Goal: Task Accomplishment & Management: Manage account settings

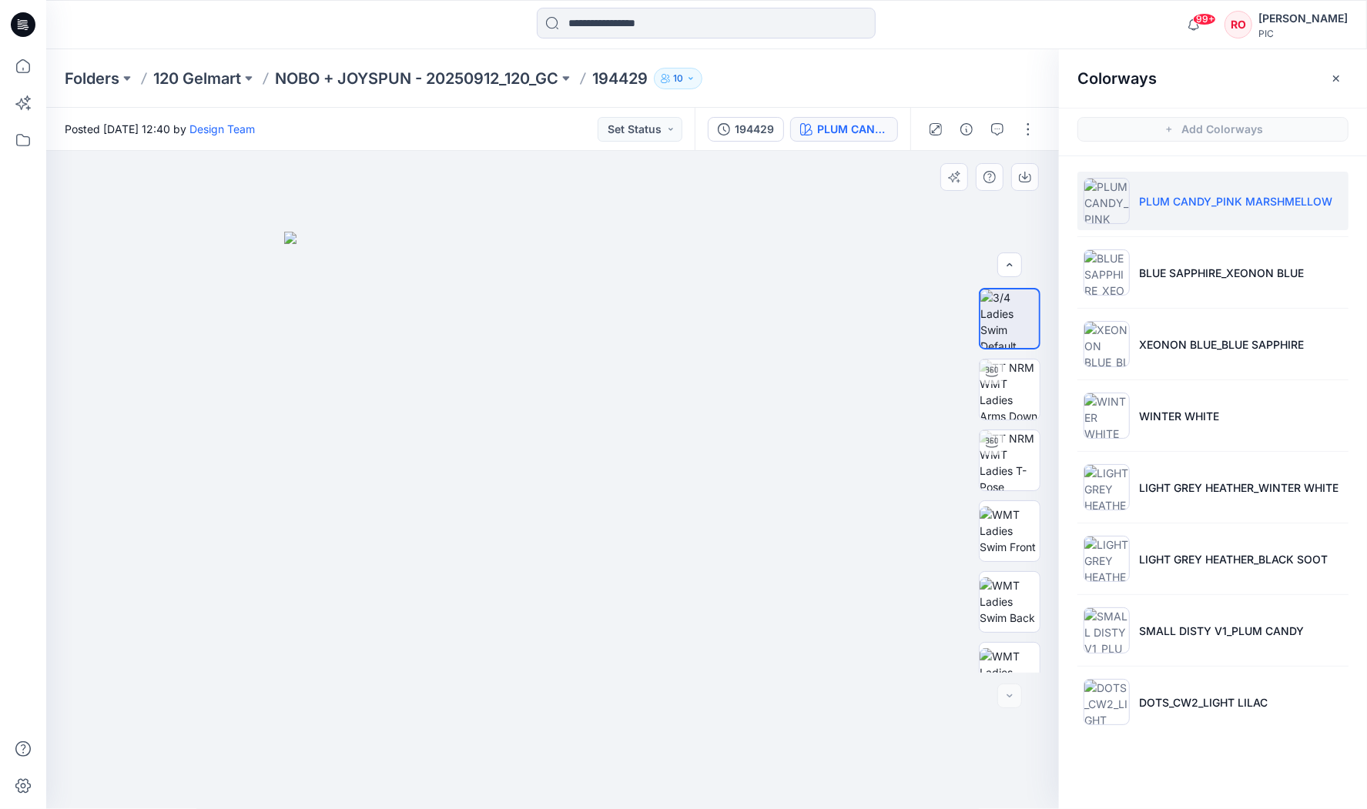
scroll to position [385, 0]
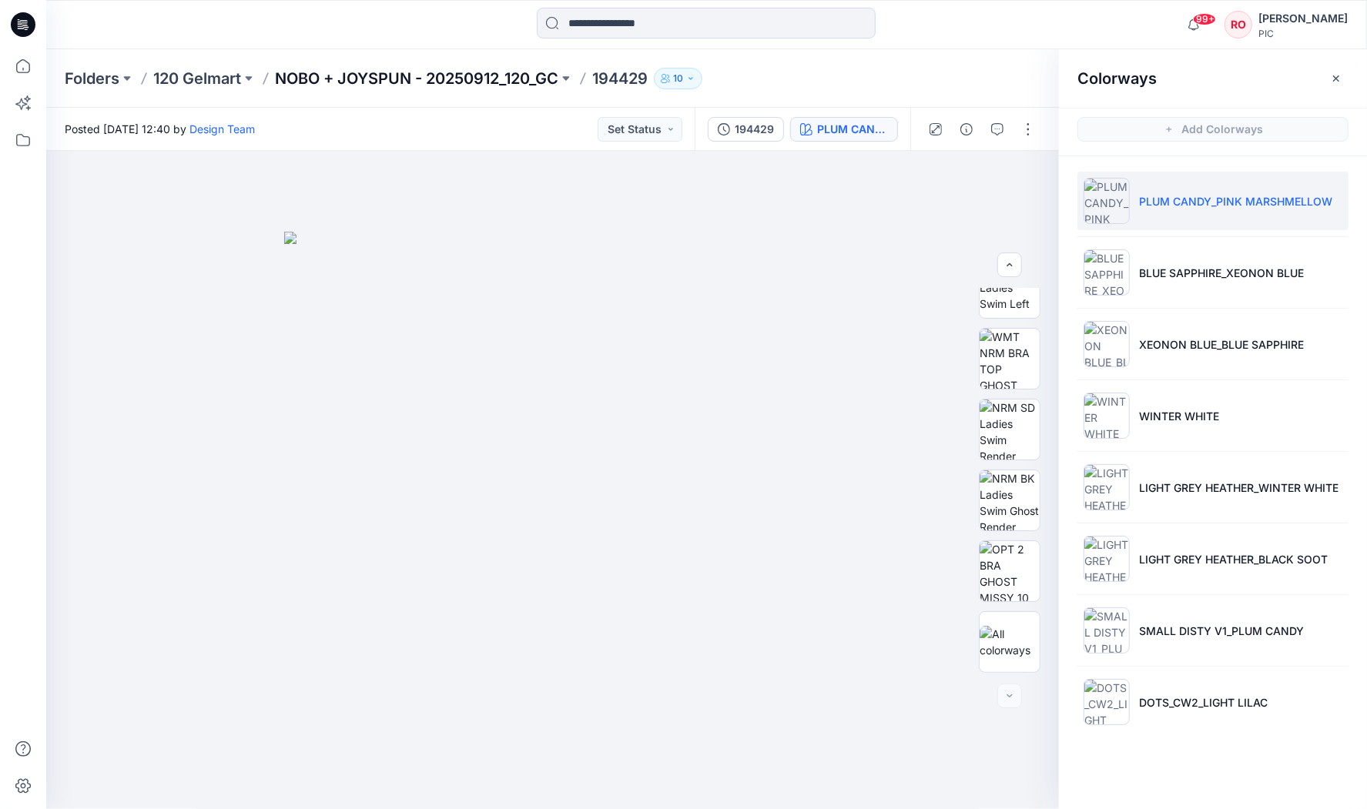
click at [453, 75] on p "NOBO + JOYSPUN - 20250912_120_GC" at bounding box center [416, 79] width 283 height 22
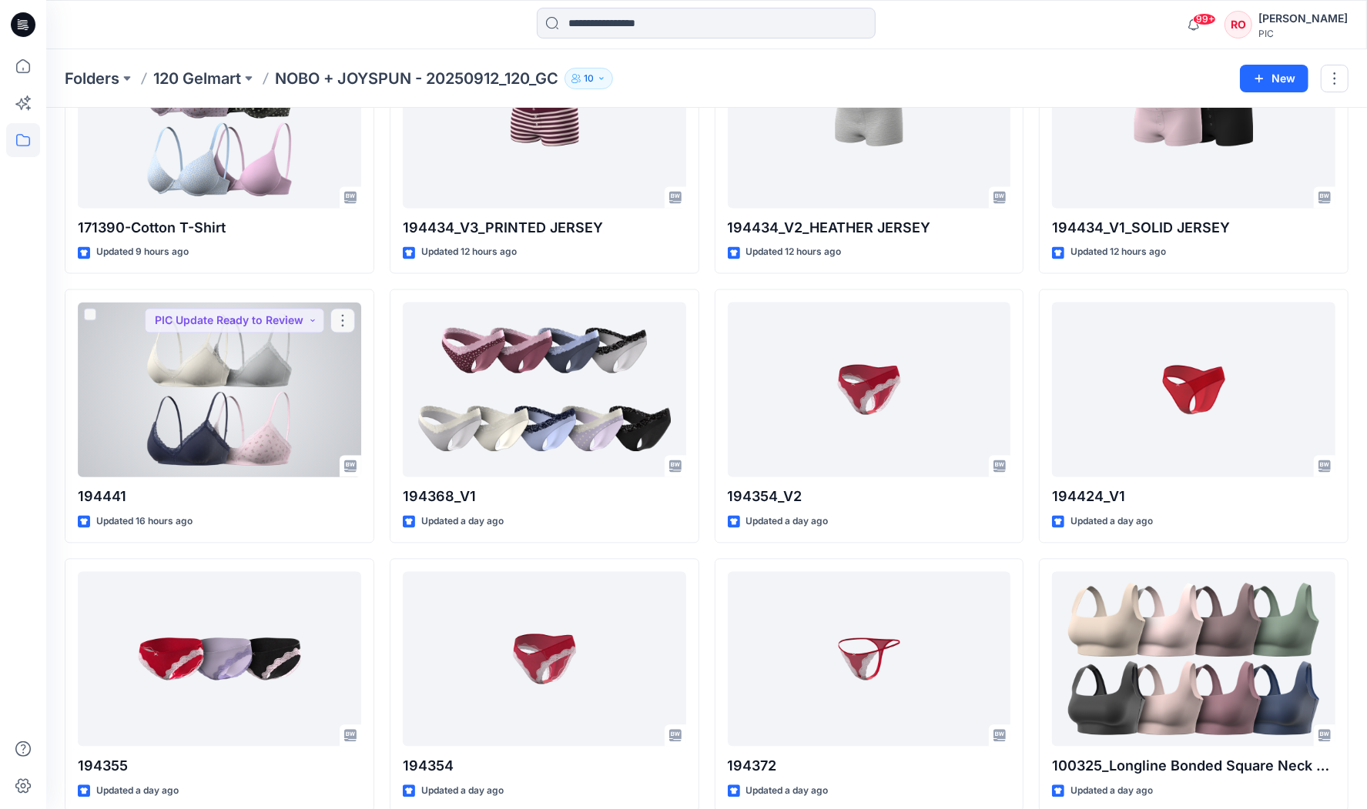
scroll to position [2308, 0]
click at [273, 392] on div at bounding box center [219, 389] width 283 height 175
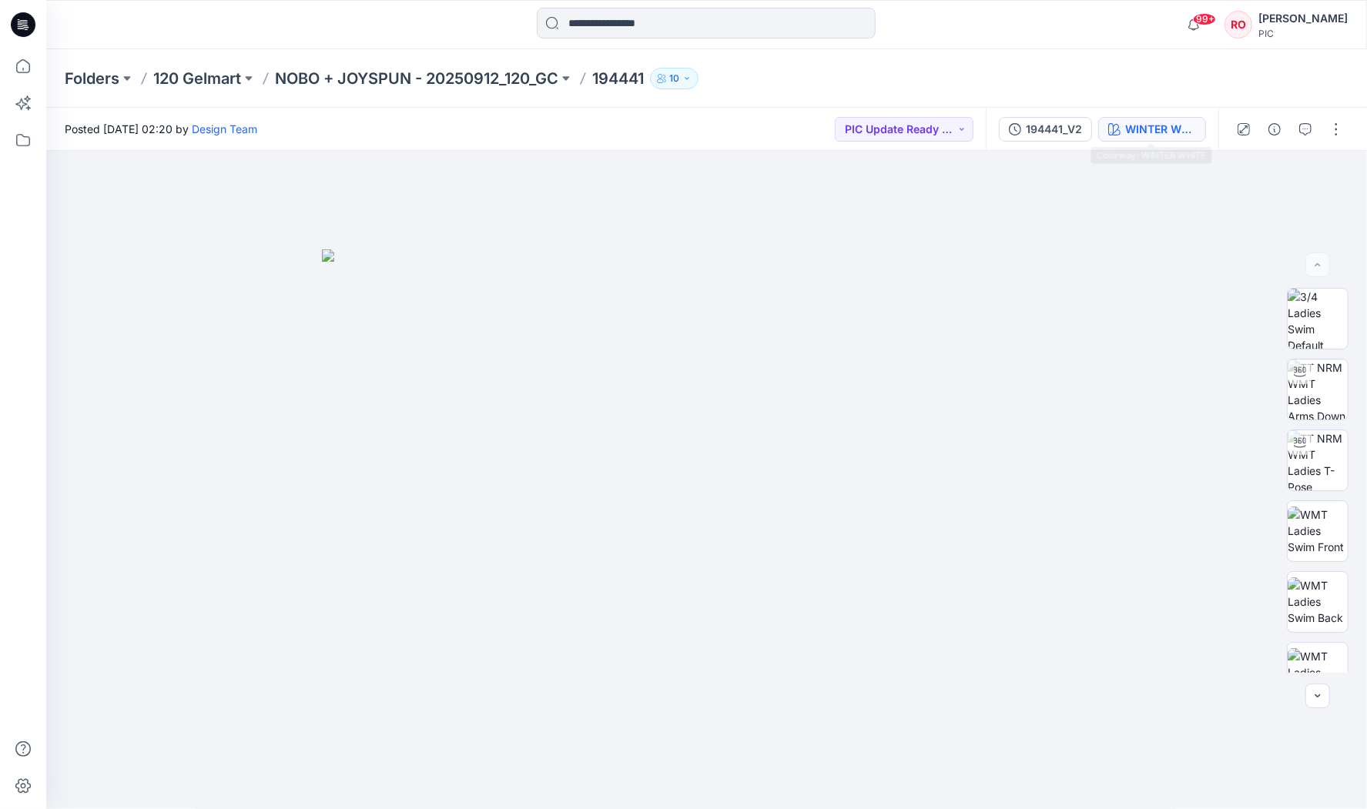
click at [1155, 129] on div "WINTER WHITE" at bounding box center [1160, 129] width 71 height 17
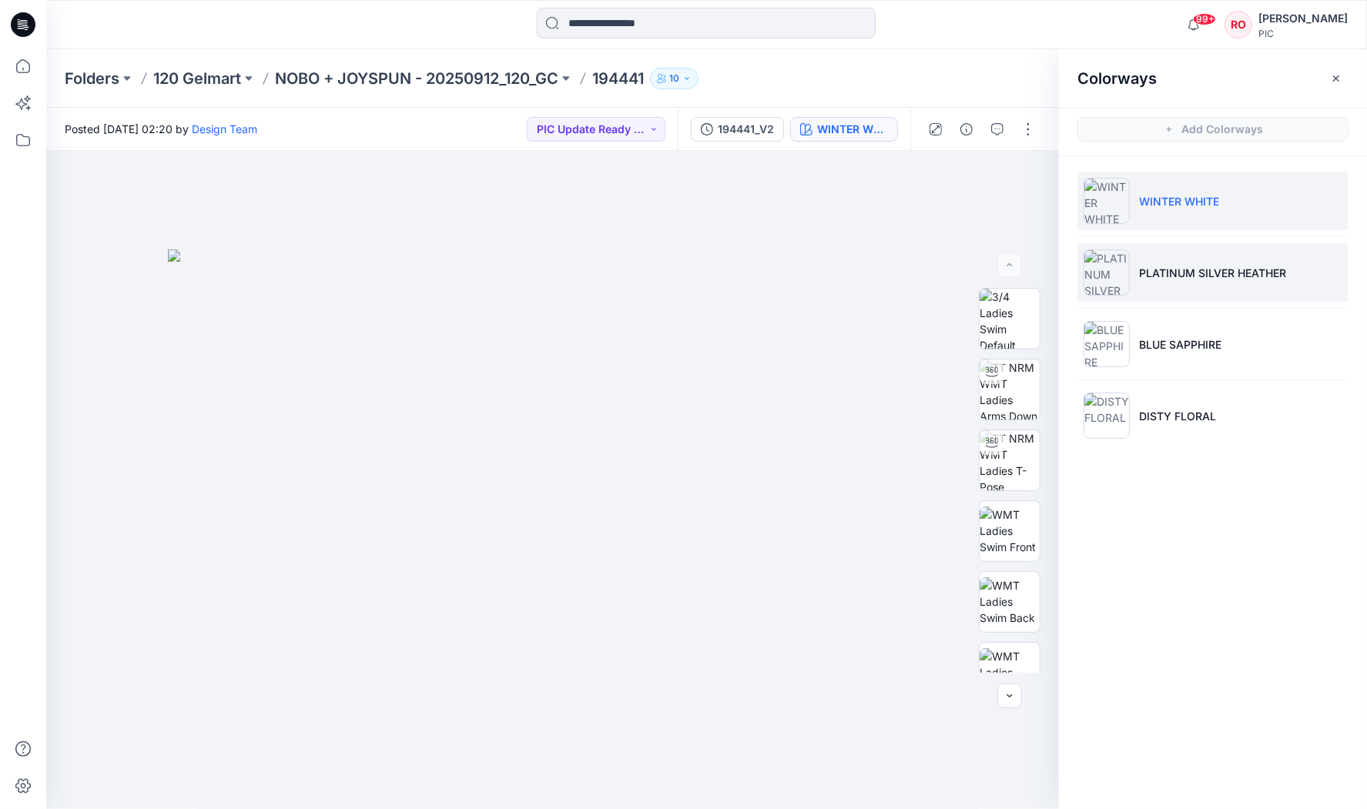
click at [1164, 288] on li "PLATINUM SILVER HEATHER" at bounding box center [1213, 272] width 271 height 59
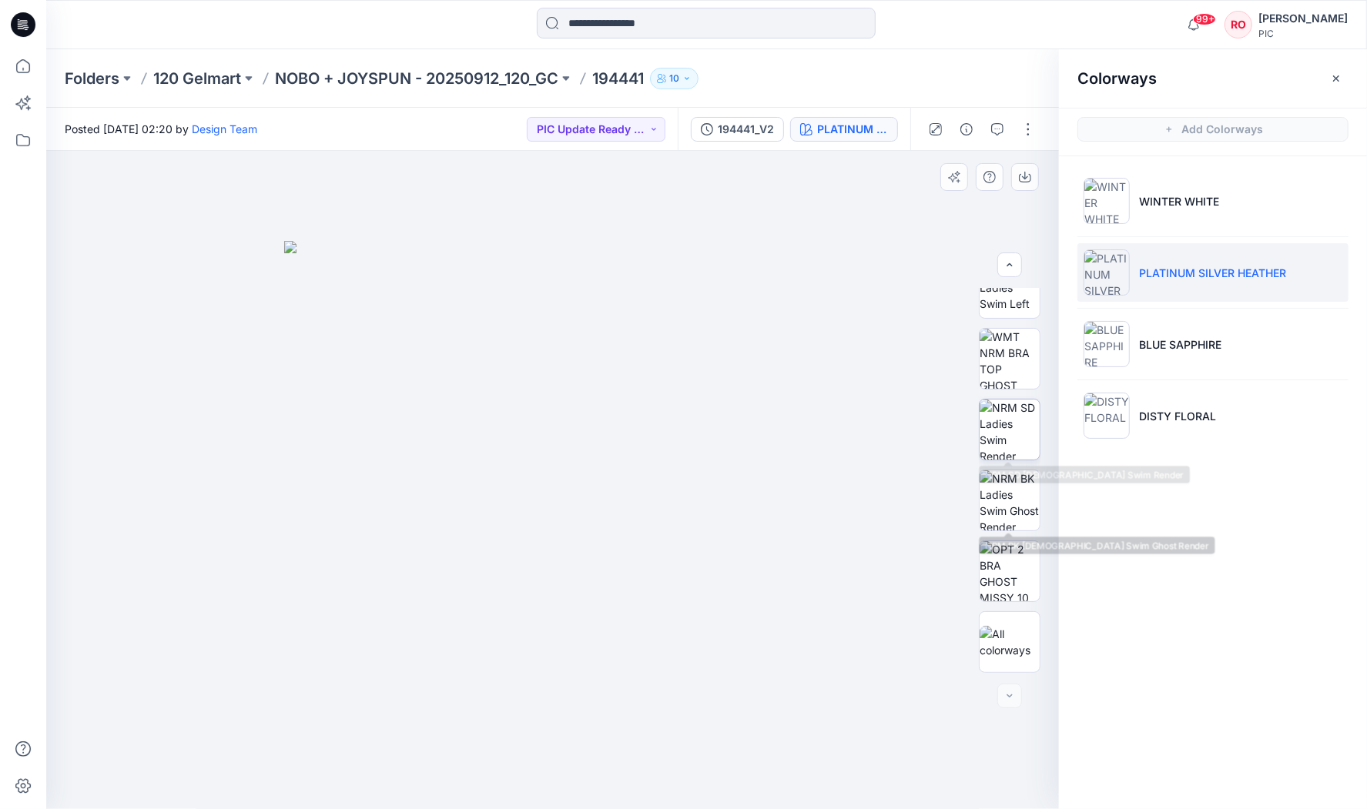
scroll to position [385, 0]
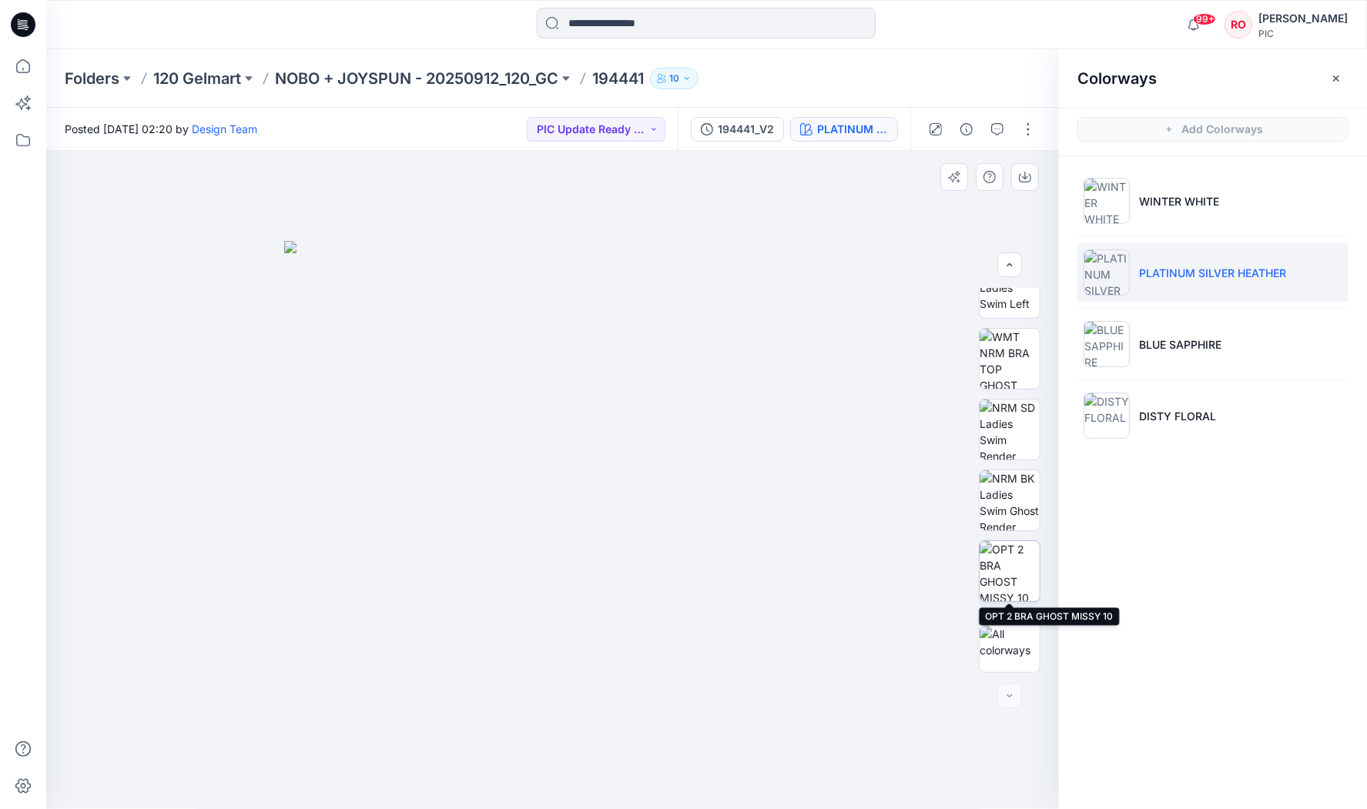
click at [990, 578] on img at bounding box center [1010, 571] width 60 height 60
click at [1029, 178] on icon "button" at bounding box center [1025, 177] width 12 height 12
click at [520, 75] on p "NOBO + JOYSPUN - 20250912_120_GC" at bounding box center [416, 79] width 283 height 22
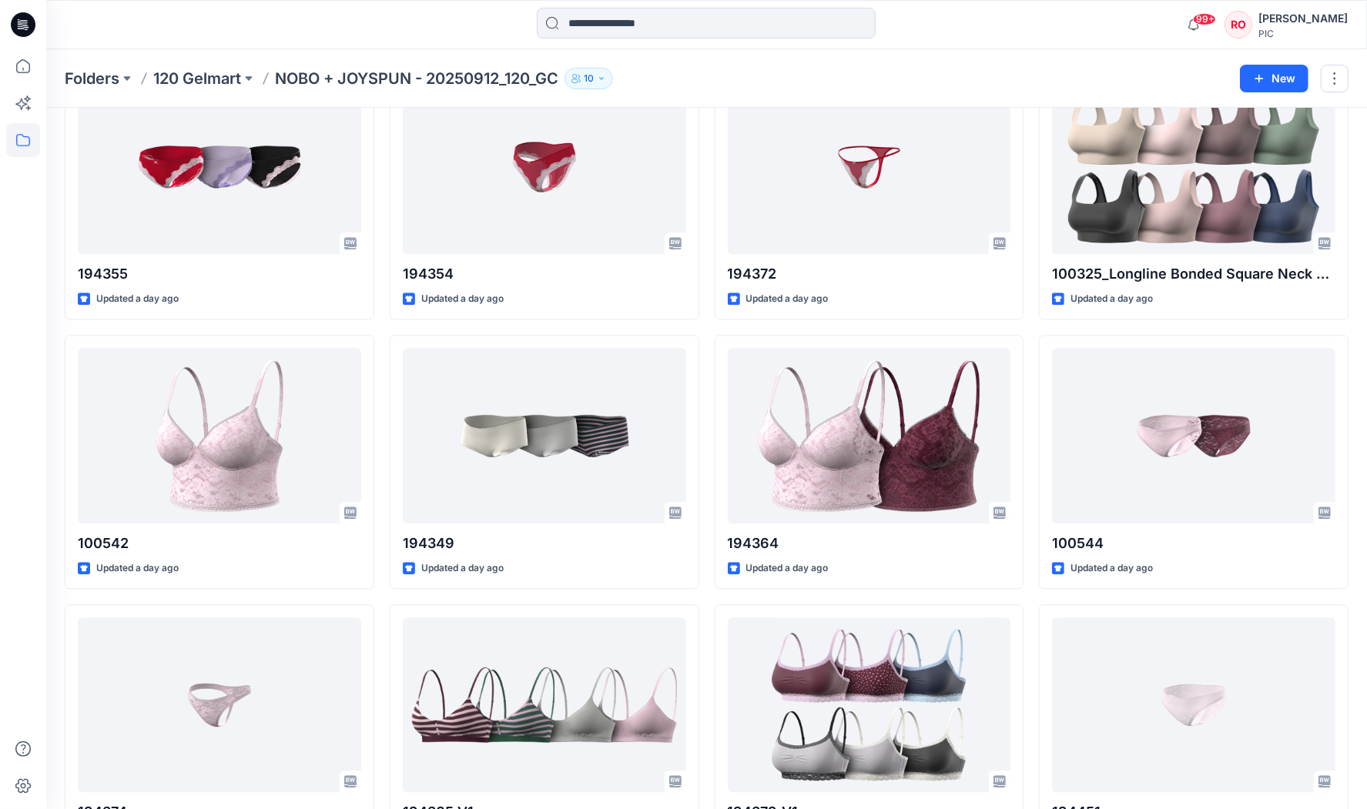
scroll to position [2813, 0]
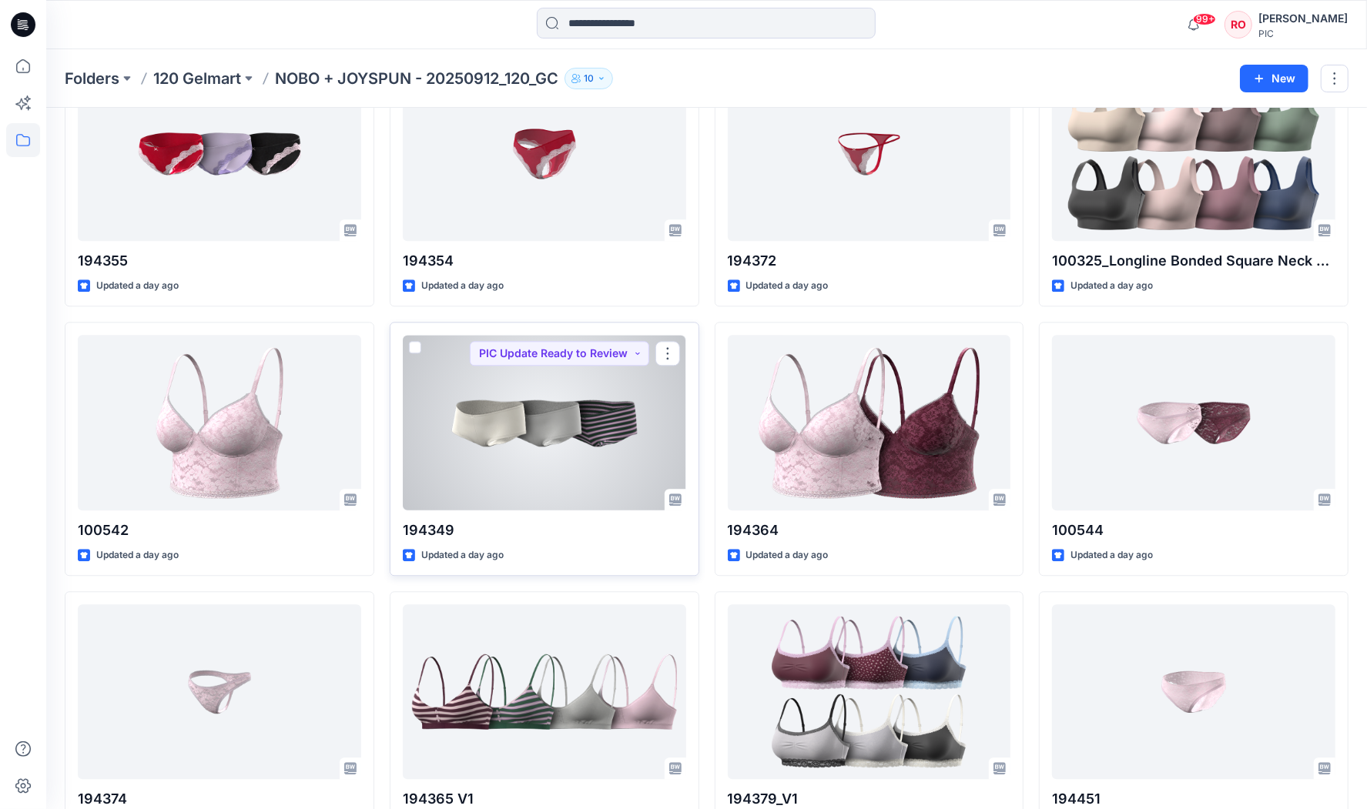
click at [597, 412] on div at bounding box center [544, 422] width 283 height 175
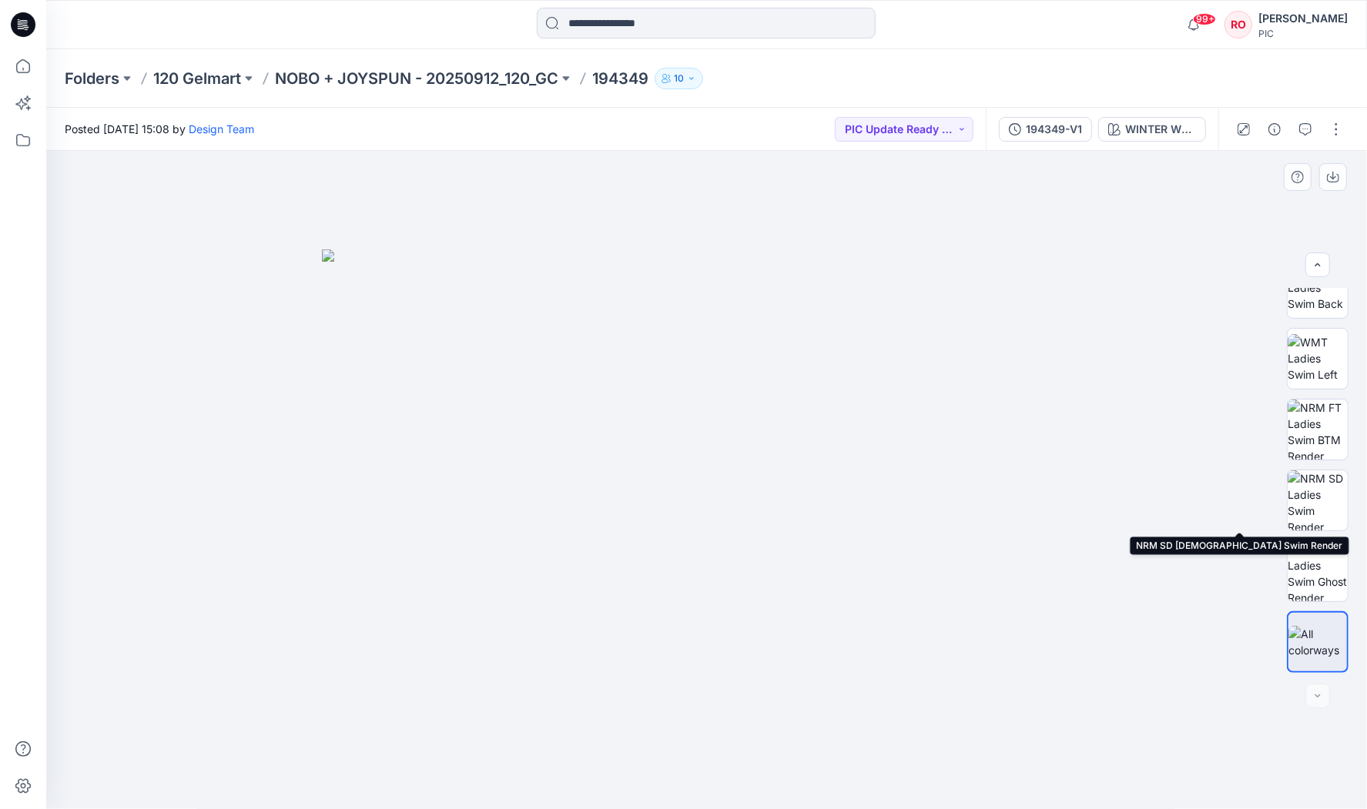
scroll to position [314, 0]
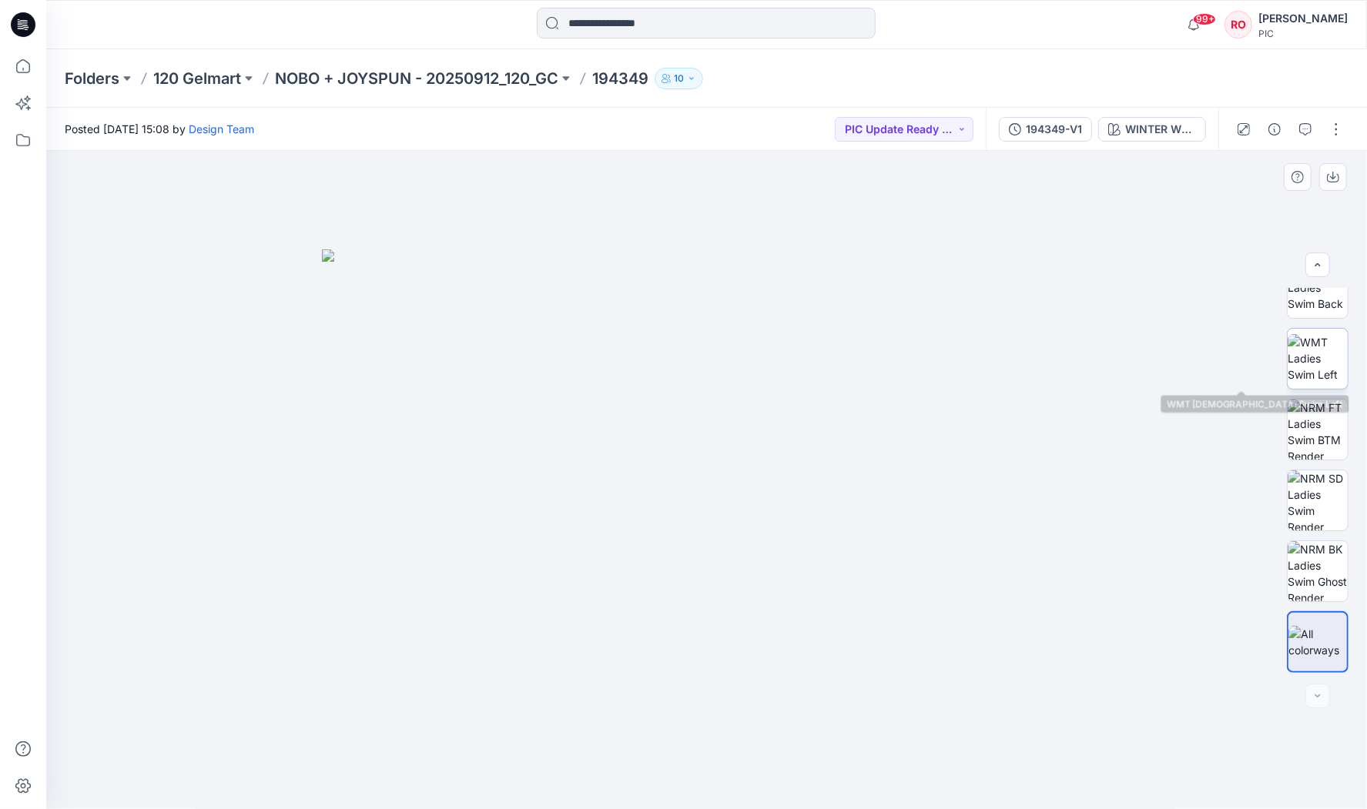
click at [1324, 352] on img at bounding box center [1318, 358] width 60 height 49
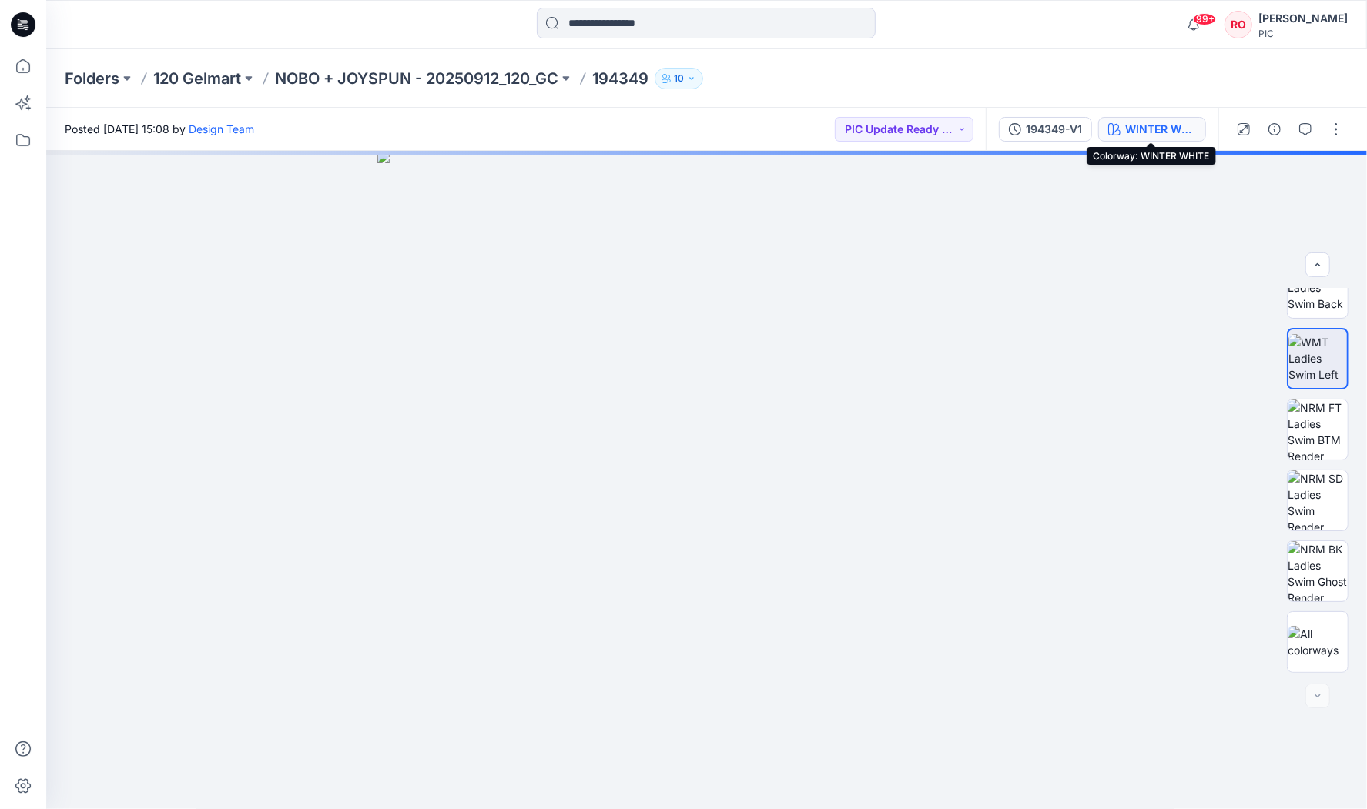
click at [1132, 131] on div "WINTER WHITE" at bounding box center [1160, 129] width 71 height 17
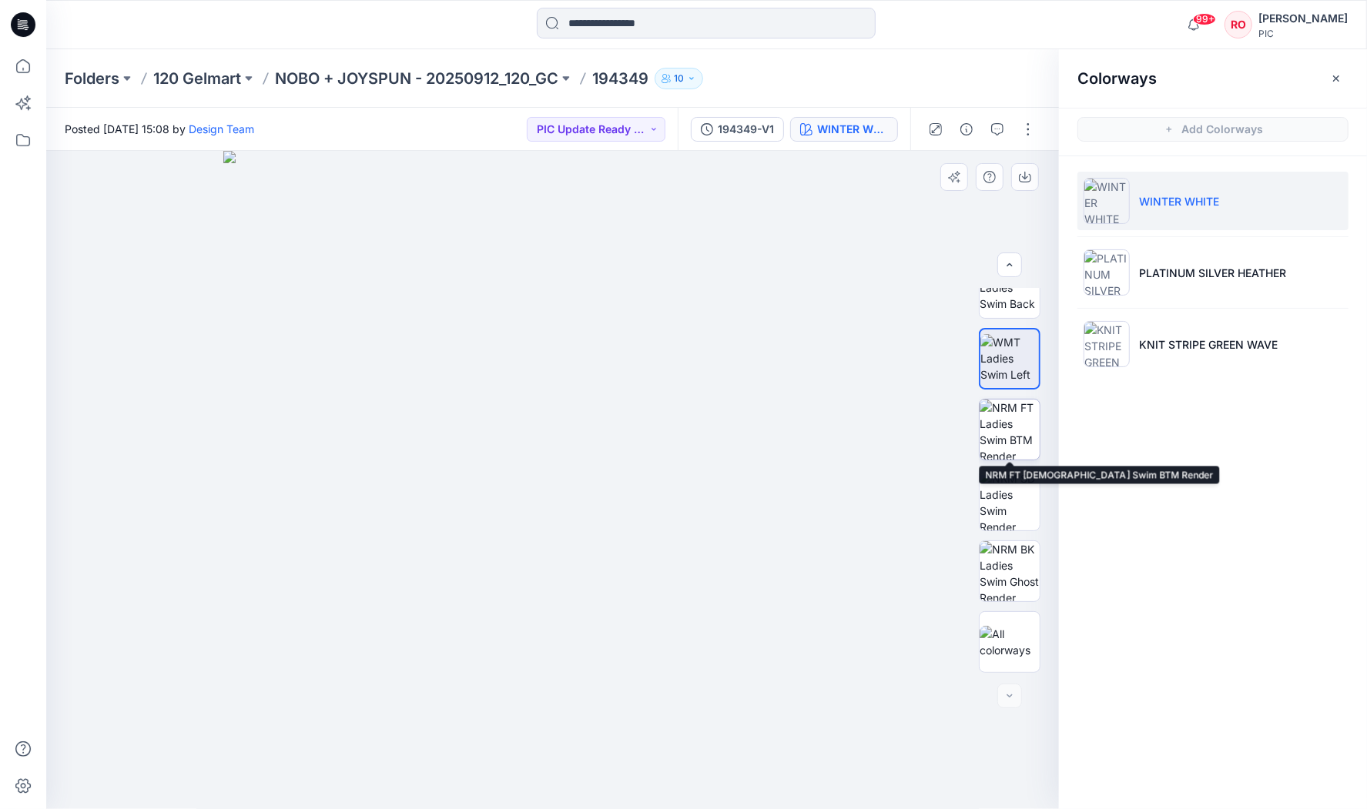
click at [1010, 449] on img at bounding box center [1010, 430] width 60 height 60
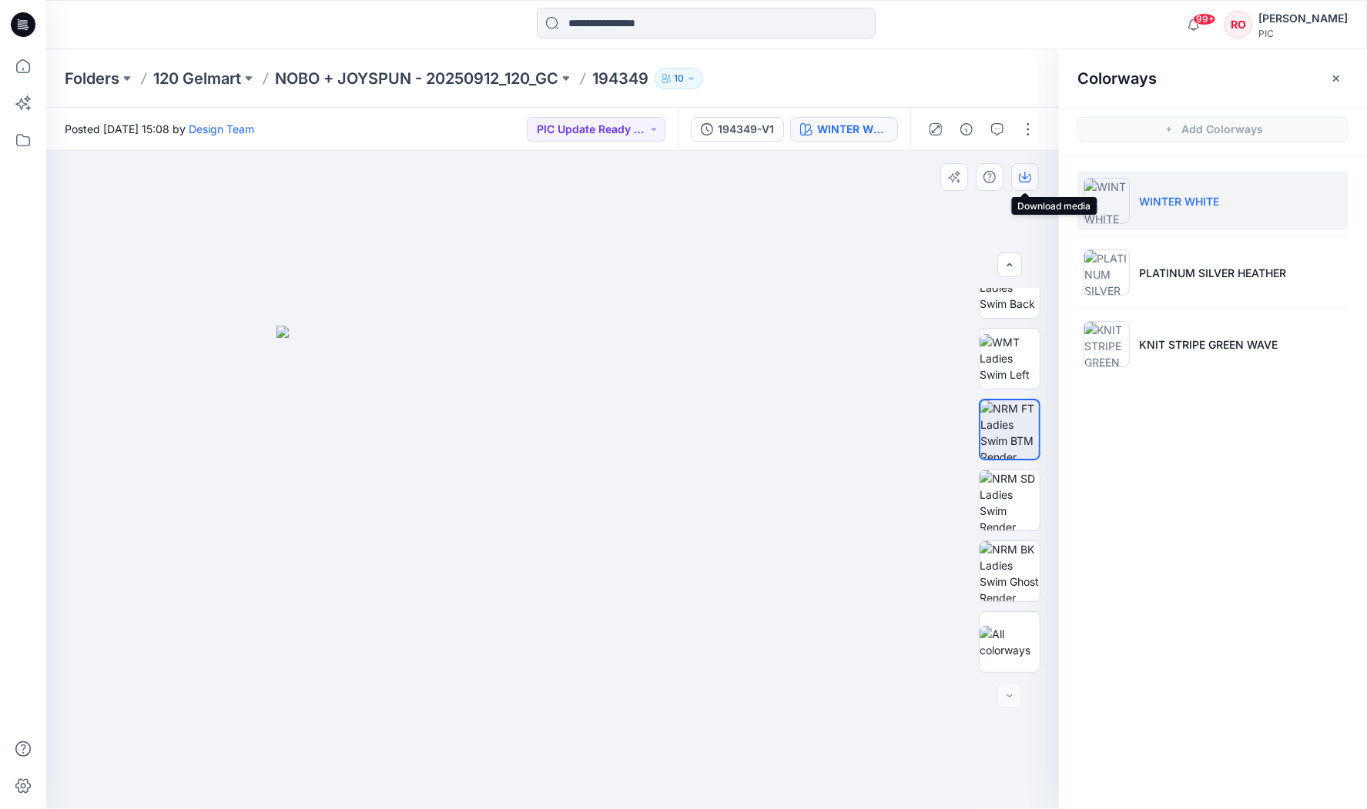
click at [1027, 181] on icon "button" at bounding box center [1025, 177] width 12 height 12
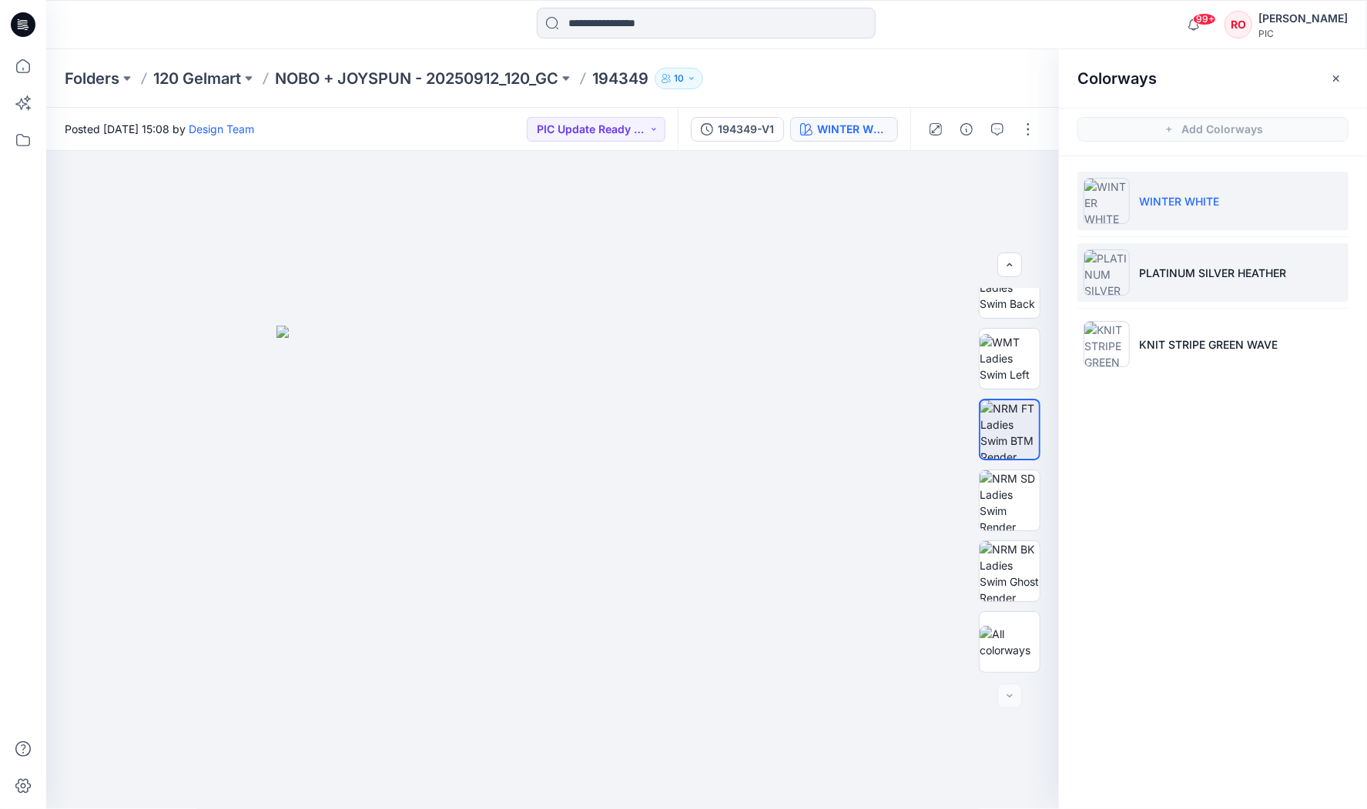
click at [1124, 292] on img at bounding box center [1107, 273] width 46 height 46
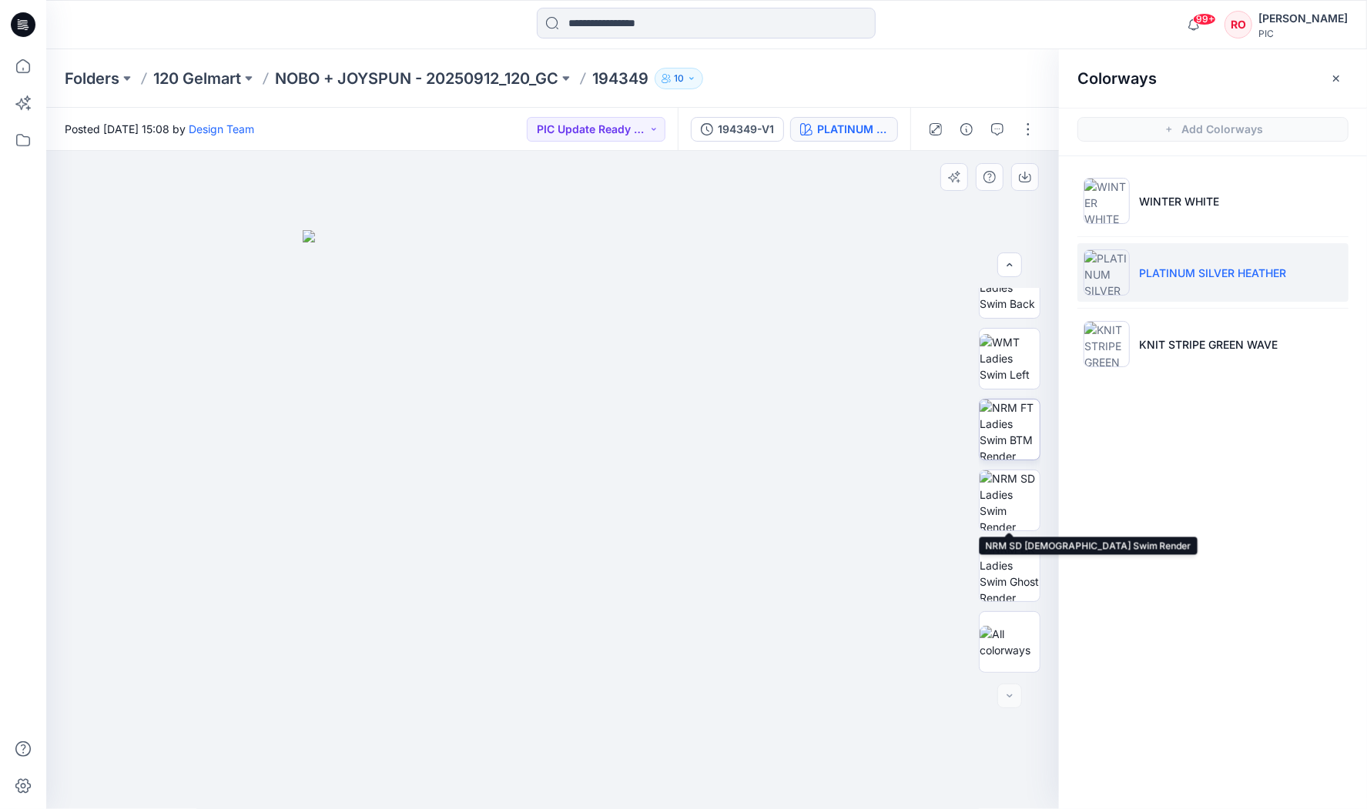
click at [1011, 442] on img at bounding box center [1010, 430] width 60 height 60
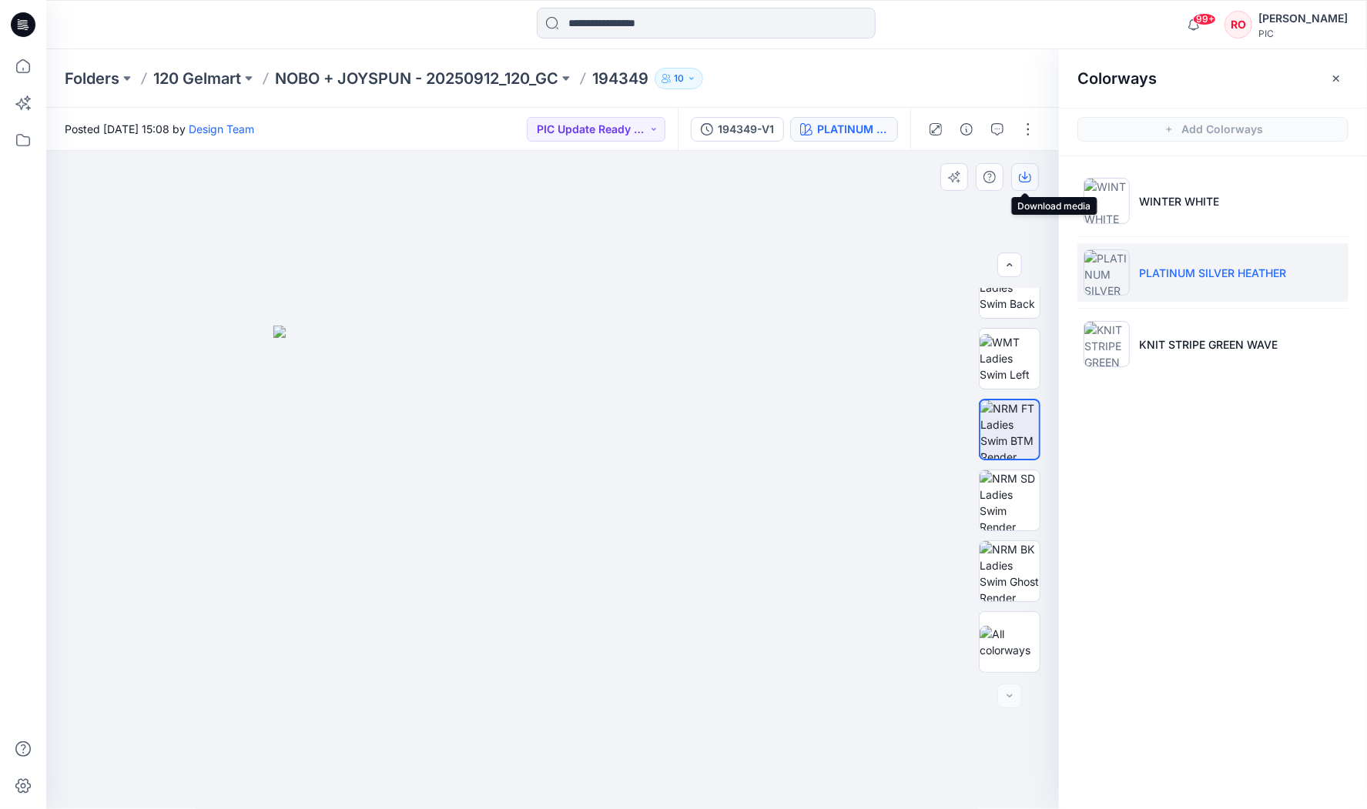
click at [1024, 178] on icon "button" at bounding box center [1025, 176] width 6 height 8
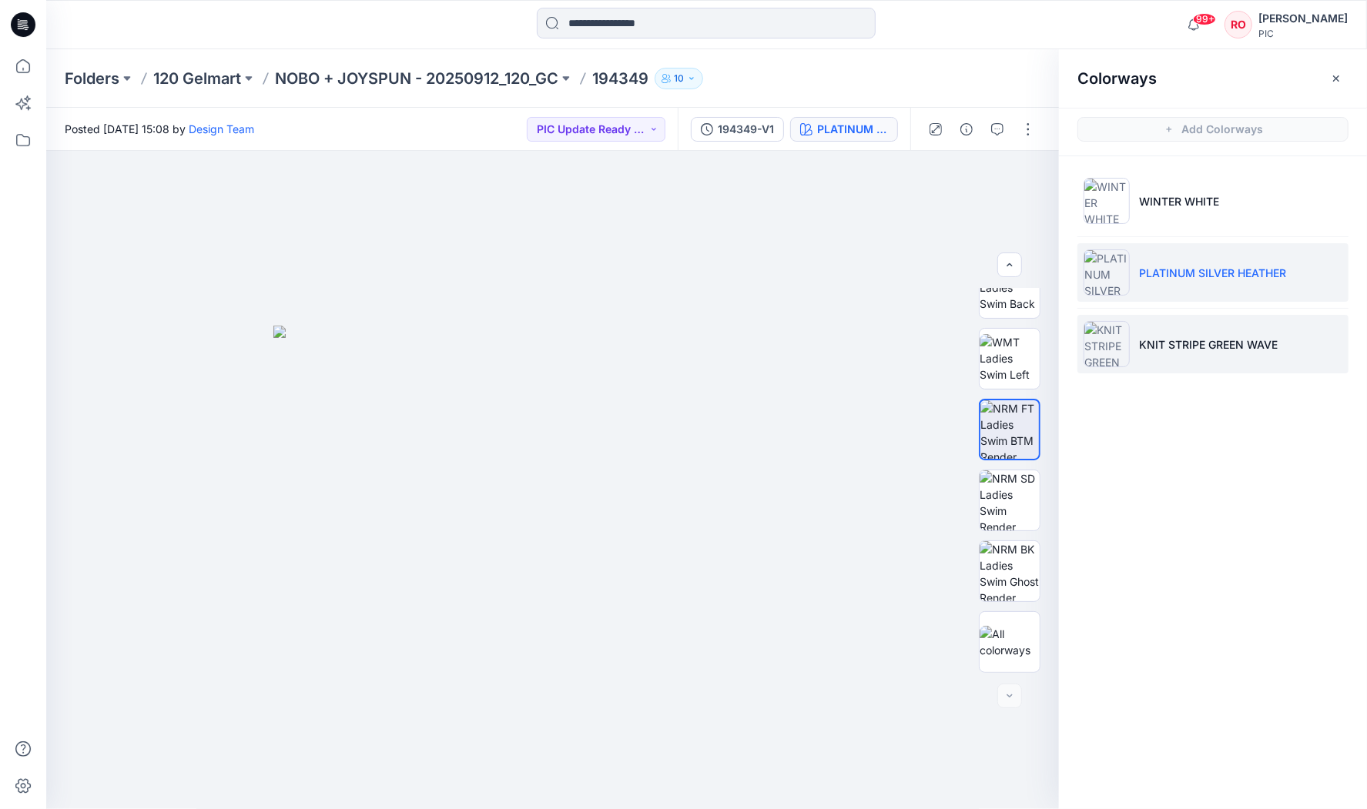
click at [1137, 317] on li "KNIT STRIPE GREEN WAVE" at bounding box center [1213, 344] width 271 height 59
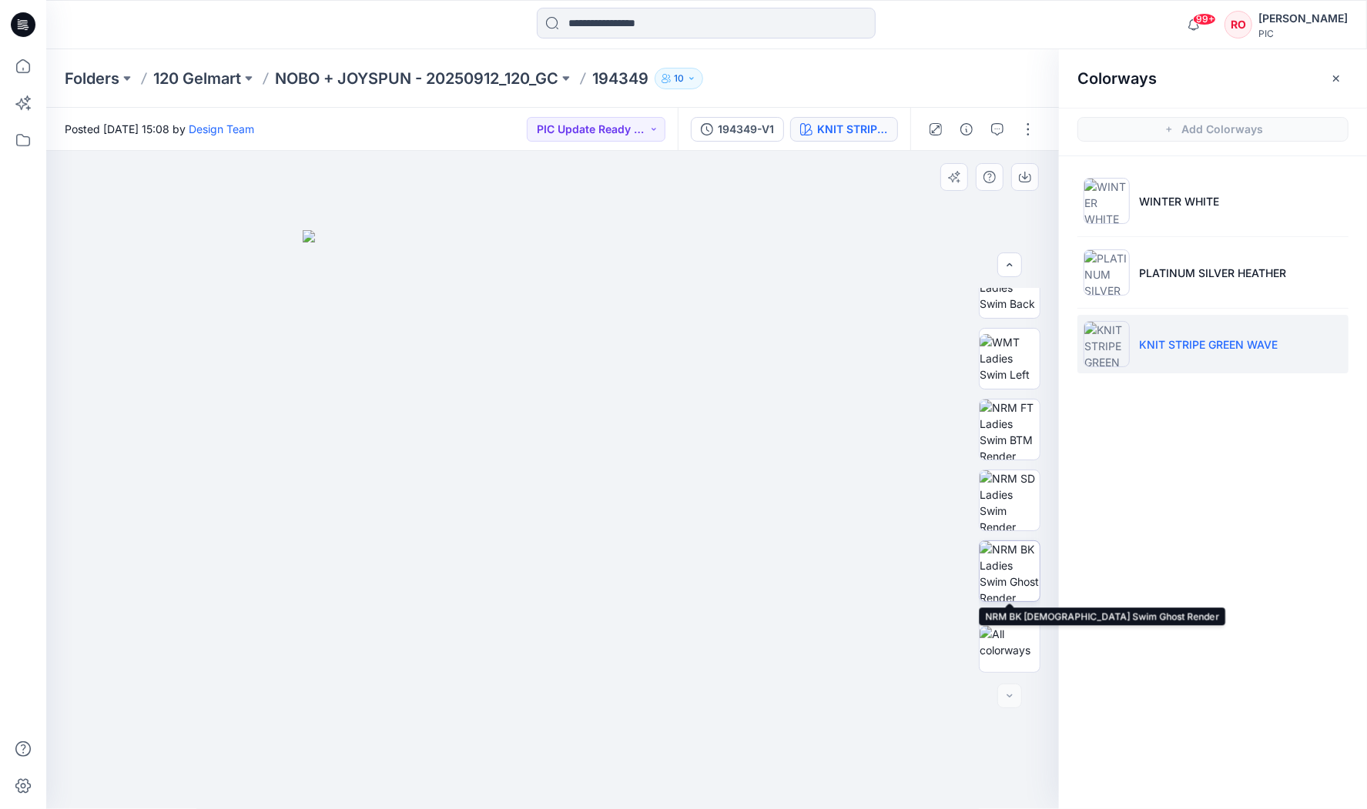
drag, startPoint x: 1013, startPoint y: 582, endPoint x: 1007, endPoint y: 571, distance: 11.4
click at [1013, 582] on img at bounding box center [1010, 571] width 60 height 60
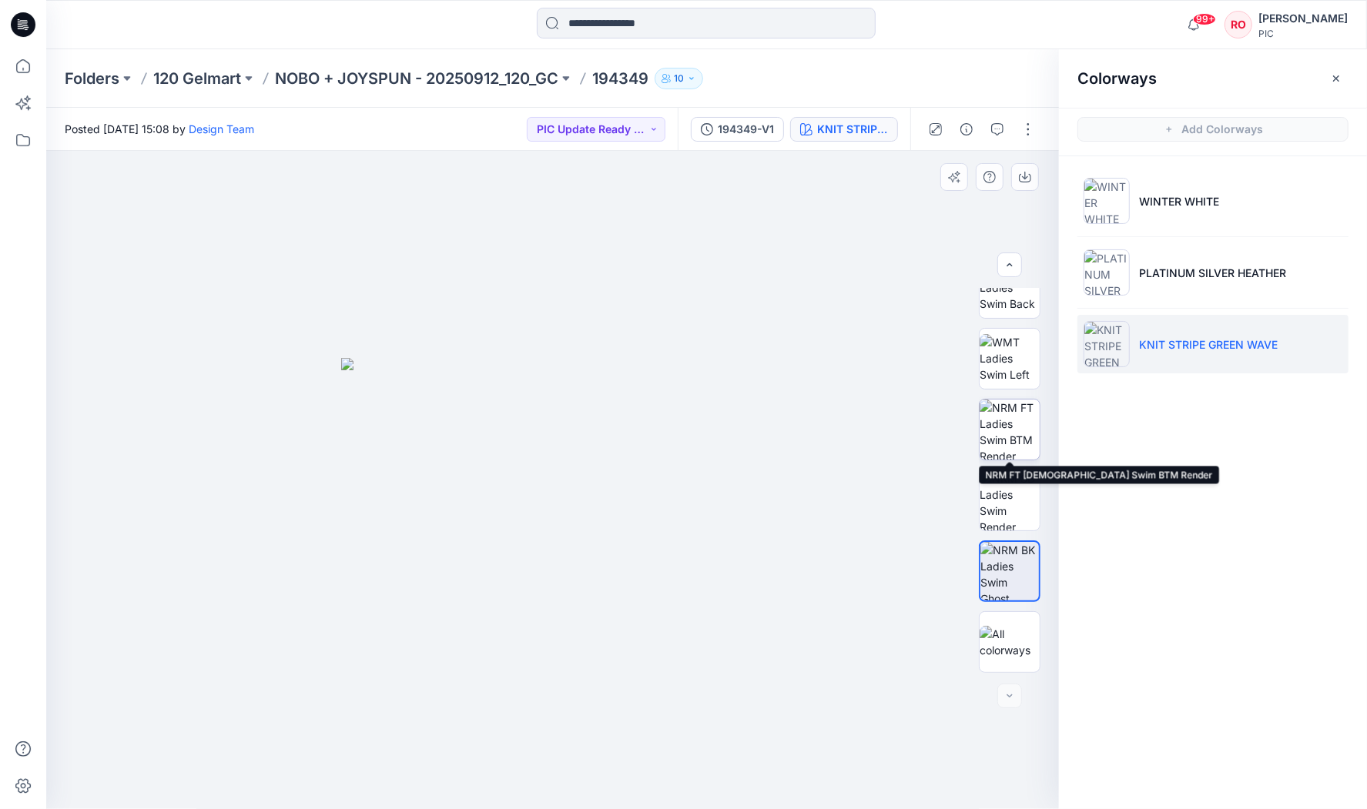
click at [1005, 435] on img at bounding box center [1010, 430] width 60 height 60
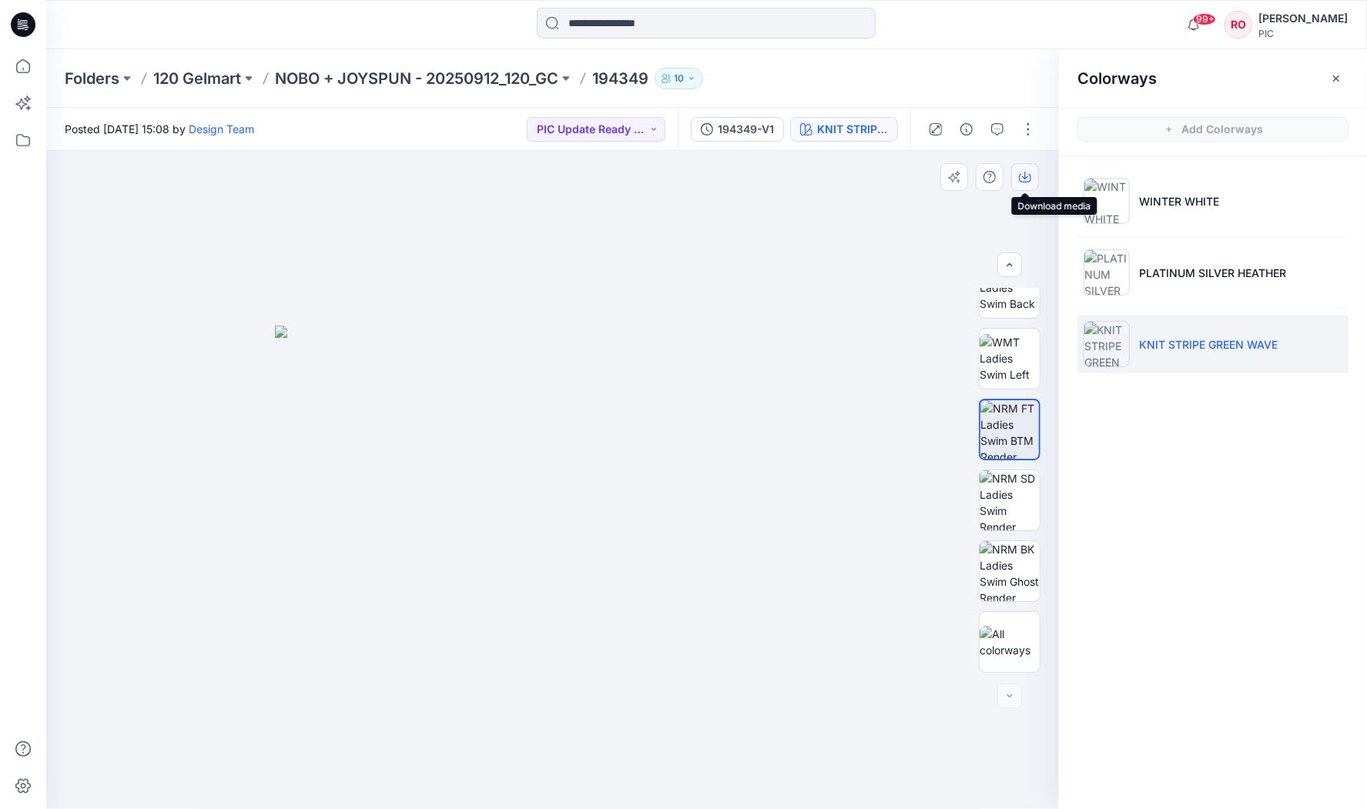
click at [1024, 176] on icon "button" at bounding box center [1025, 177] width 12 height 12
click at [333, 82] on p "NOBO + JOYSPUN - 20250912_120_GC" at bounding box center [416, 79] width 283 height 22
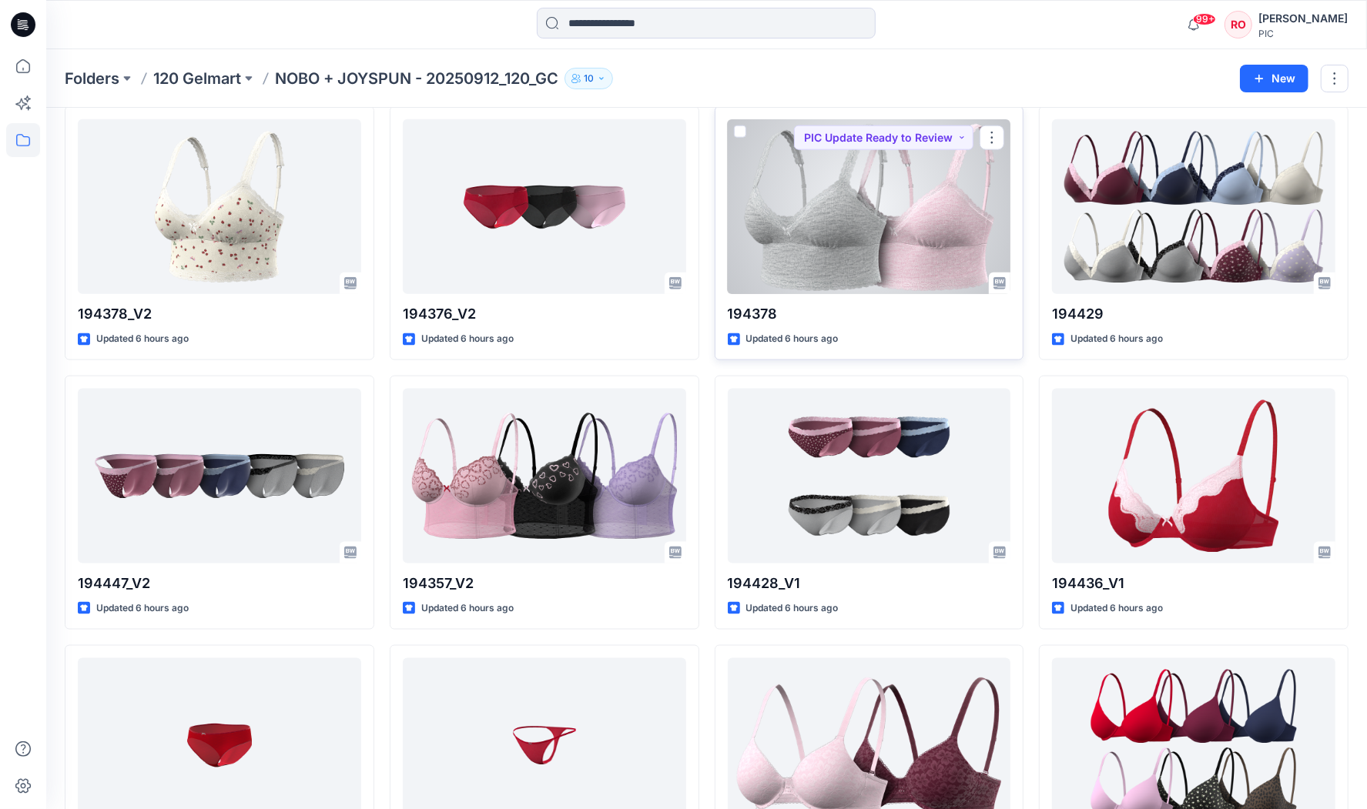
scroll to position [1439, 0]
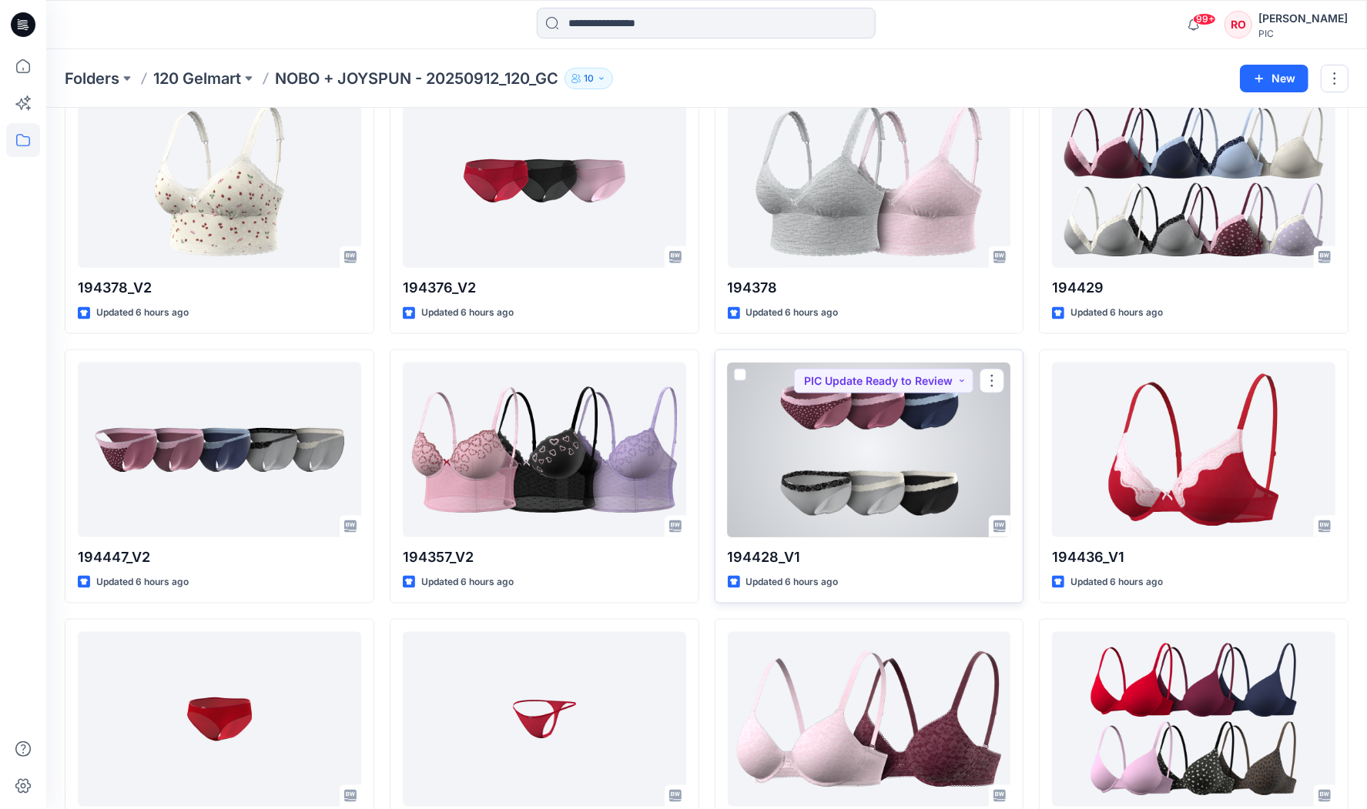
click at [827, 486] on div at bounding box center [869, 450] width 283 height 175
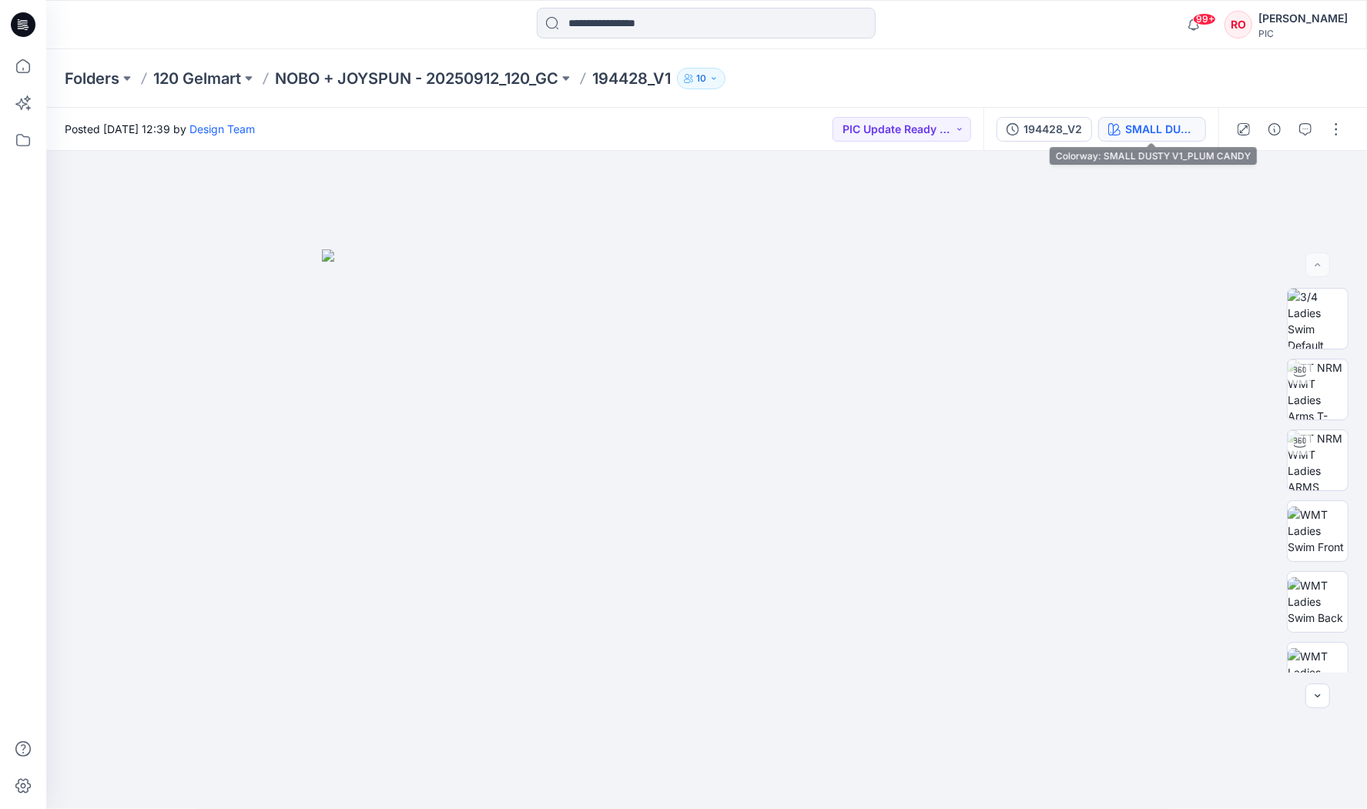
click at [1162, 126] on div "SMALL DUSTY V1_PLUM CANDY" at bounding box center [1160, 129] width 71 height 17
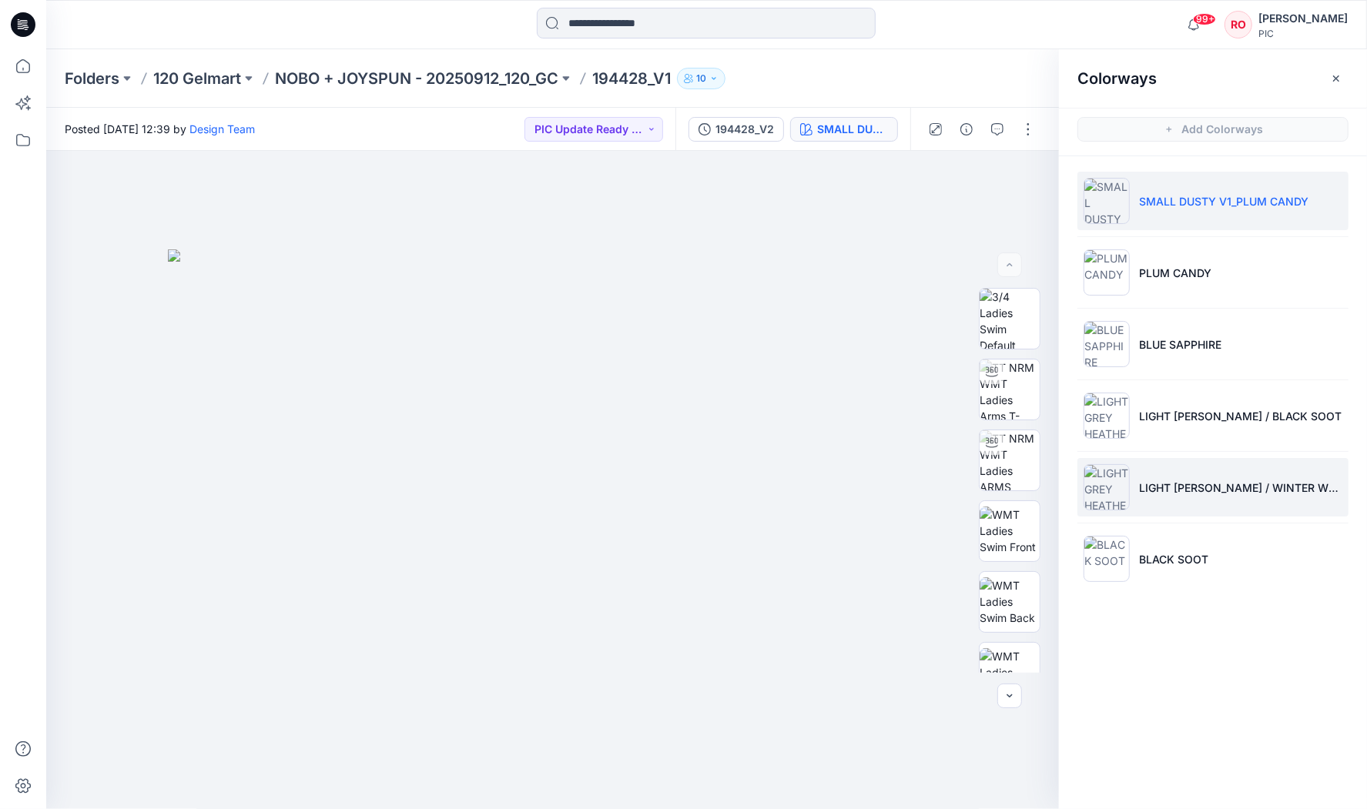
click at [1153, 471] on li "LIGHT [PERSON_NAME] / WINTER WHITE" at bounding box center [1213, 487] width 271 height 59
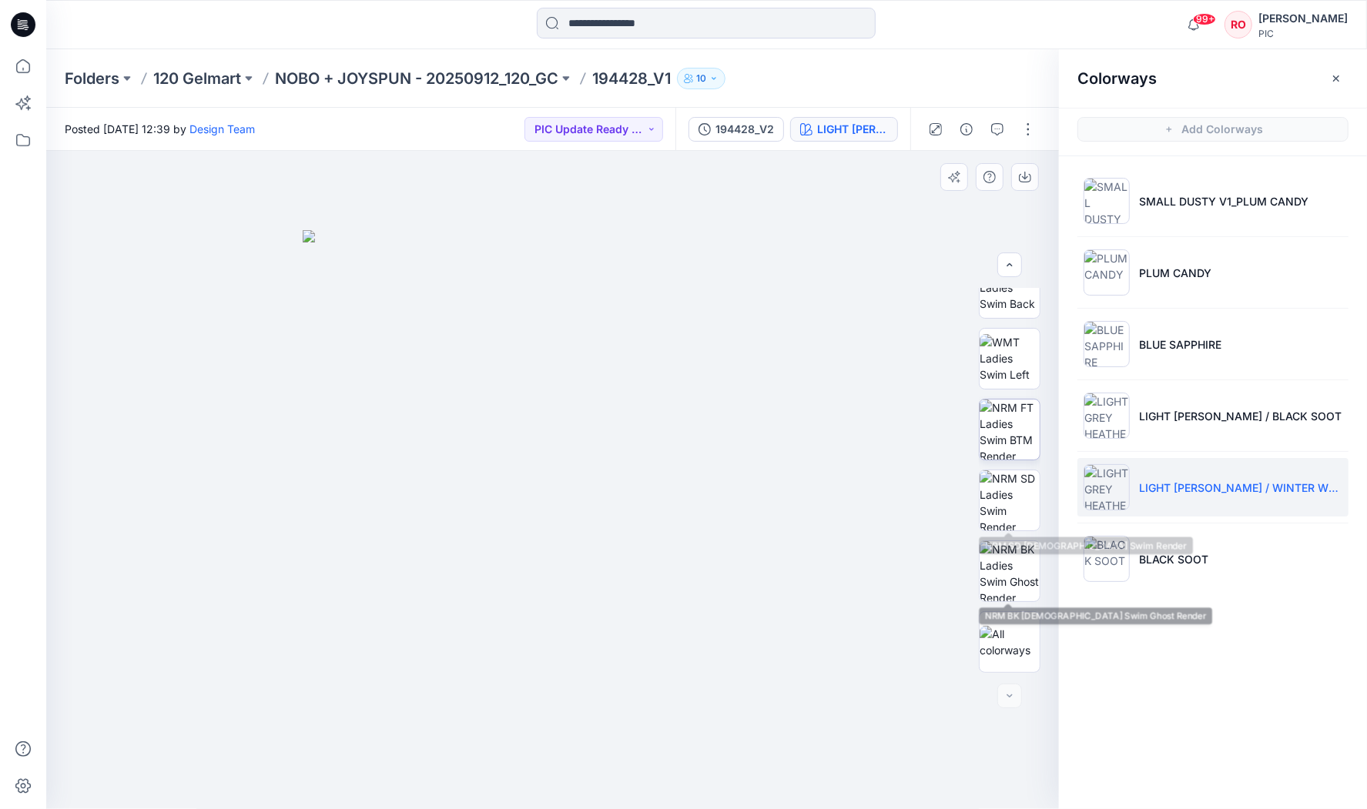
scroll to position [314, 0]
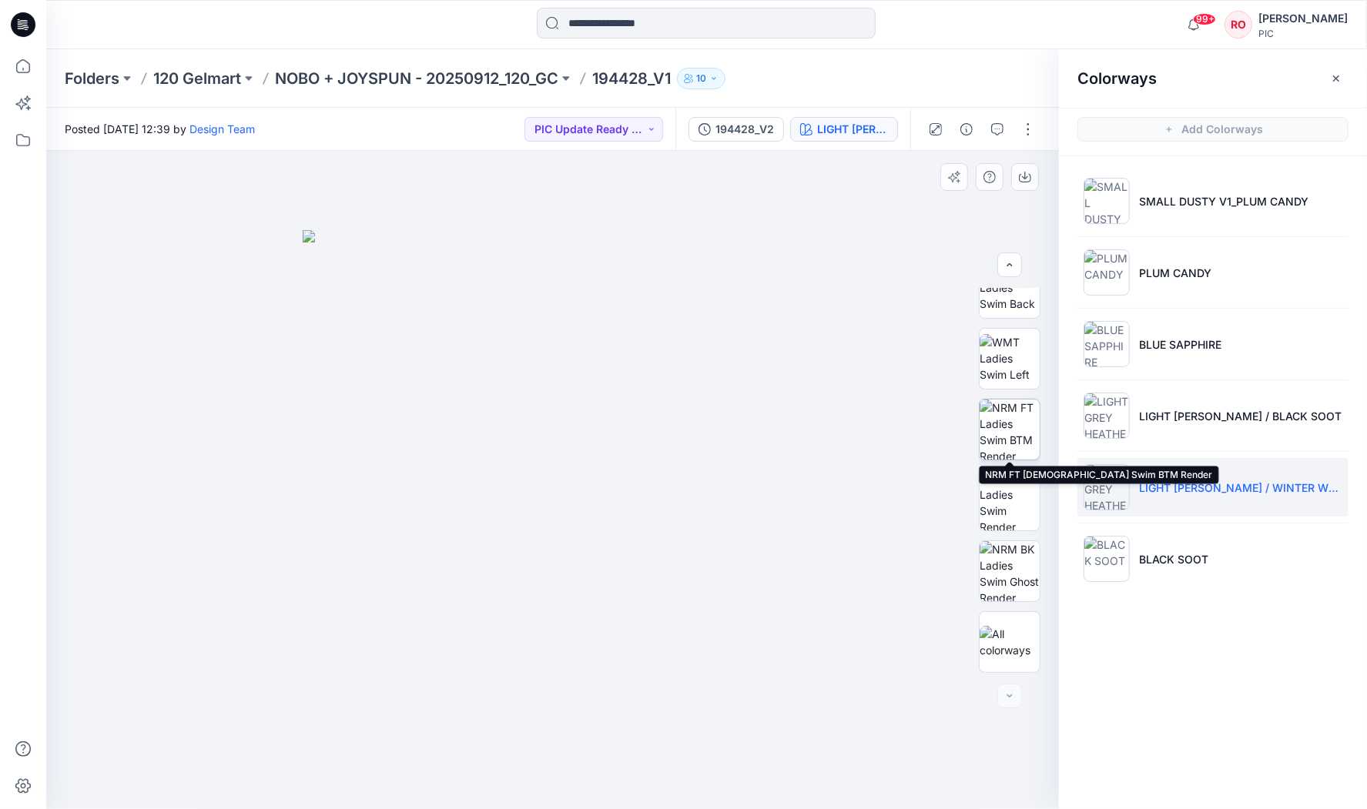
click at [995, 443] on img at bounding box center [1010, 430] width 60 height 60
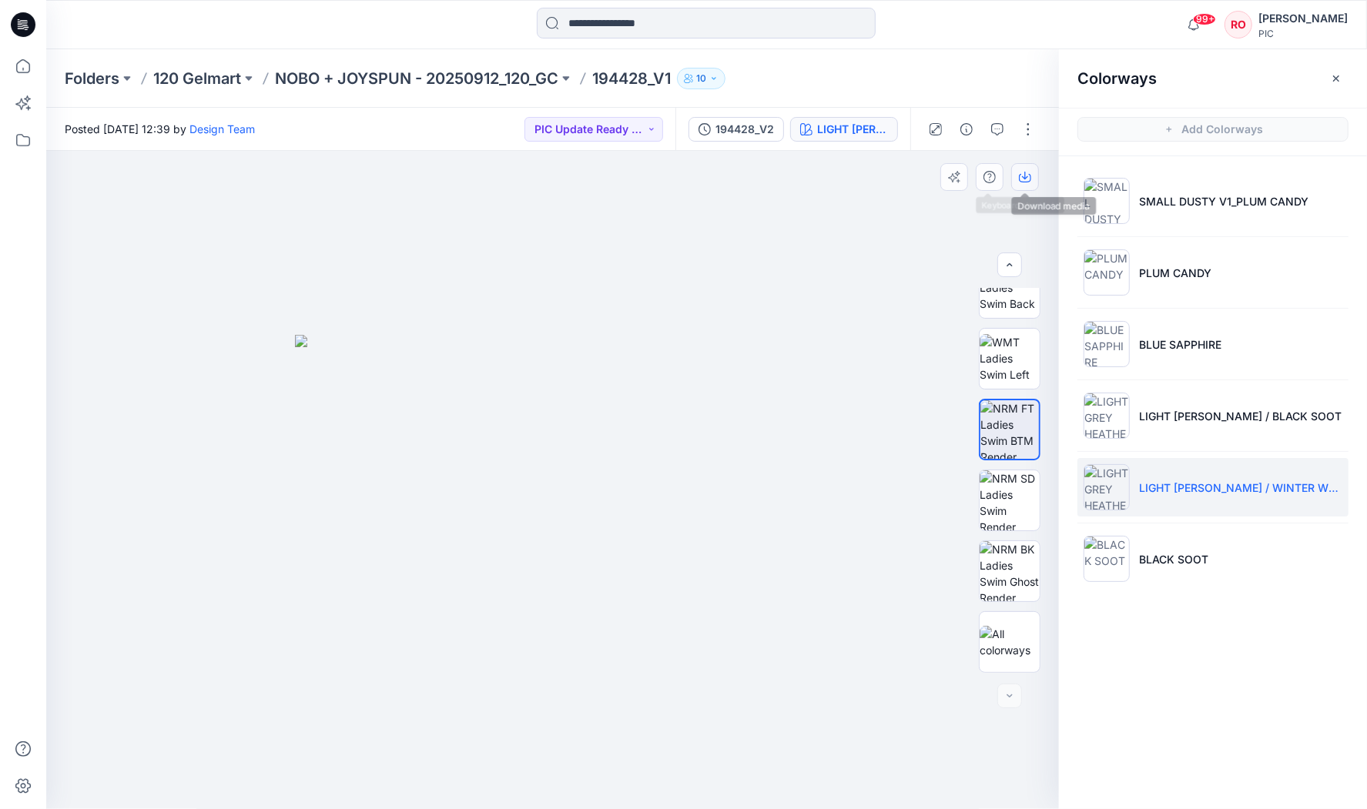
click at [1019, 180] on icon "button" at bounding box center [1025, 177] width 12 height 12
click at [393, 79] on p "NOBO + JOYSPUN - 20250912_120_GC" at bounding box center [416, 79] width 283 height 22
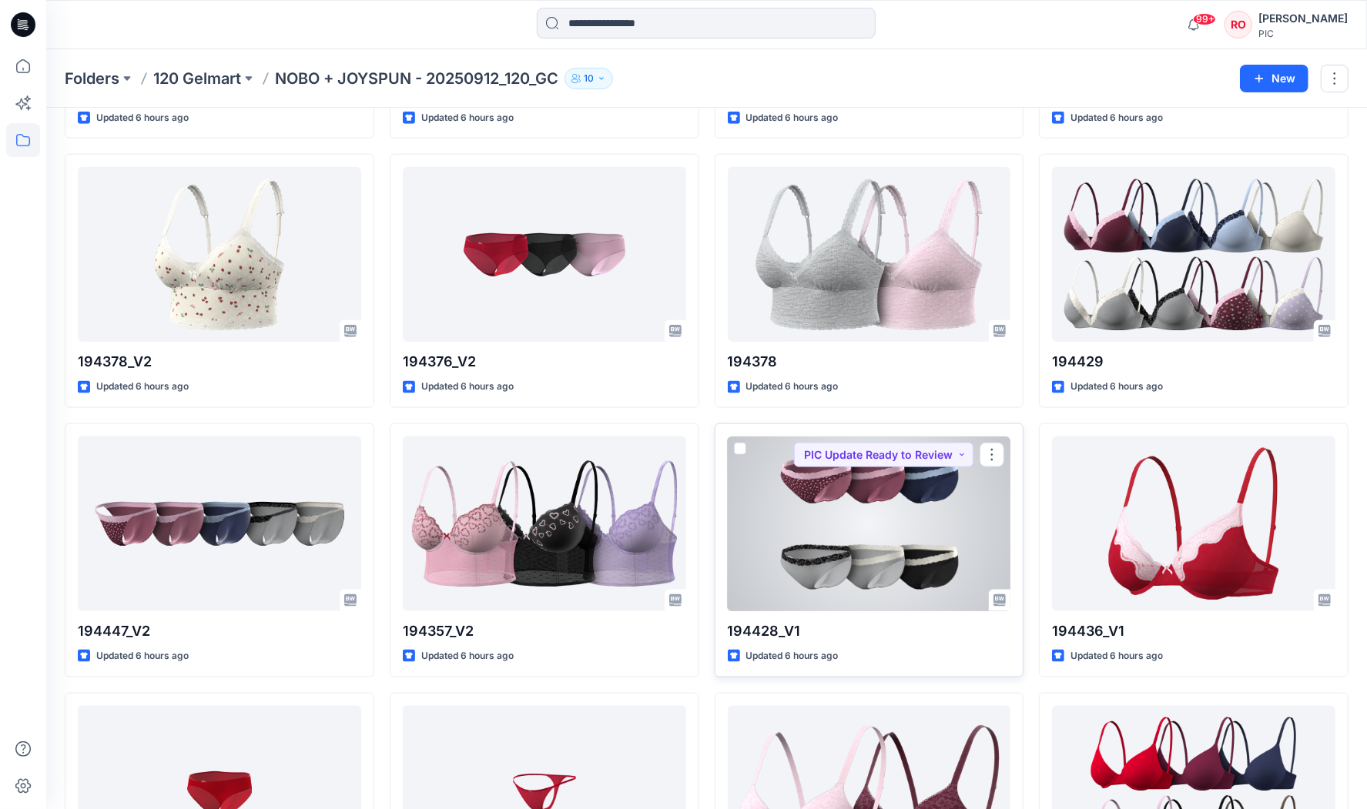
scroll to position [1359, 0]
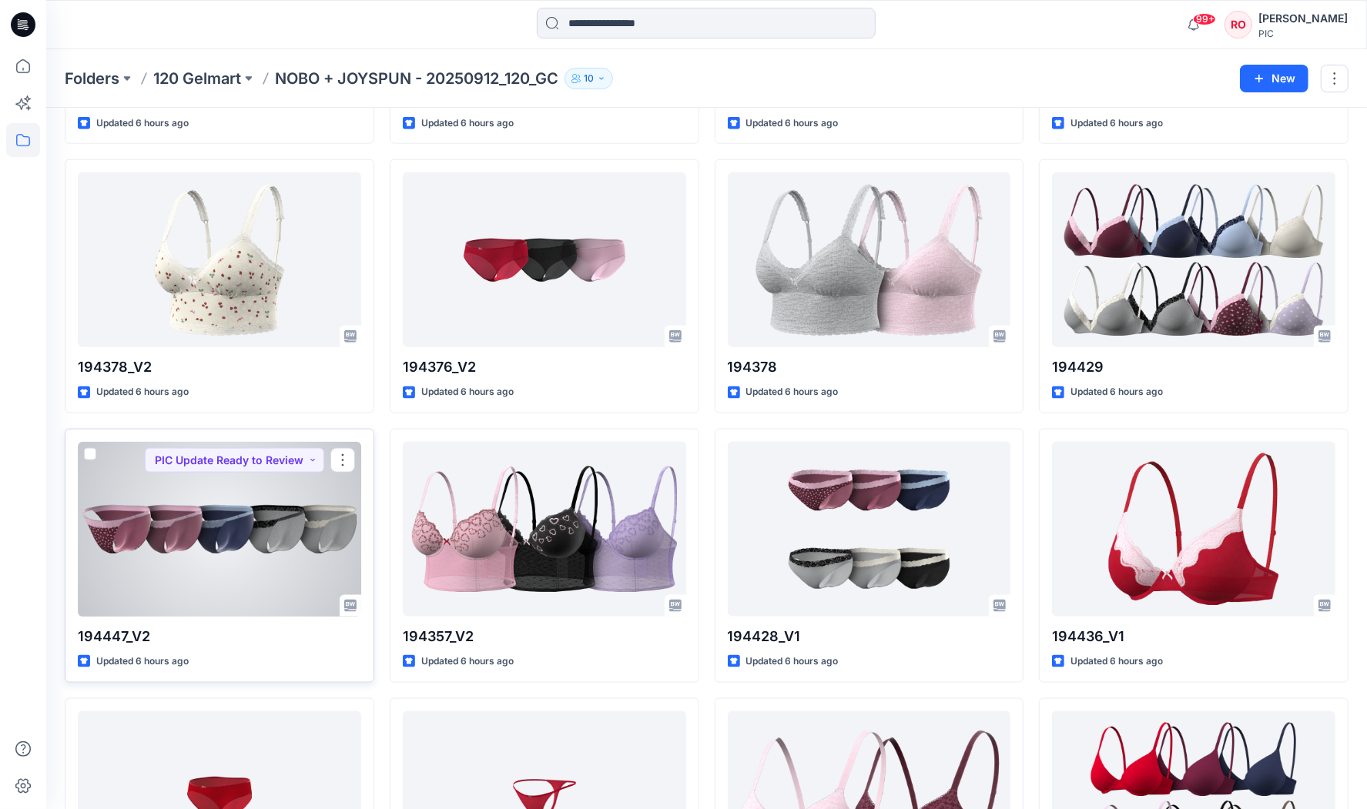
click at [182, 538] on div at bounding box center [219, 529] width 283 height 175
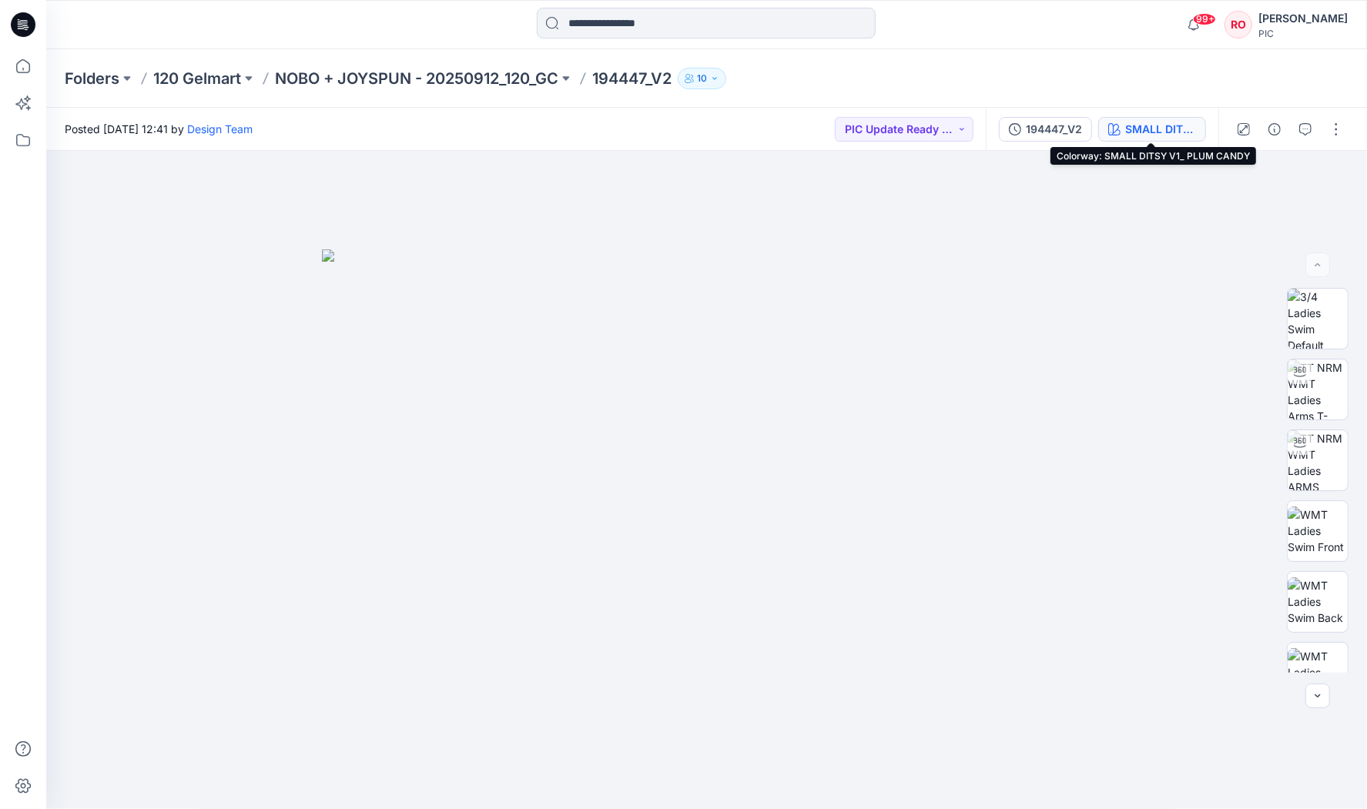
click at [1155, 135] on div "SMALL DITSY V1_ PLUM CANDY" at bounding box center [1160, 129] width 71 height 17
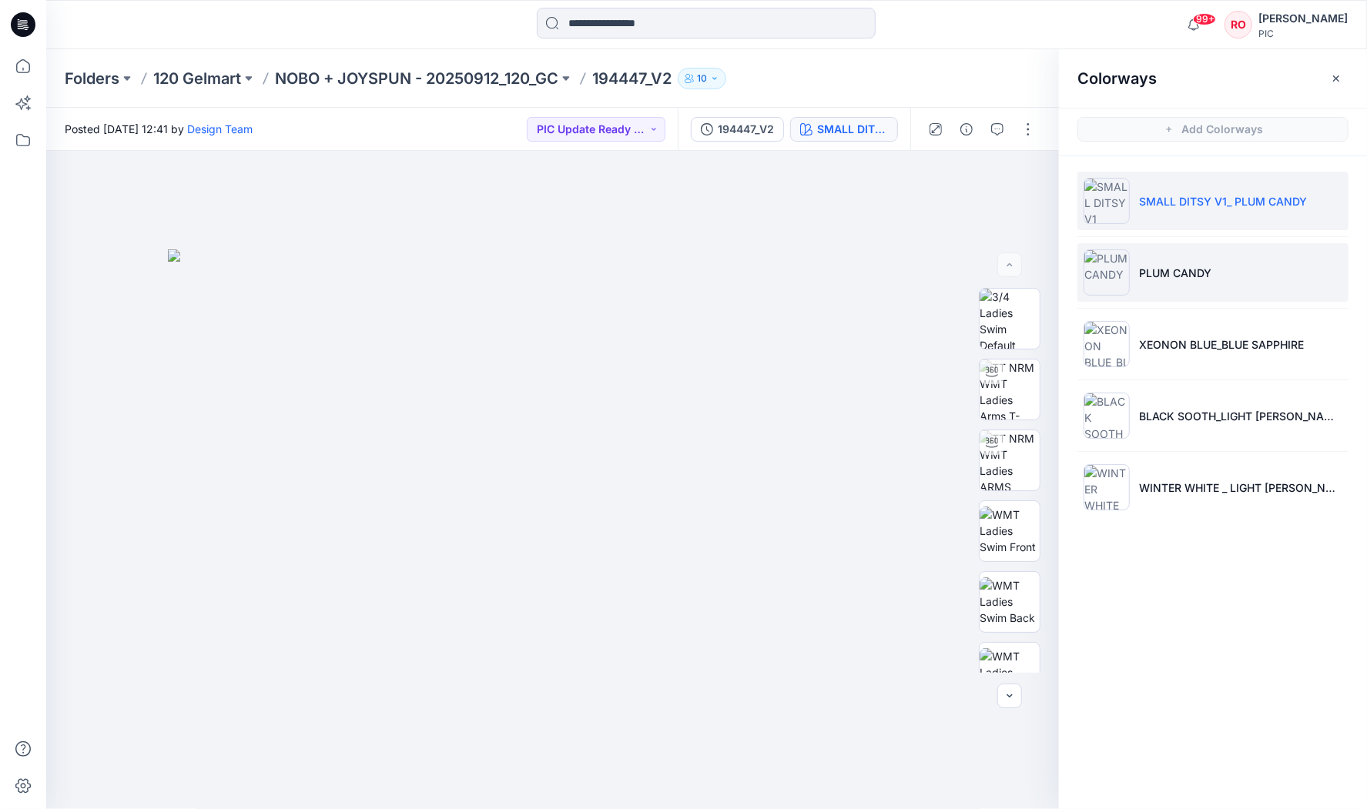
click at [1153, 289] on li "PLUM CANDY" at bounding box center [1213, 272] width 271 height 59
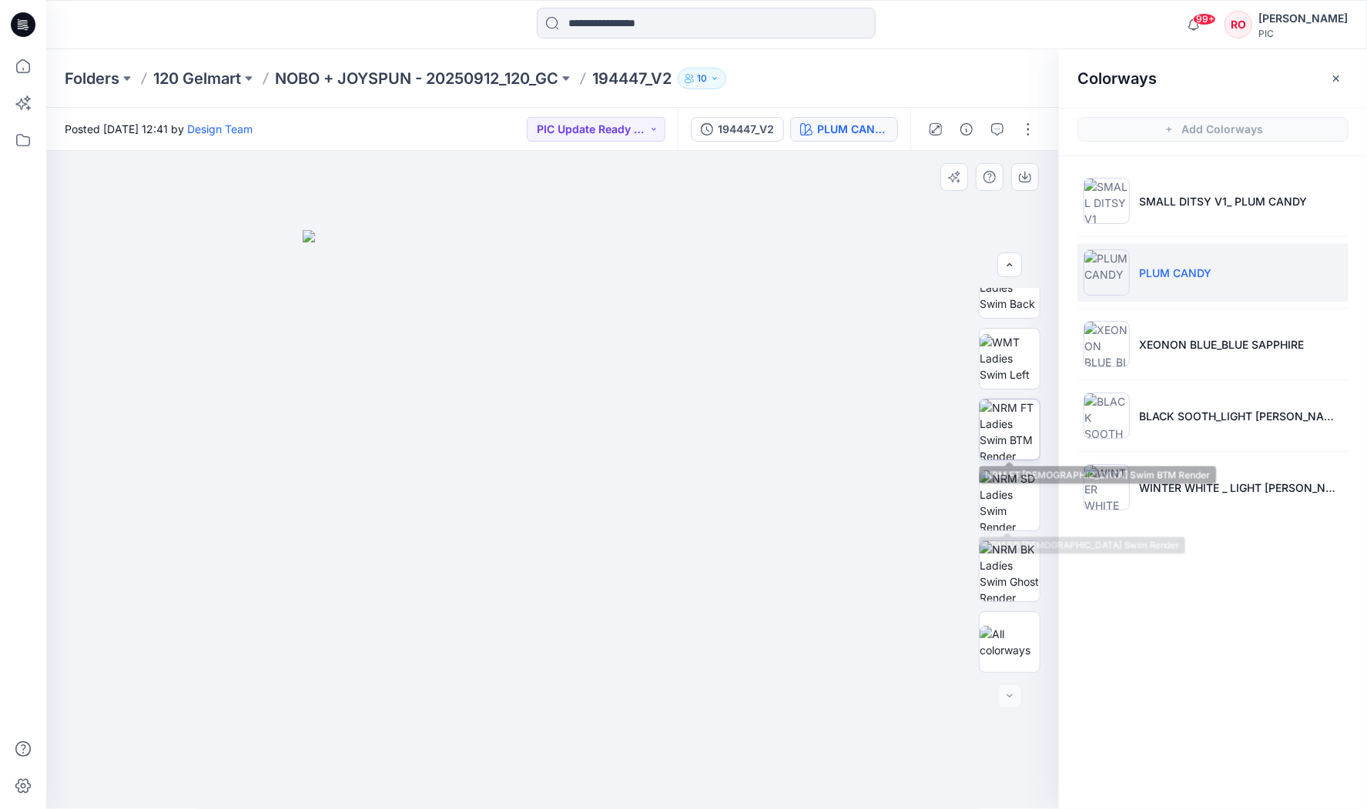
scroll to position [314, 0]
click at [1001, 437] on img at bounding box center [1010, 430] width 60 height 60
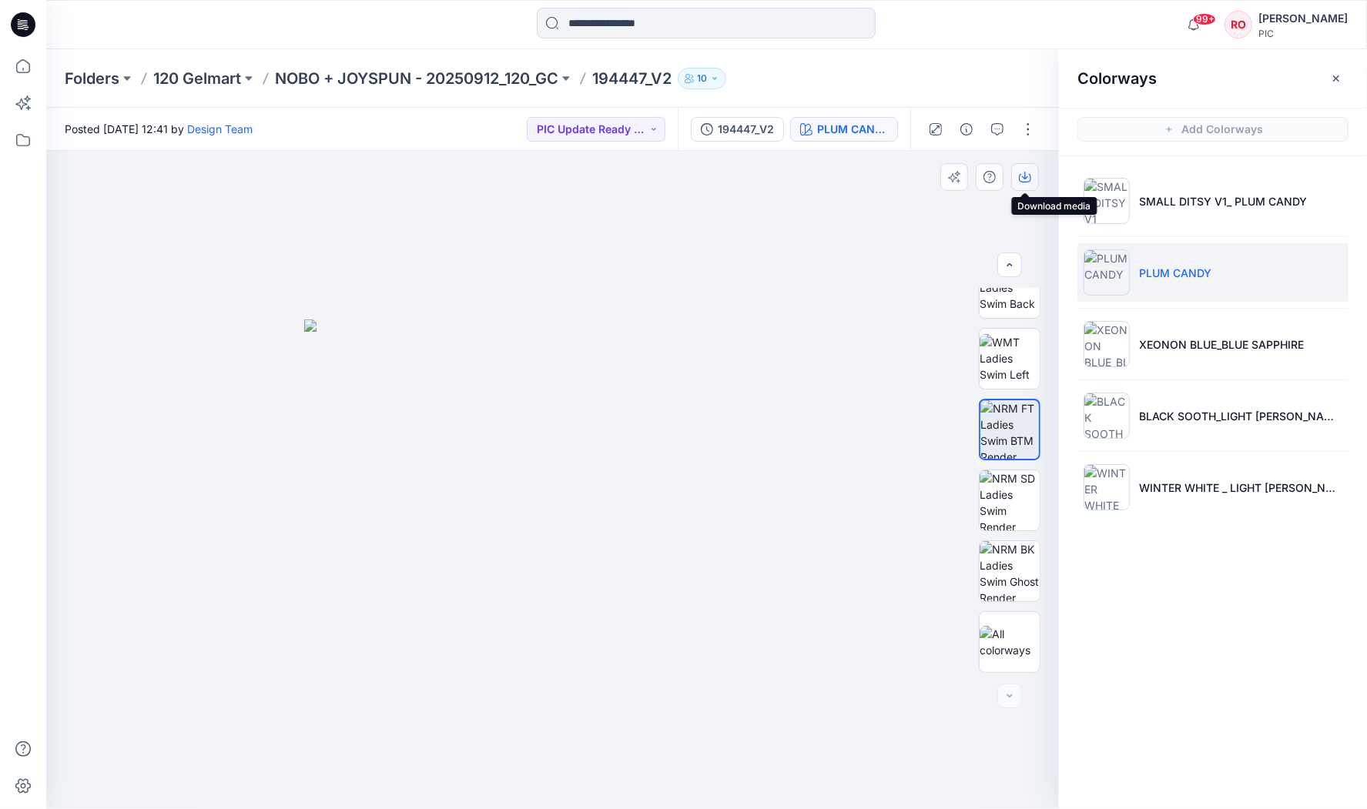
click at [1023, 169] on button "button" at bounding box center [1025, 177] width 28 height 28
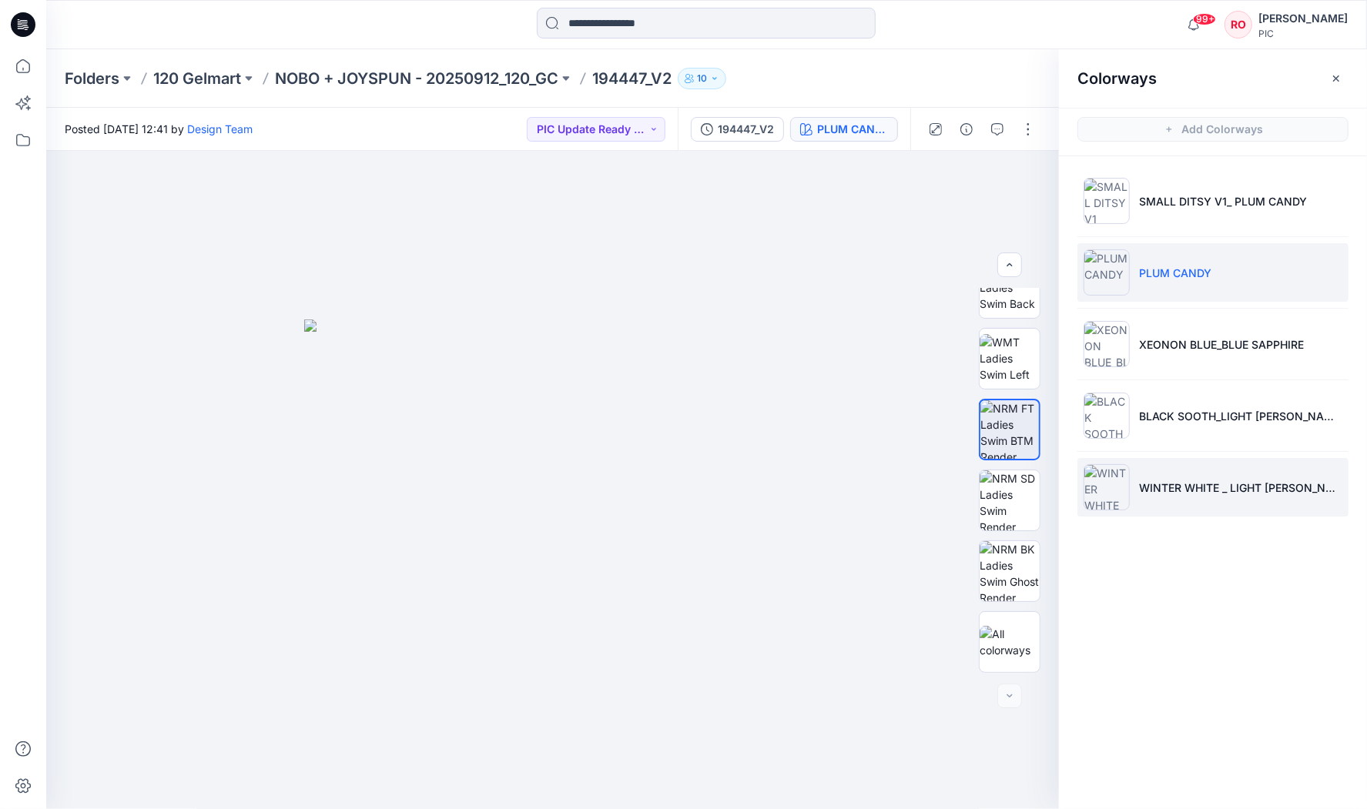
click at [1188, 471] on li "WINTER WHITE _ LIGHT [PERSON_NAME]" at bounding box center [1213, 487] width 271 height 59
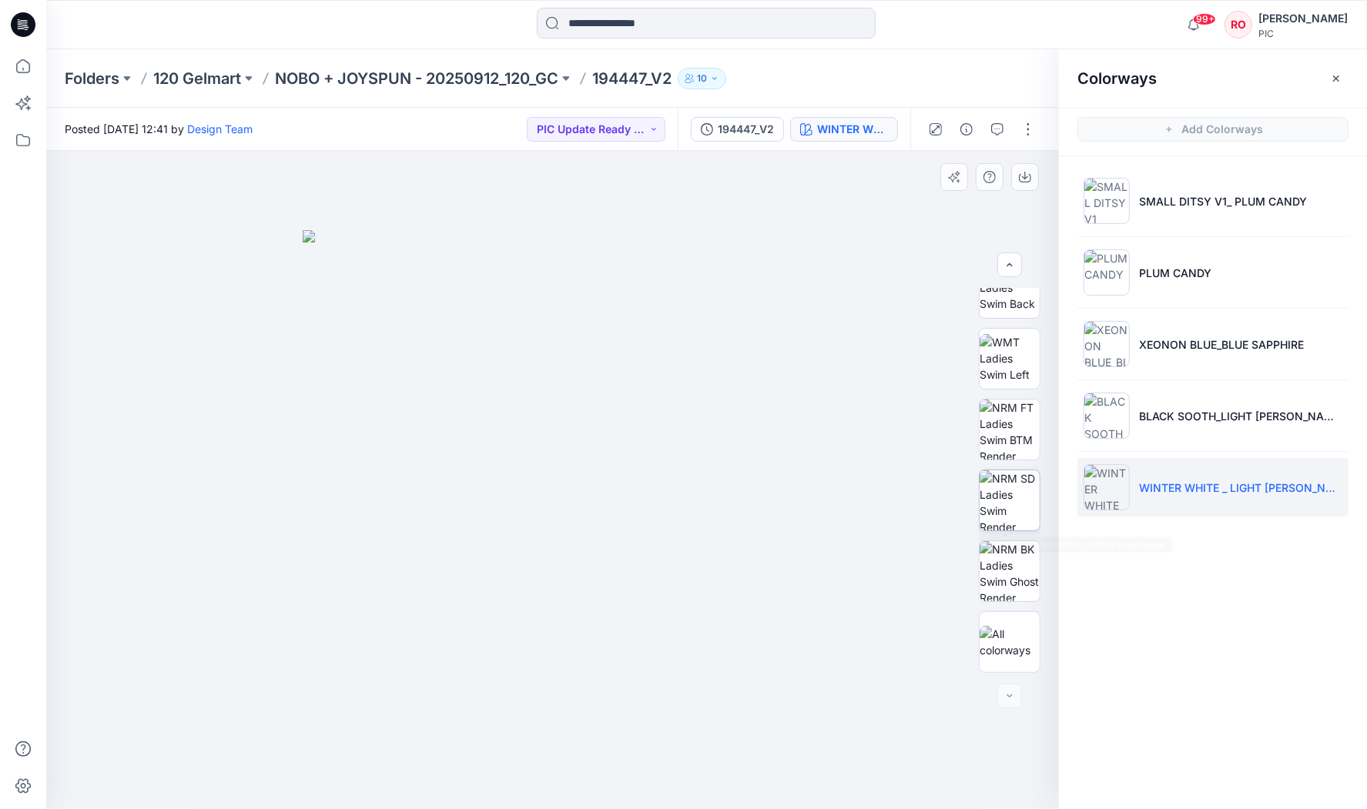
click at [990, 468] on div at bounding box center [1010, 480] width 62 height 385
click at [997, 429] on img at bounding box center [1010, 430] width 60 height 60
click at [1028, 176] on icon "button" at bounding box center [1025, 176] width 6 height 8
click at [498, 69] on p "NOBO + JOYSPUN - 20250912_120_GC" at bounding box center [416, 79] width 283 height 22
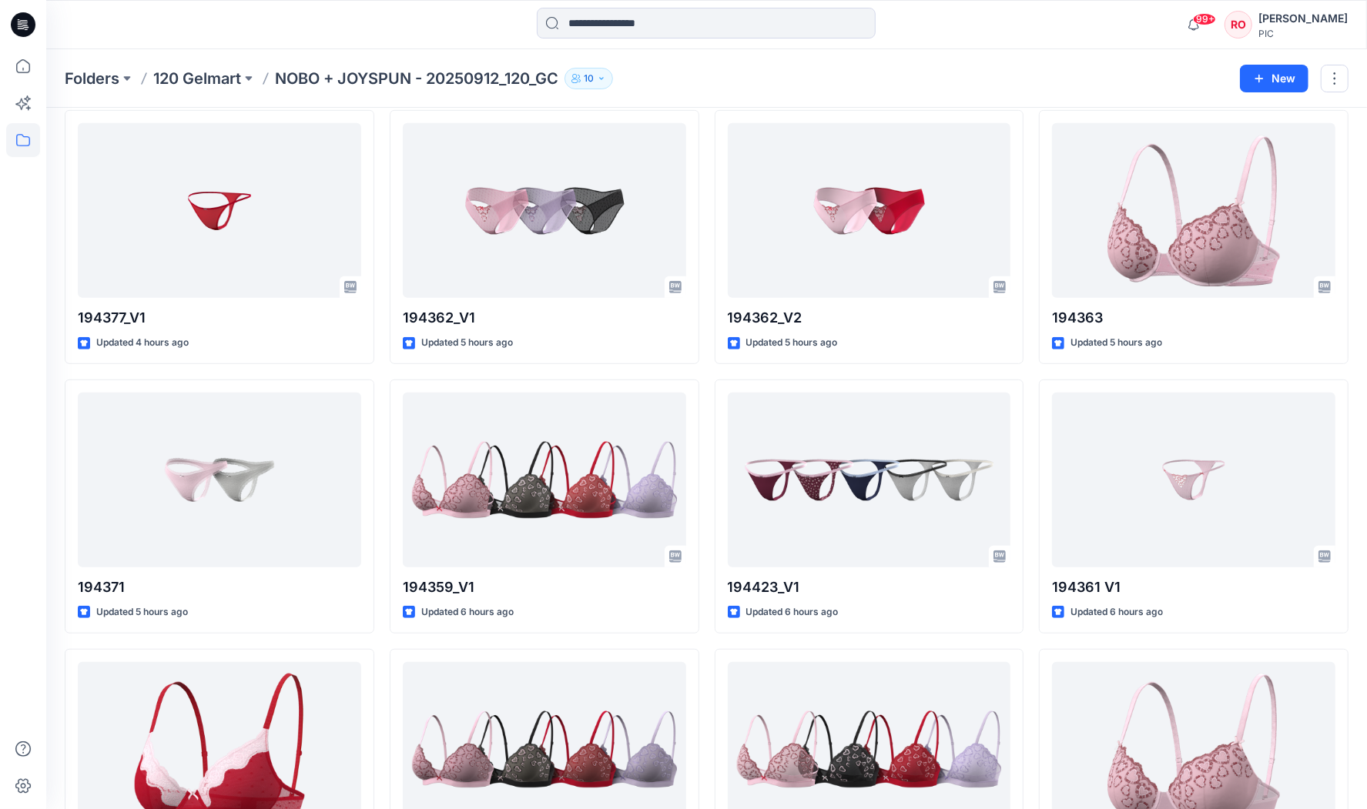
scroll to position [567, 0]
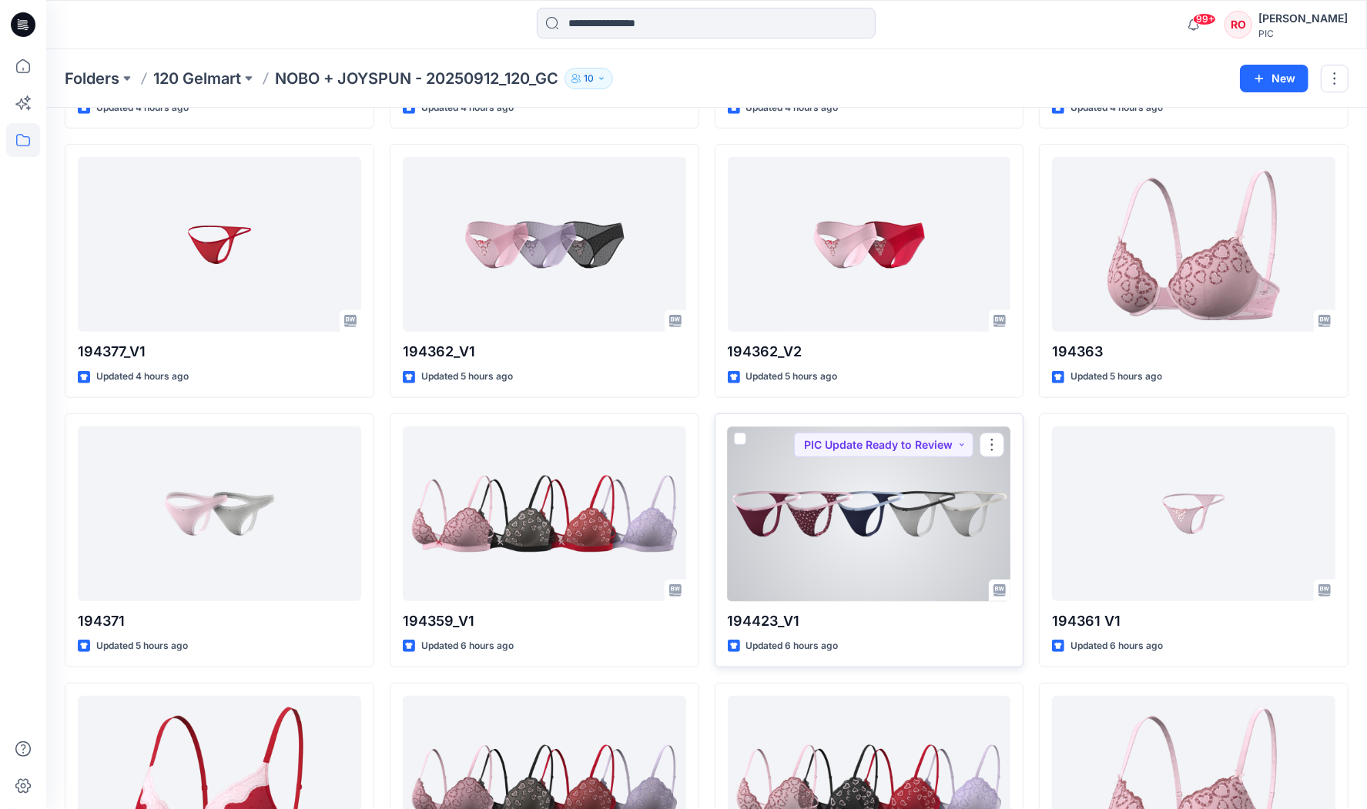
click at [845, 505] on div at bounding box center [869, 514] width 283 height 175
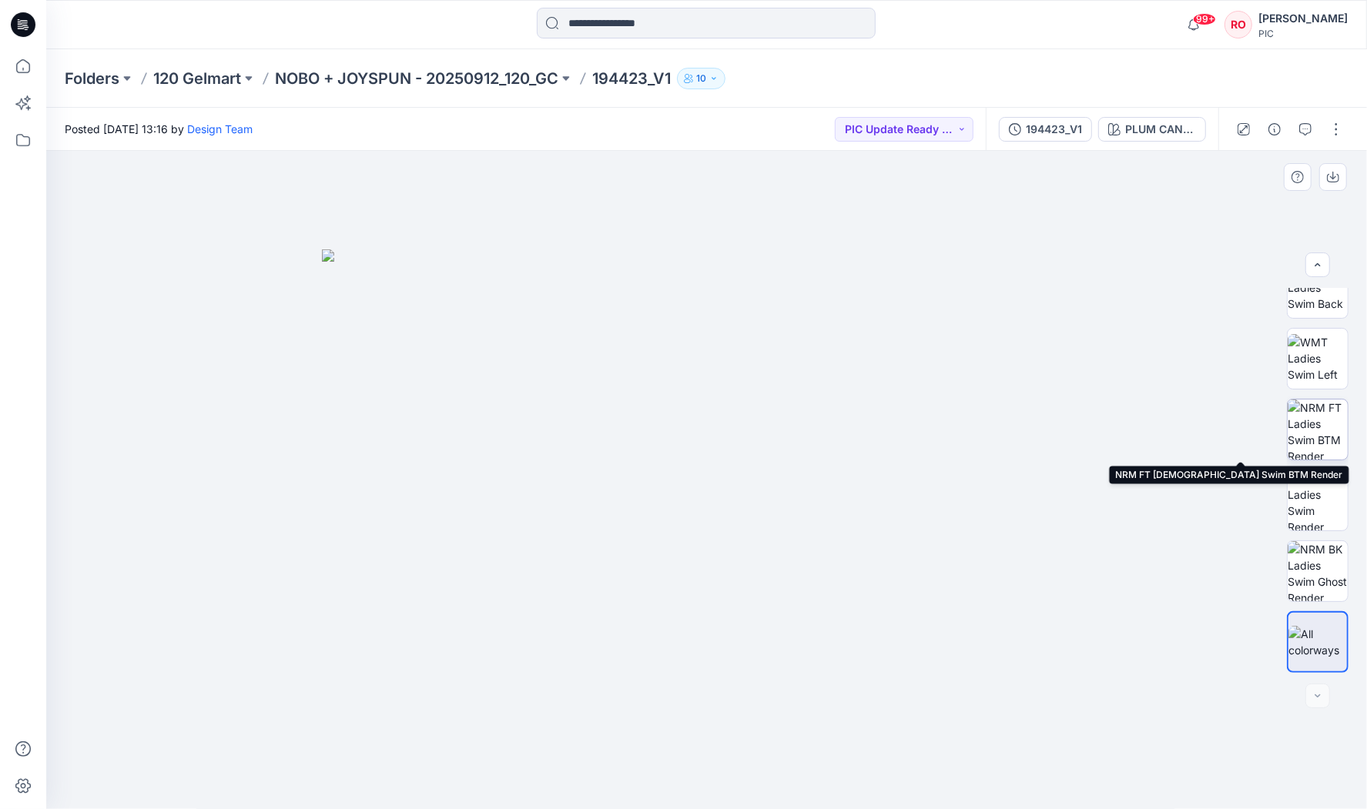
click at [1303, 448] on img at bounding box center [1318, 430] width 60 height 60
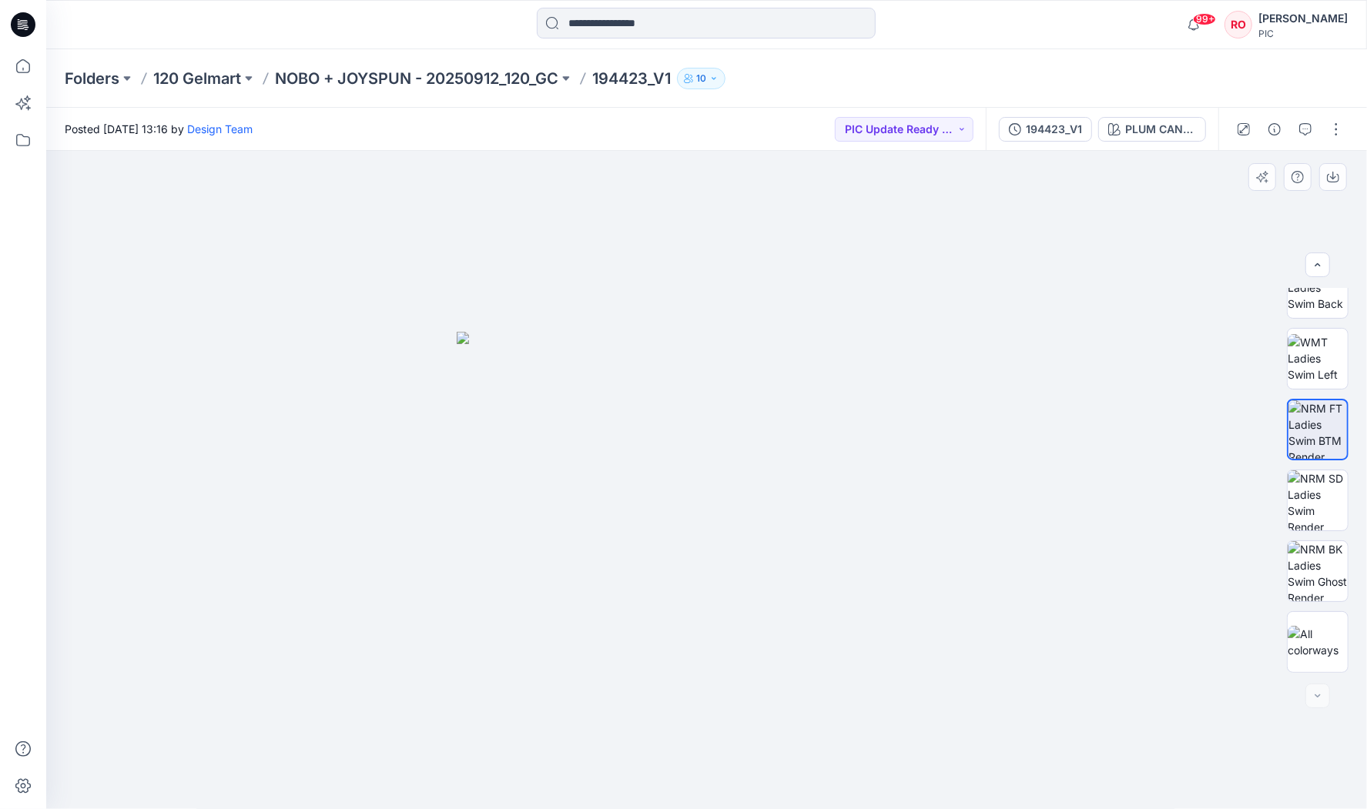
drag, startPoint x: 1322, startPoint y: 177, endPoint x: 1242, endPoint y: 281, distance: 131.7
click at [1182, 284] on div "PLUM CANDY Loading... Material Properties Loading..." at bounding box center [706, 480] width 1321 height 659
click at [1163, 136] on div "PLUM CANDY" at bounding box center [1160, 129] width 71 height 17
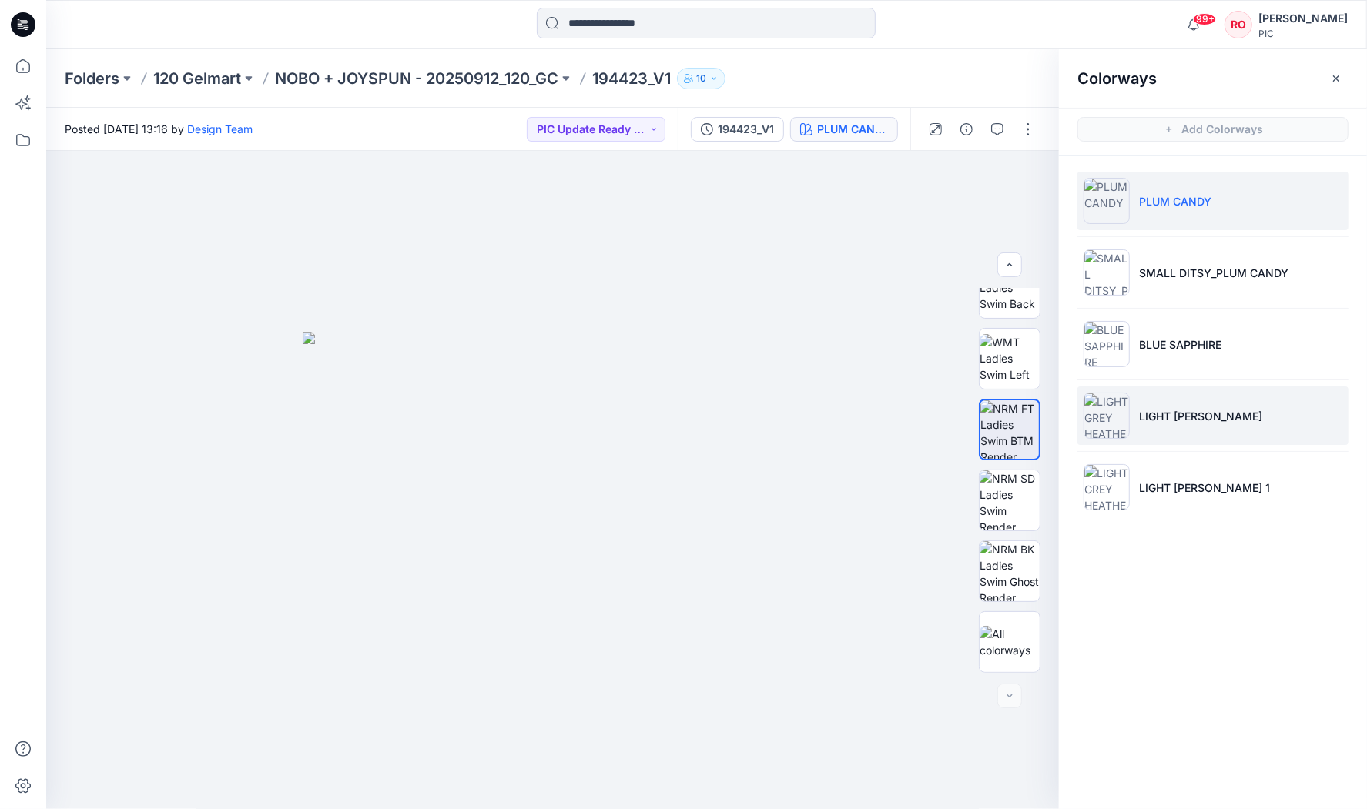
click at [1148, 410] on p "LIGHT [PERSON_NAME]" at bounding box center [1200, 416] width 123 height 16
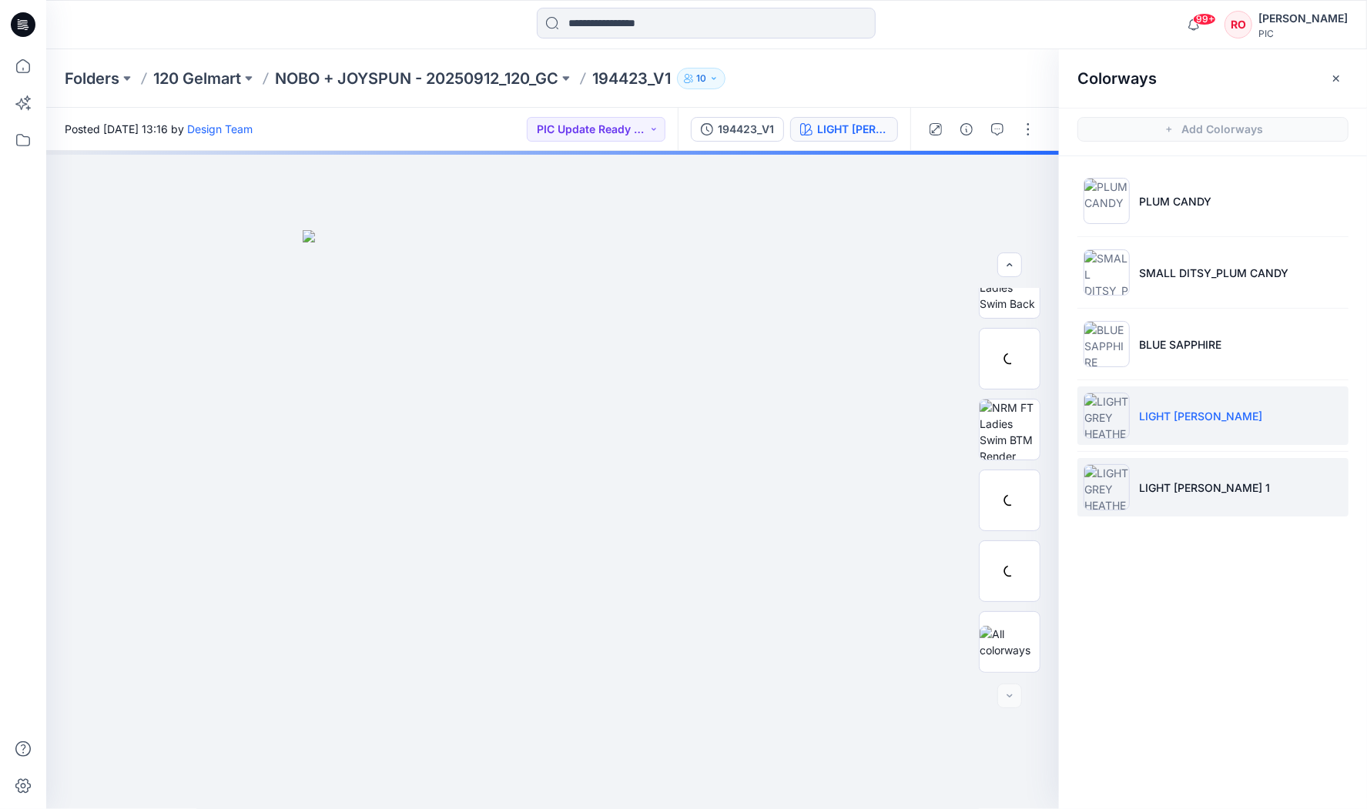
click at [1159, 471] on li "LIGHT [PERSON_NAME] 1" at bounding box center [1213, 487] width 271 height 59
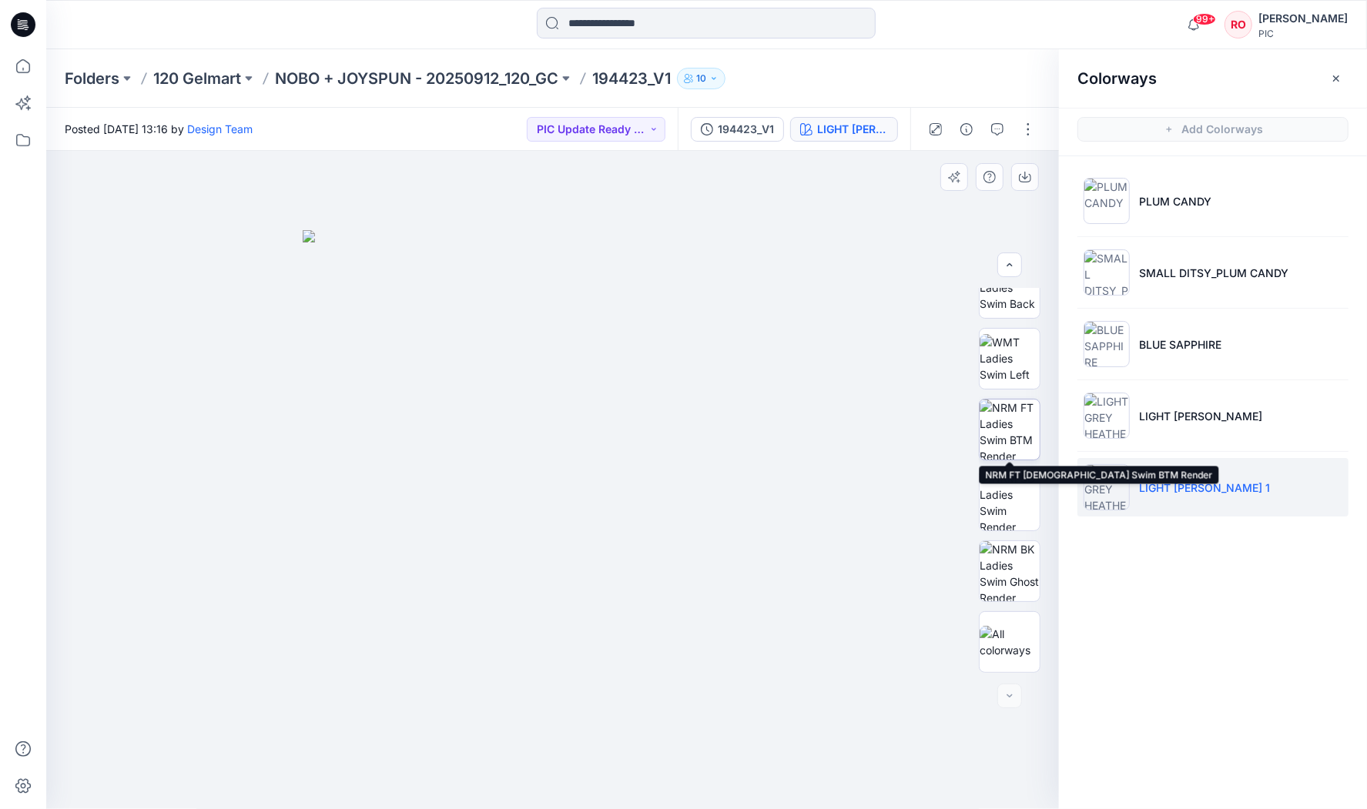
click at [1014, 447] on img at bounding box center [1010, 430] width 60 height 60
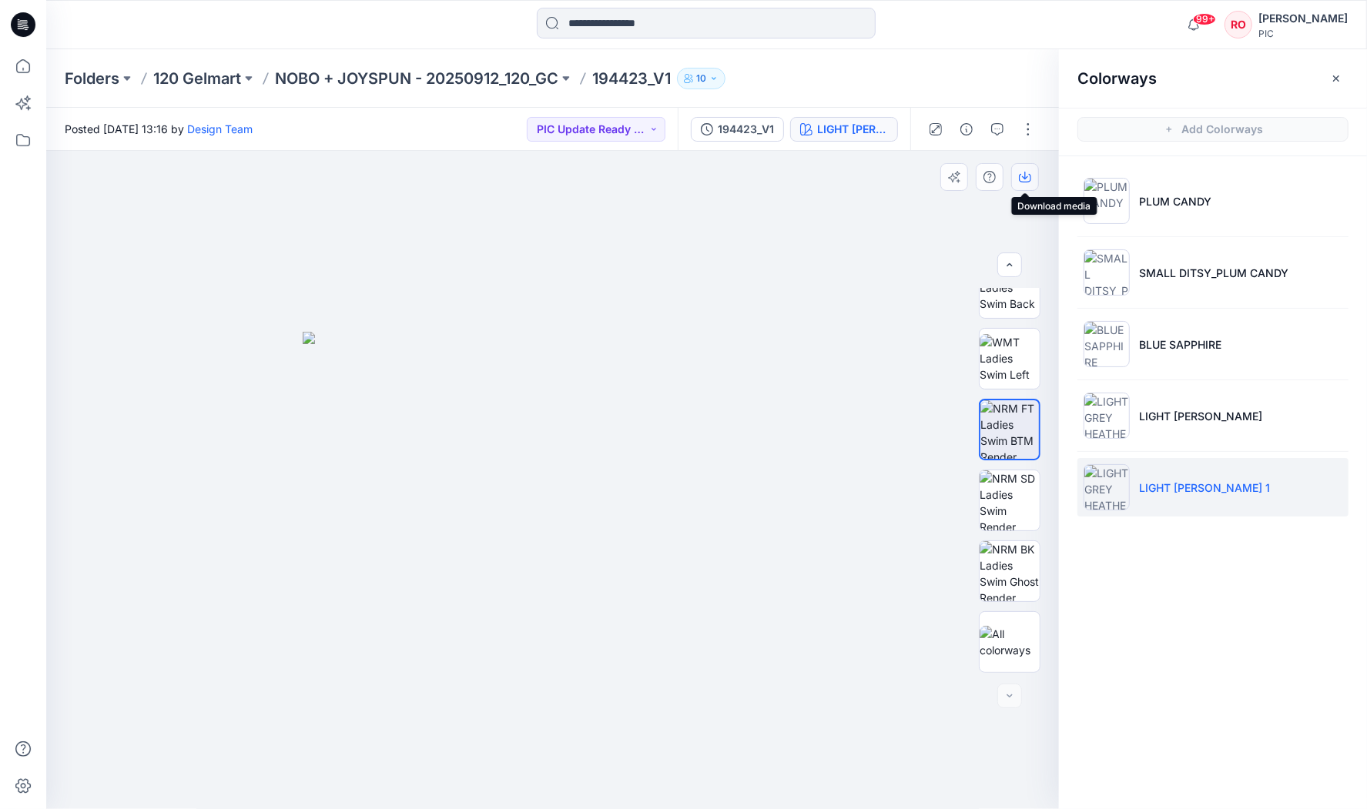
click at [1027, 182] on icon "button" at bounding box center [1025, 178] width 12 height 8
click at [305, 82] on p "NOBO + JOYSPUN - 20250912_120_GC" at bounding box center [416, 79] width 283 height 22
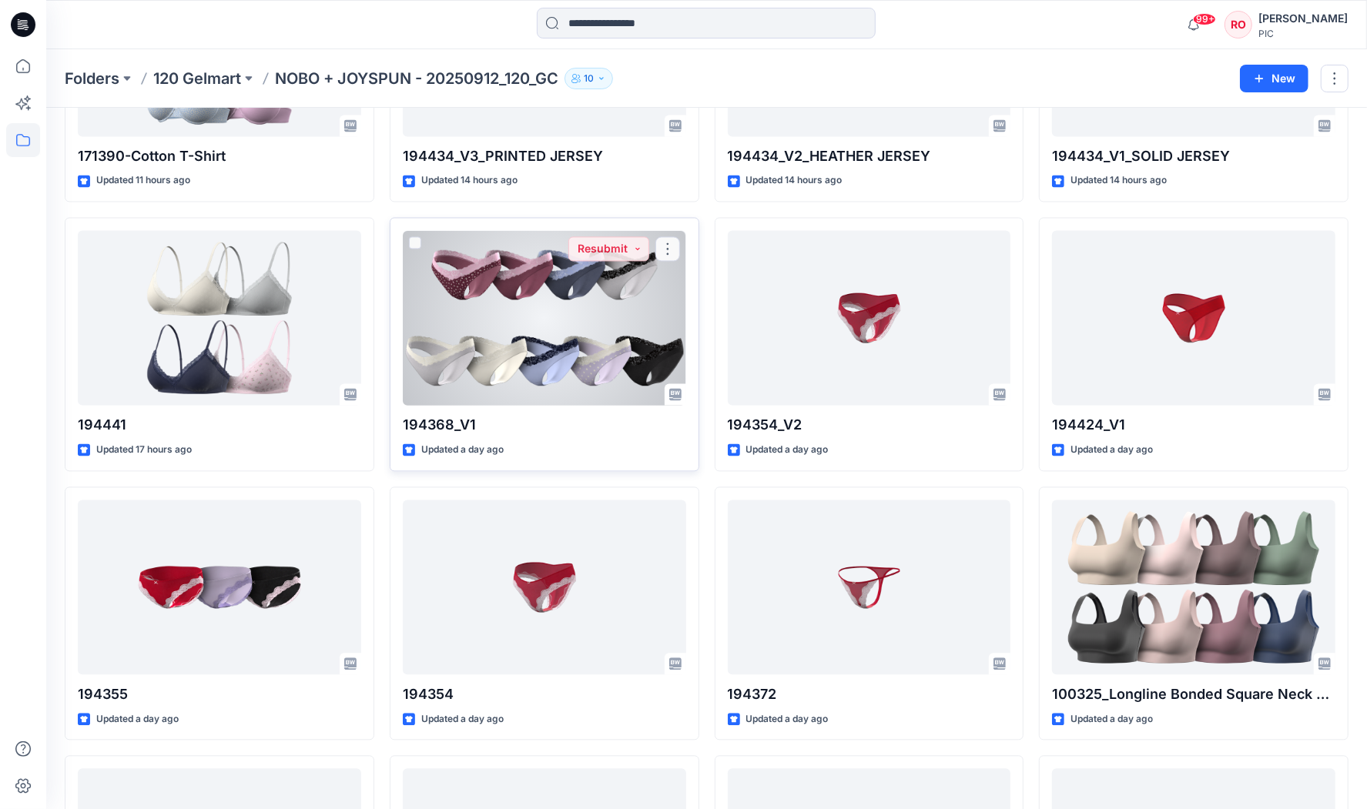
scroll to position [2383, 0]
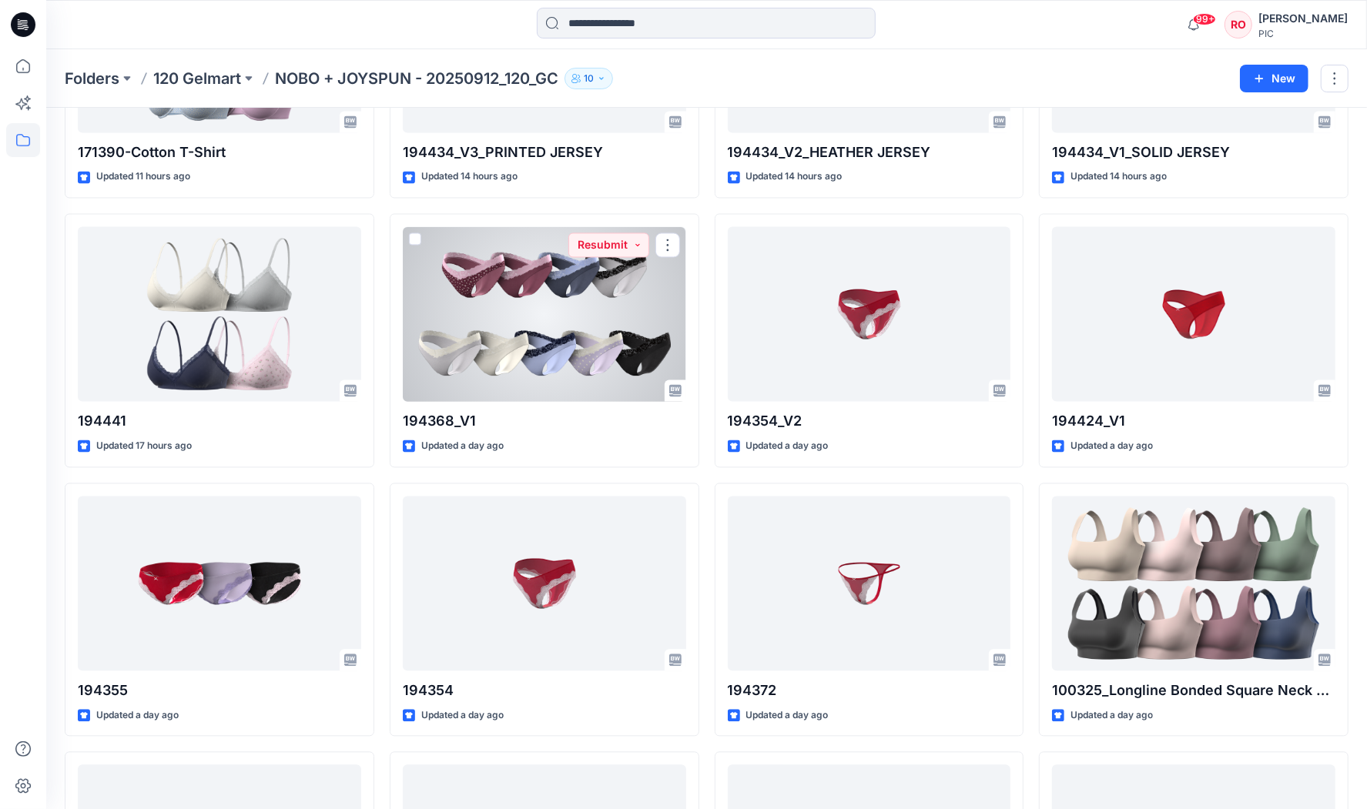
click at [546, 357] on div at bounding box center [544, 313] width 283 height 175
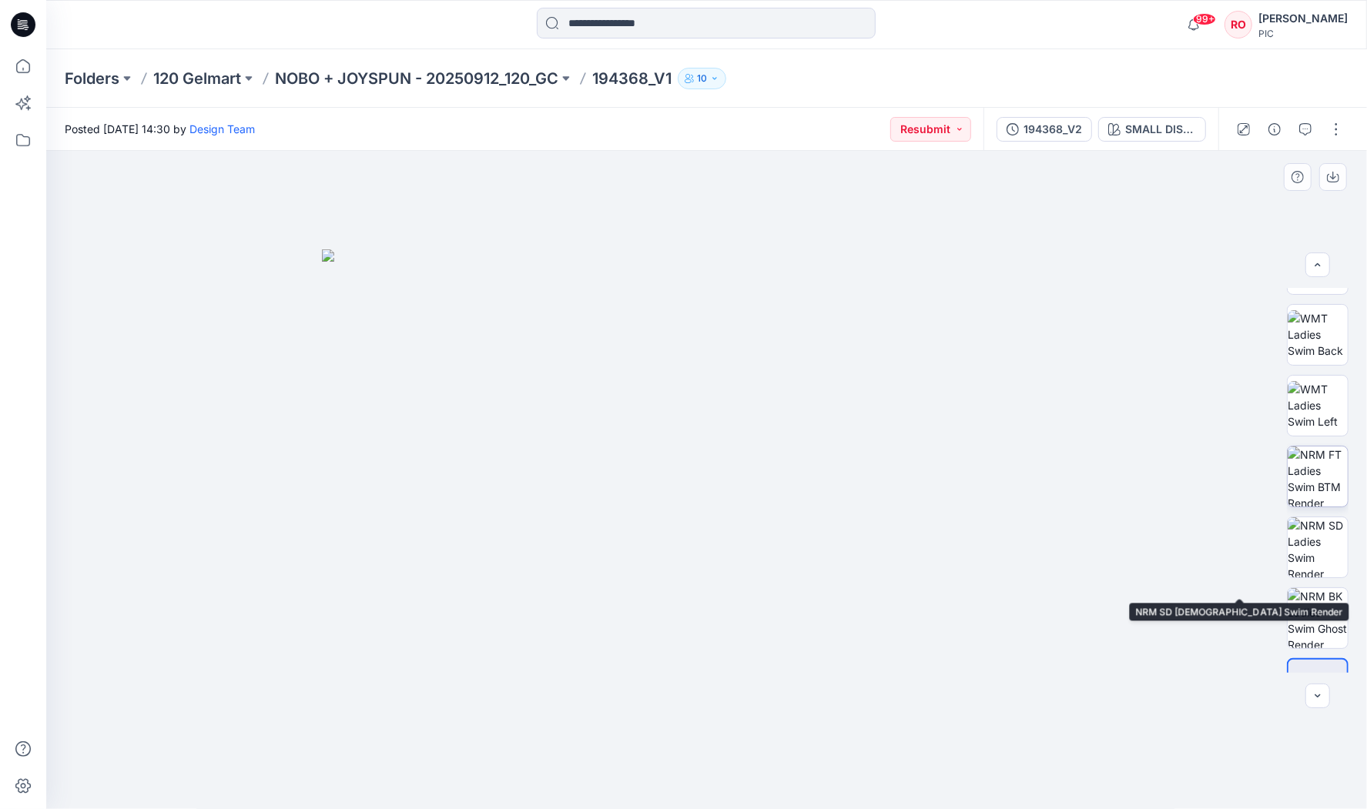
scroll to position [290, 0]
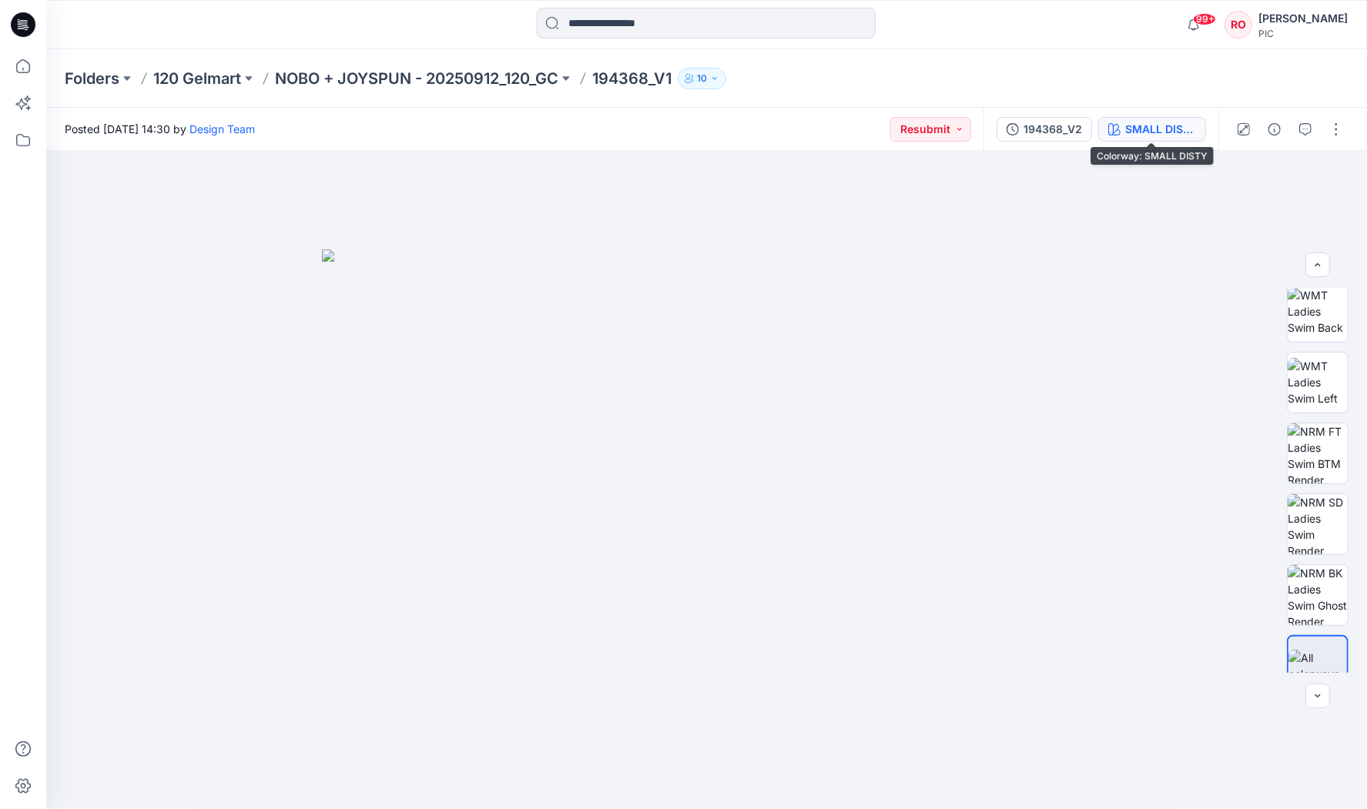
click at [1138, 121] on div "SMALL DISTY" at bounding box center [1160, 129] width 71 height 17
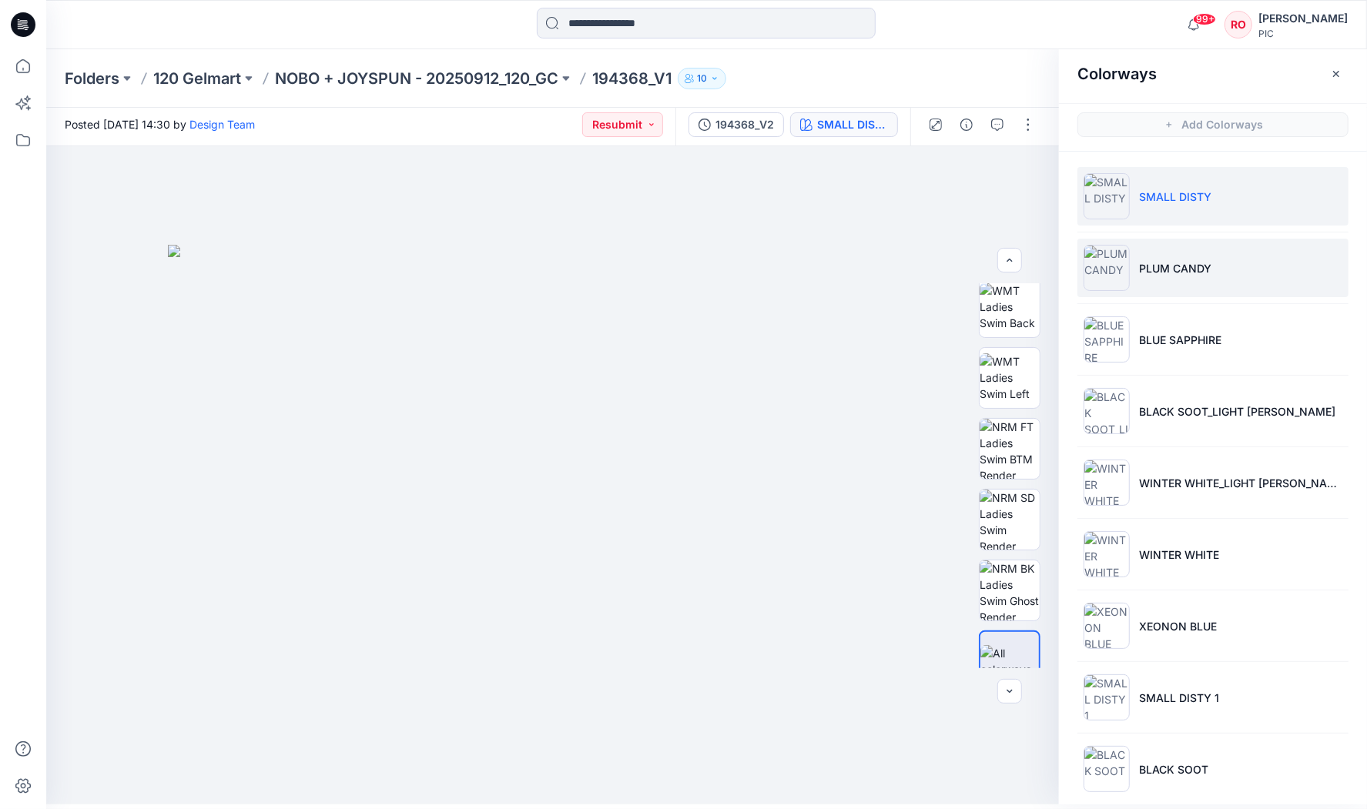
scroll to position [4, 0]
click at [1161, 257] on li "PLUM CANDY" at bounding box center [1213, 269] width 271 height 59
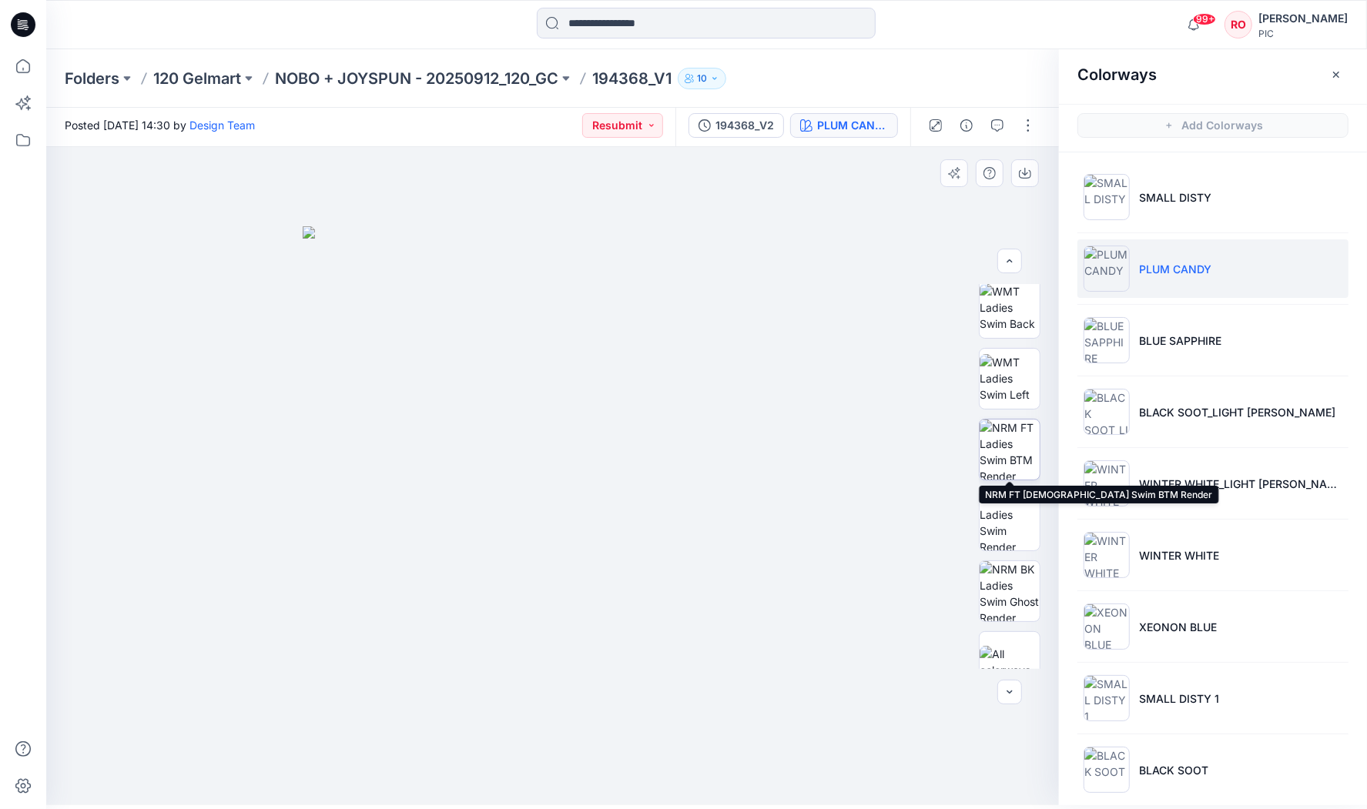
click at [1012, 456] on img at bounding box center [1010, 450] width 60 height 60
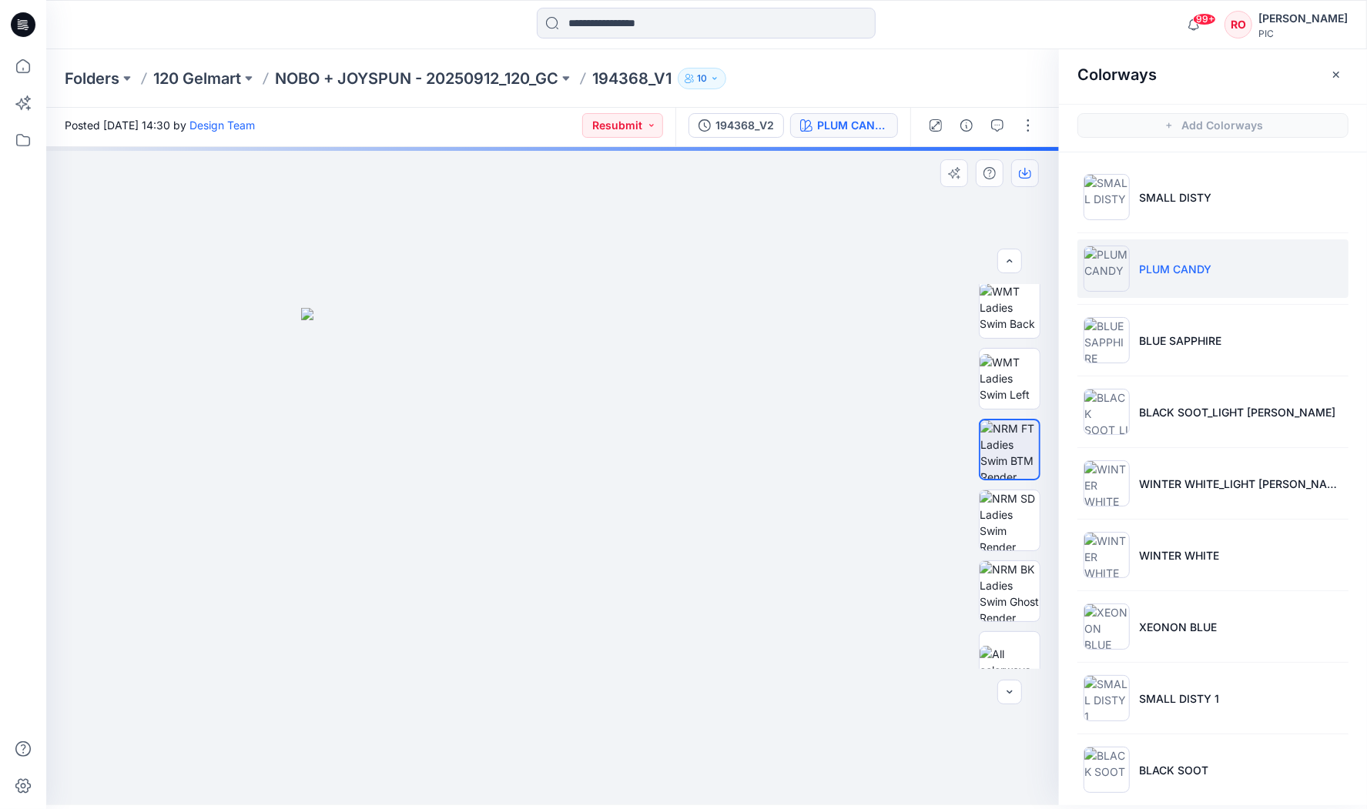
click at [1024, 170] on icon "button" at bounding box center [1025, 173] width 12 height 12
click at [450, 79] on p "NOBO + JOYSPUN - 20250912_120_GC" at bounding box center [416, 79] width 283 height 22
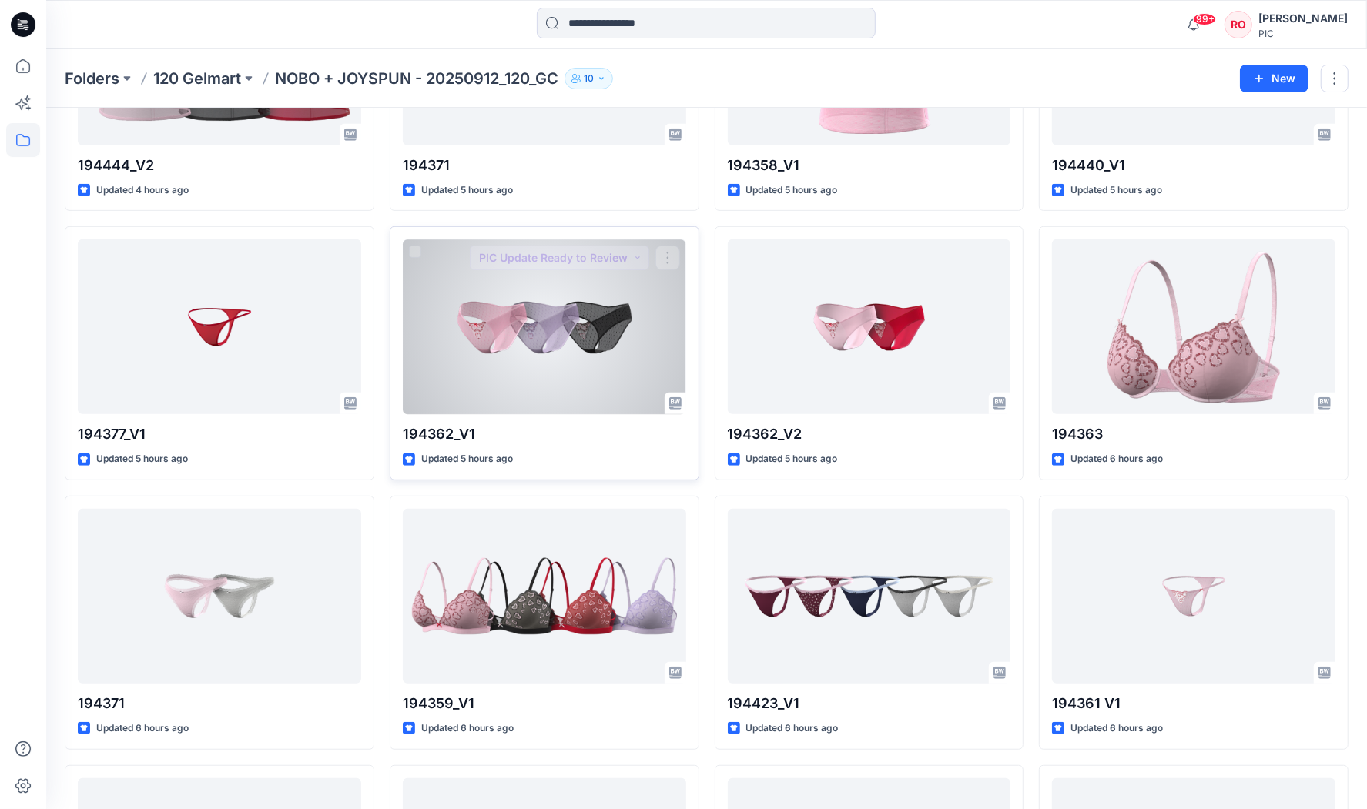
scroll to position [504, 0]
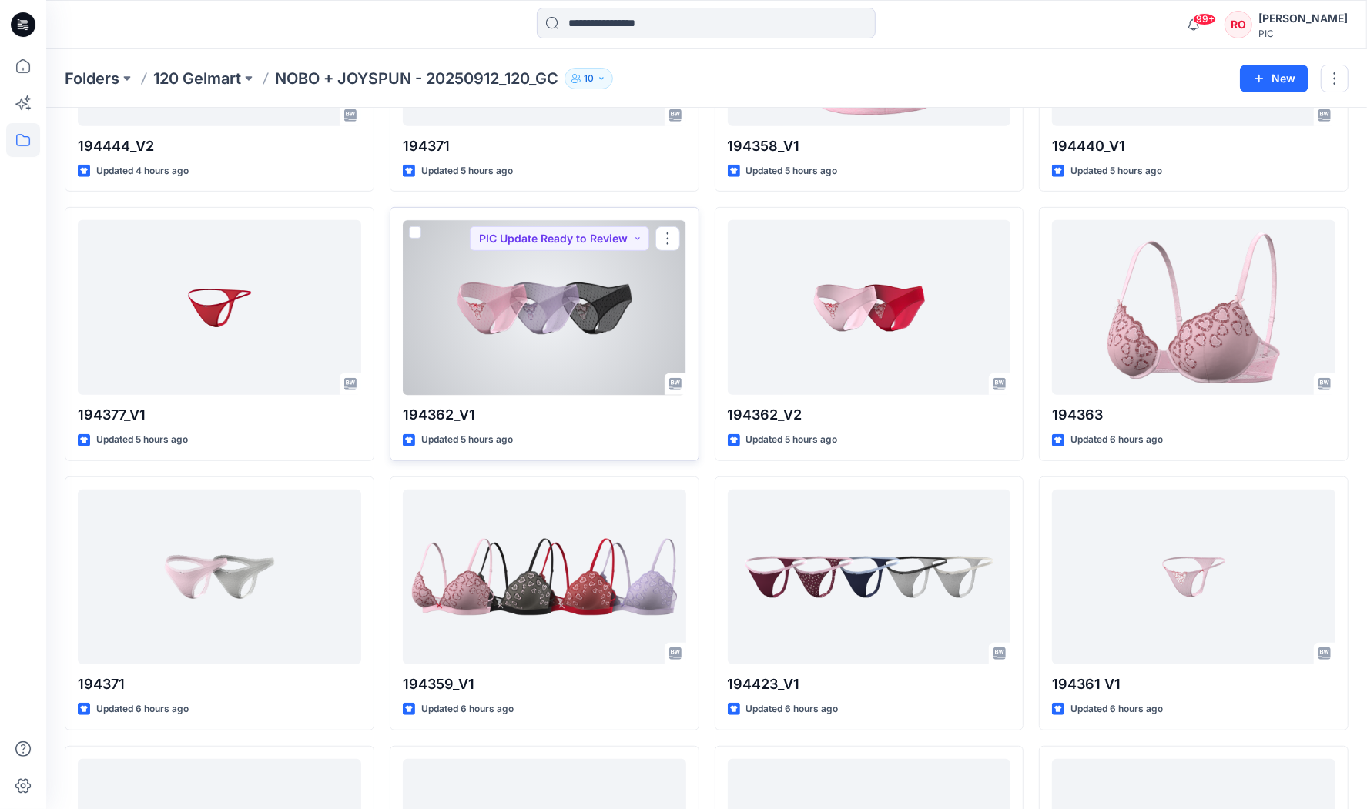
click at [507, 321] on div at bounding box center [544, 307] width 283 height 175
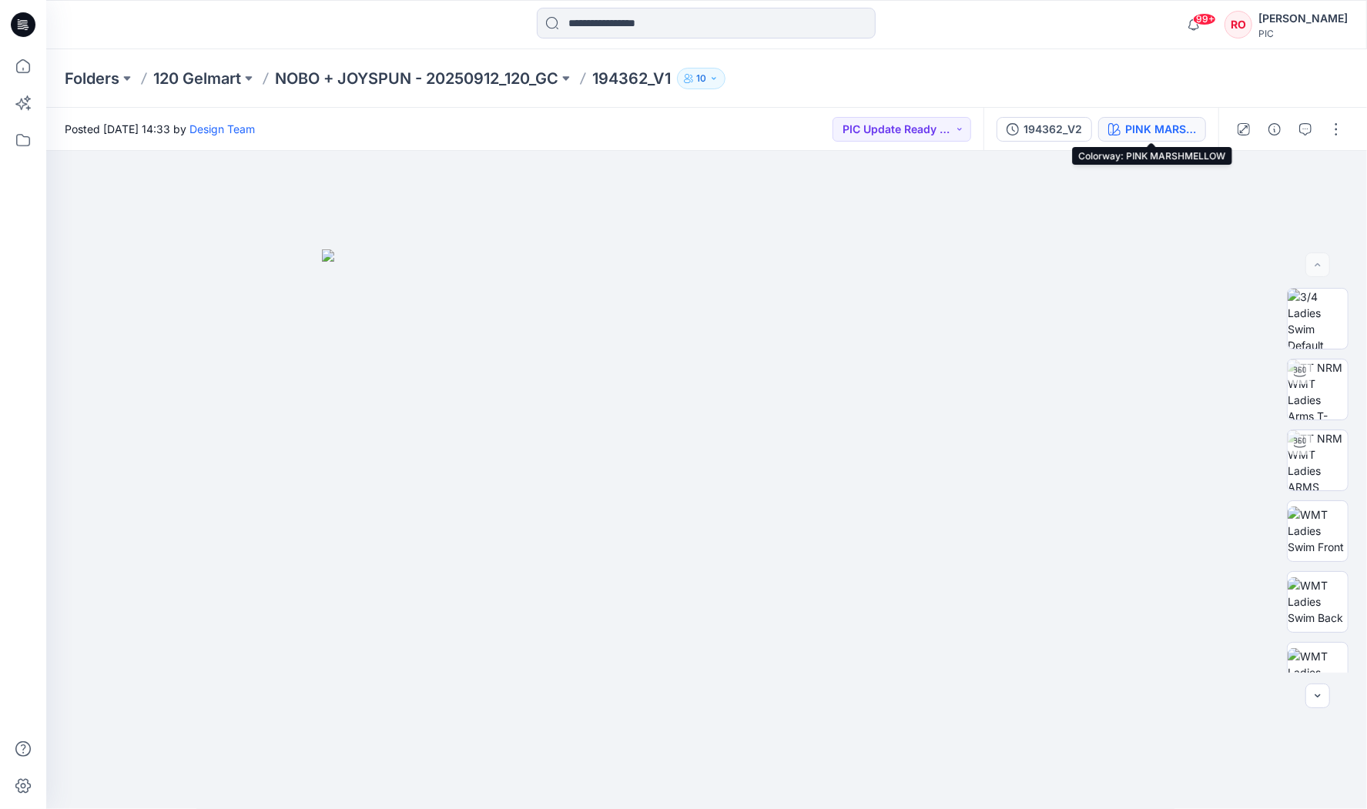
click at [1174, 132] on div "PINK MARSHMELLOW" at bounding box center [1160, 129] width 71 height 17
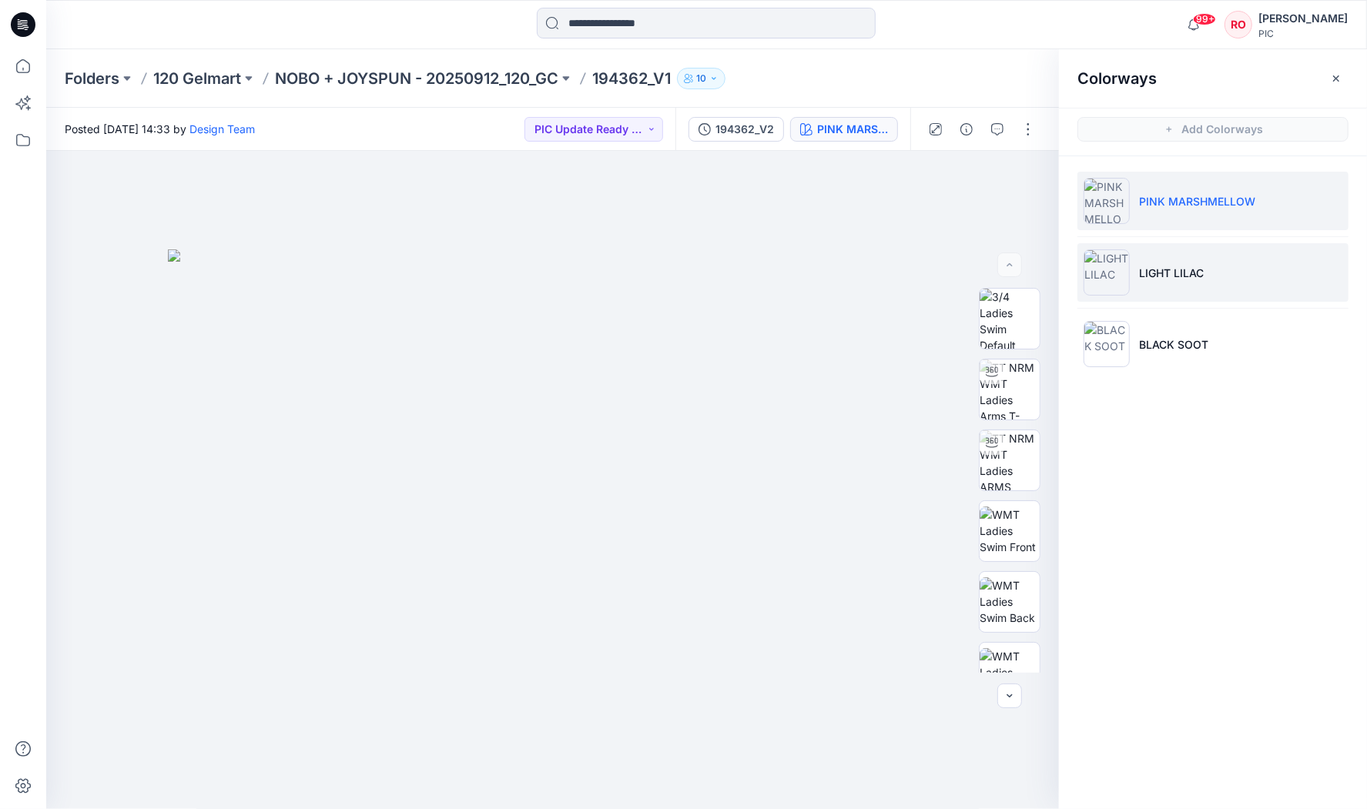
click at [1132, 279] on li "LIGHT LILAC" at bounding box center [1213, 272] width 271 height 59
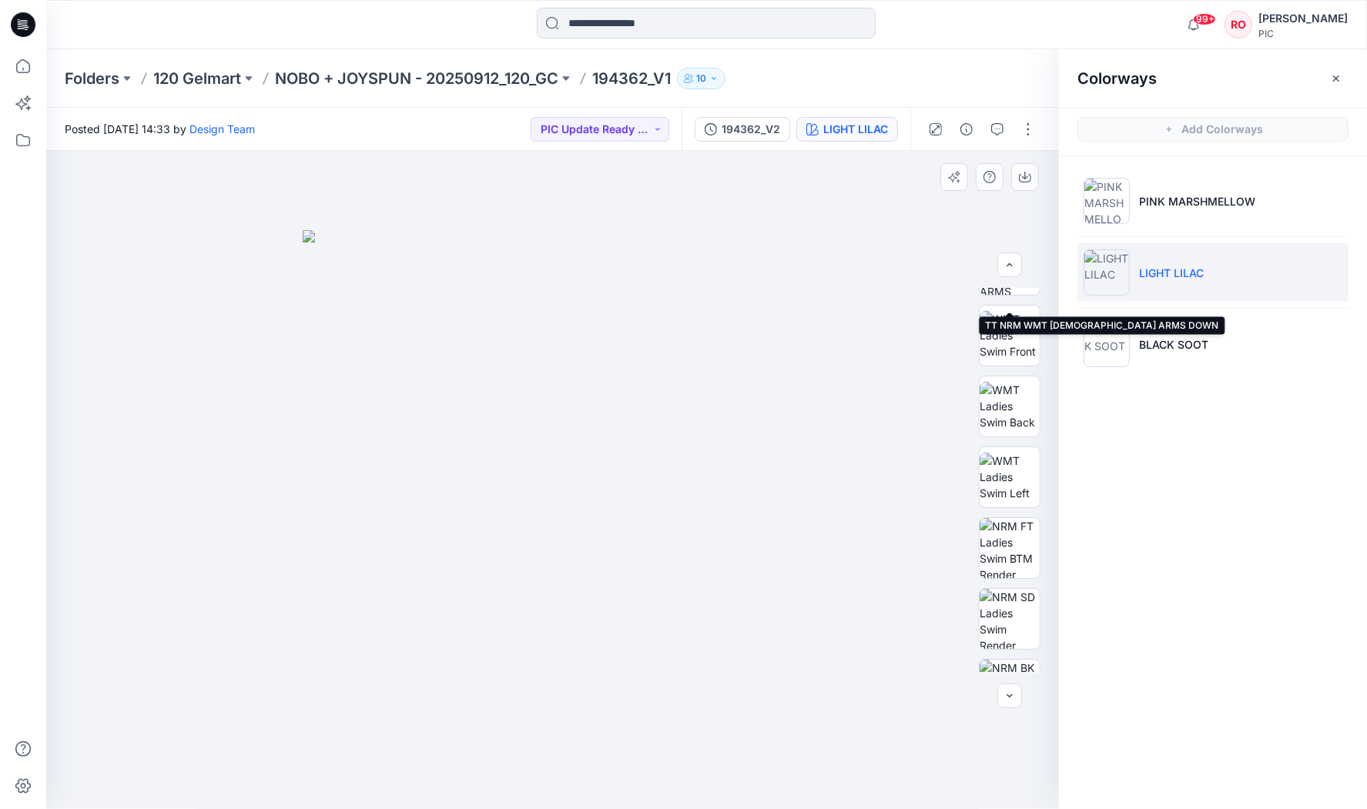
scroll to position [200, 0]
click at [964, 554] on div at bounding box center [1009, 480] width 99 height 385
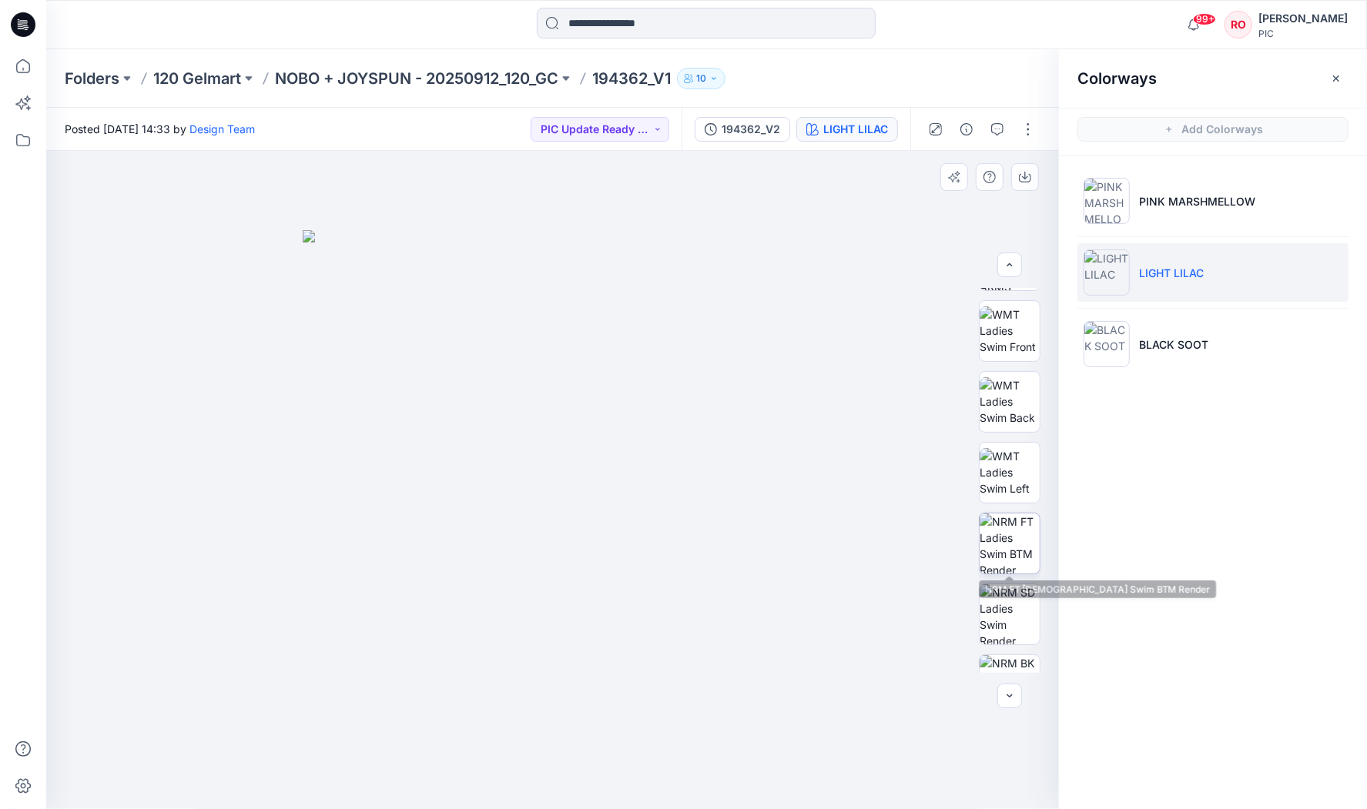
click at [997, 552] on img at bounding box center [1010, 544] width 60 height 60
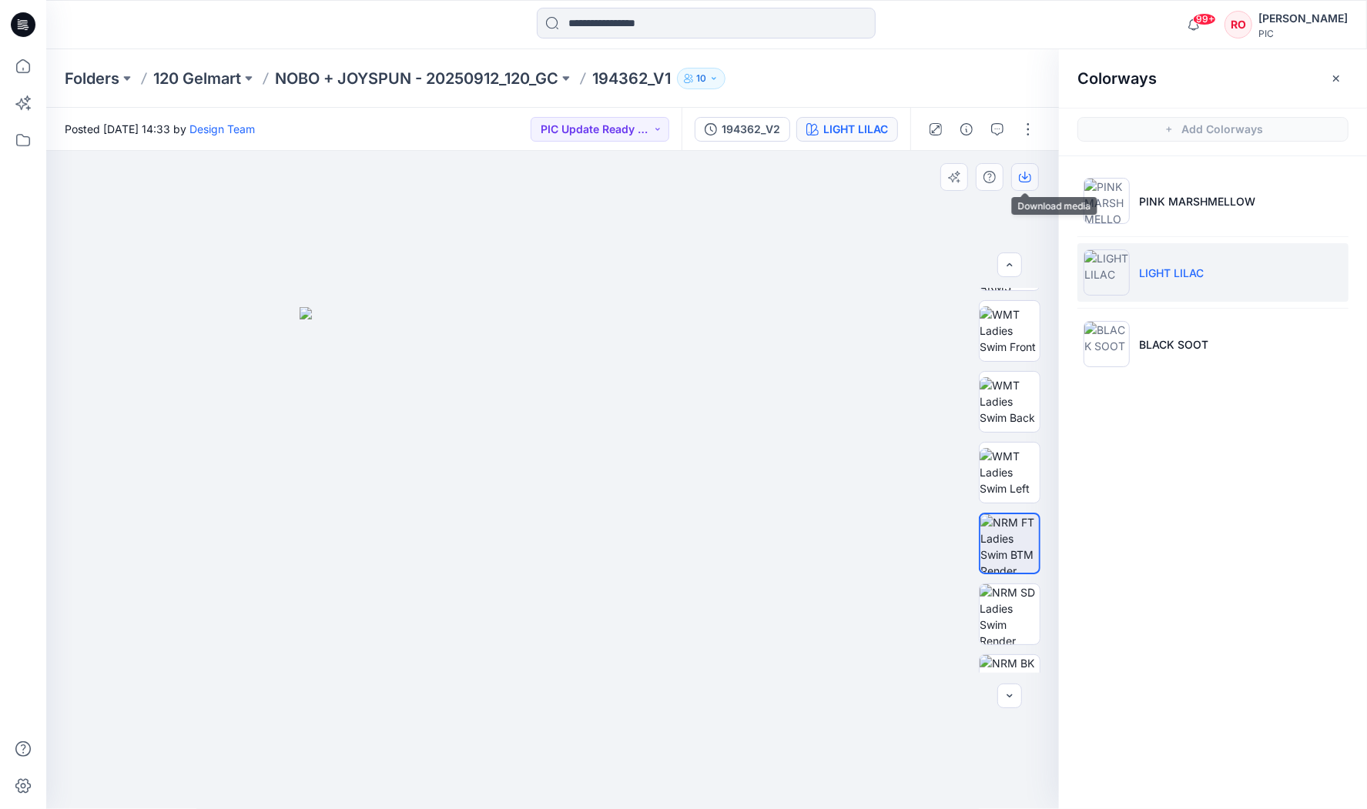
click at [1024, 168] on button "button" at bounding box center [1025, 177] width 28 height 28
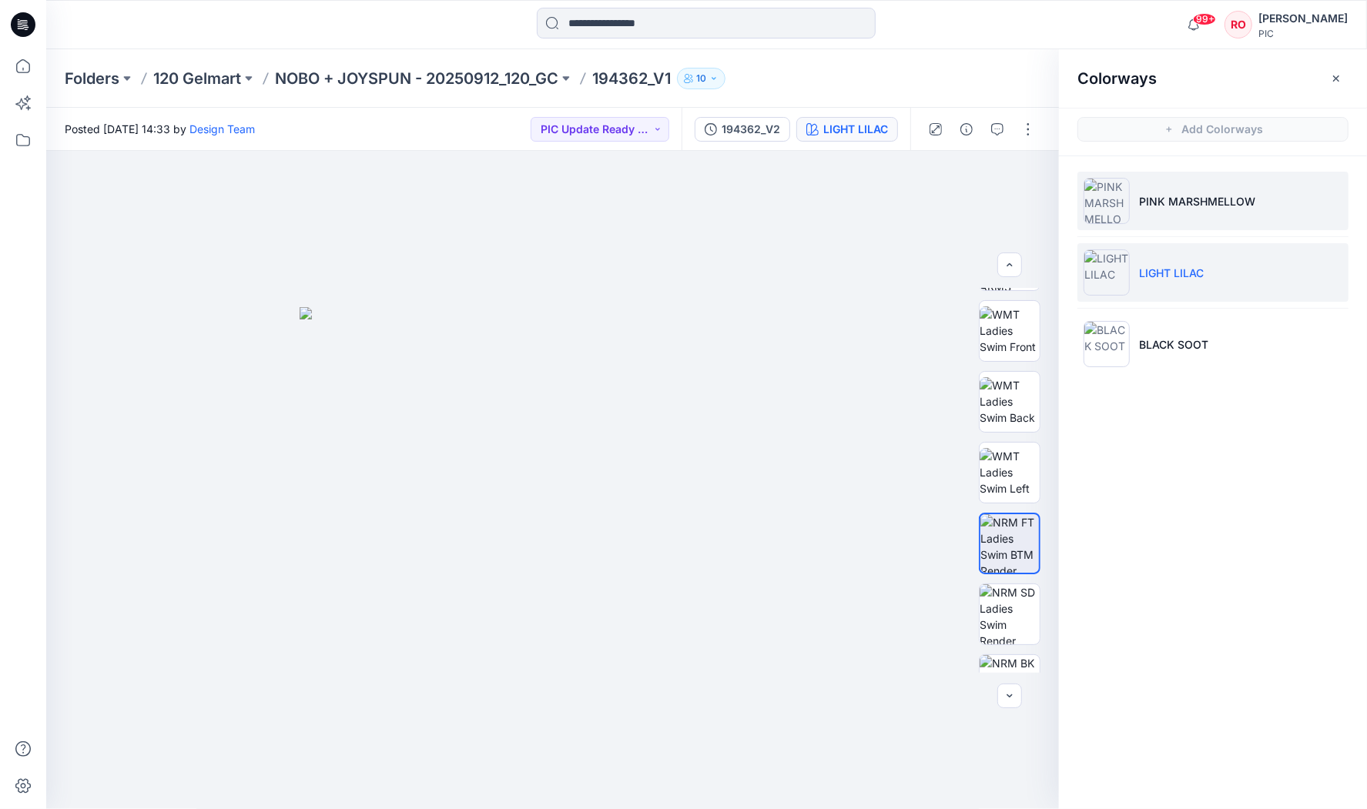
click at [1171, 197] on p "PINK MARSHMELLOW" at bounding box center [1197, 201] width 116 height 16
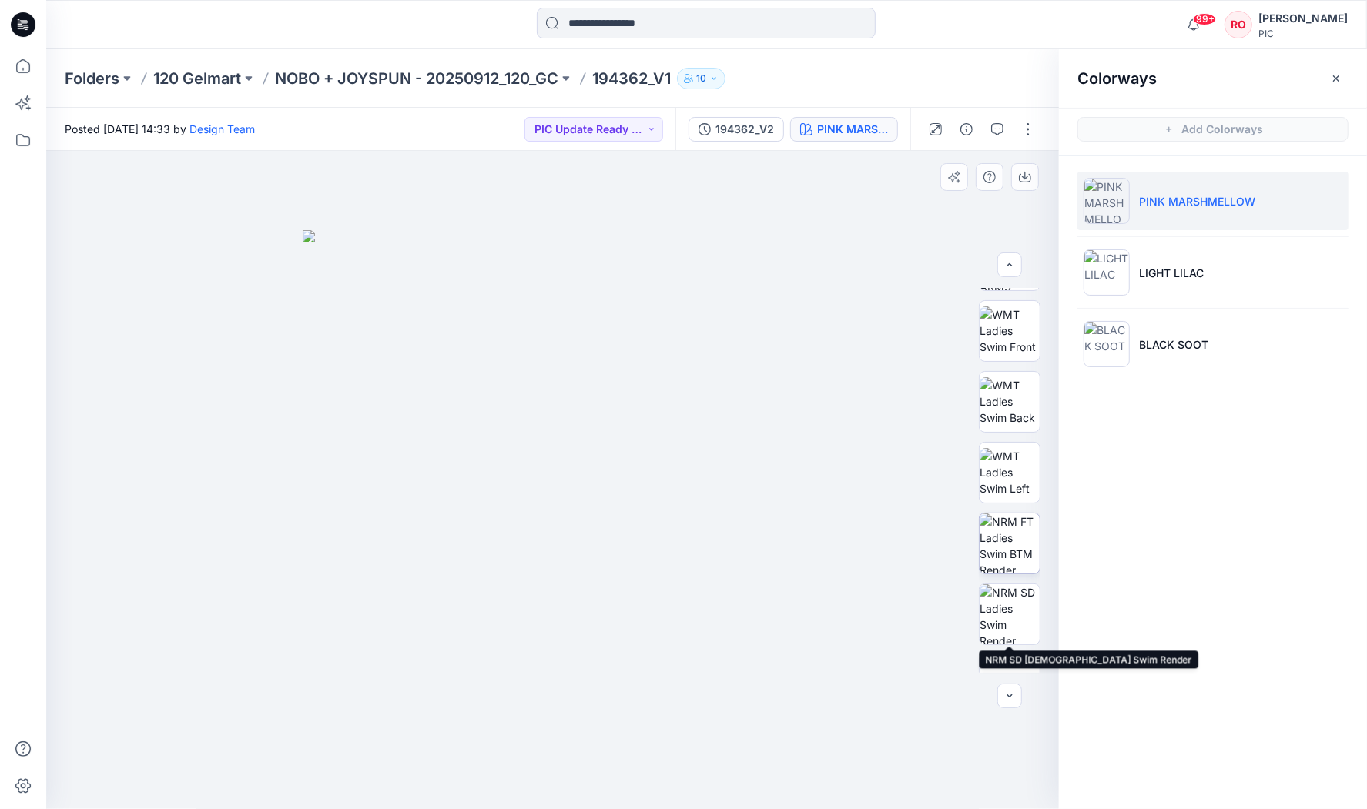
click at [1004, 553] on img at bounding box center [1010, 544] width 60 height 60
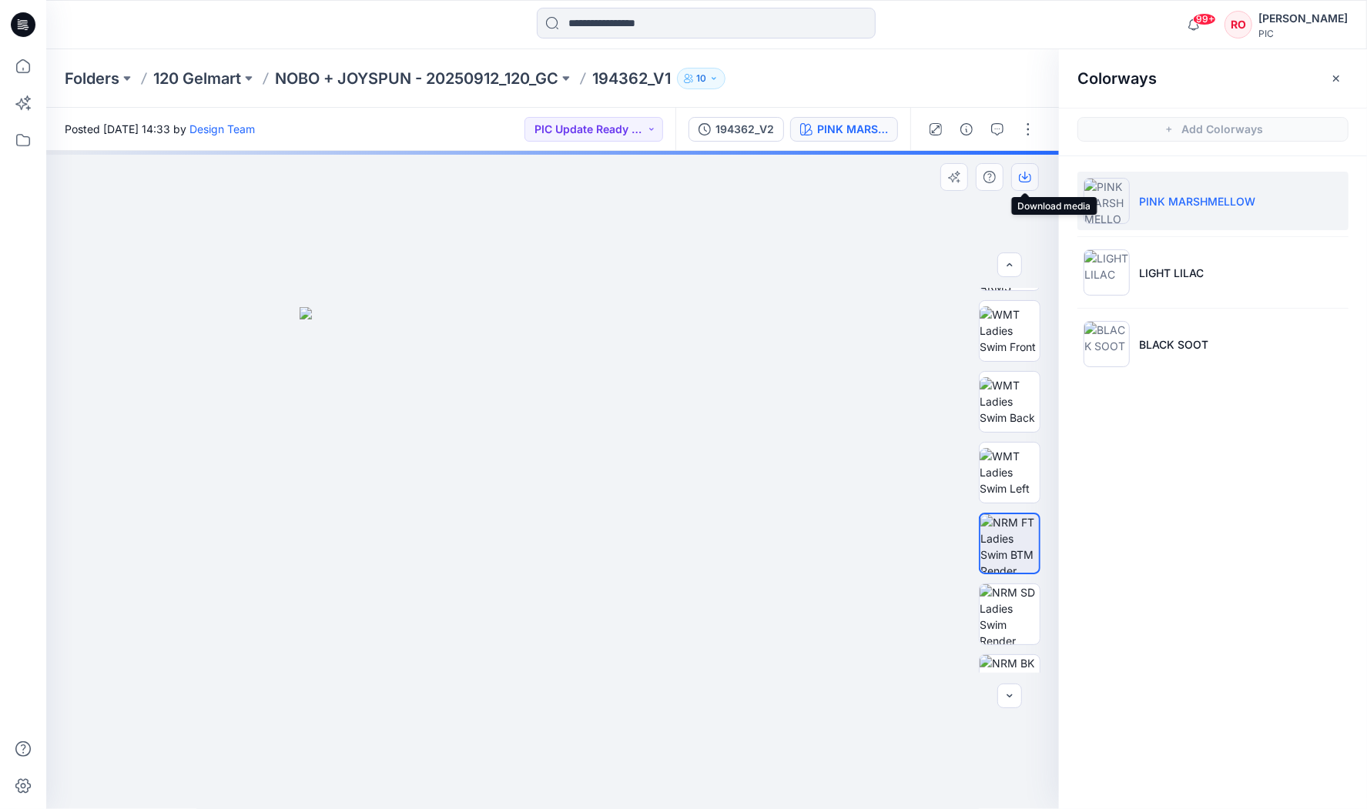
click at [1022, 182] on icon "button" at bounding box center [1025, 178] width 12 height 8
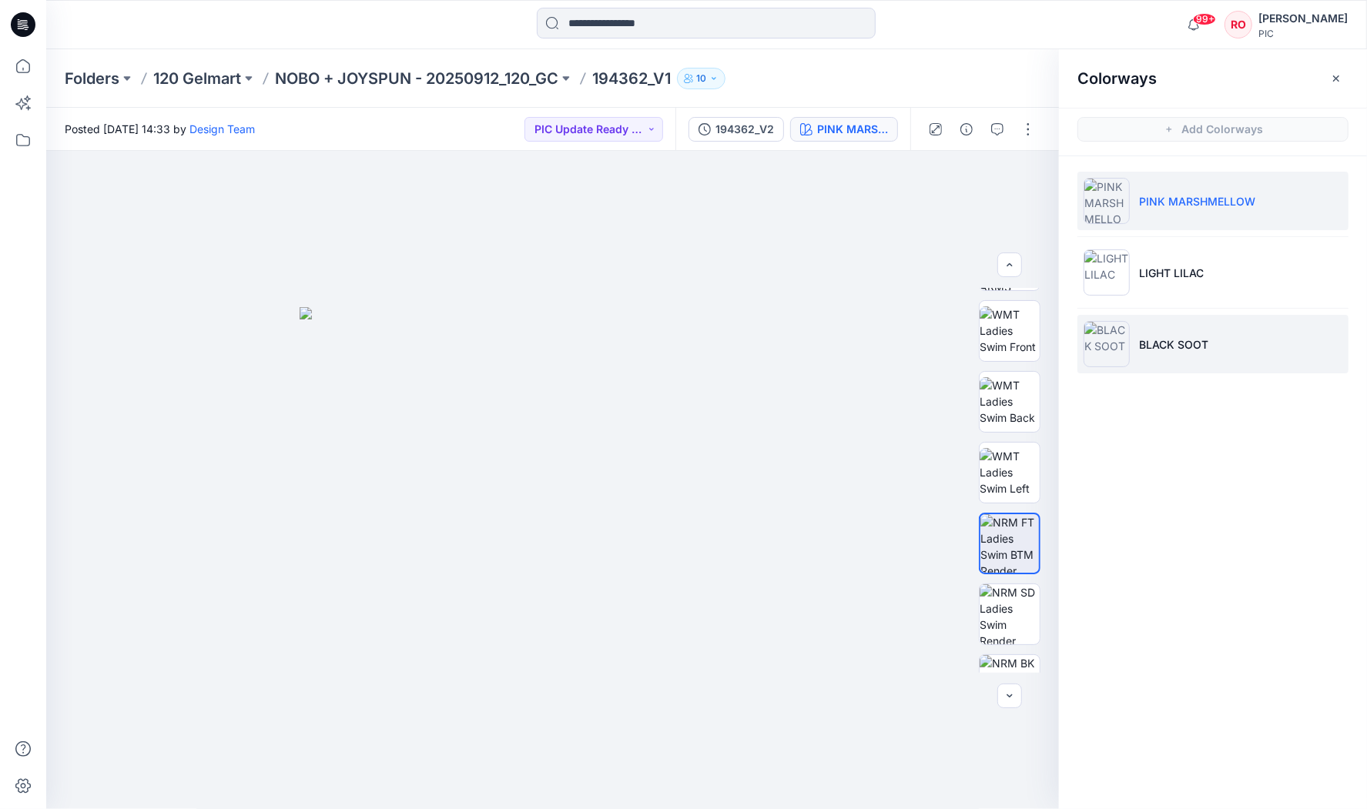
click at [1141, 363] on li "BLACK SOOT" at bounding box center [1213, 344] width 271 height 59
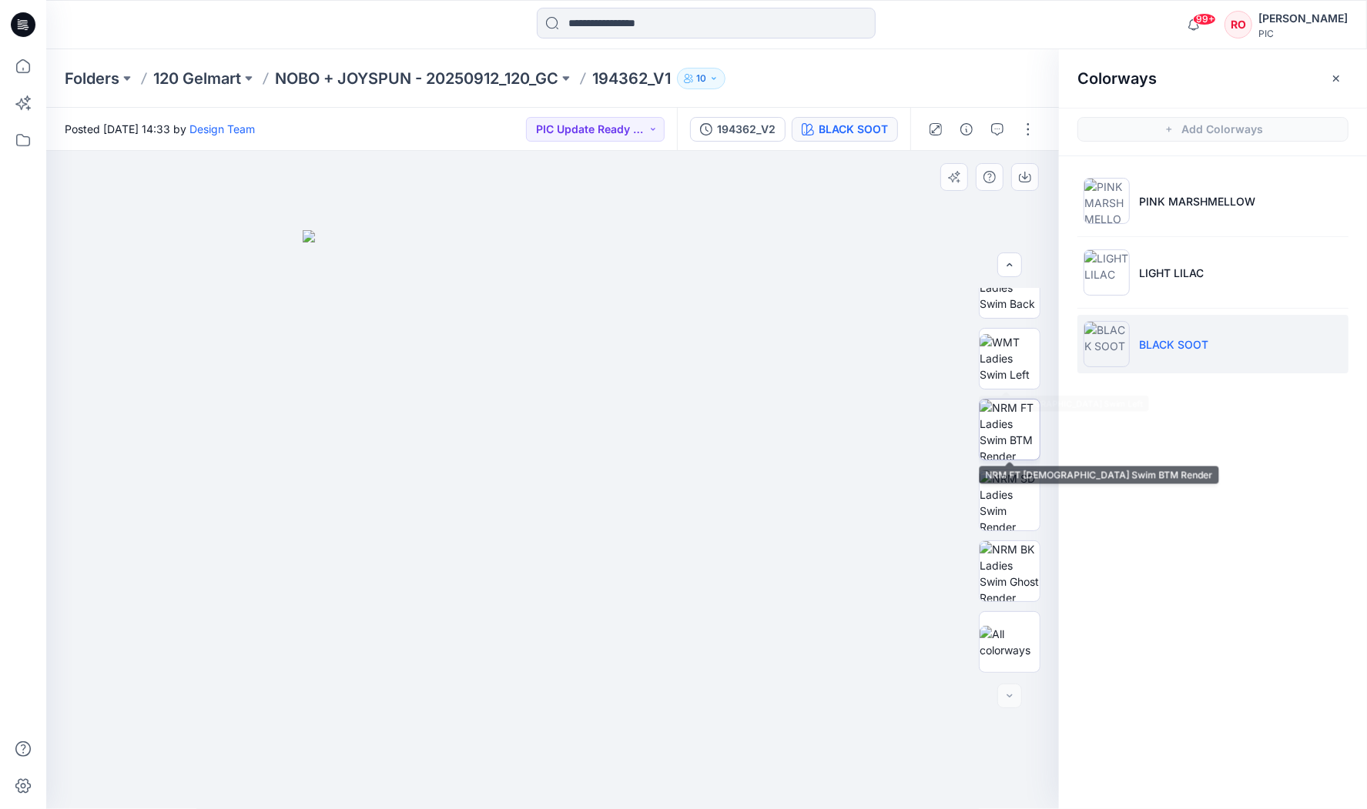
scroll to position [385, 0]
click at [1005, 441] on img at bounding box center [1010, 430] width 60 height 60
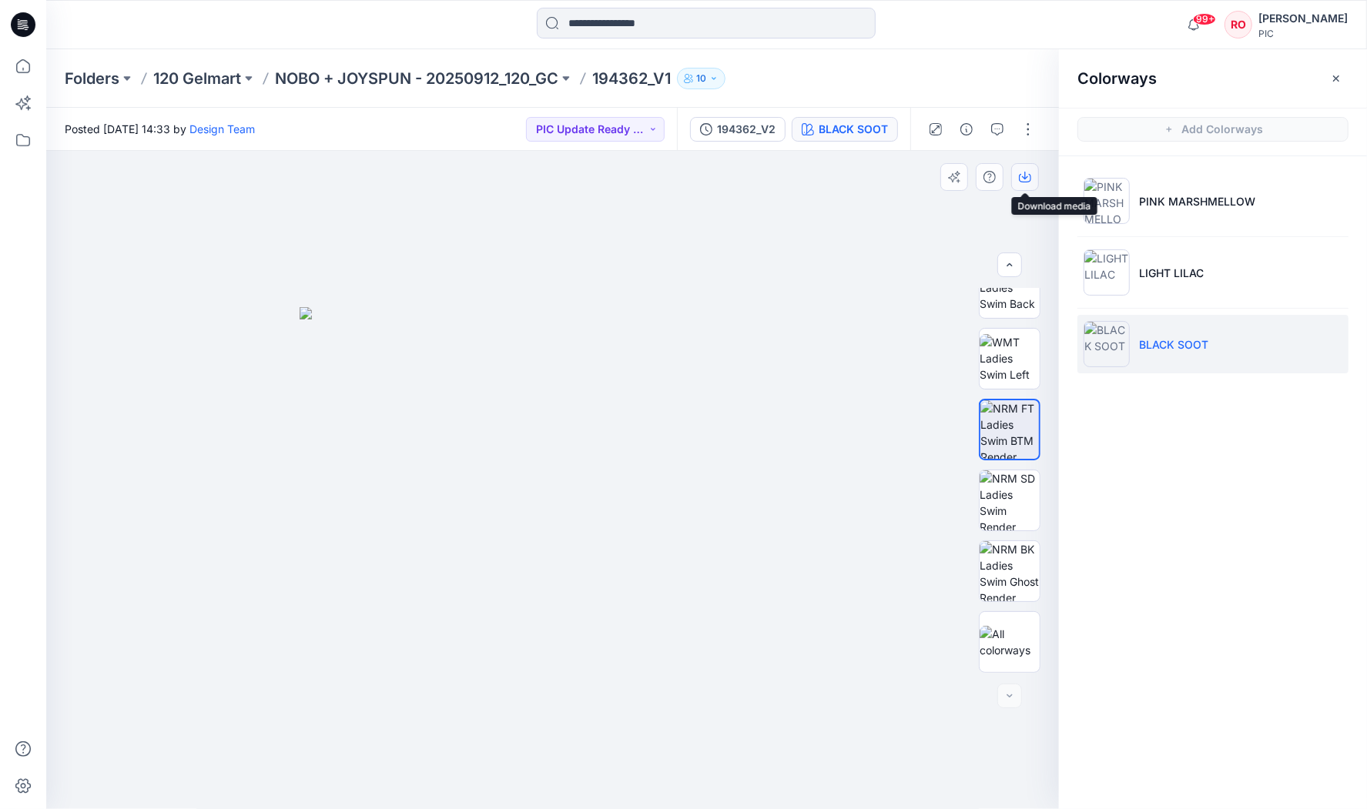
click at [1024, 177] on icon "button" at bounding box center [1025, 177] width 12 height 12
click at [367, 85] on p "NOBO + JOYSPUN - 20250912_120_GC" at bounding box center [416, 79] width 283 height 22
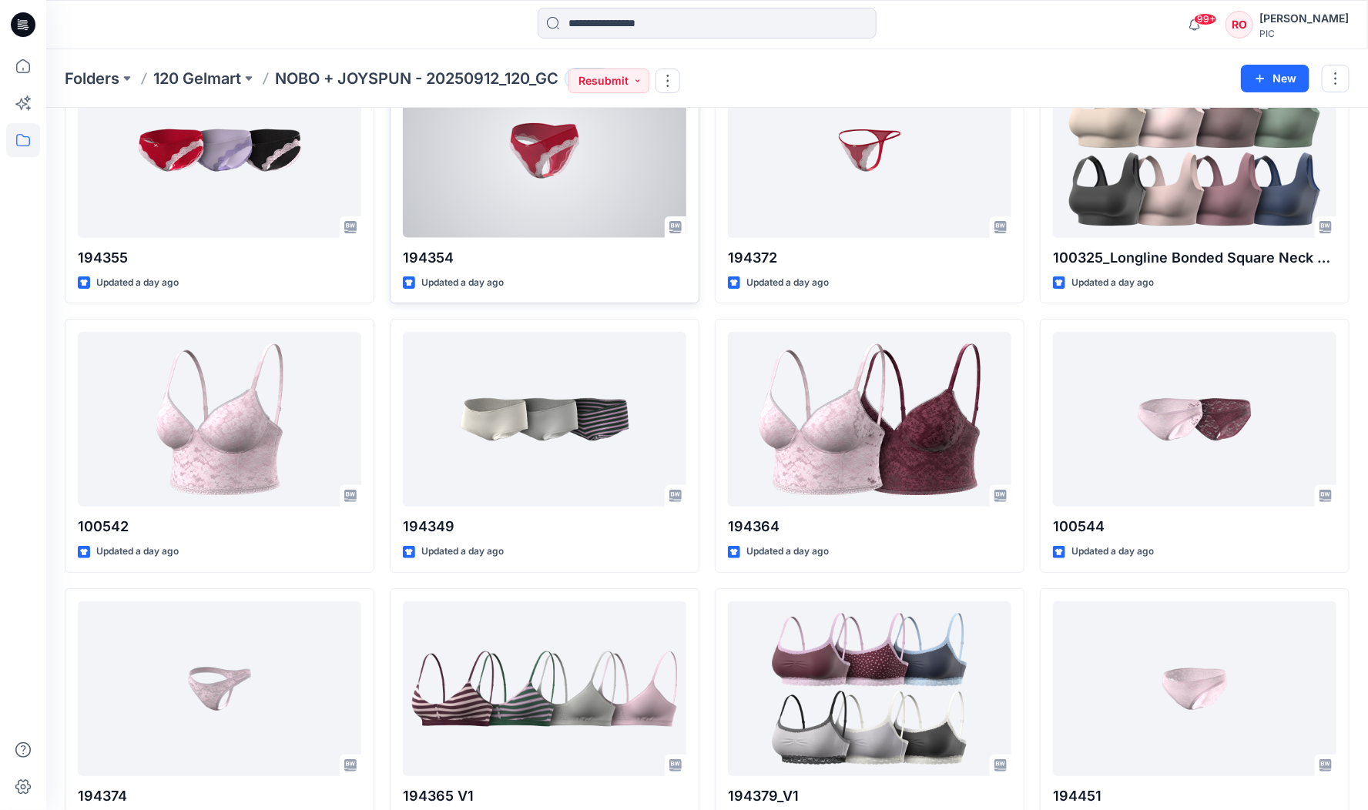
scroll to position [2837, 0]
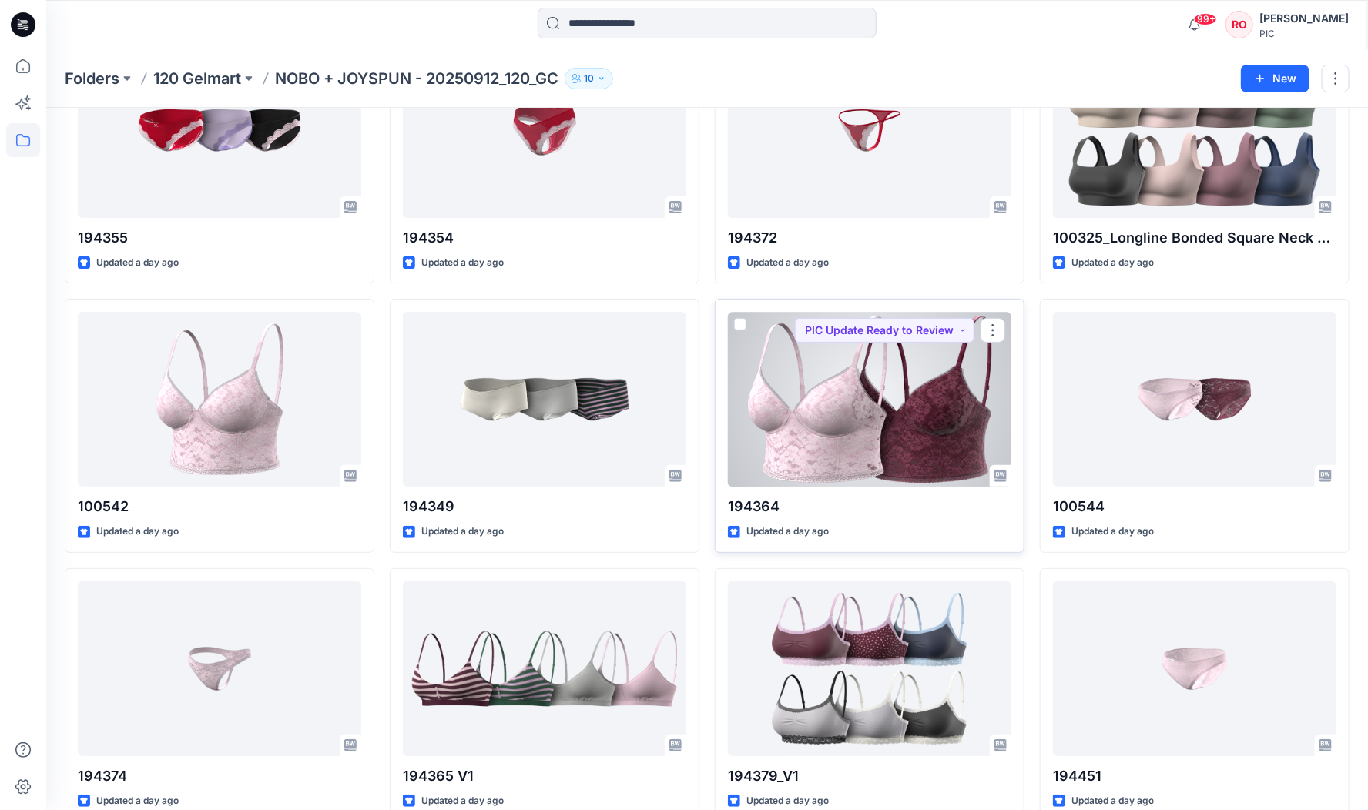
click at [908, 367] on div at bounding box center [869, 399] width 283 height 175
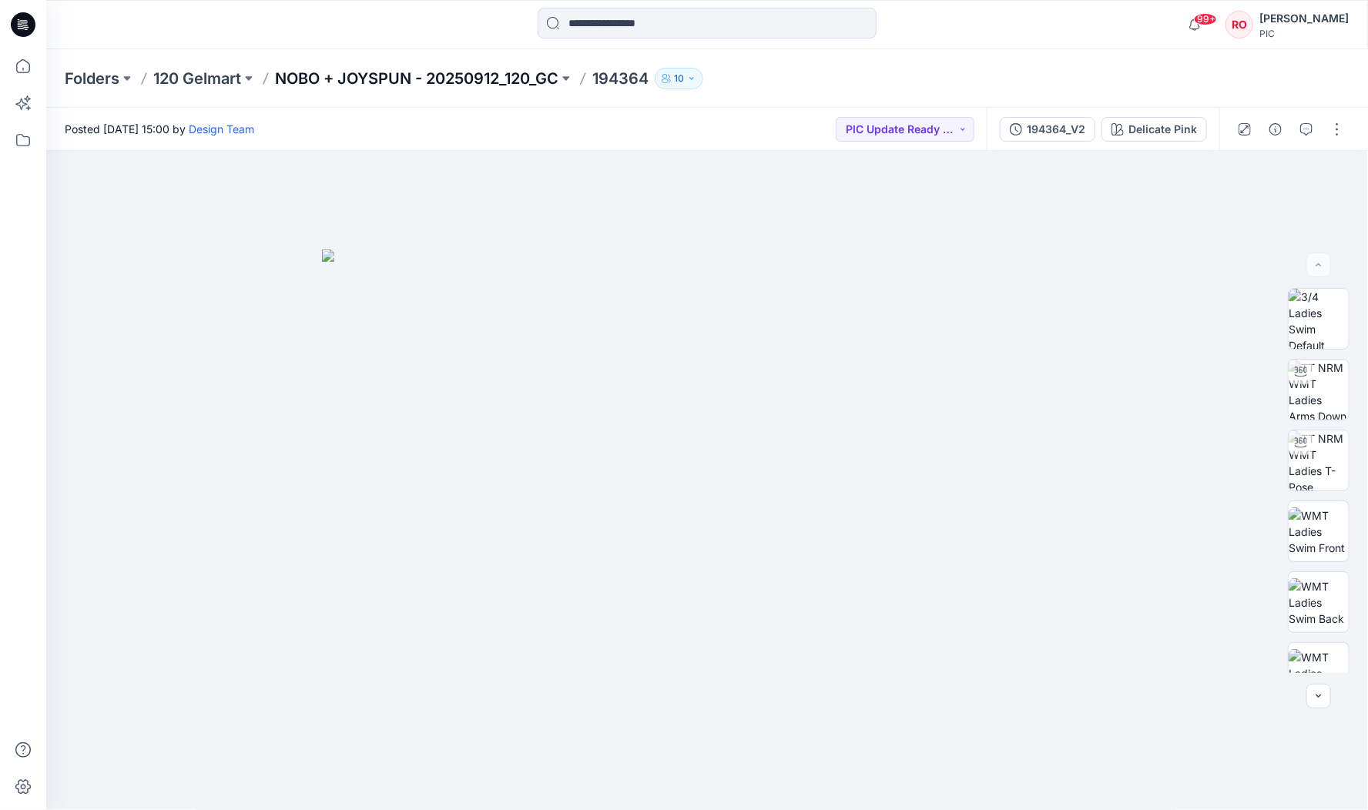
click at [475, 74] on p "NOBO + JOYSPUN - 20250912_120_GC" at bounding box center [416, 79] width 283 height 22
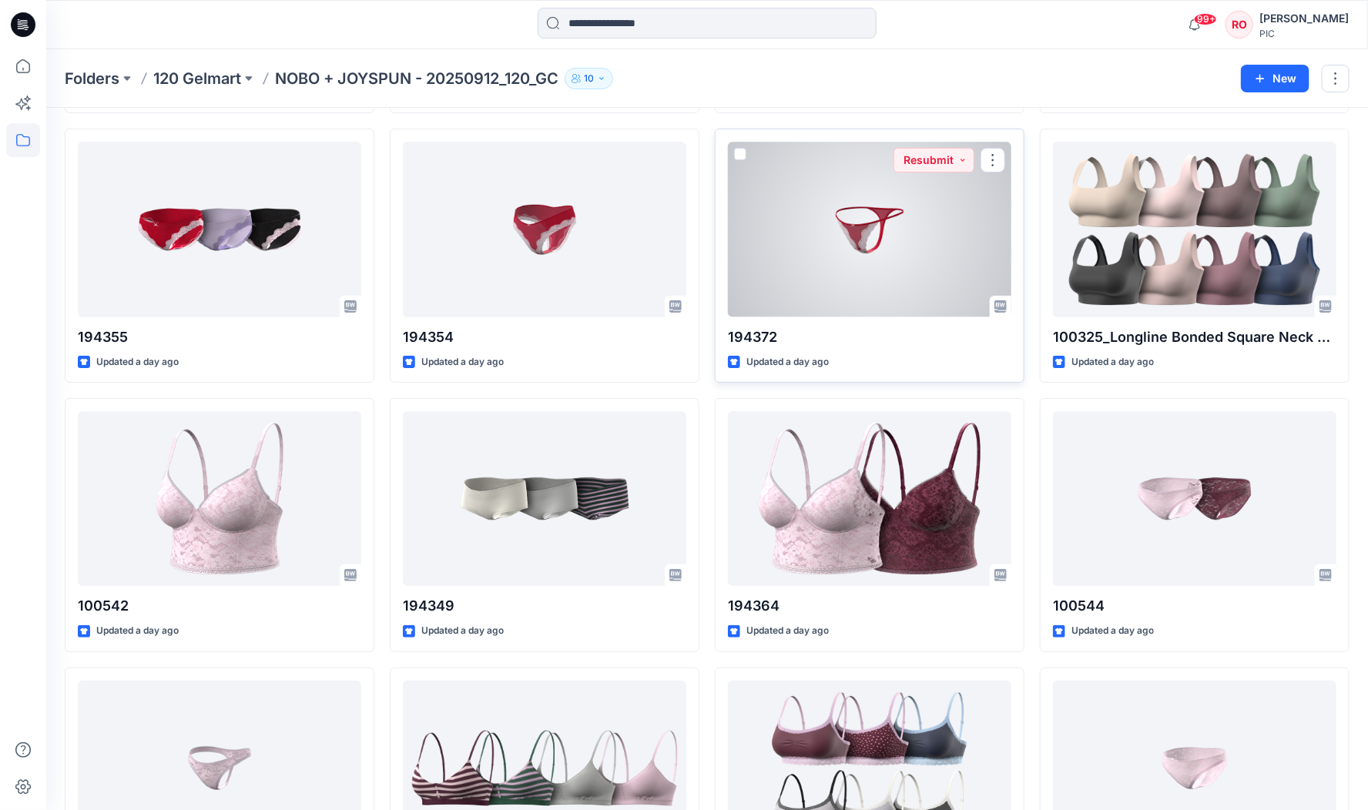
scroll to position [2739, 0]
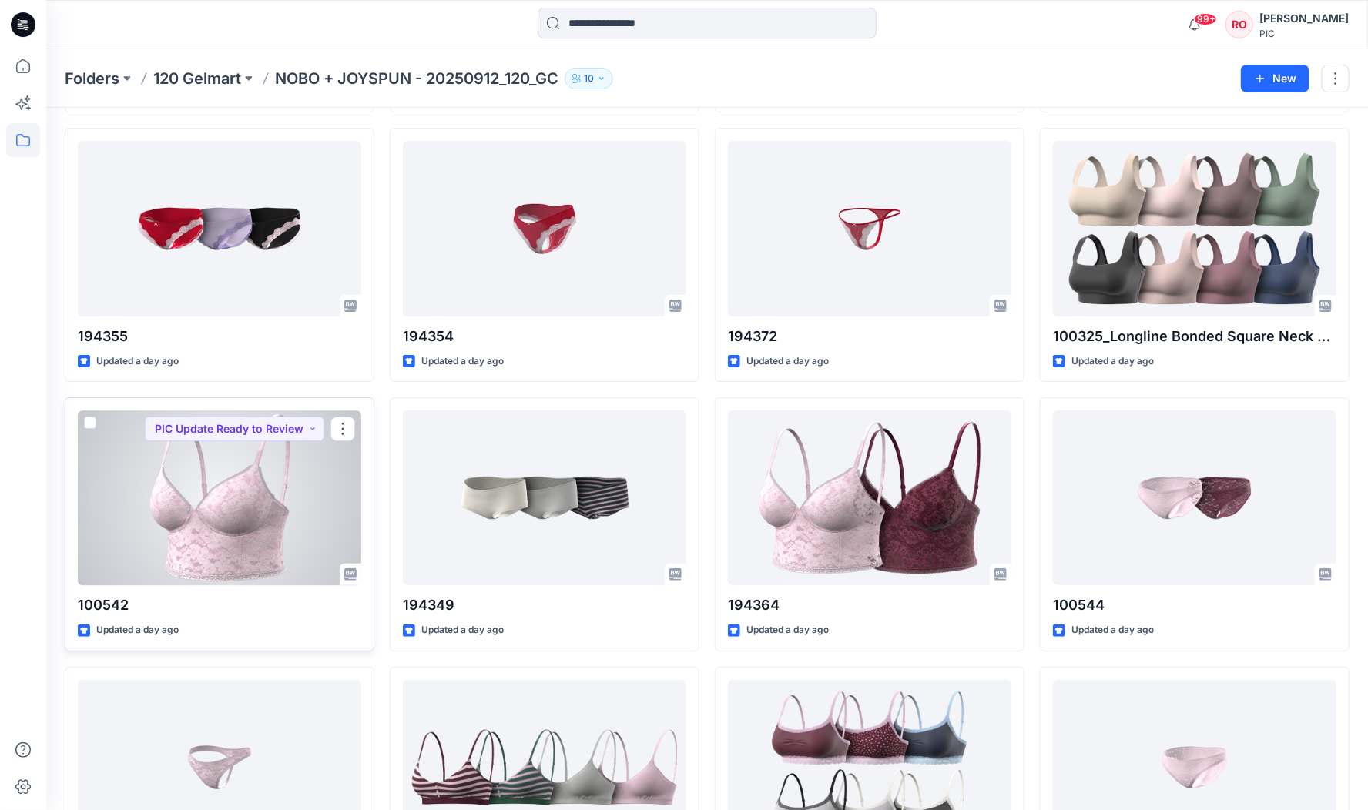
click at [166, 504] on div at bounding box center [219, 498] width 283 height 175
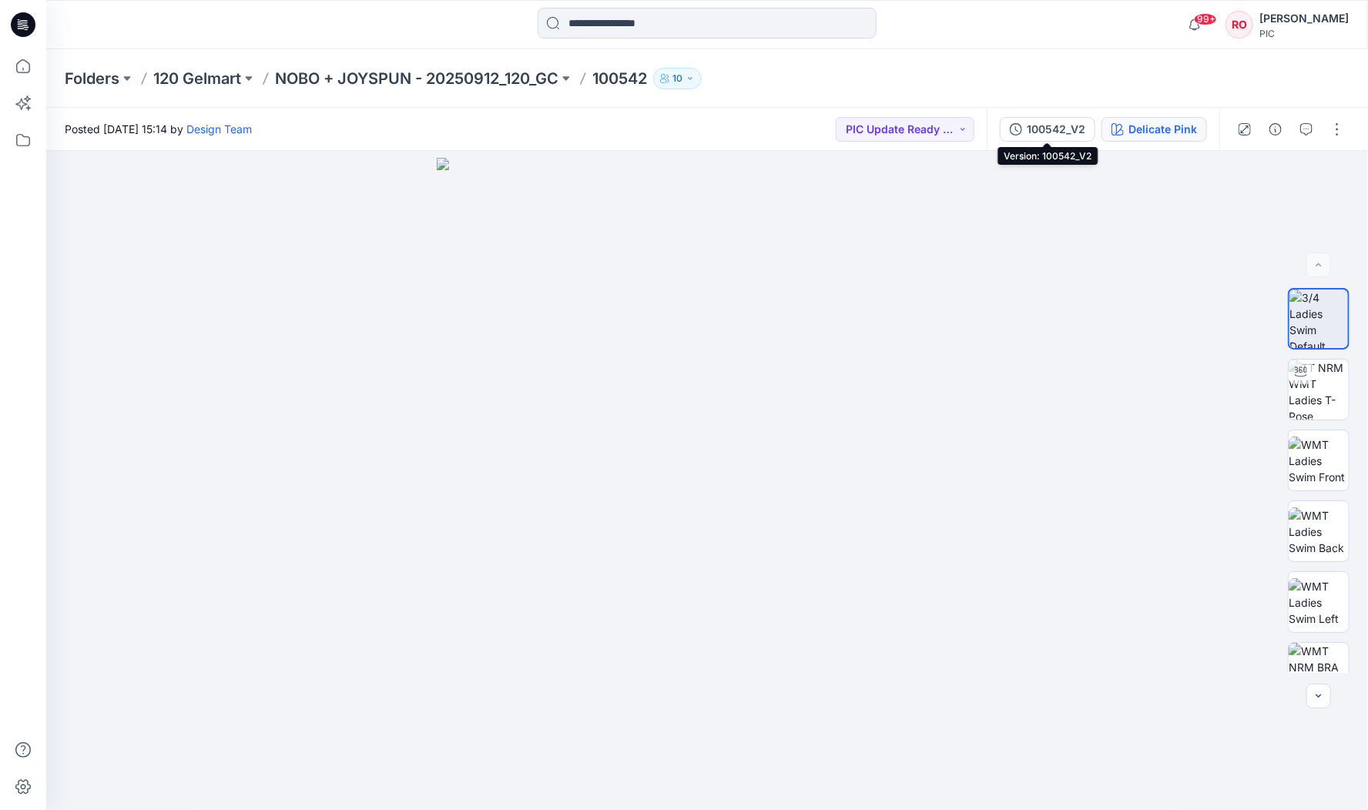
click at [1127, 124] on button "Delicate Pink" at bounding box center [1154, 129] width 106 height 25
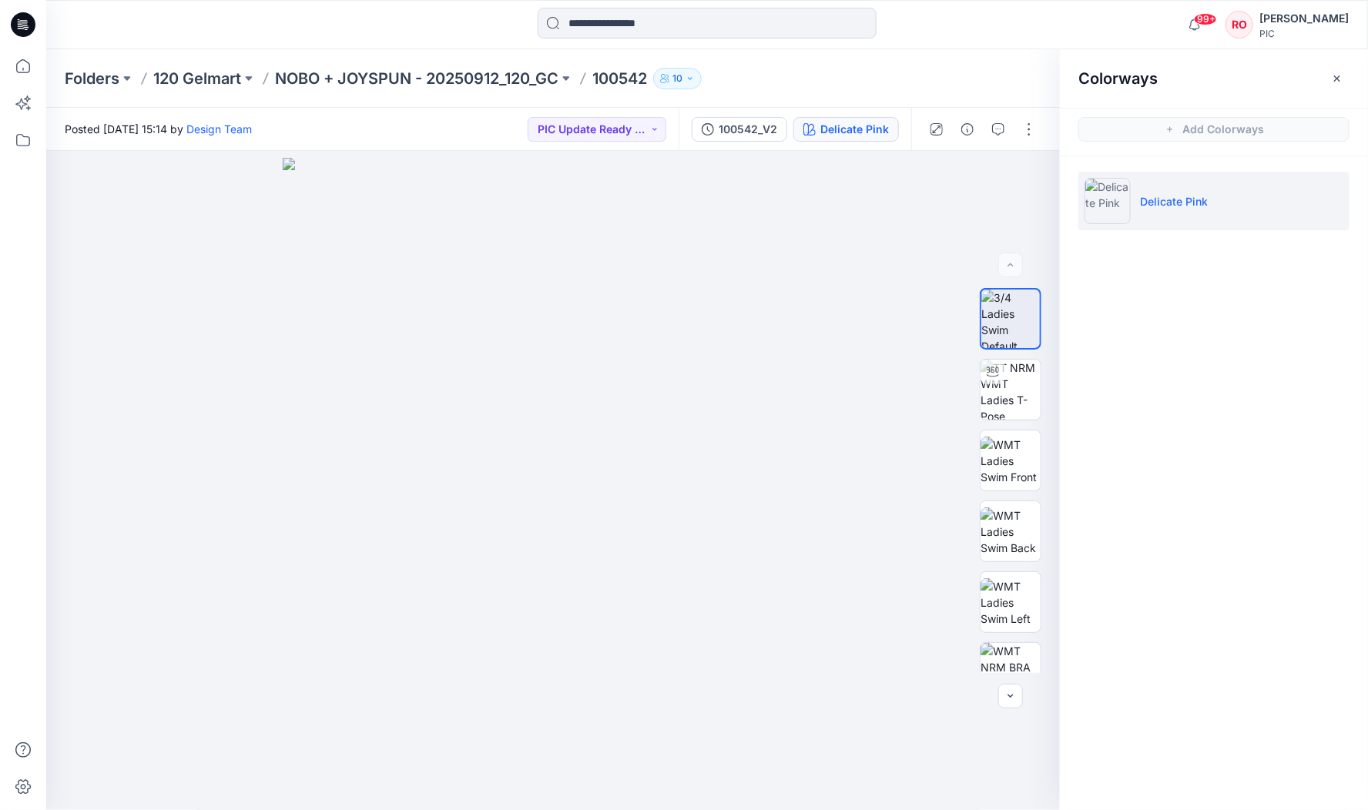
click at [480, 43] on div "99+ Notifications Design Team shared 194438 in NOBO + JOYSPUN - 20250912_120_GC…" at bounding box center [707, 24] width 1322 height 49
click at [439, 76] on p "NOBO + JOYSPUN - 20250912_120_GC" at bounding box center [416, 79] width 283 height 22
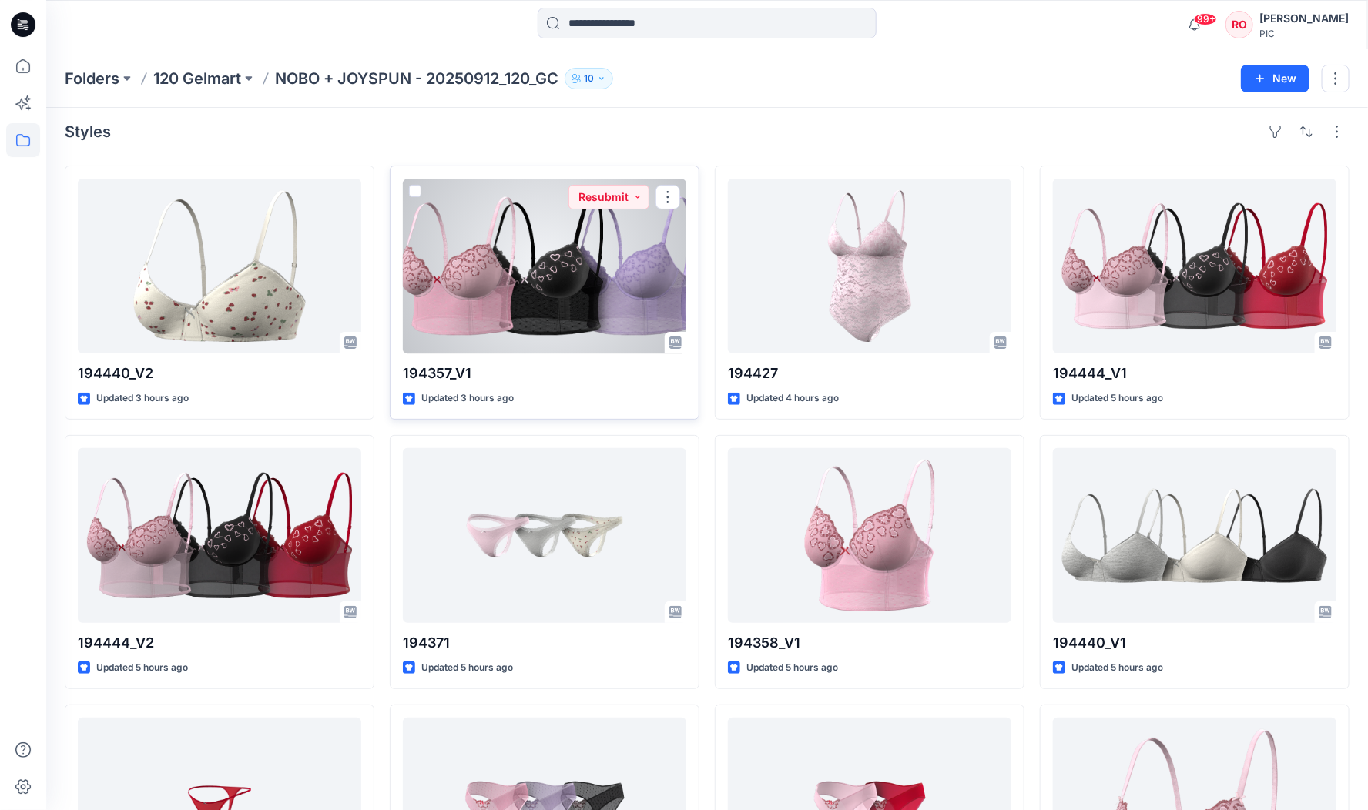
click at [563, 270] on div at bounding box center [544, 266] width 283 height 175
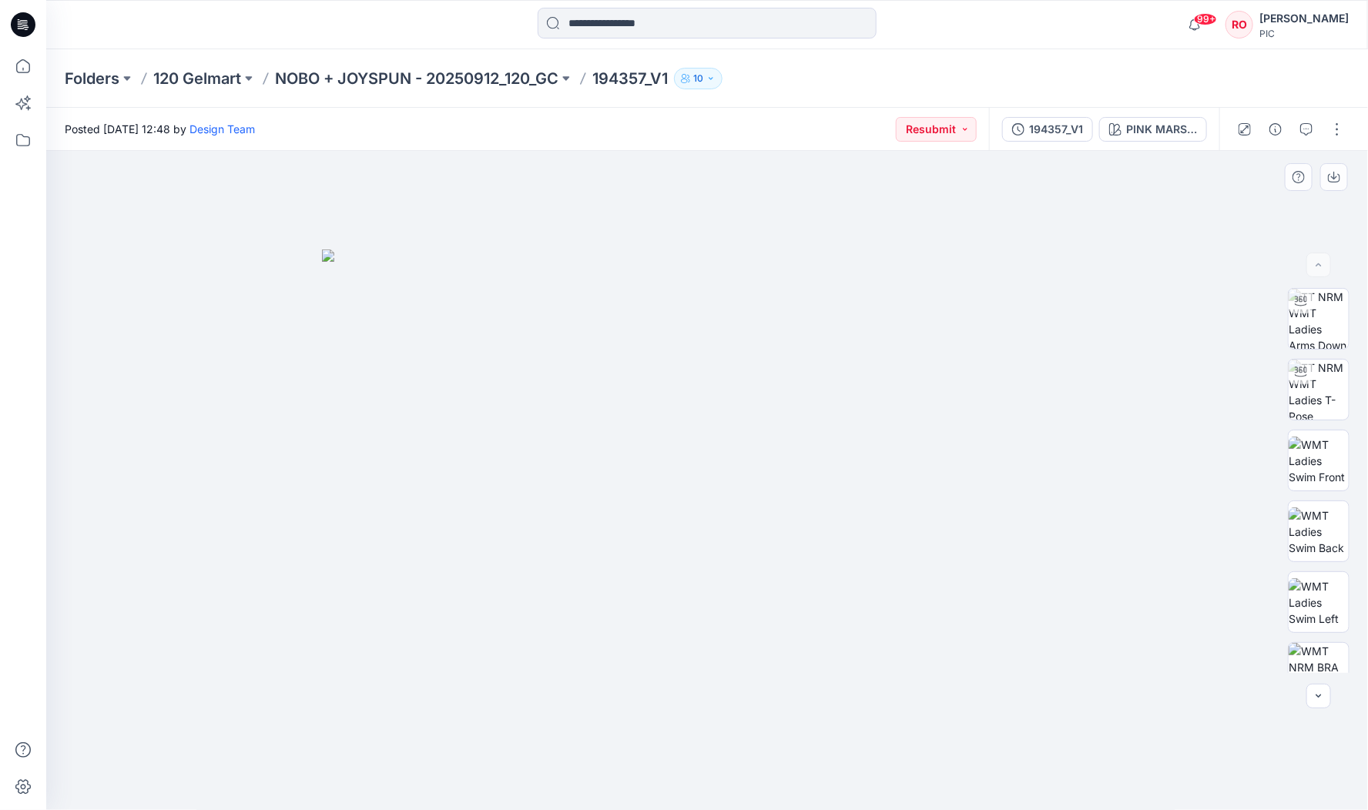
click at [793, 478] on img at bounding box center [707, 530] width 770 height 561
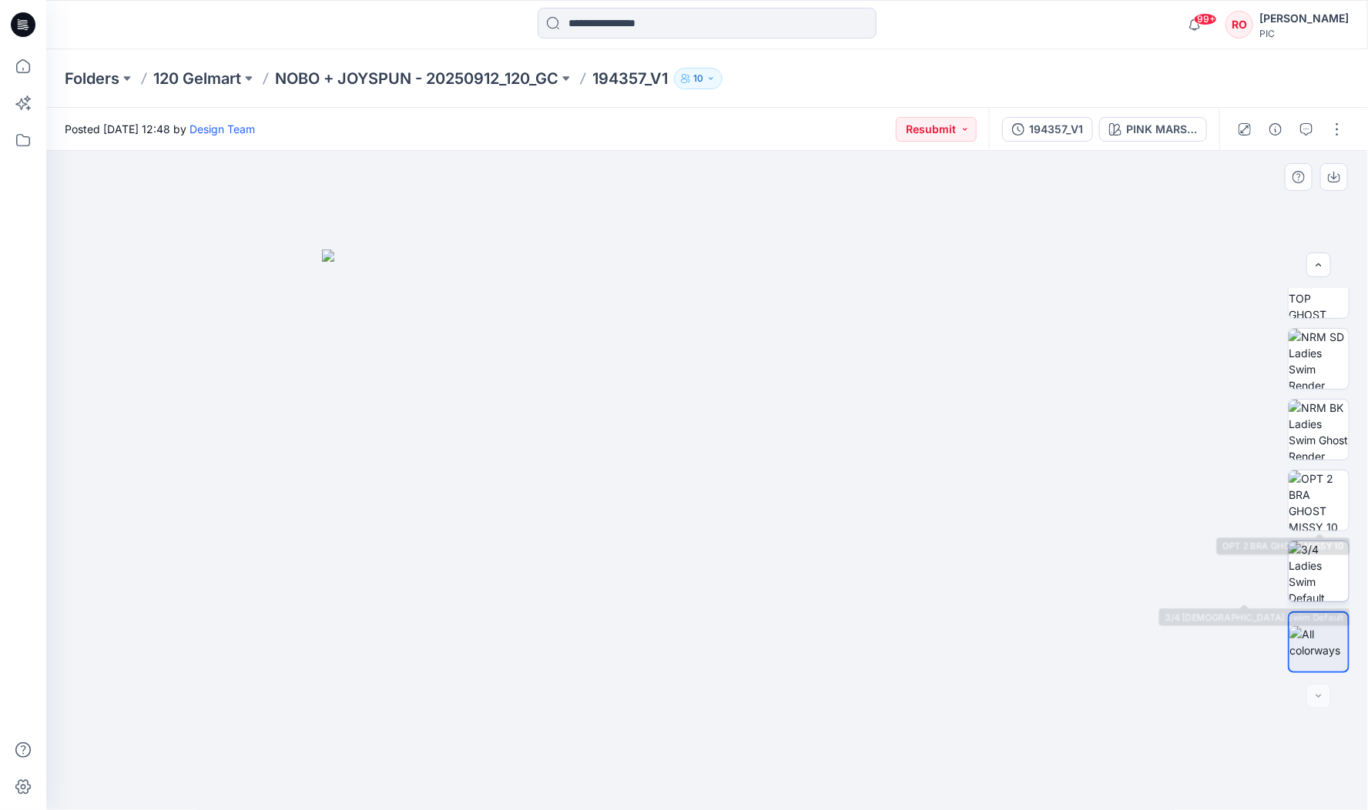
scroll to position [385, 0]
click at [1156, 129] on div "PINK MARSHMALLOW" at bounding box center [1161, 129] width 71 height 17
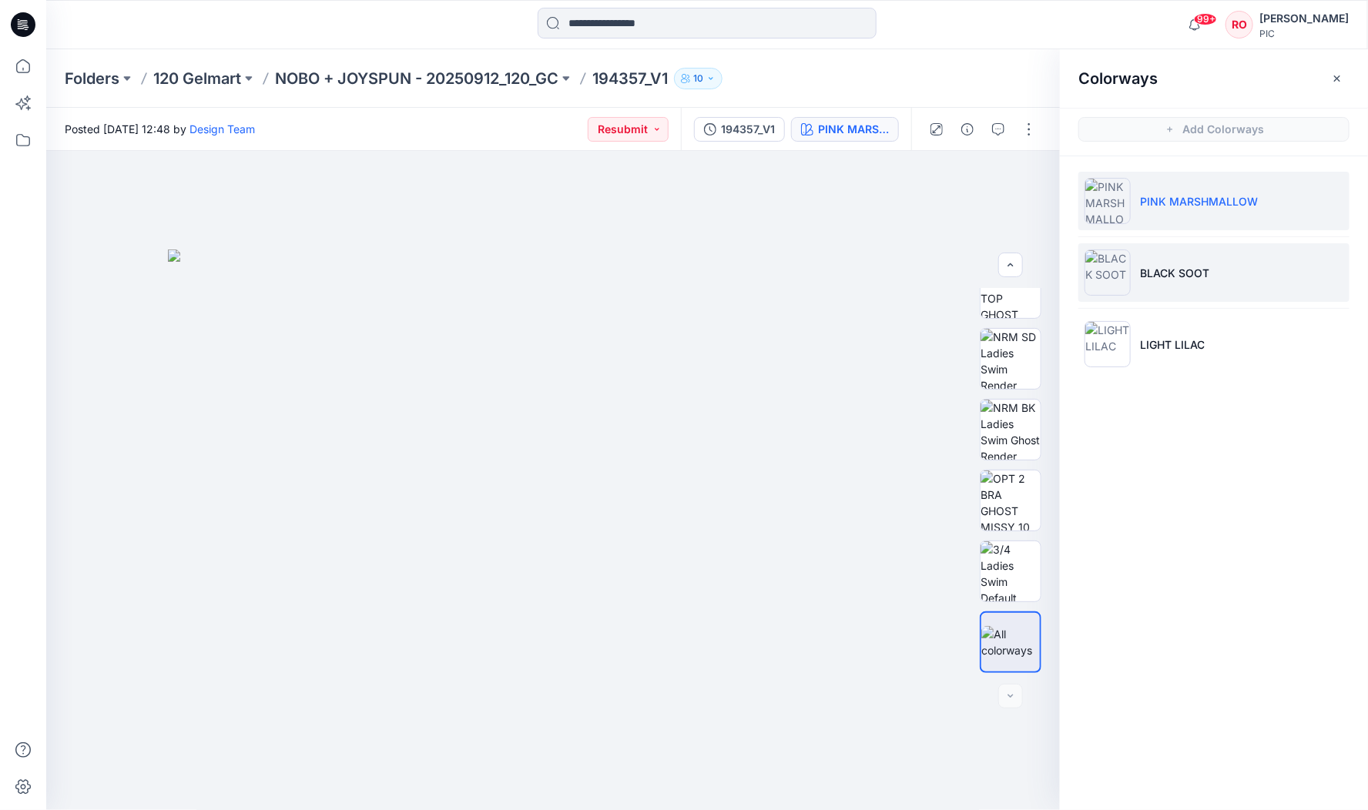
click at [1153, 279] on p "BLACK SOOT" at bounding box center [1174, 273] width 69 height 16
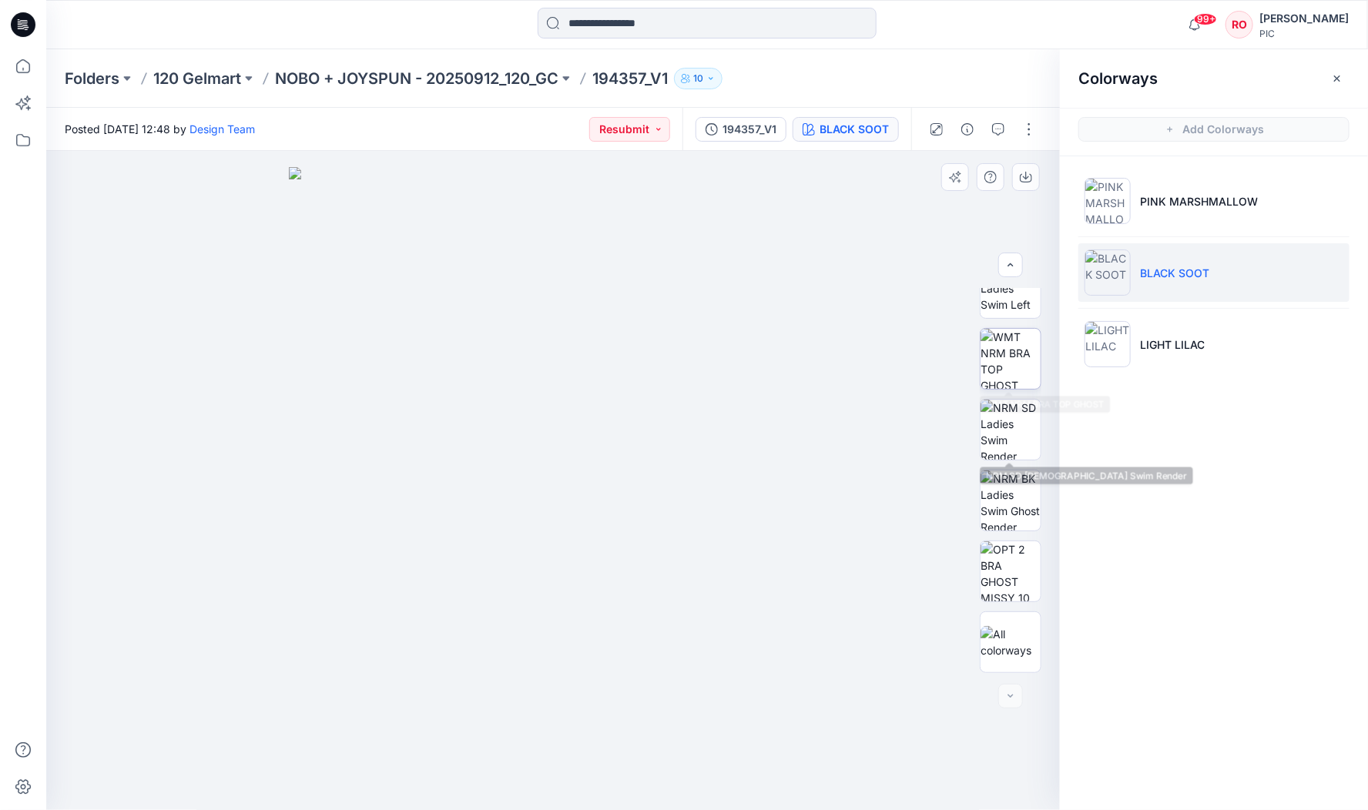
click at [1008, 360] on img at bounding box center [1010, 359] width 60 height 60
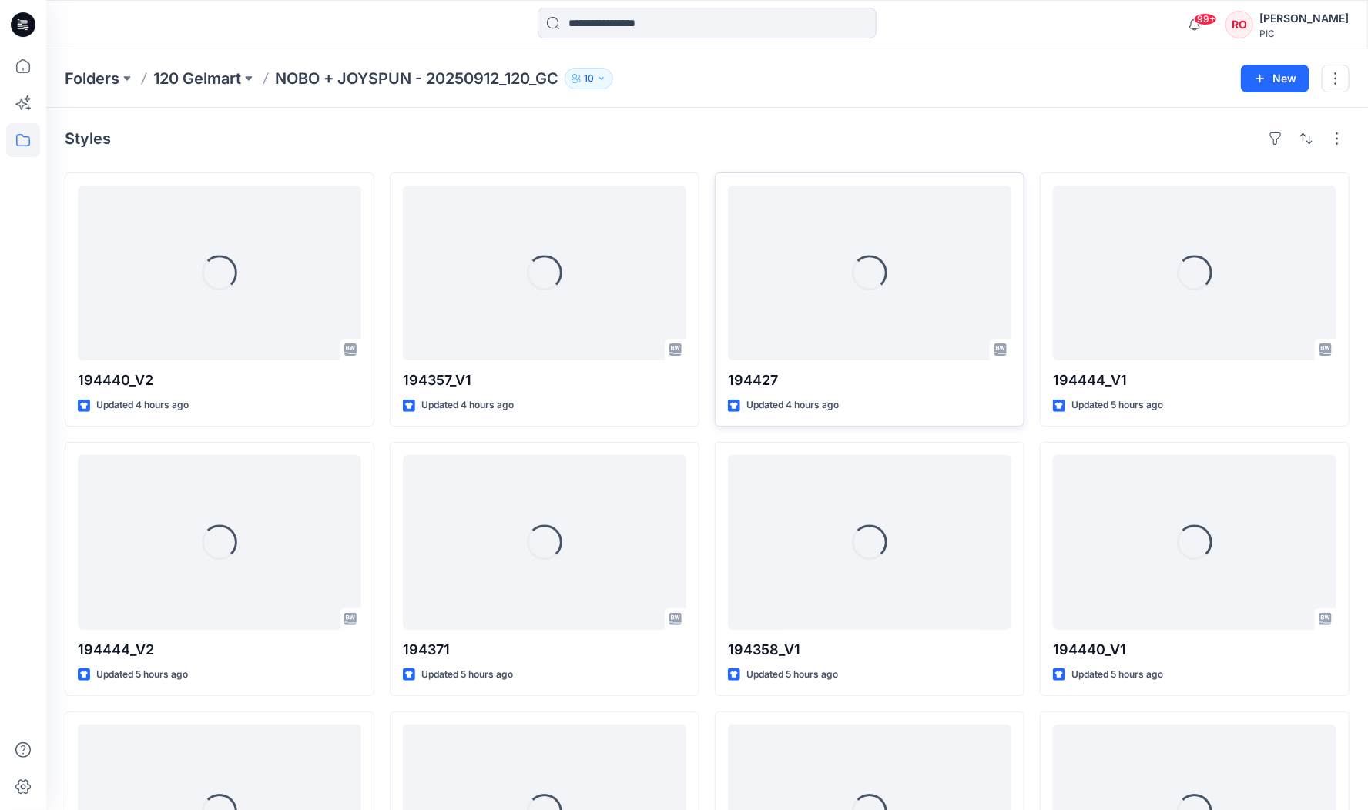
scroll to position [5, 0]
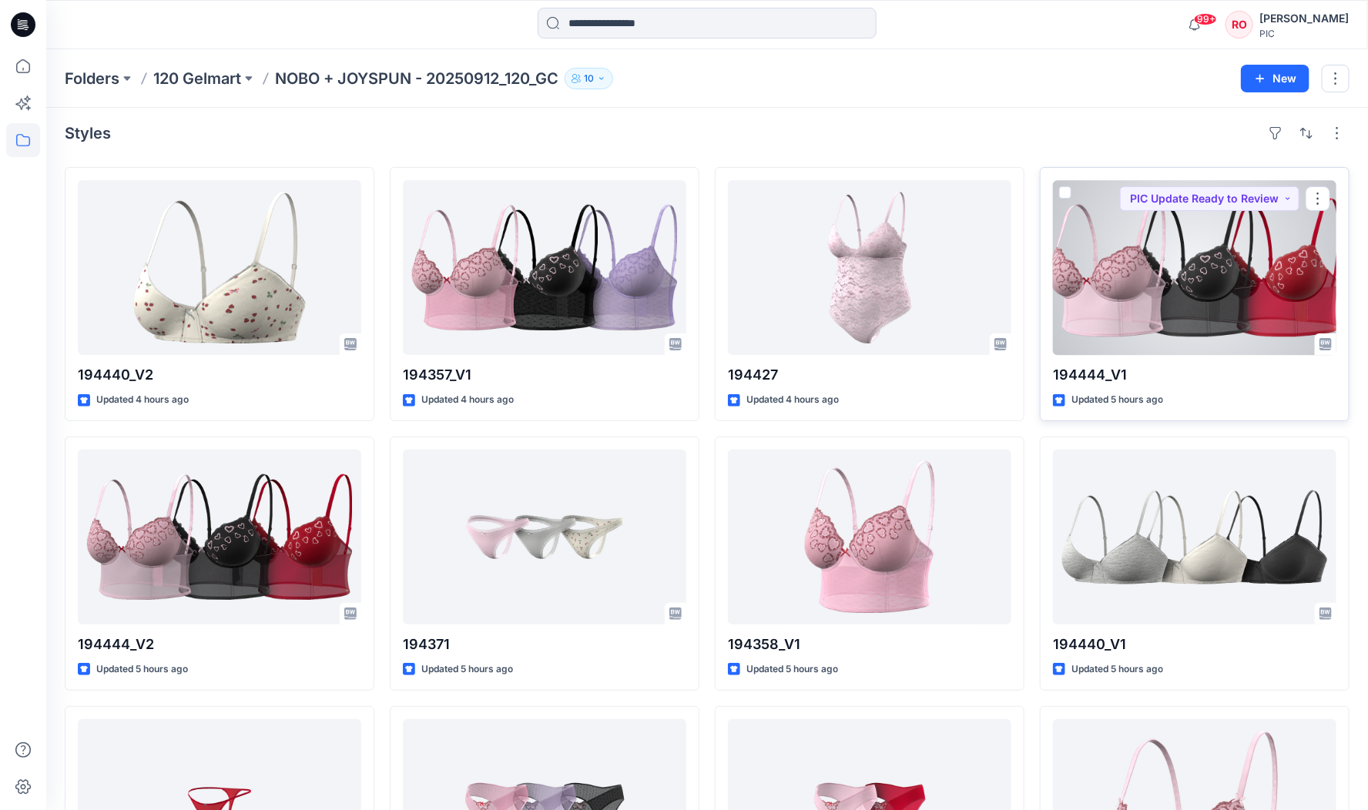
click at [1185, 298] on div at bounding box center [1194, 267] width 283 height 175
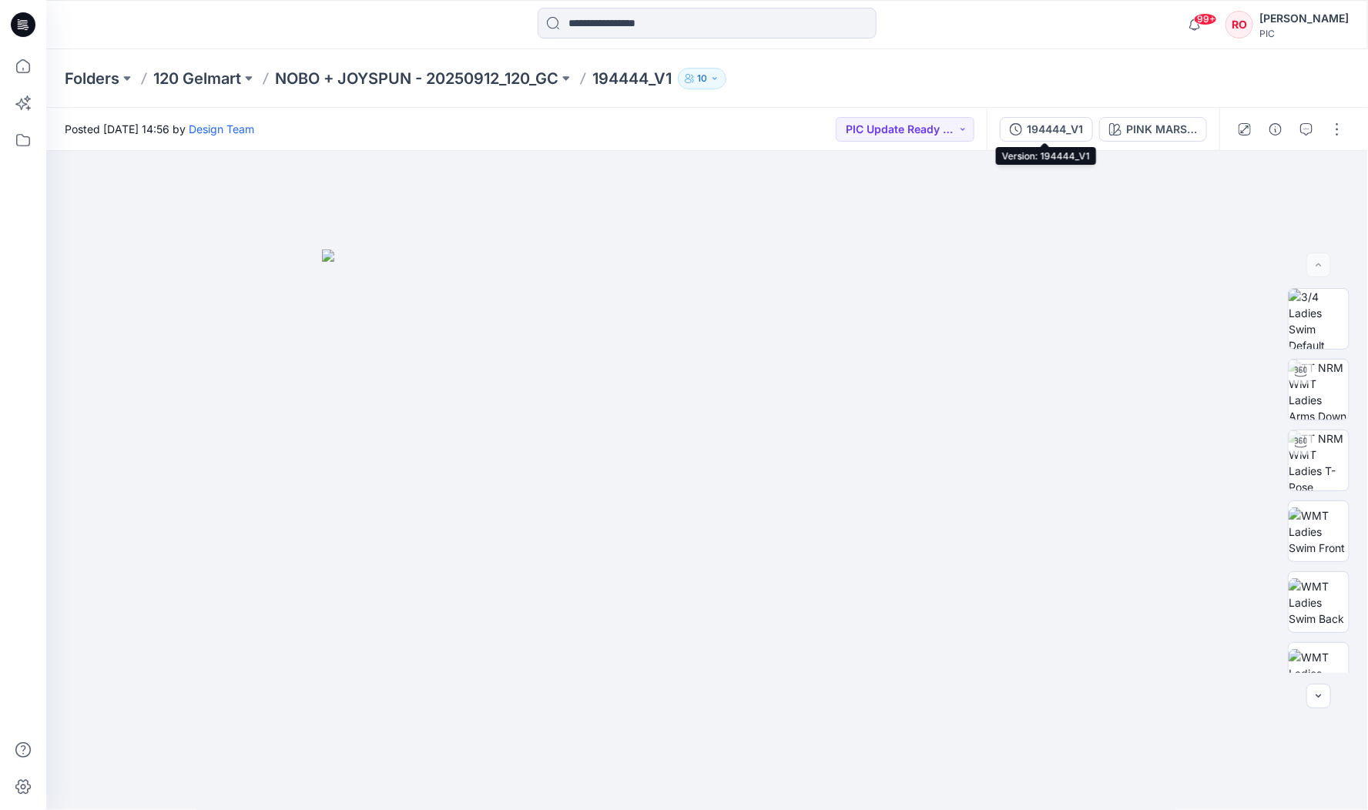
click at [1057, 119] on button "194444_V1" at bounding box center [1046, 129] width 93 height 25
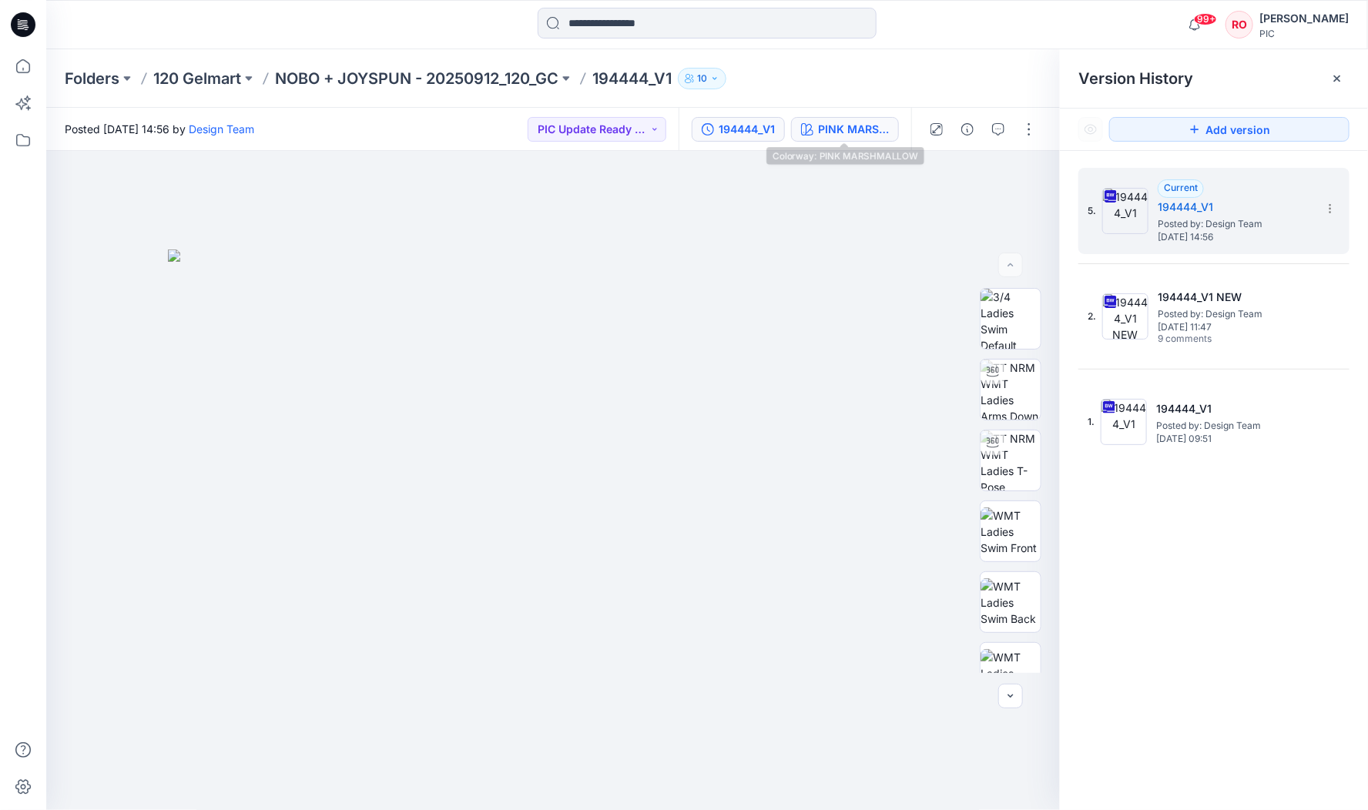
click at [850, 125] on div "PINK MARSHMALLOW" at bounding box center [853, 129] width 71 height 17
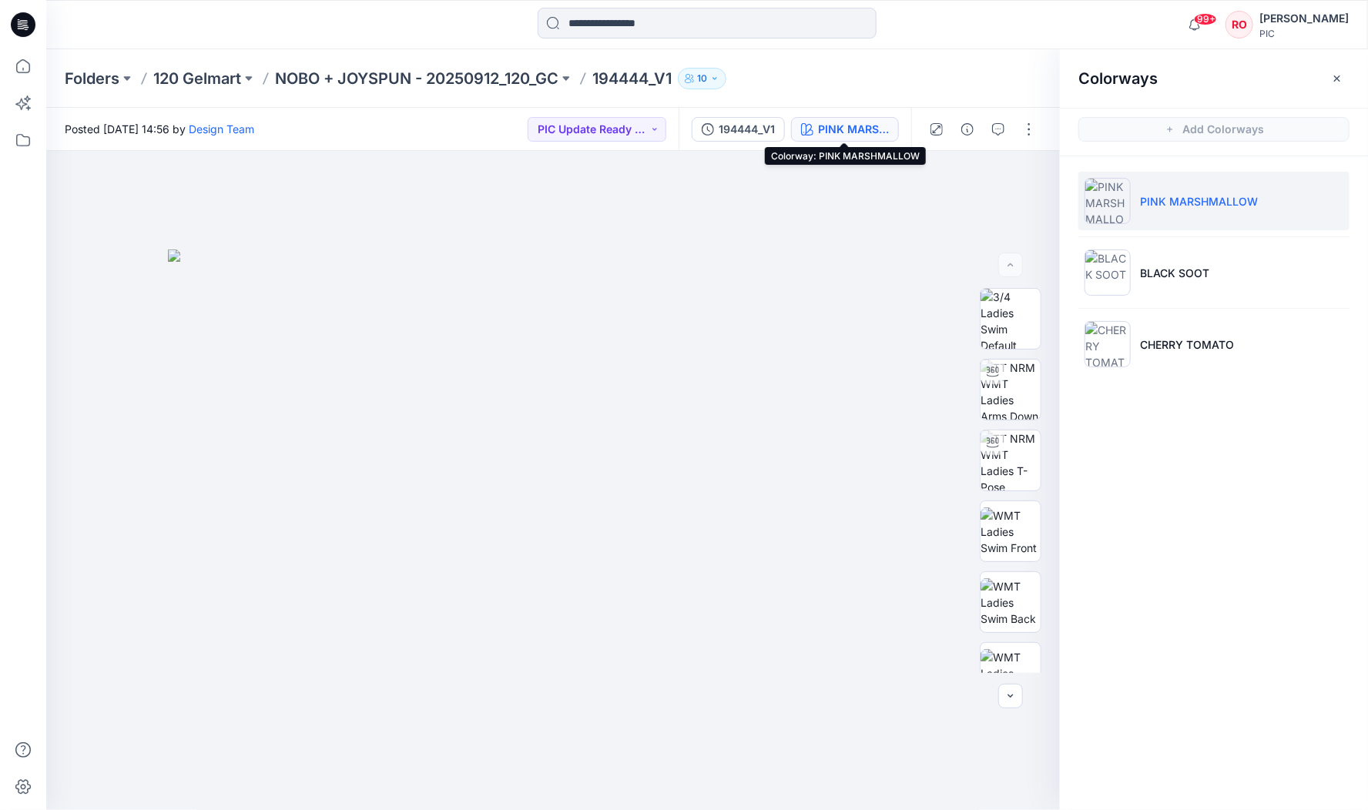
click at [828, 126] on div "PINK MARSHMALLOW" at bounding box center [853, 129] width 71 height 17
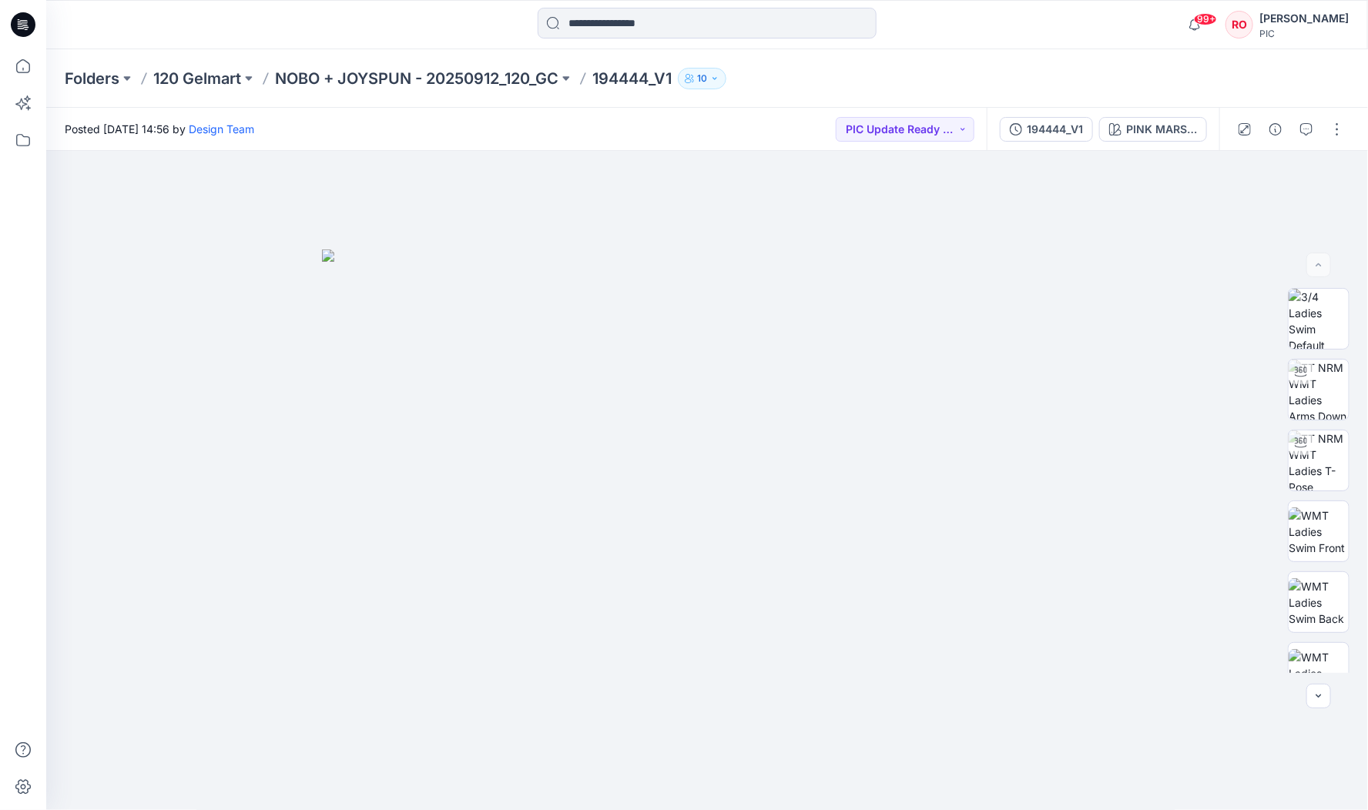
click at [830, 129] on div "Posted [DATE] 14:56 by Design Team PIC Update Ready to Review" at bounding box center [516, 129] width 940 height 42
click at [1131, 129] on div "PINK MARSHMALLOW" at bounding box center [1161, 129] width 71 height 17
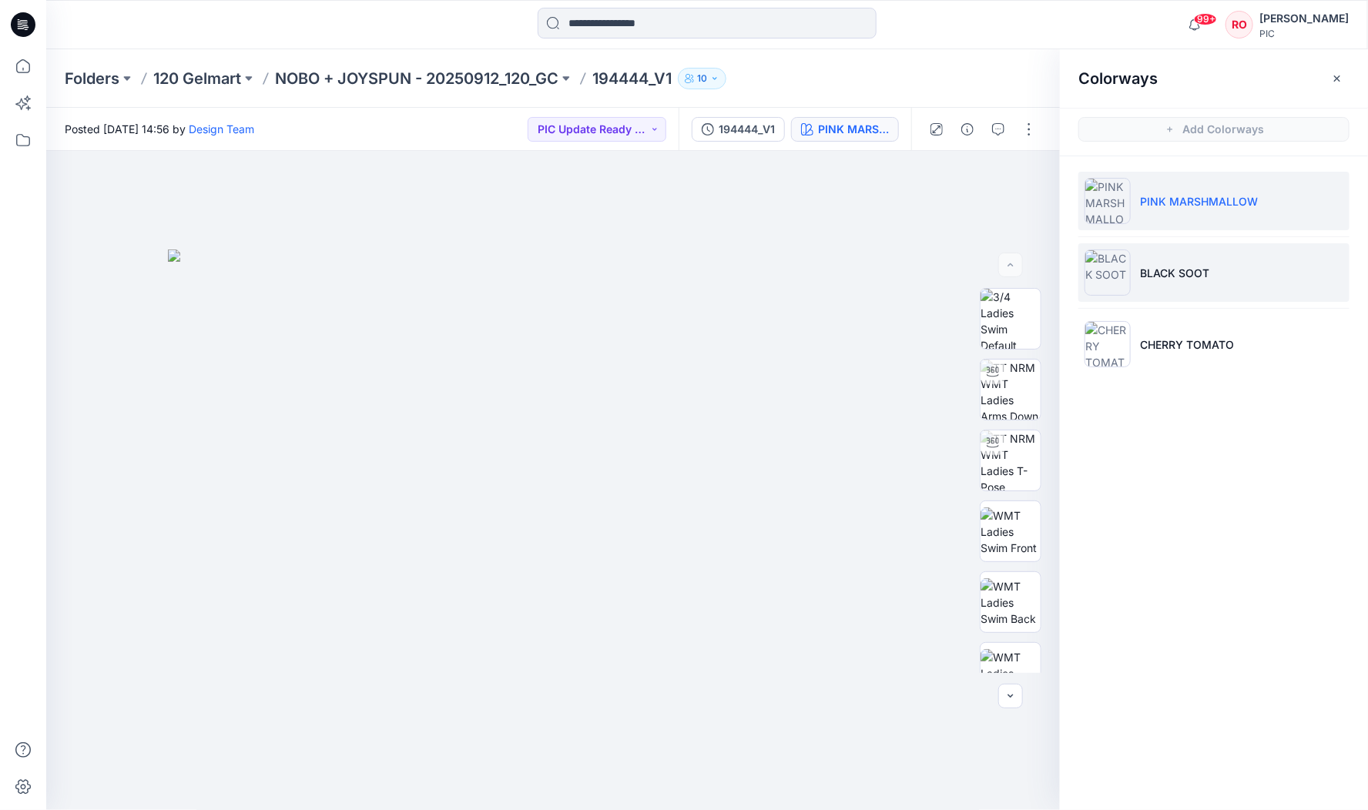
click at [1136, 271] on li "BLACK SOOT" at bounding box center [1213, 272] width 271 height 59
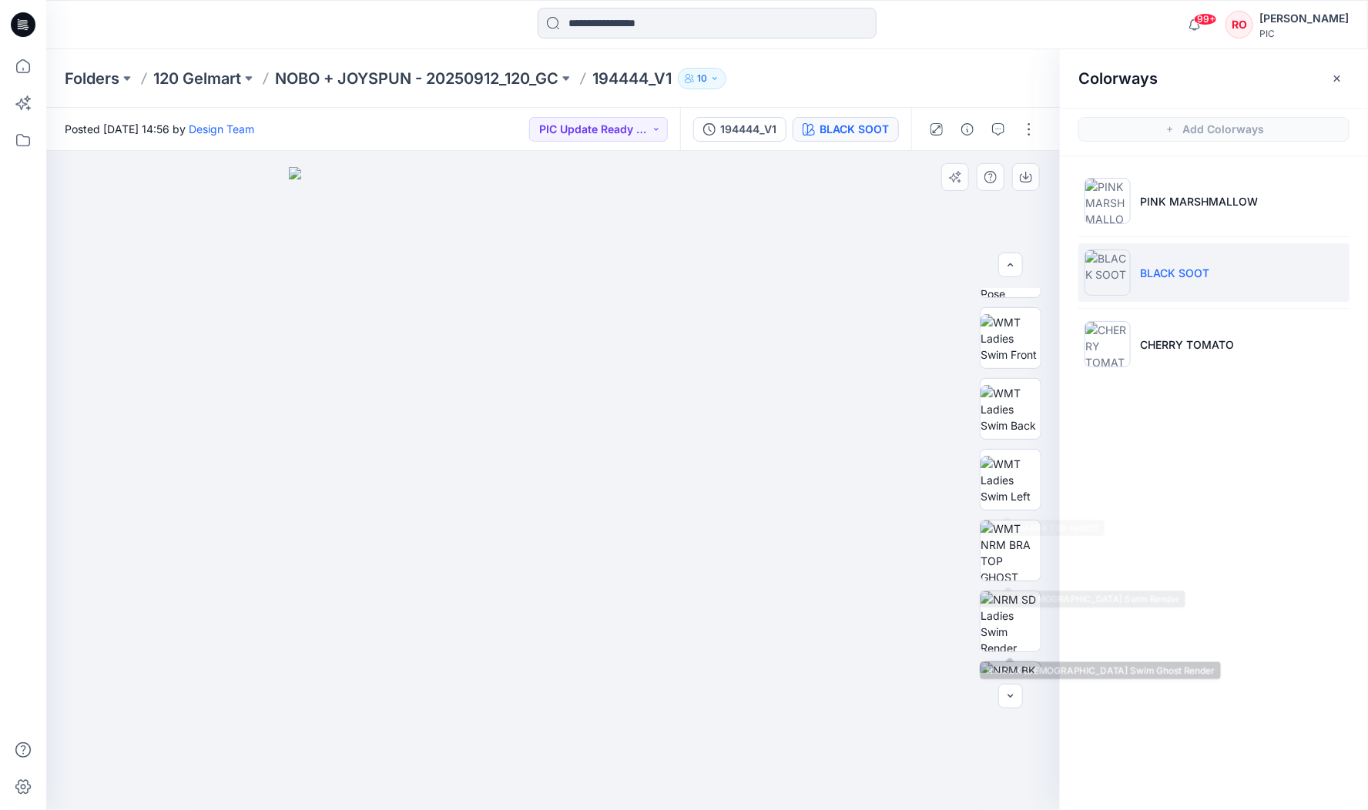
scroll to position [320, 0]
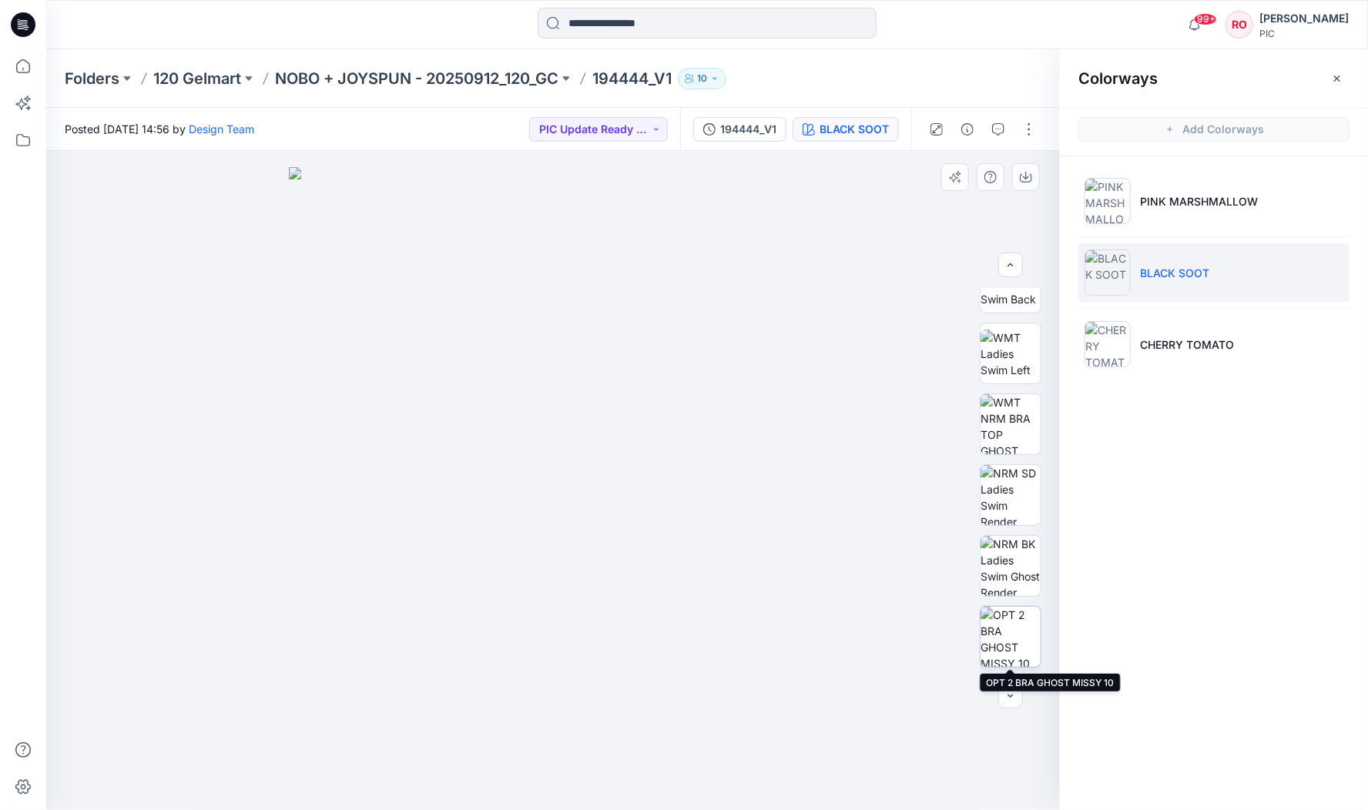
click at [1005, 639] on img at bounding box center [1010, 637] width 60 height 60
click at [1025, 178] on icon "button" at bounding box center [1026, 176] width 6 height 8
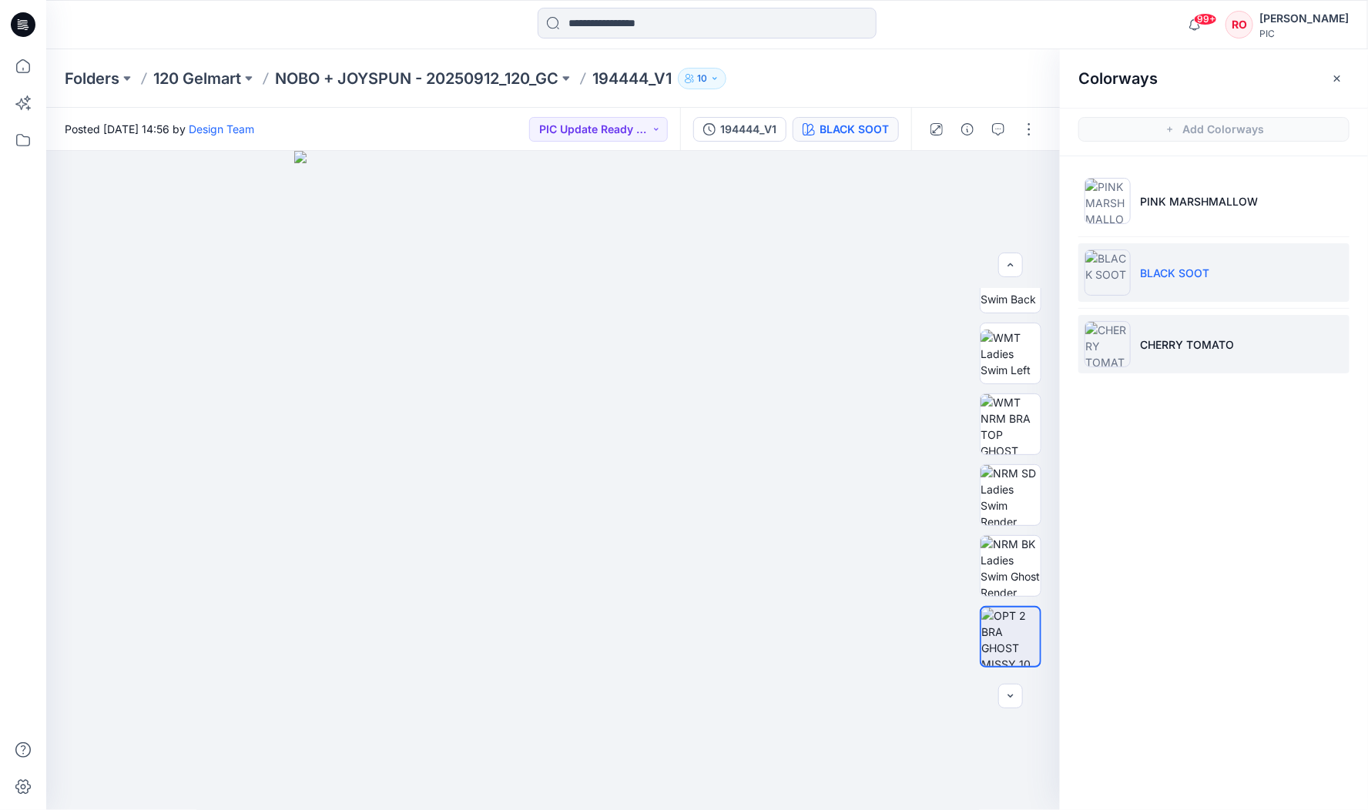
click at [1205, 341] on p "CHERRY TOMATO" at bounding box center [1187, 345] width 94 height 16
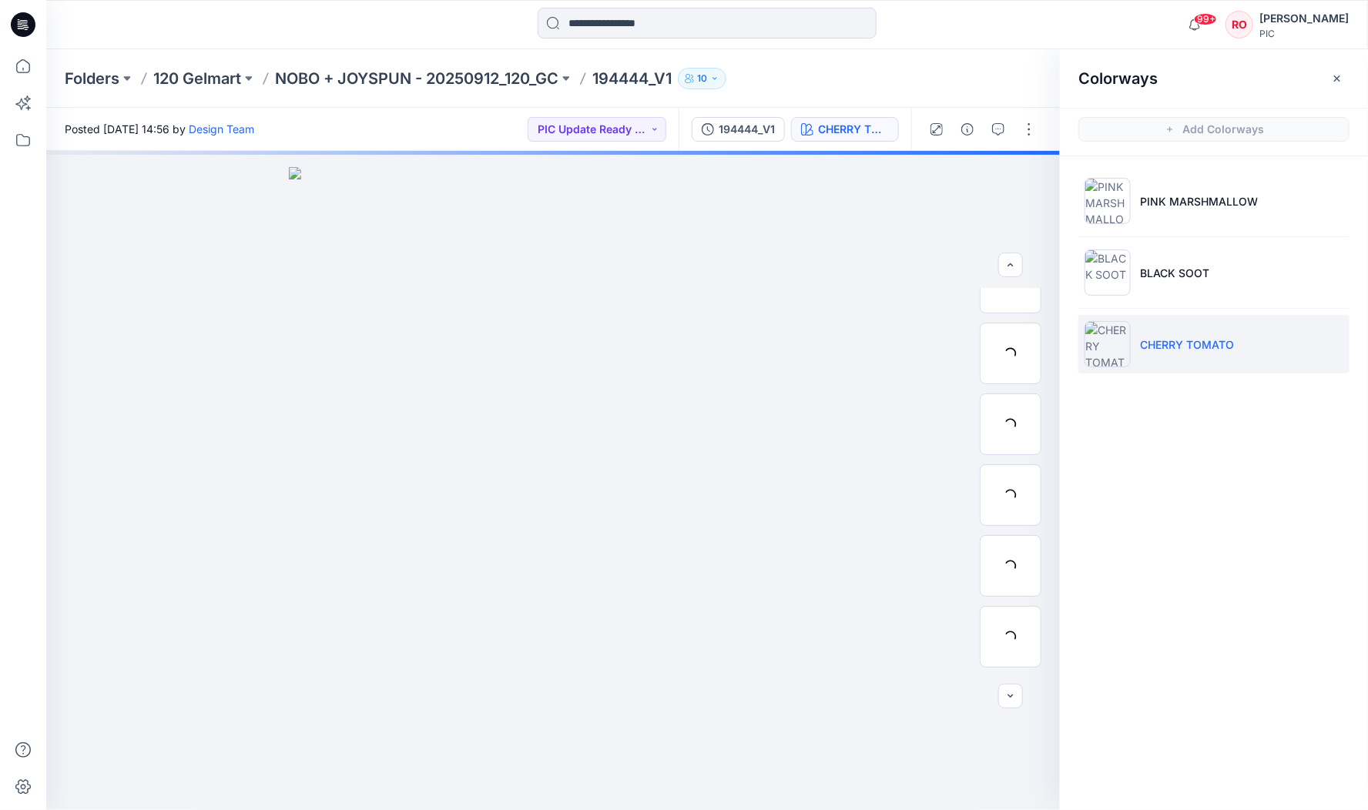
click at [1168, 347] on p "CHERRY TOMATO" at bounding box center [1187, 345] width 94 height 16
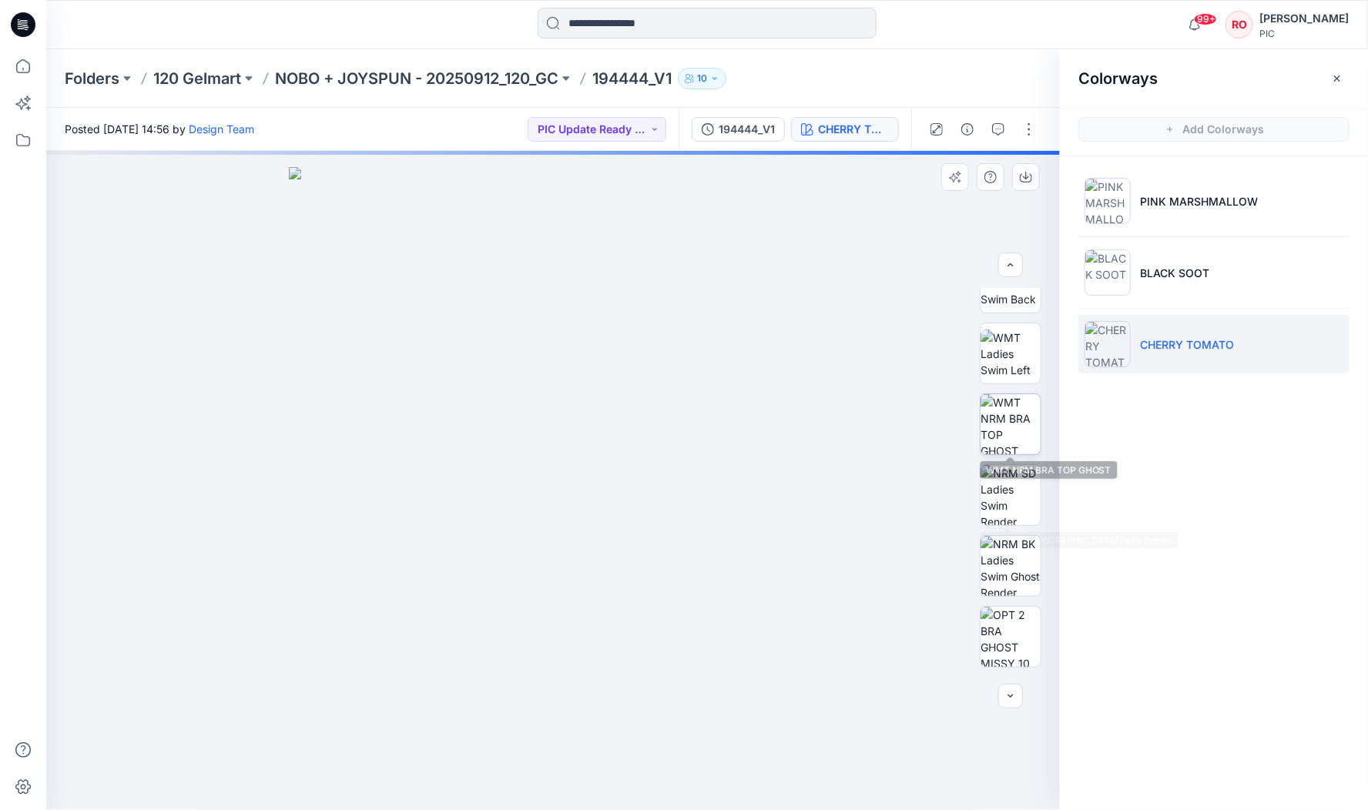
click at [1000, 428] on img at bounding box center [1010, 424] width 60 height 60
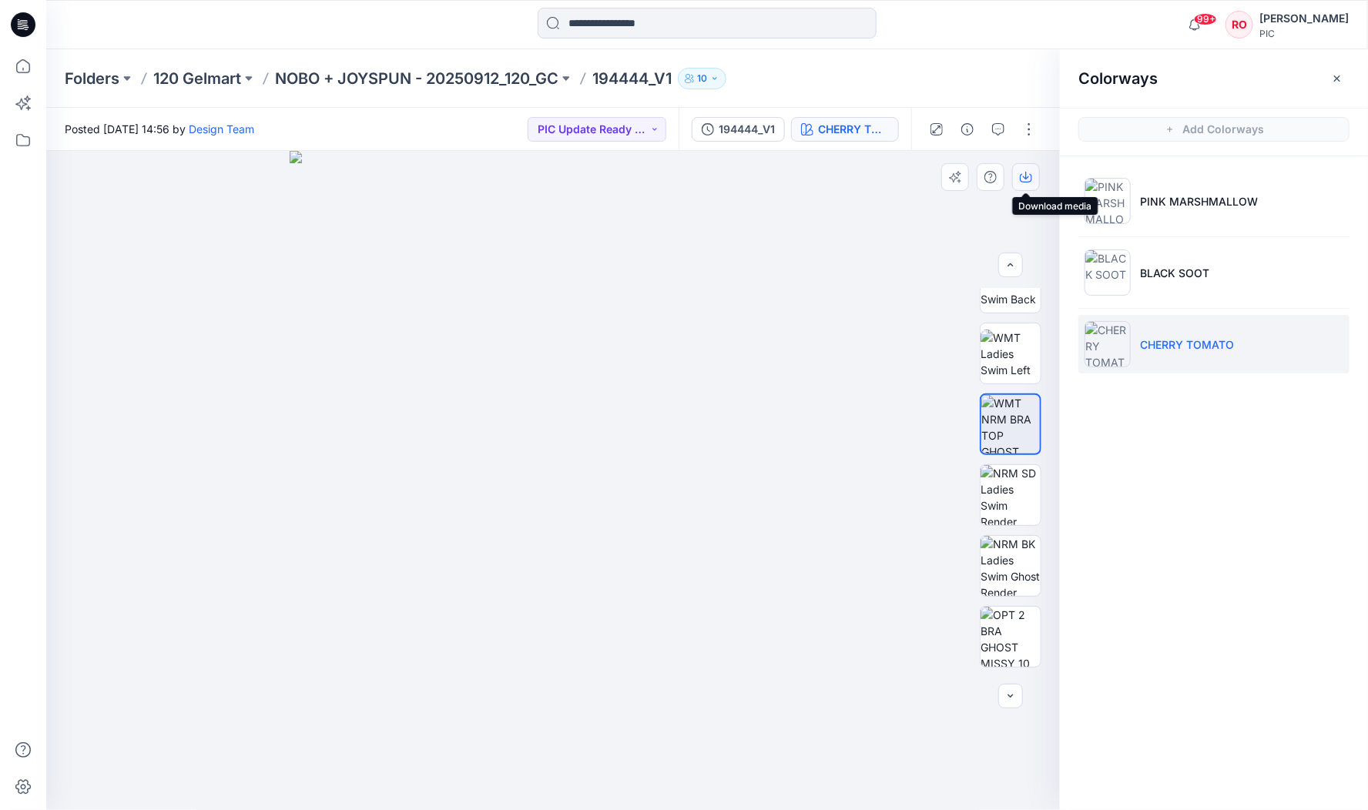
click at [1021, 171] on icon "button" at bounding box center [1026, 177] width 12 height 12
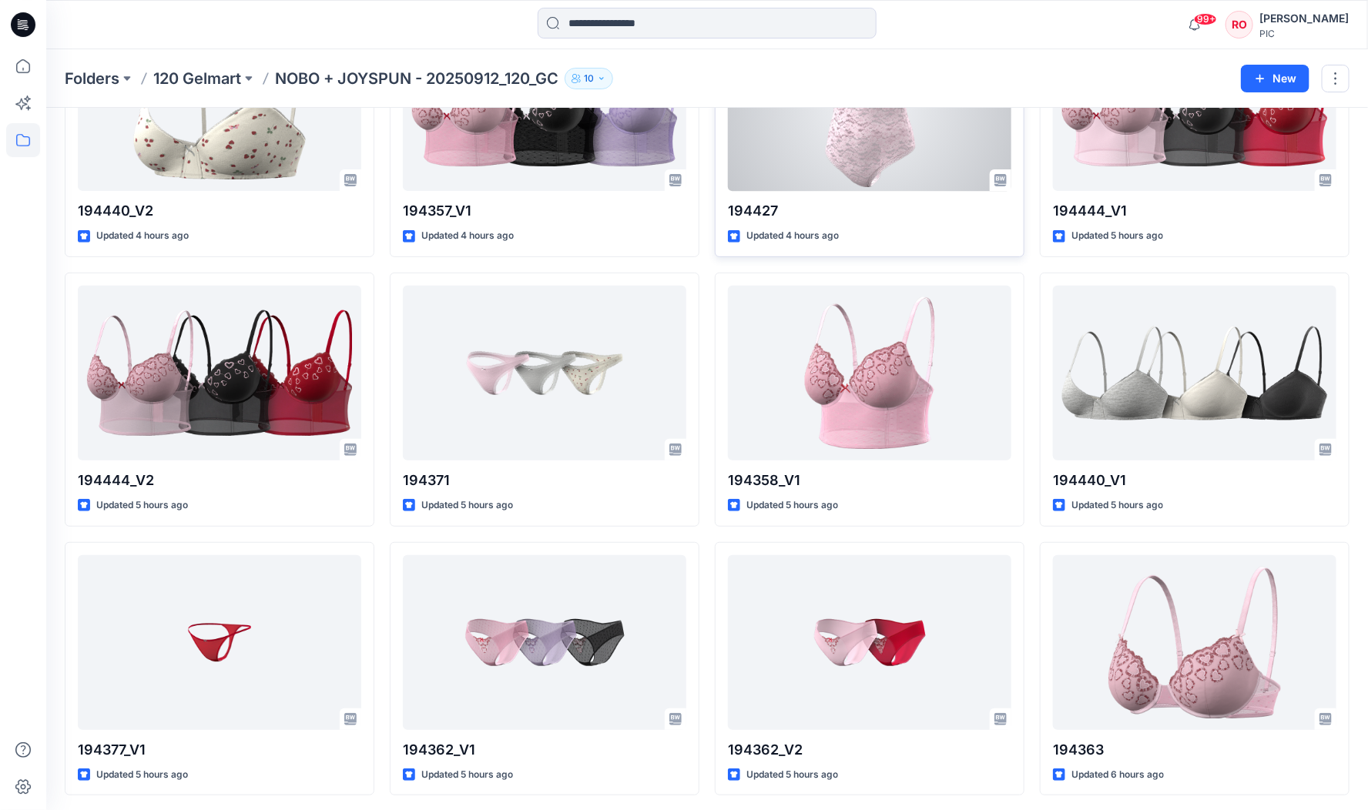
scroll to position [188, 0]
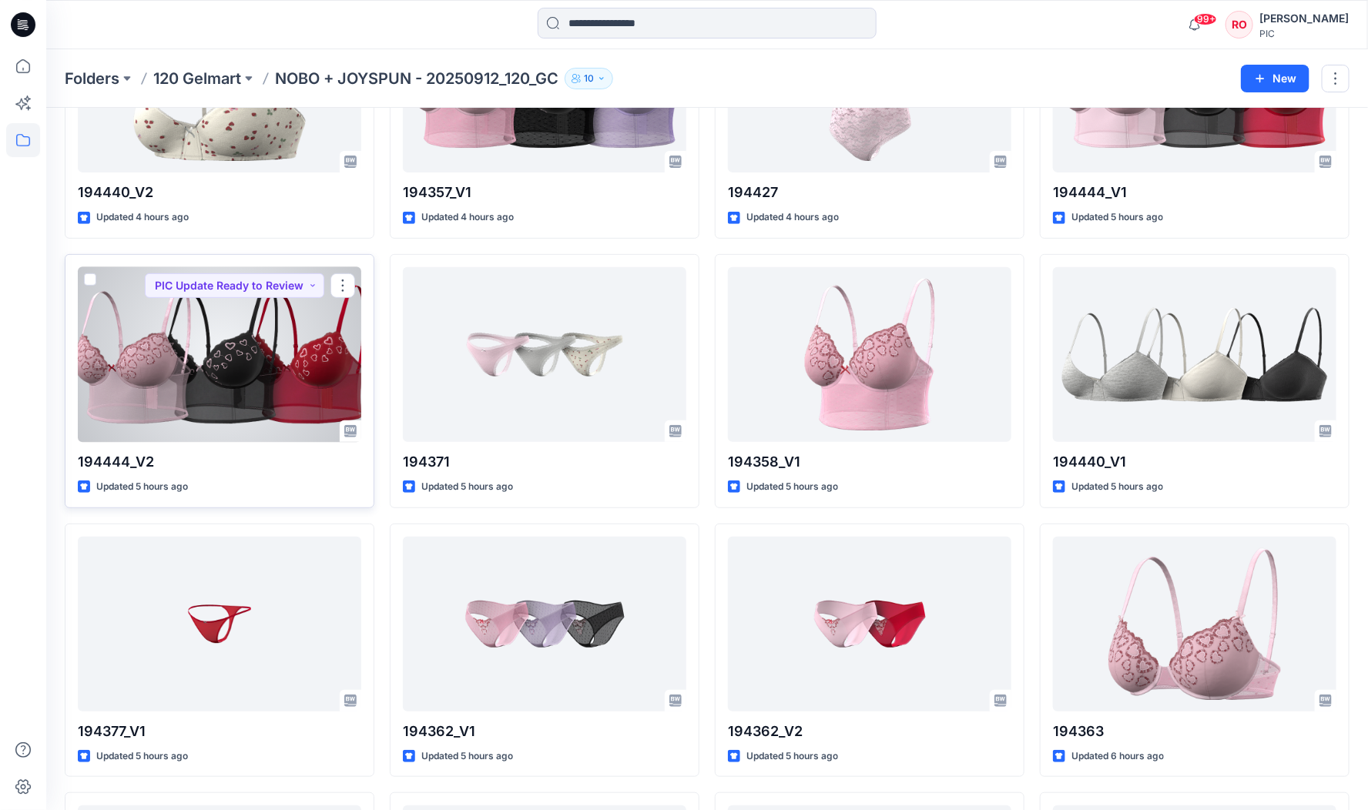
click at [265, 330] on div at bounding box center [219, 354] width 283 height 175
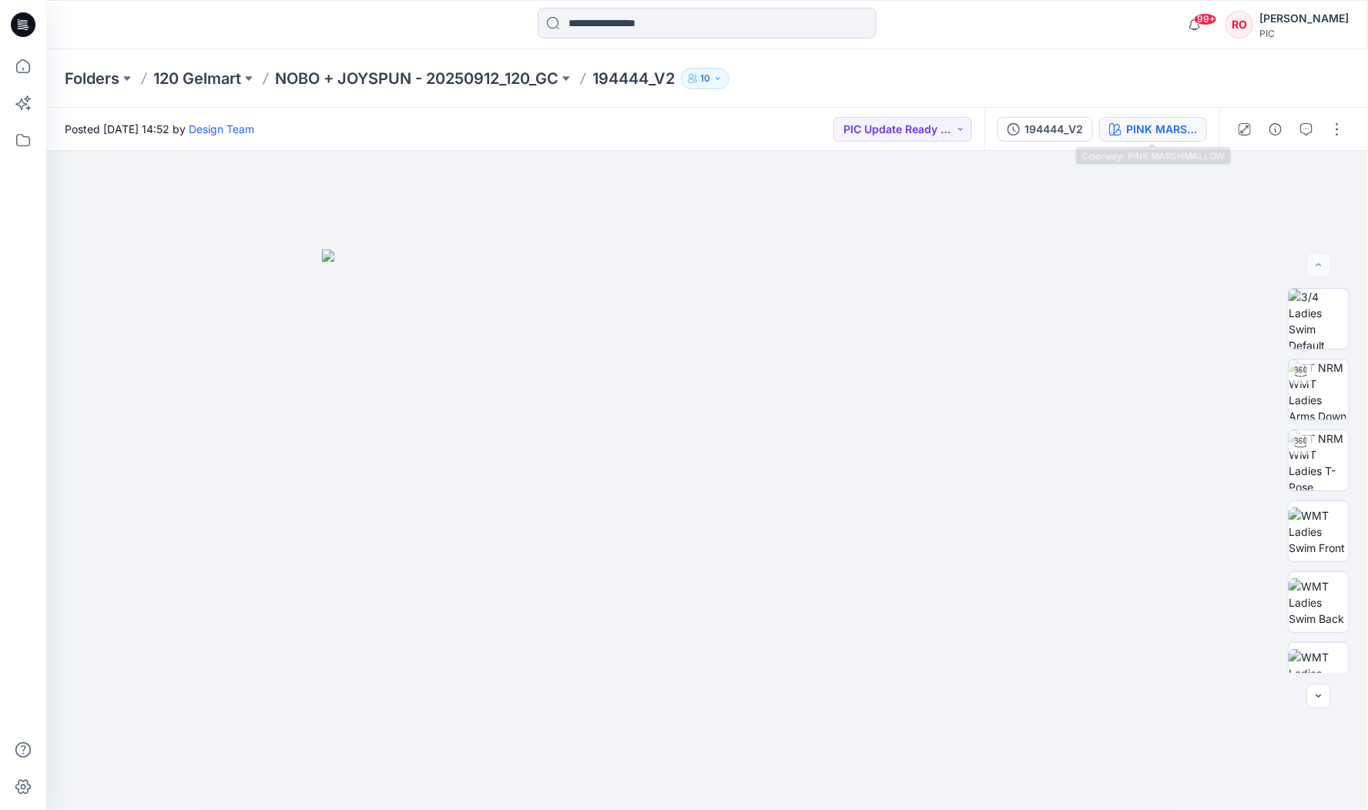
click at [1185, 134] on div "PINK MARSHMALLOW" at bounding box center [1161, 129] width 71 height 17
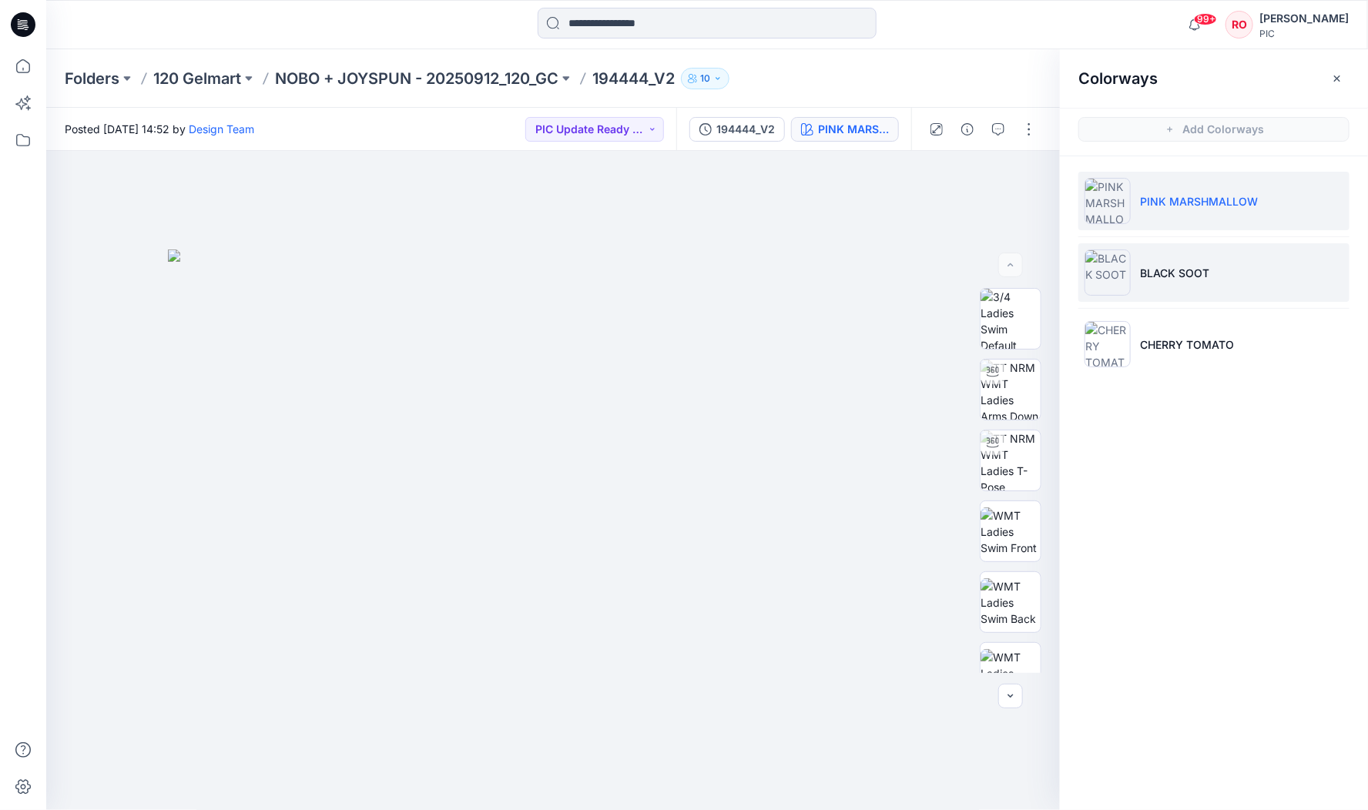
click at [1147, 260] on li "BLACK SOOT" at bounding box center [1213, 272] width 271 height 59
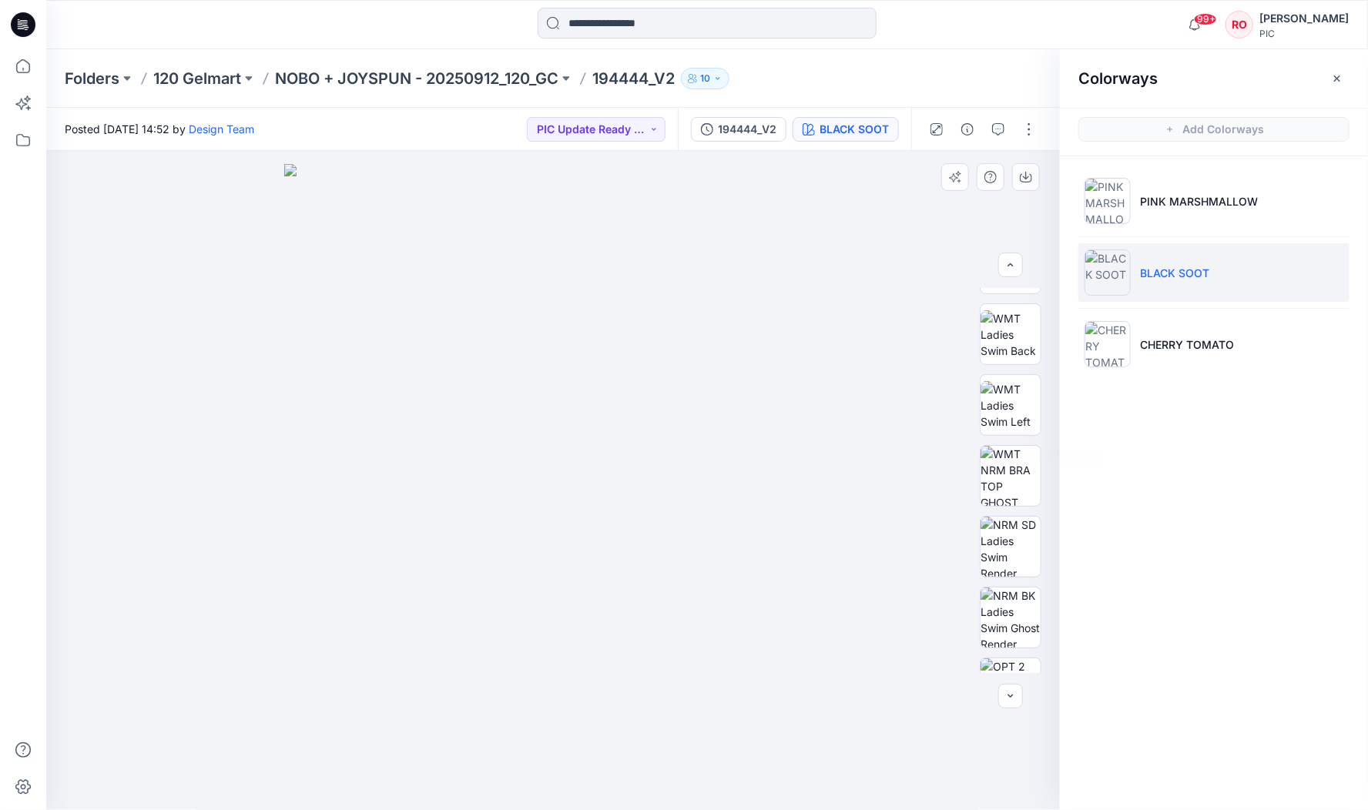
scroll to position [341, 0]
click at [989, 404] on img at bounding box center [1010, 403] width 60 height 60
click at [1031, 181] on icon "button" at bounding box center [1026, 178] width 12 height 8
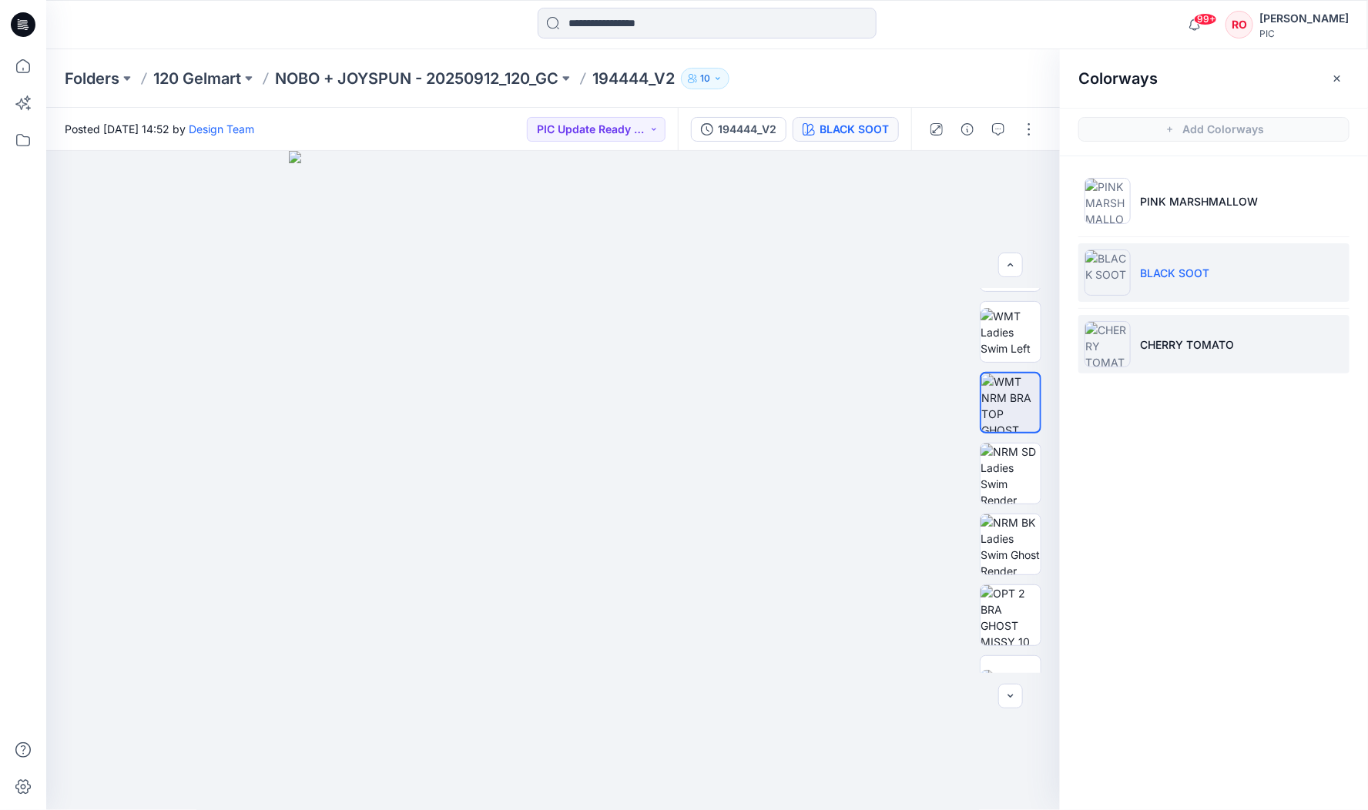
click at [1198, 354] on li "CHERRY TOMATO" at bounding box center [1213, 344] width 271 height 59
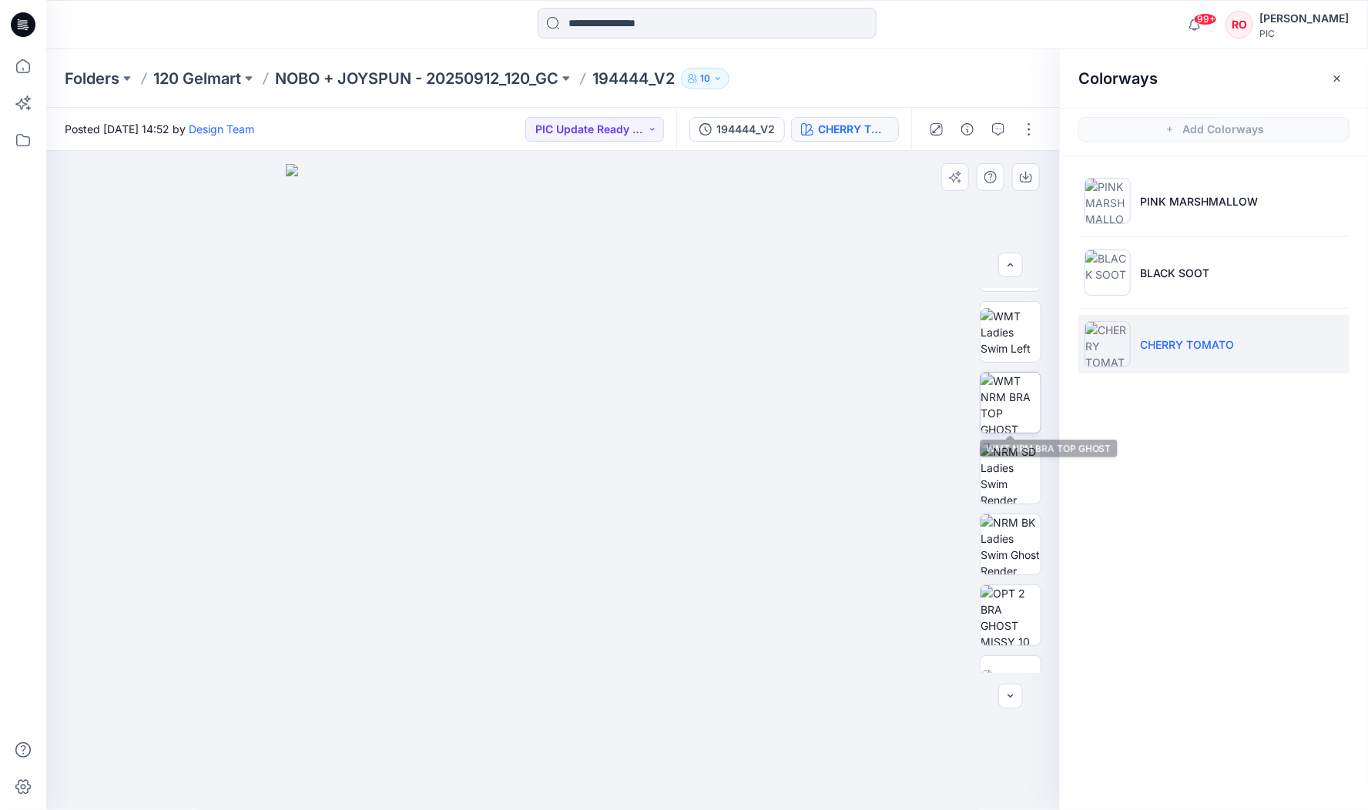
click at [1016, 413] on img at bounding box center [1010, 403] width 60 height 60
click at [398, 74] on p "NOBO + JOYSPUN - 20250912_120_GC" at bounding box center [416, 79] width 283 height 22
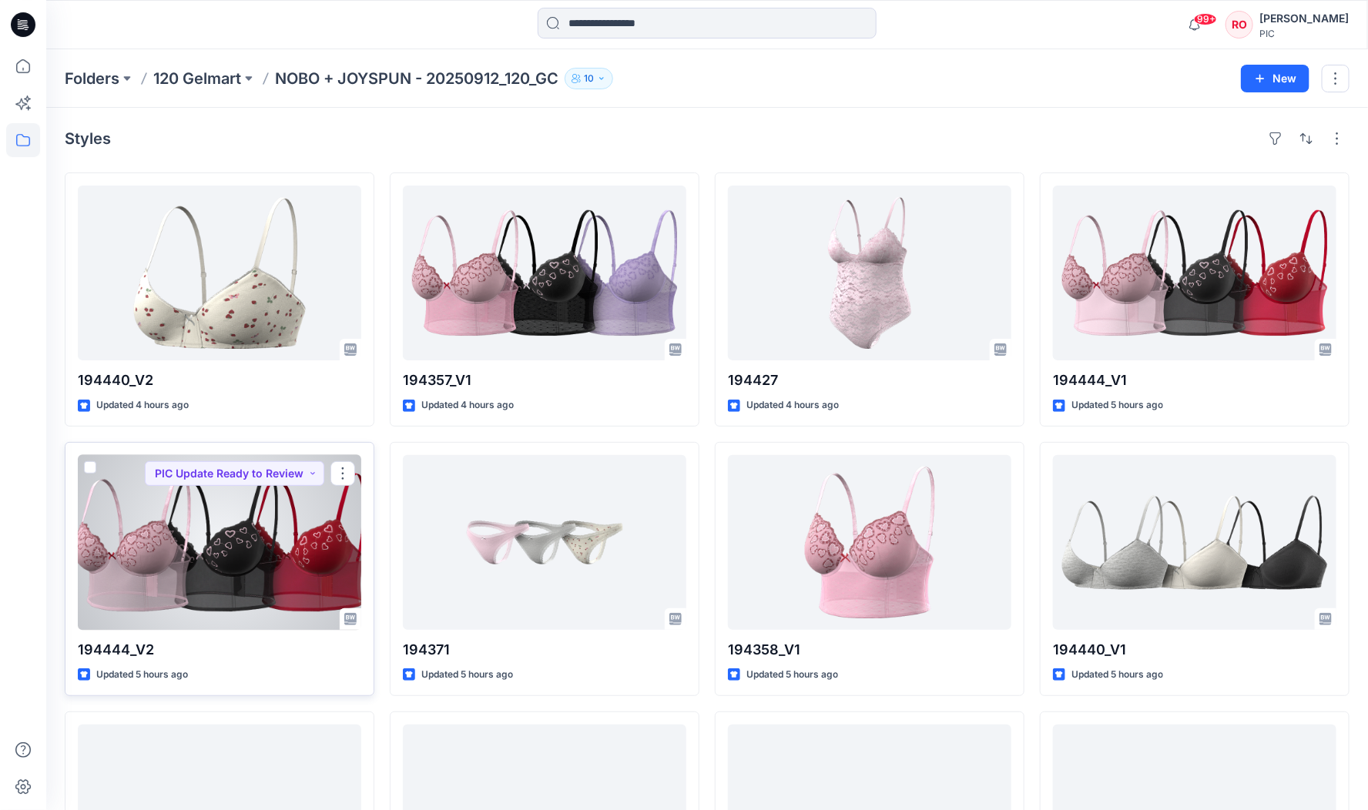
click at [268, 528] on div at bounding box center [219, 542] width 283 height 175
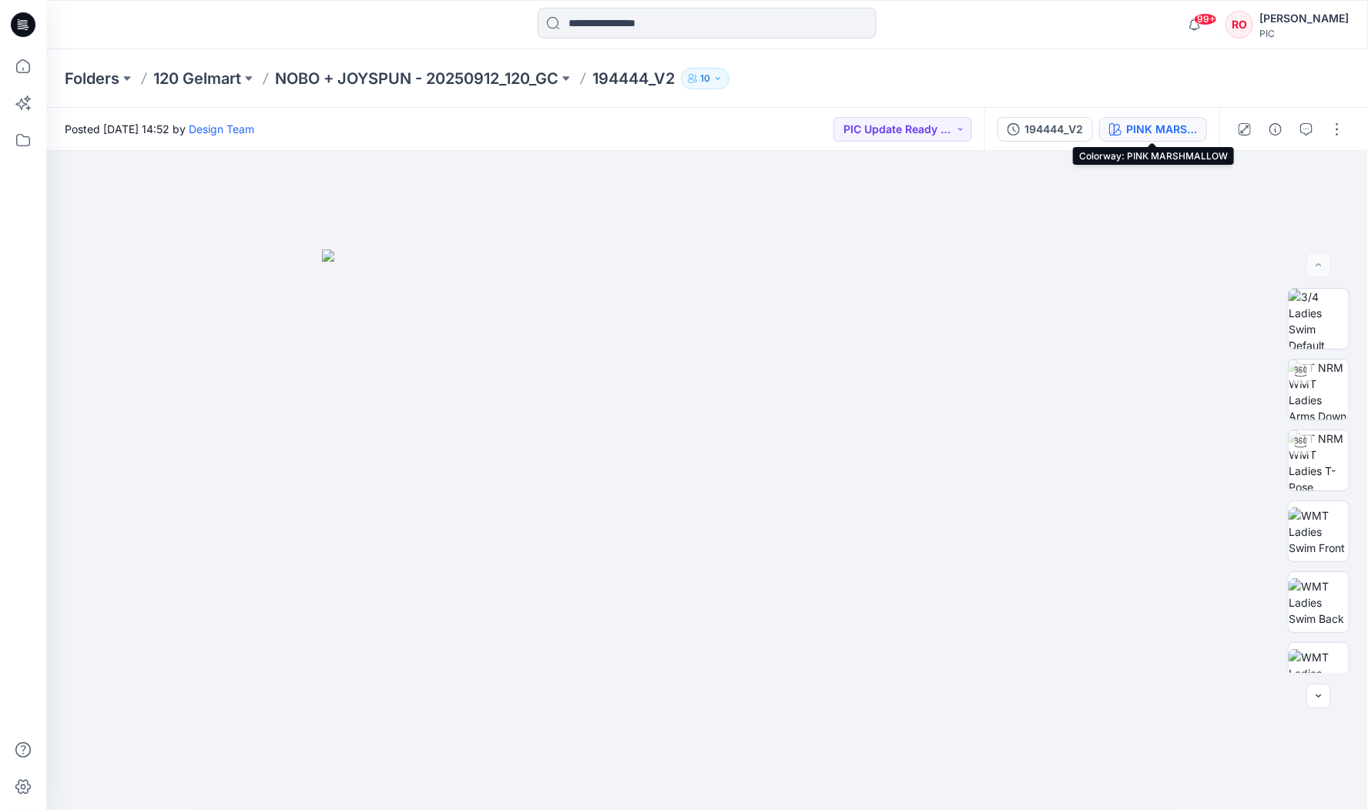
click at [1157, 131] on div "PINK MARSHMALLOW" at bounding box center [1161, 129] width 71 height 17
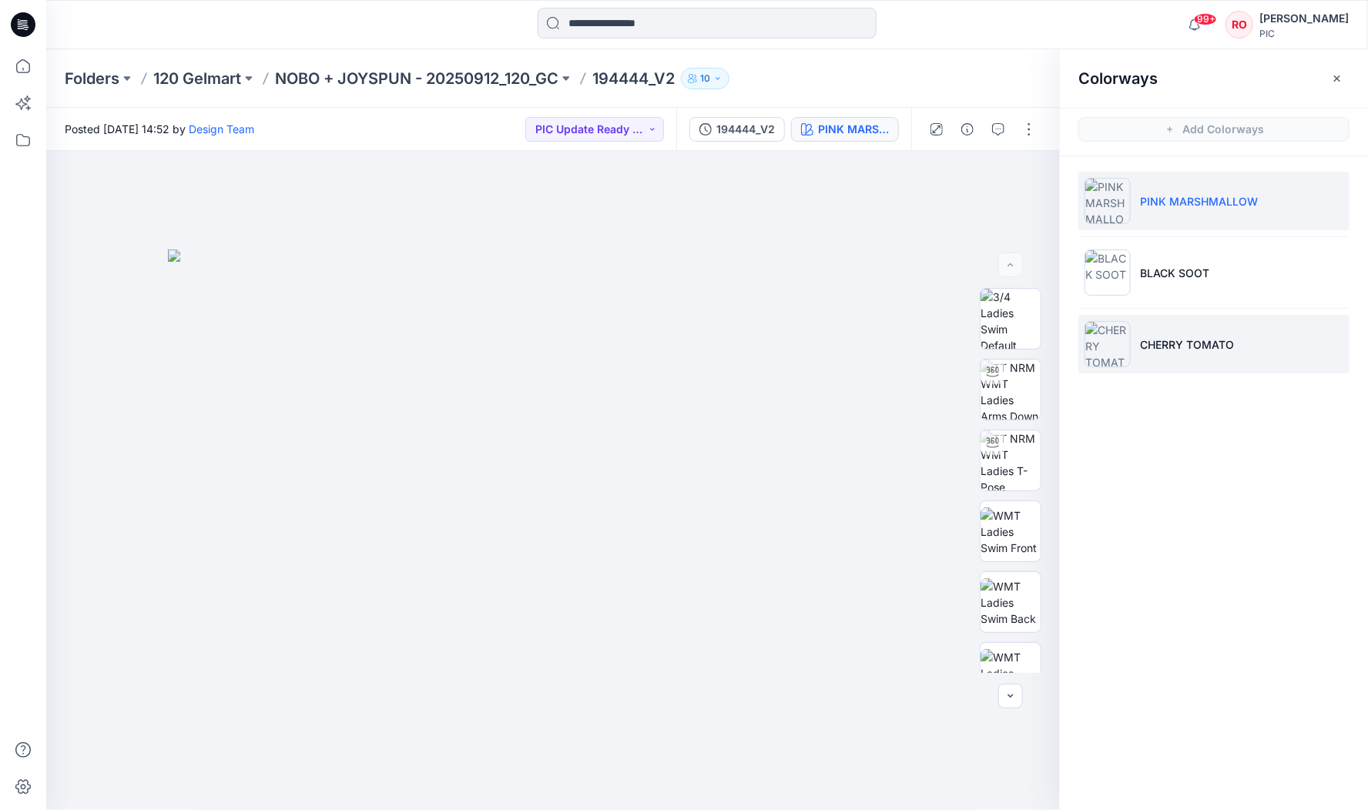
click at [1168, 353] on li "CHERRY TOMATO" at bounding box center [1213, 344] width 271 height 59
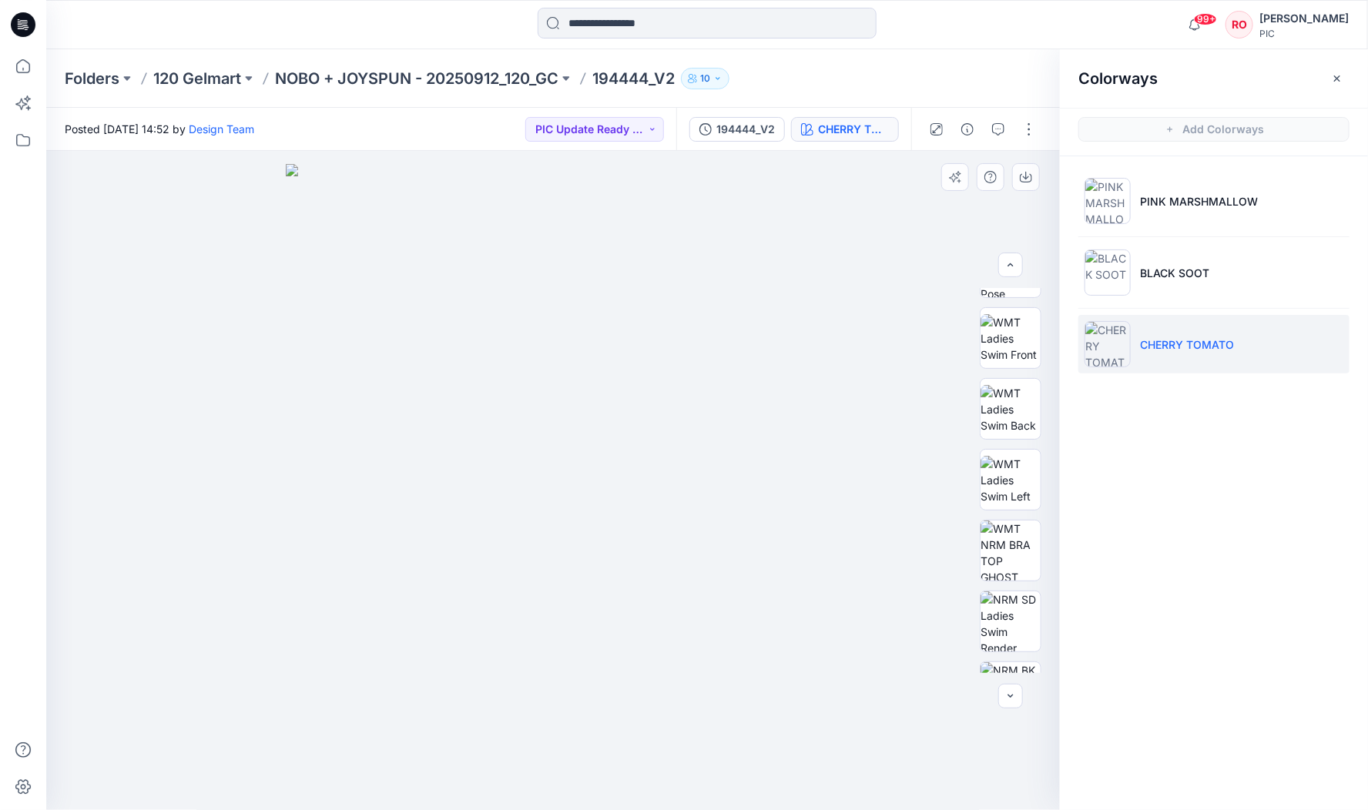
scroll to position [268, 0]
drag, startPoint x: 1008, startPoint y: 491, endPoint x: 1012, endPoint y: 466, distance: 25.7
click at [1008, 491] on img at bounding box center [1010, 476] width 60 height 60
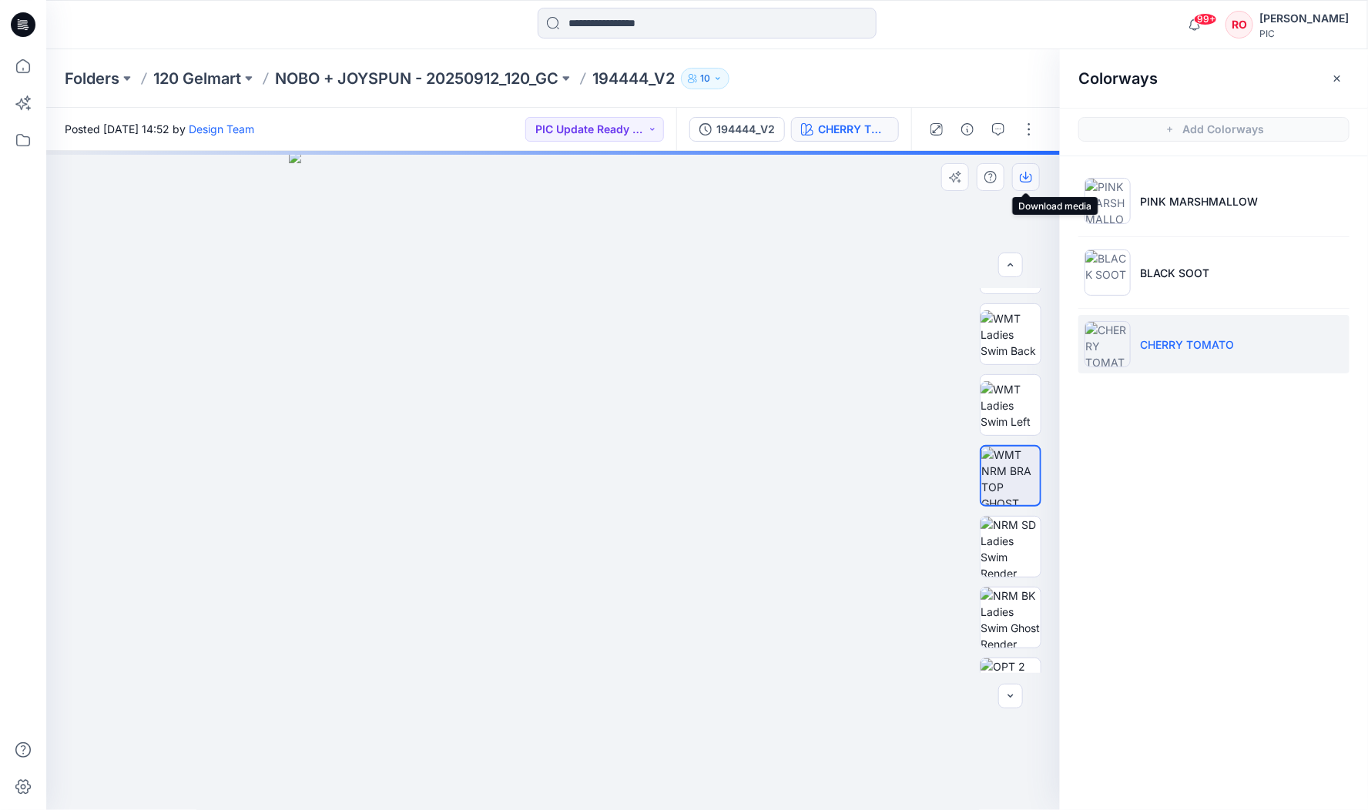
click at [1020, 176] on icon "button" at bounding box center [1026, 177] width 12 height 12
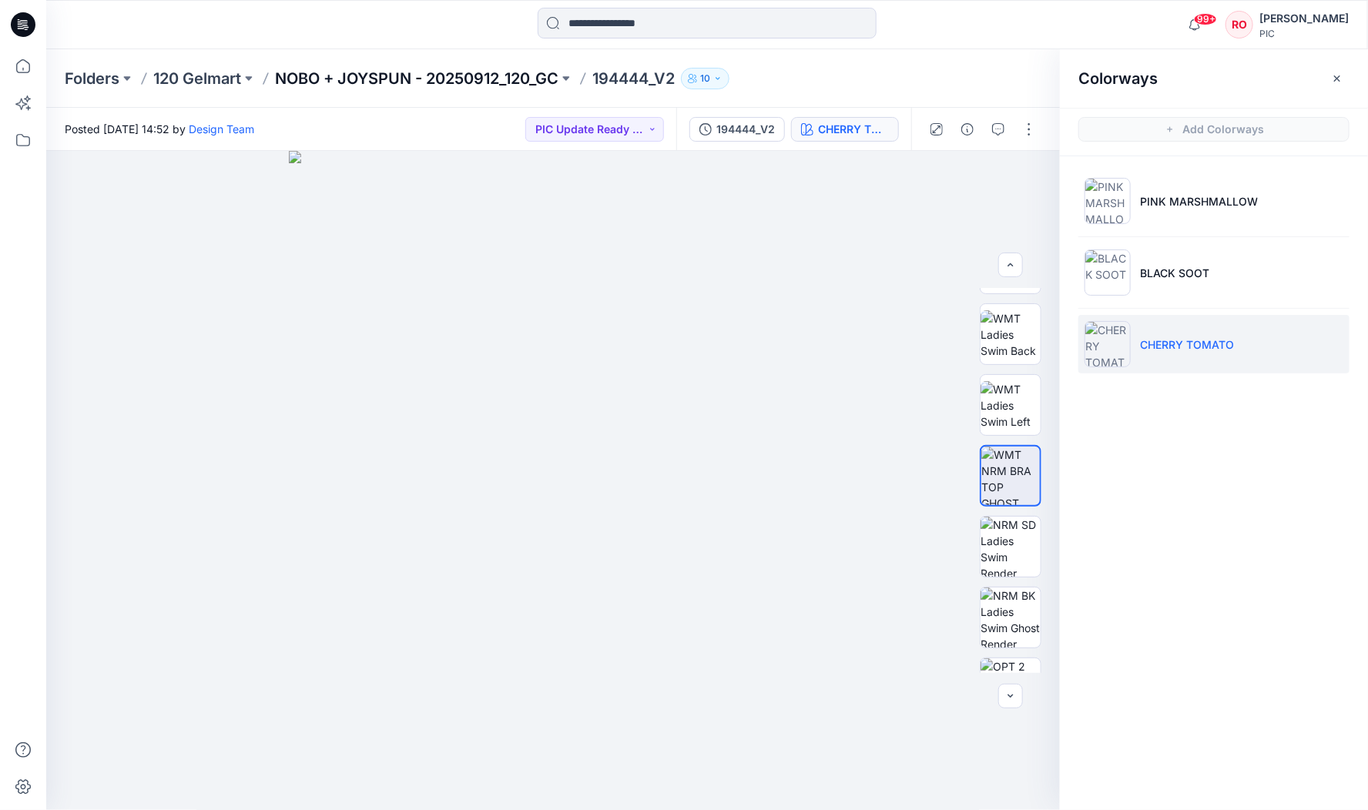
click at [311, 72] on p "NOBO + JOYSPUN - 20250912_120_GC" at bounding box center [416, 79] width 283 height 22
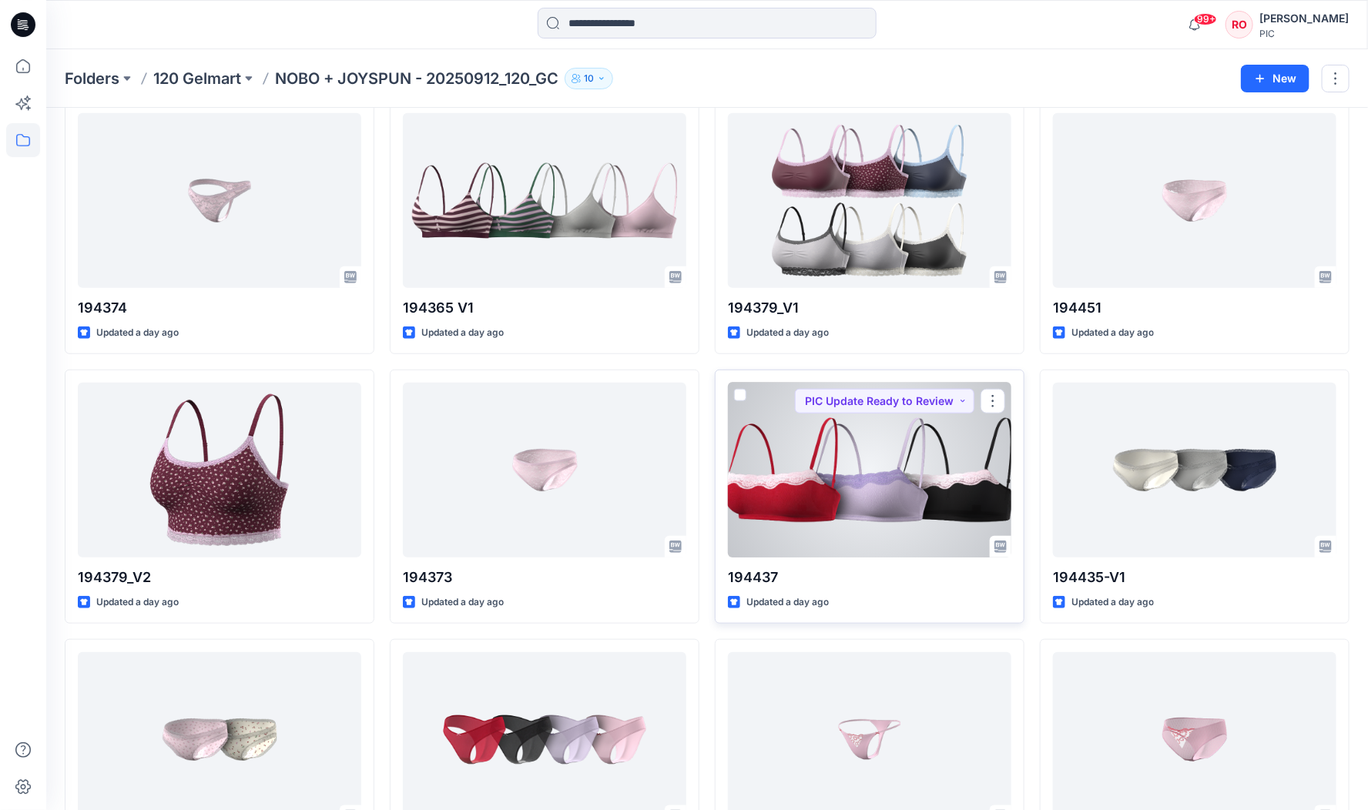
scroll to position [3308, 1]
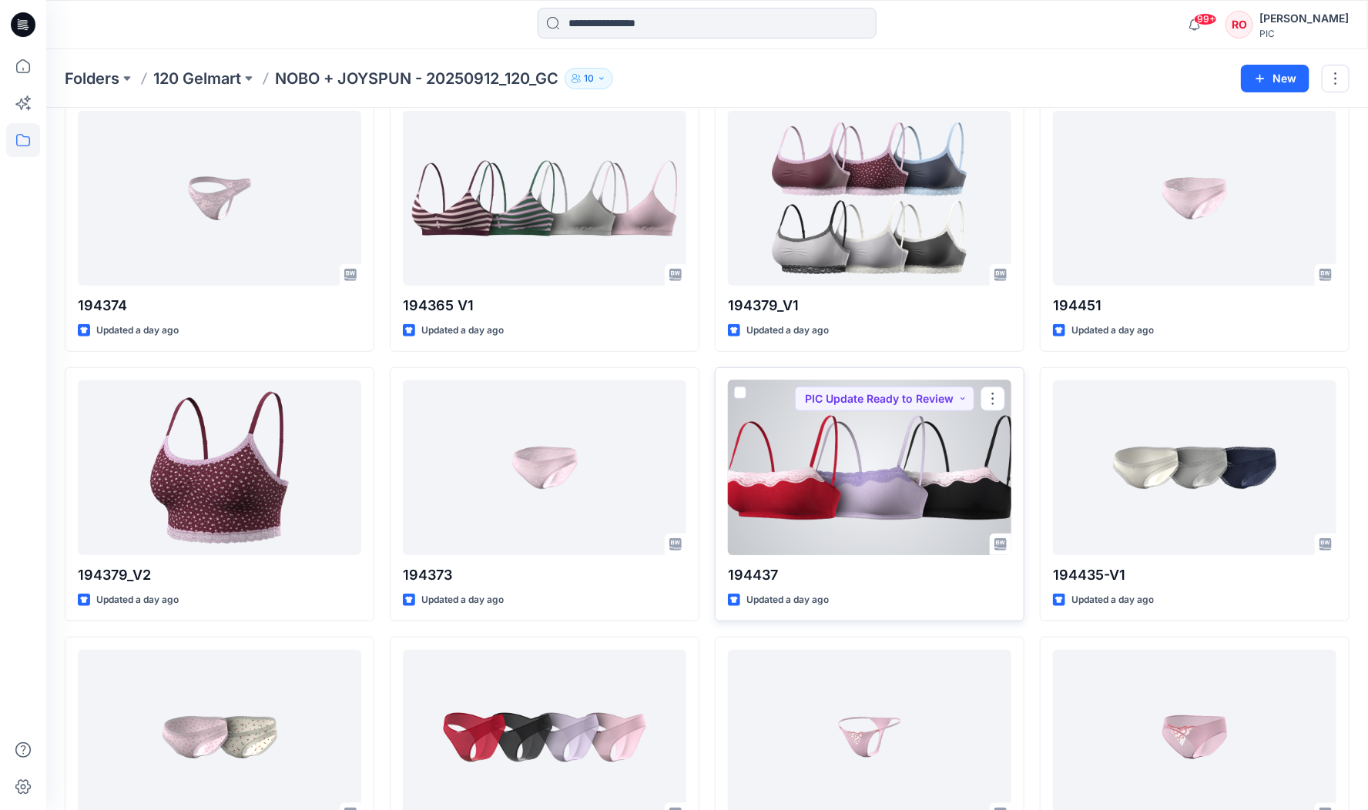
click at [838, 458] on div at bounding box center [869, 467] width 283 height 175
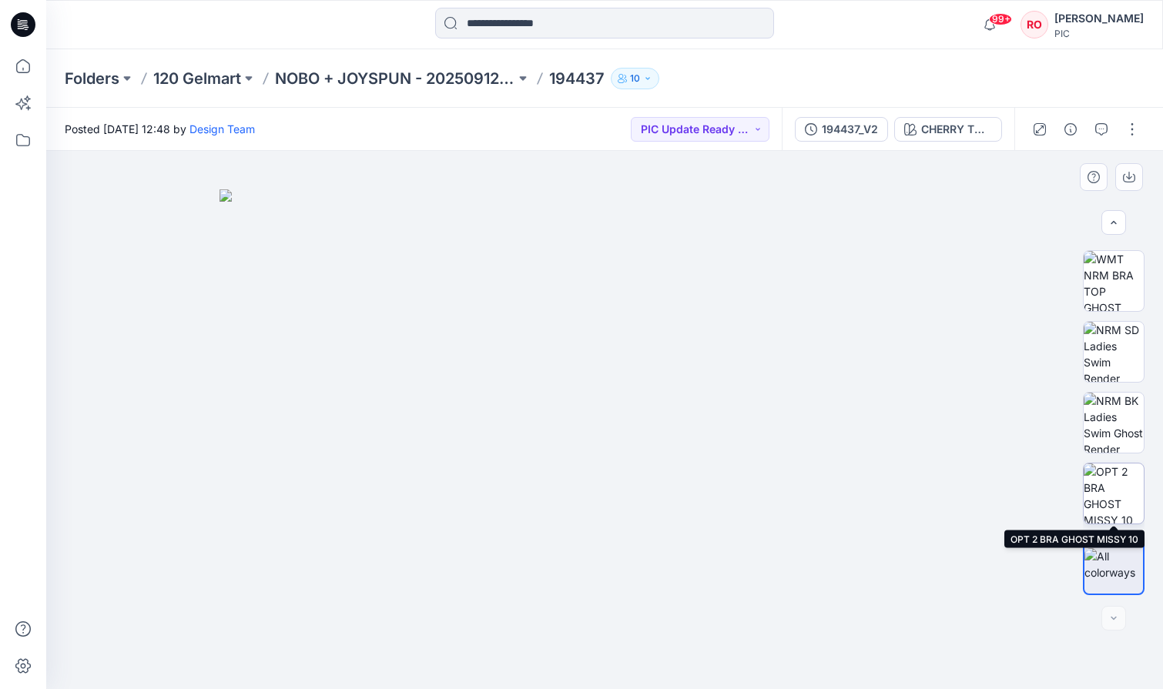
scroll to position [421, 0]
click at [1111, 488] on img at bounding box center [1114, 494] width 60 height 60
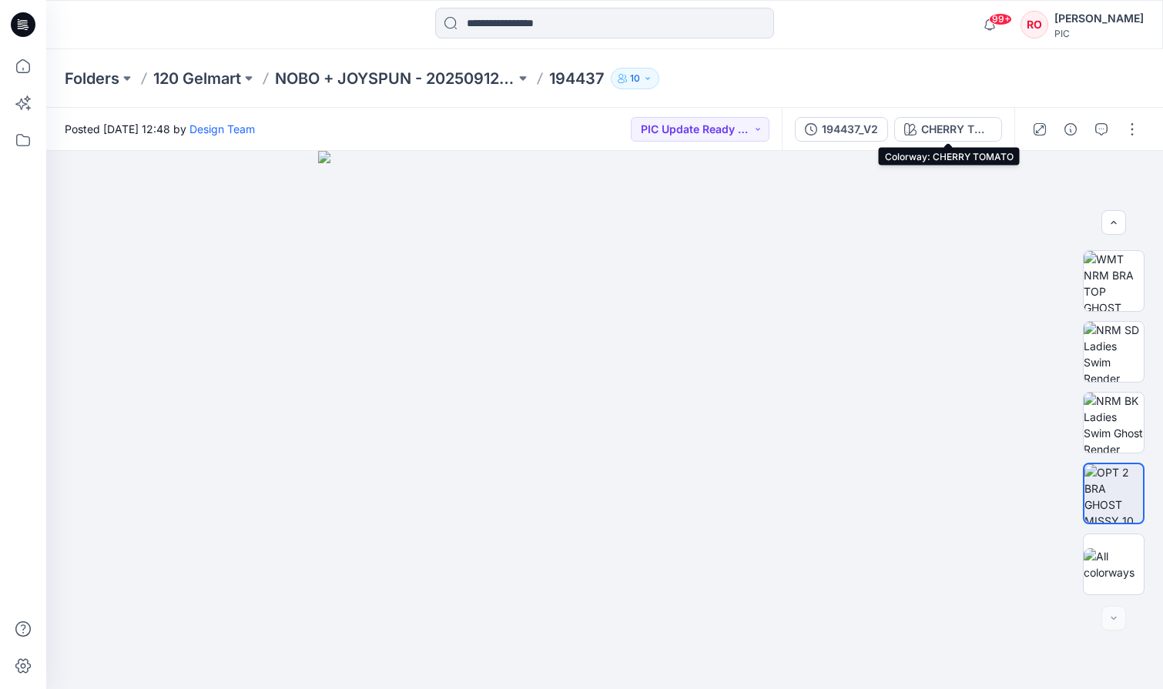
click at [943, 129] on div "CHERRY TOMATO" at bounding box center [956, 129] width 71 height 17
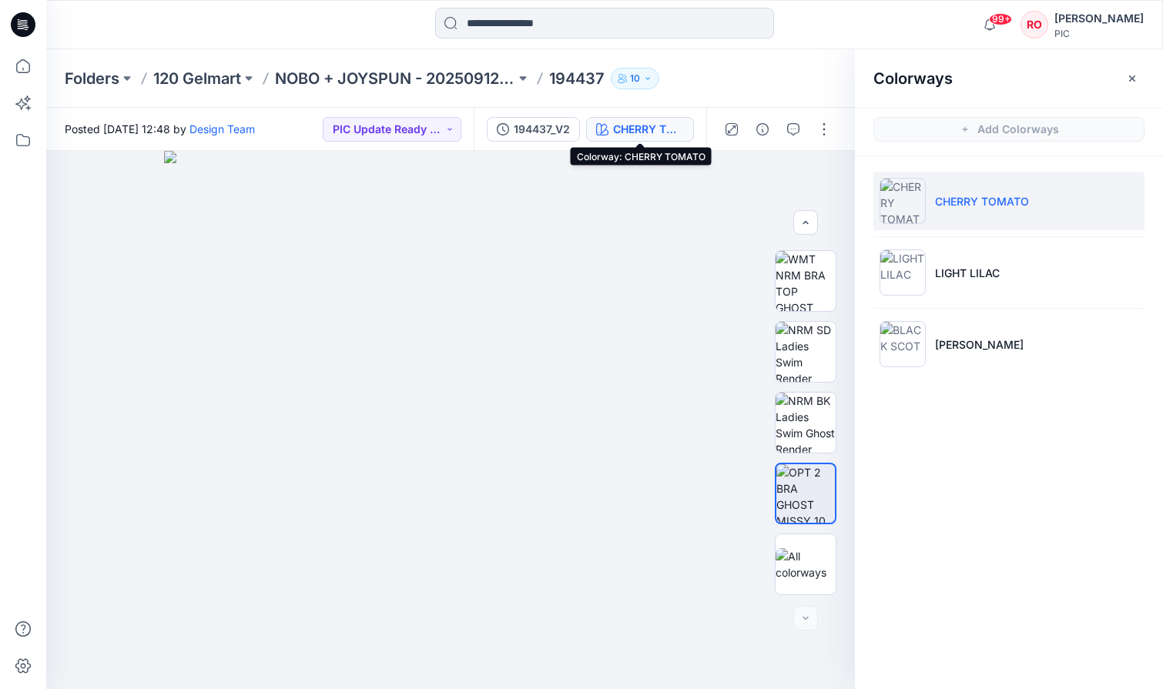
click at [640, 132] on div "CHERRY TOMATO" at bounding box center [648, 129] width 71 height 17
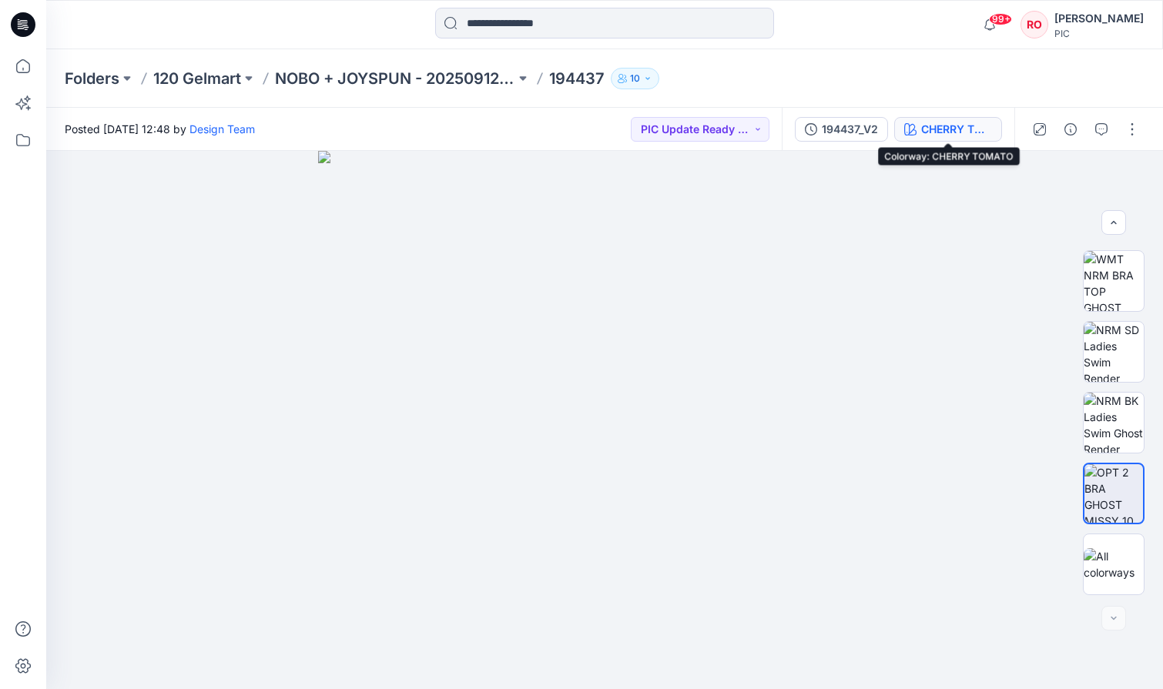
click at [921, 127] on div "CHERRY TOMATO" at bounding box center [956, 129] width 71 height 17
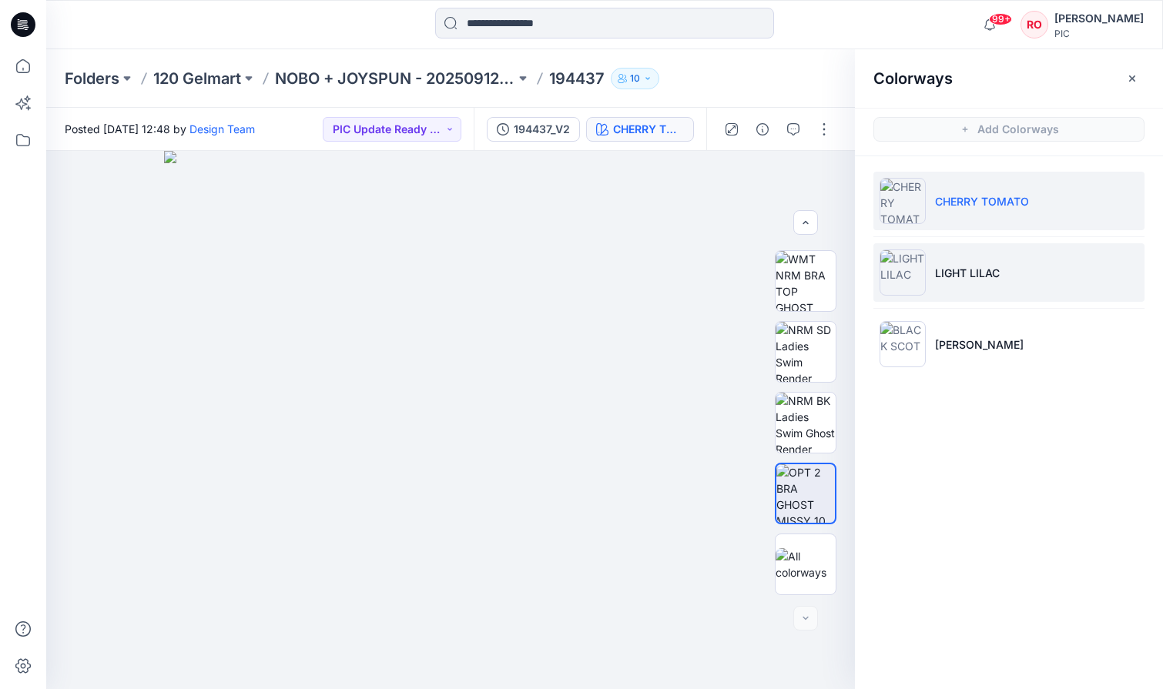
drag, startPoint x: 937, startPoint y: 277, endPoint x: 927, endPoint y: 281, distance: 11.0
click at [937, 277] on p "LIGHT LILAC" at bounding box center [967, 273] width 65 height 16
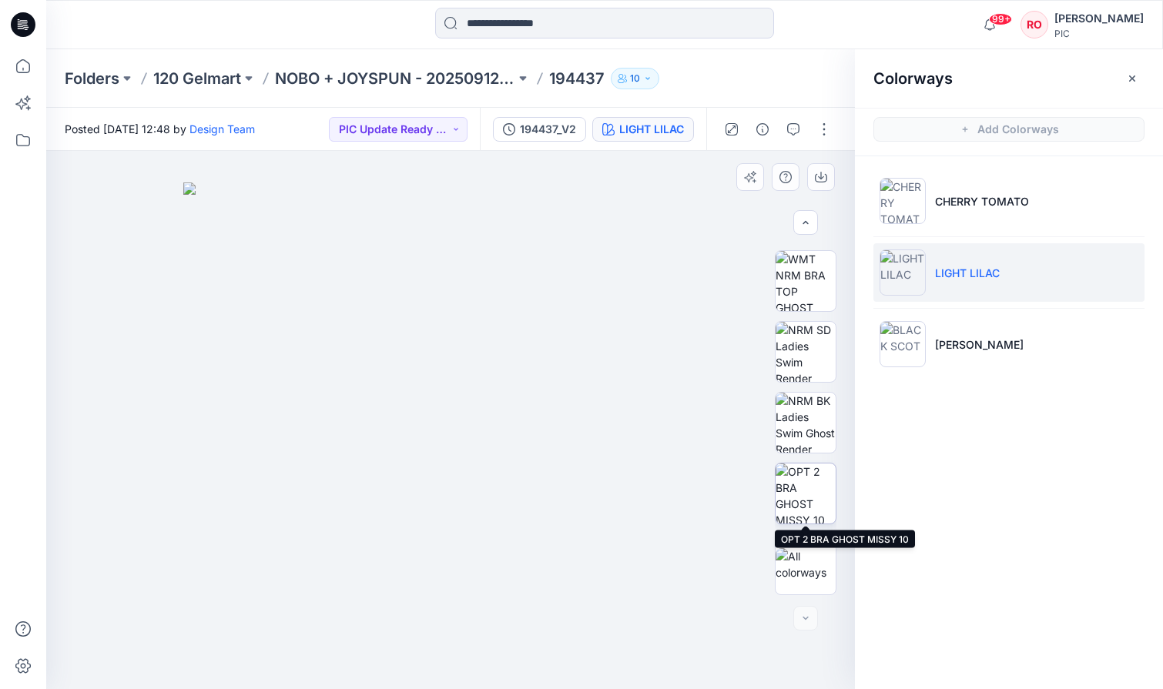
click at [813, 488] on img at bounding box center [806, 494] width 60 height 60
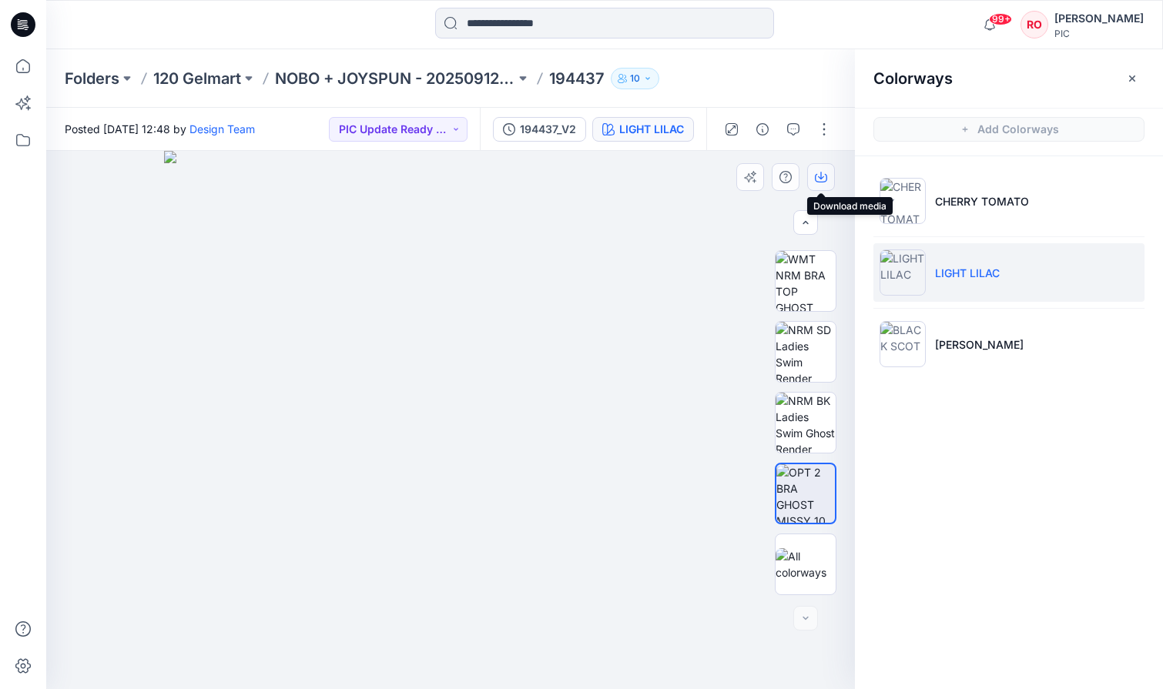
click at [811, 179] on button "button" at bounding box center [821, 177] width 28 height 28
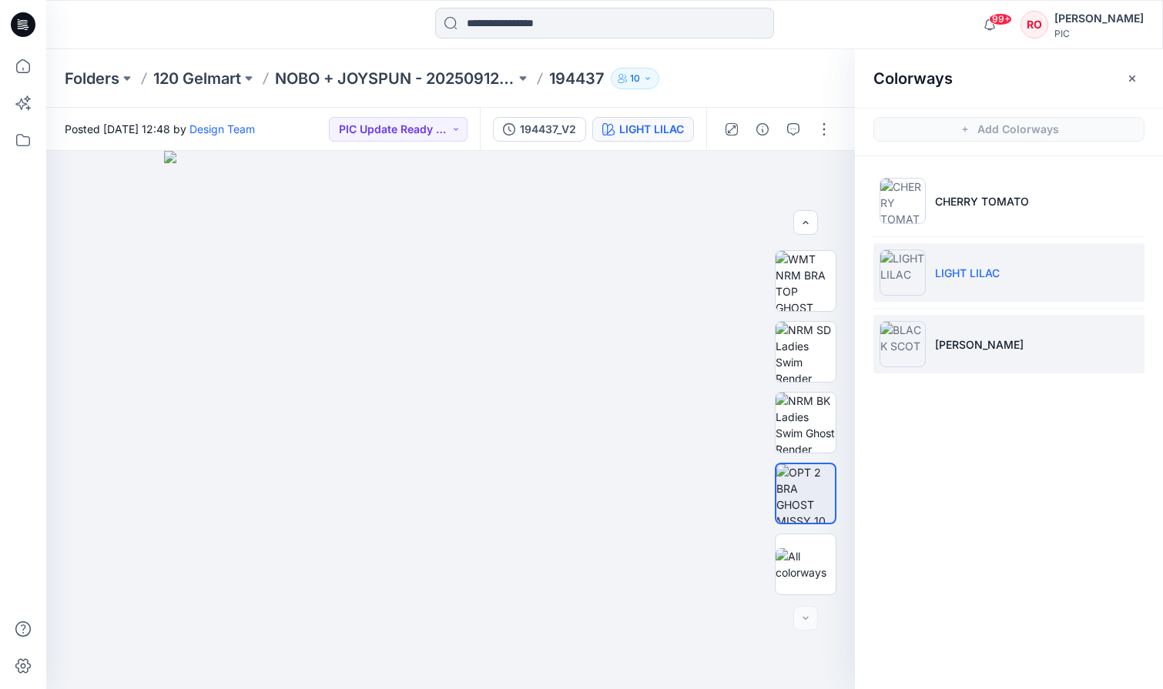
click at [954, 366] on li "BLACK SCOT" at bounding box center [1008, 344] width 271 height 59
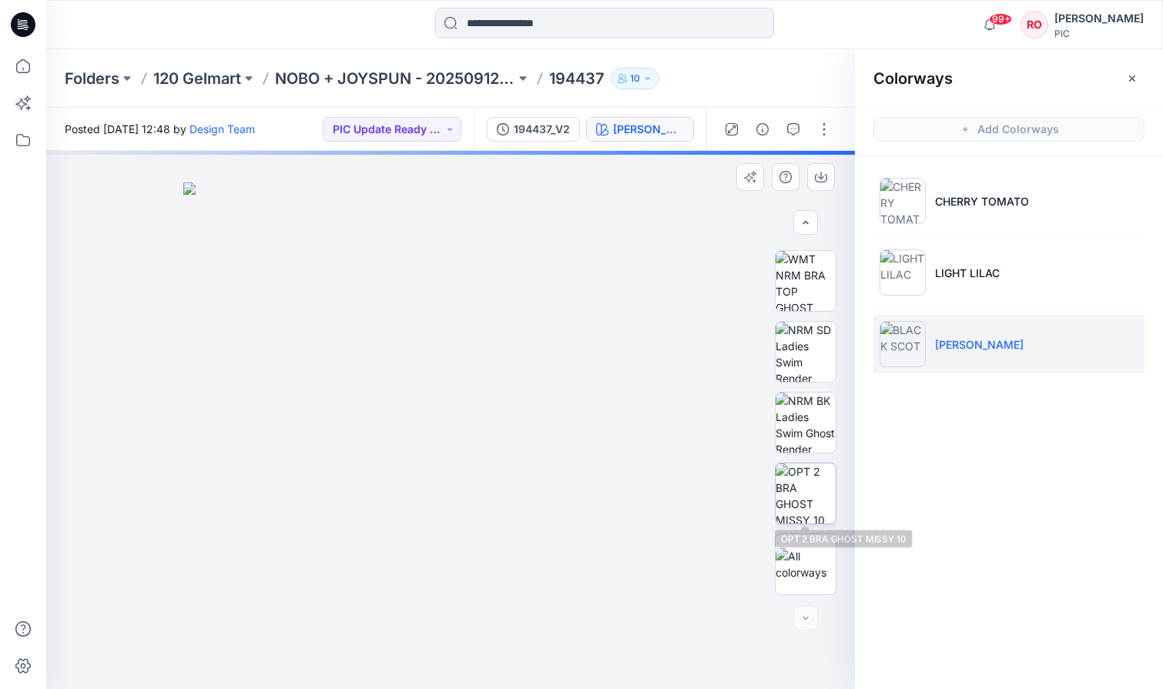
click at [781, 520] on img at bounding box center [806, 494] width 60 height 60
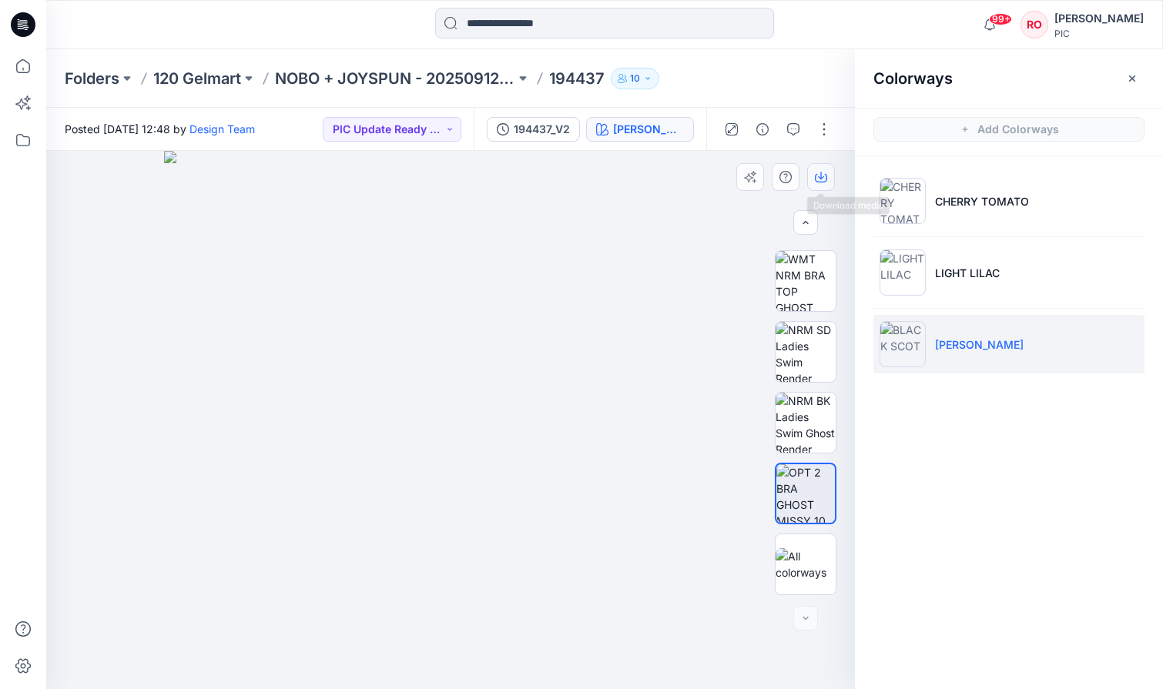
click at [810, 174] on button "button" at bounding box center [821, 177] width 28 height 28
click at [414, 80] on p "NOBO + JOYSPUN - 20250912_120_GC" at bounding box center [395, 79] width 240 height 22
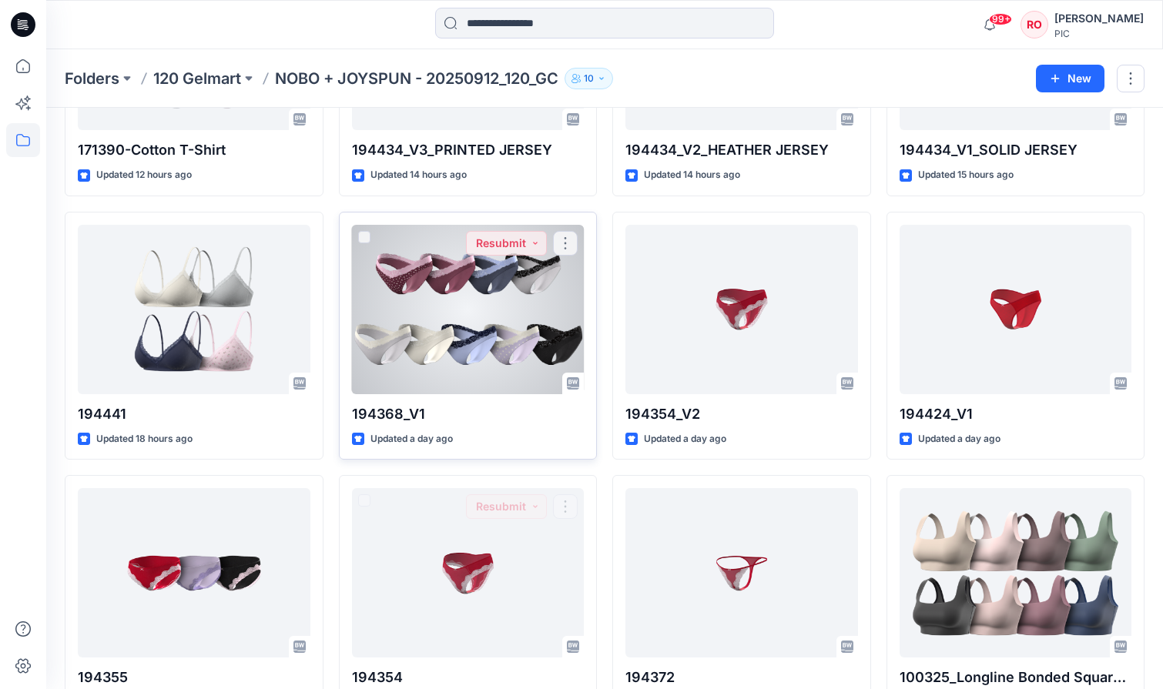
scroll to position [2228, 0]
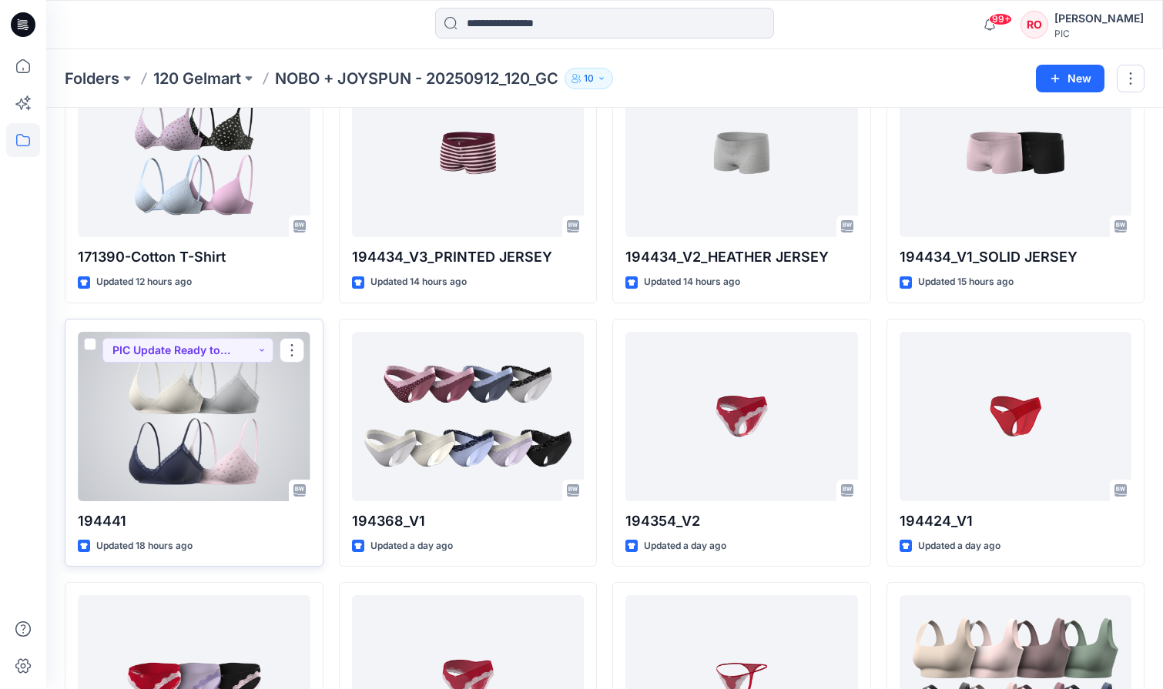
click at [209, 381] on div at bounding box center [194, 416] width 233 height 169
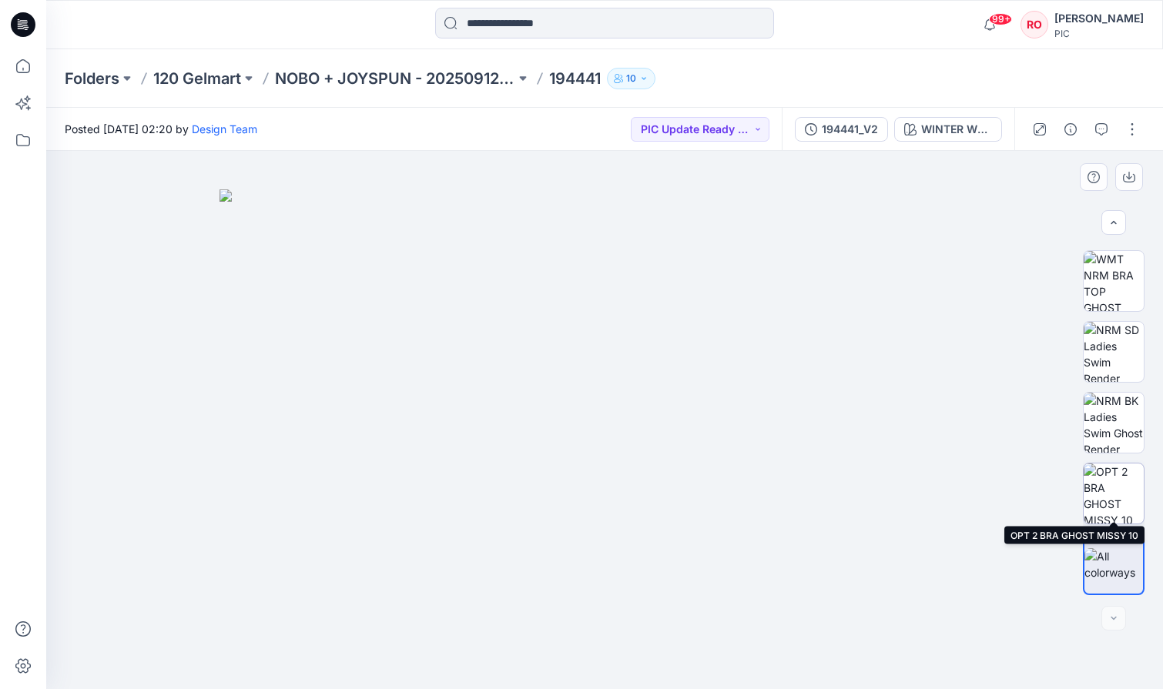
click at [1108, 477] on img at bounding box center [1114, 494] width 60 height 60
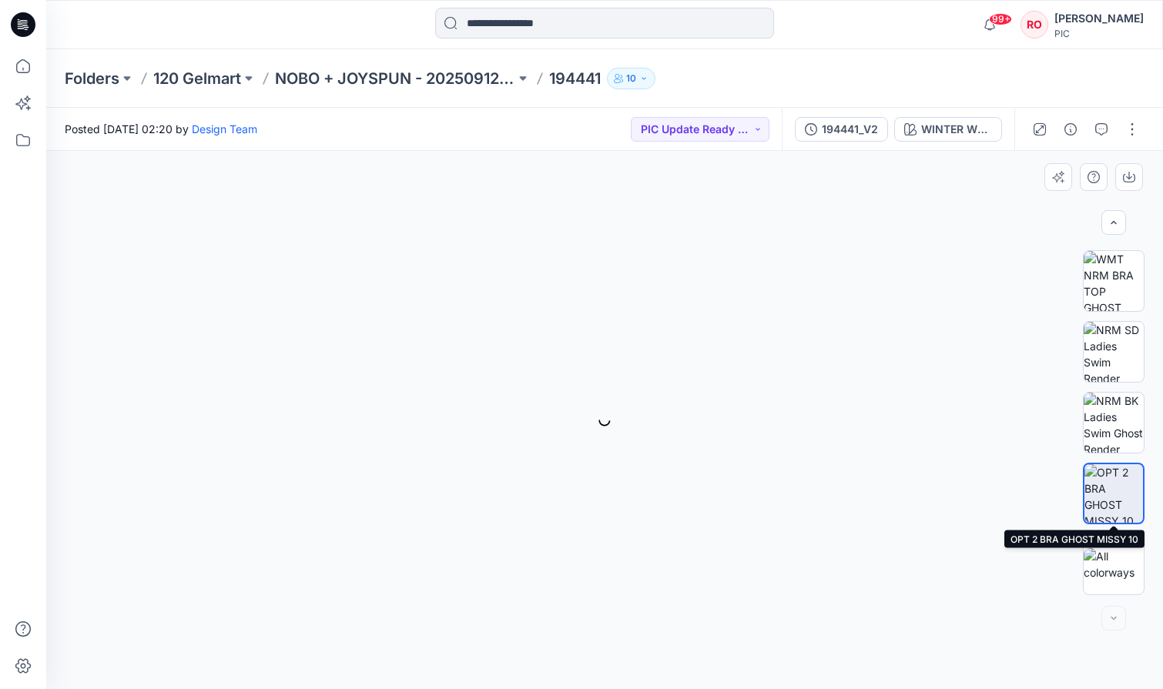
scroll to position [421, 0]
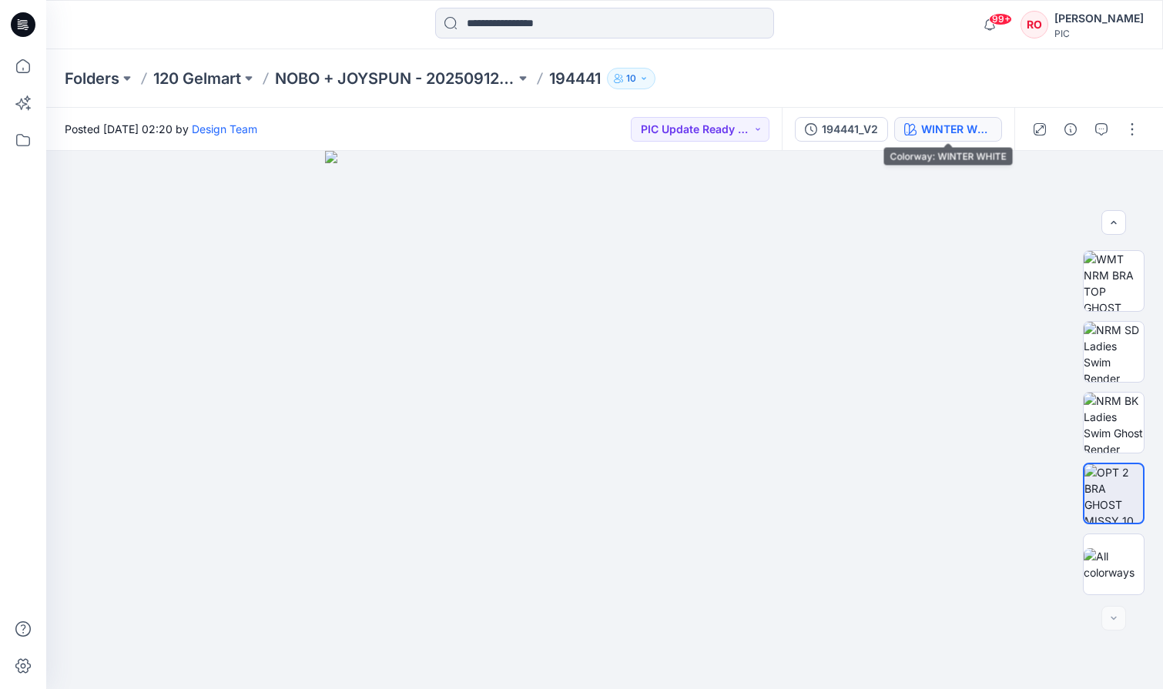
click at [947, 132] on div "WINTER WHITE" at bounding box center [956, 129] width 71 height 17
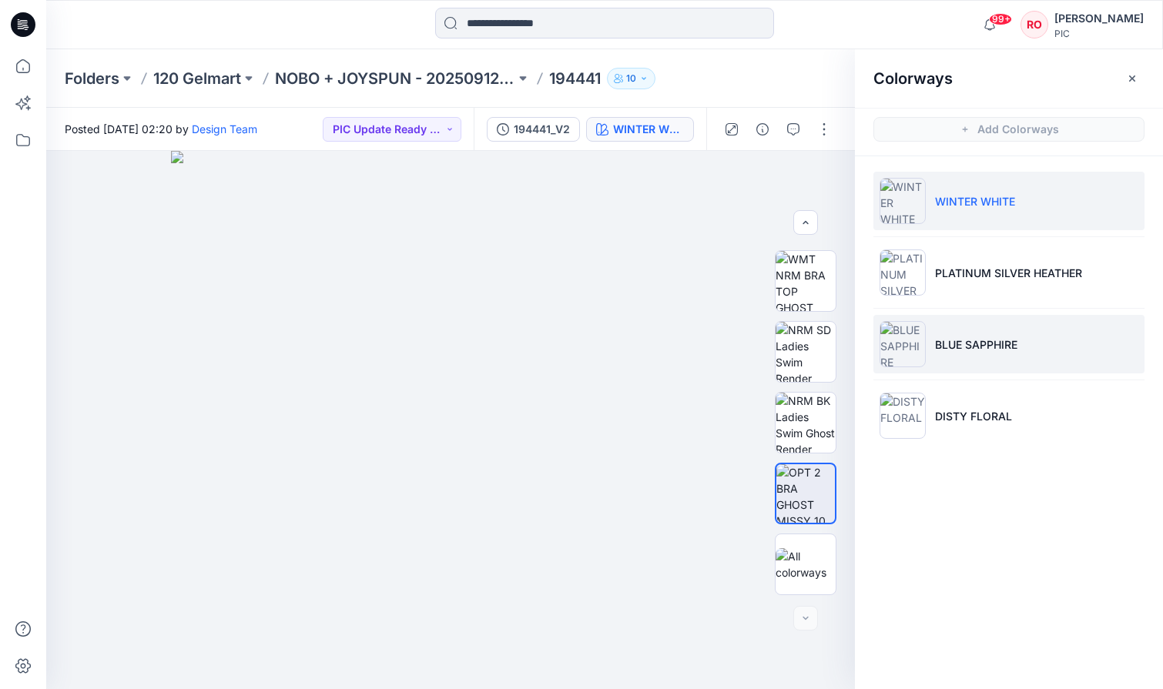
click at [957, 359] on li "BLUE SAPPHIRE" at bounding box center [1008, 344] width 271 height 59
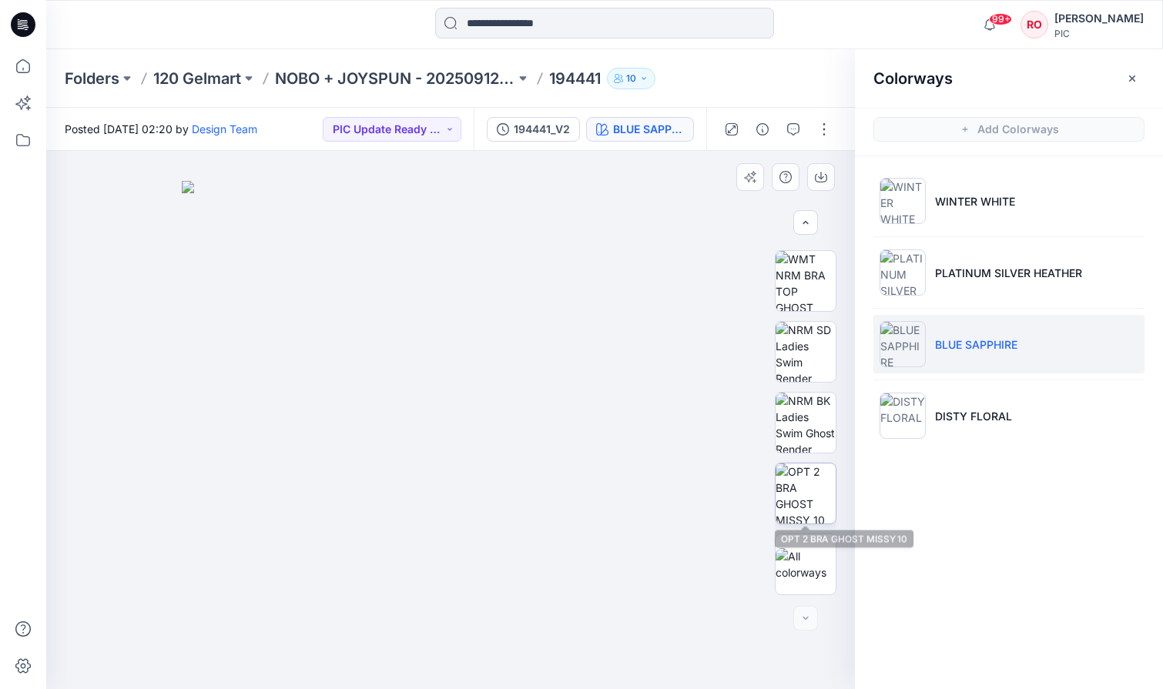
click at [799, 481] on img at bounding box center [806, 494] width 60 height 60
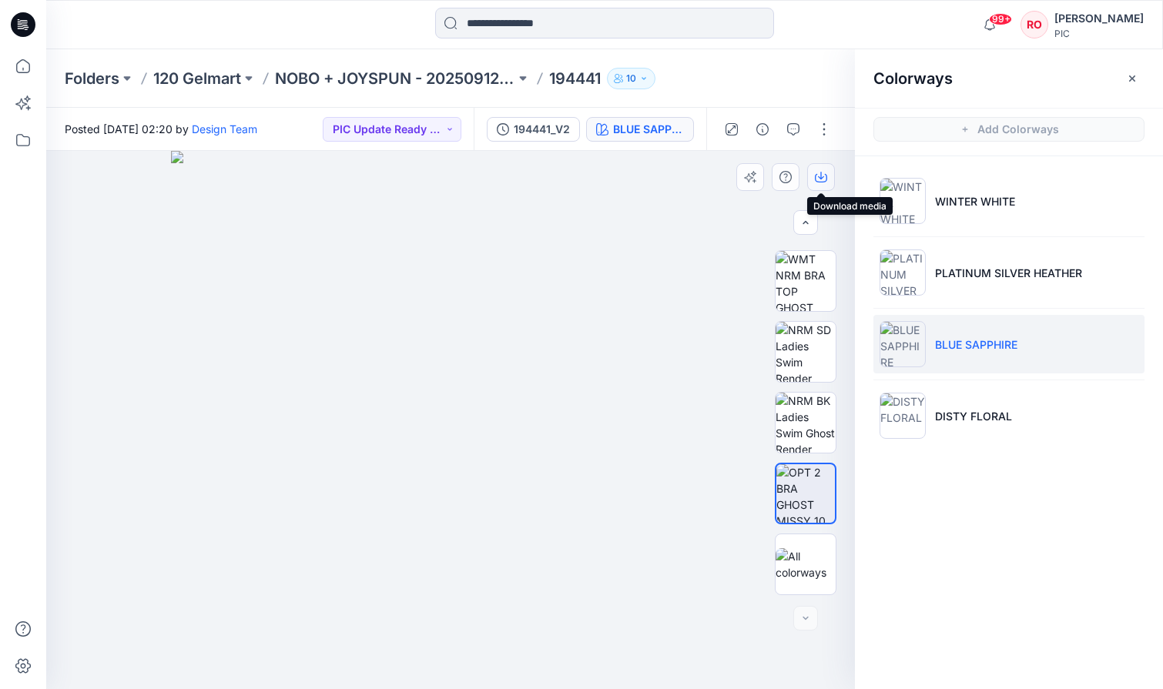
click at [825, 173] on icon "button" at bounding box center [821, 177] width 12 height 12
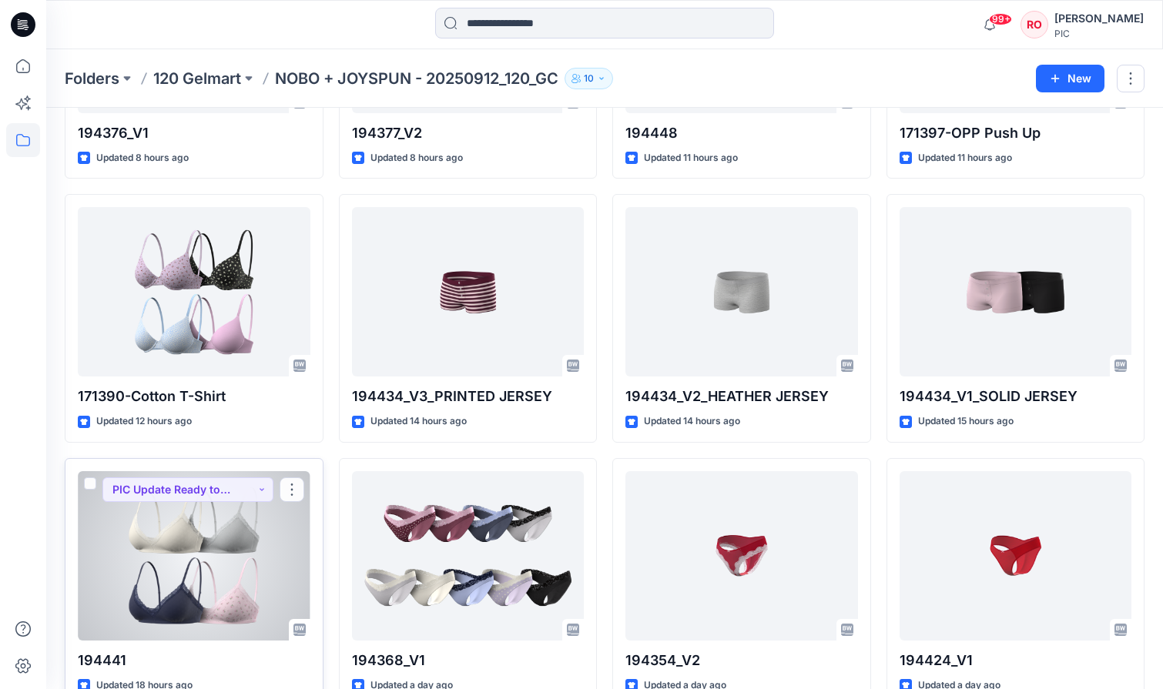
scroll to position [2114, 0]
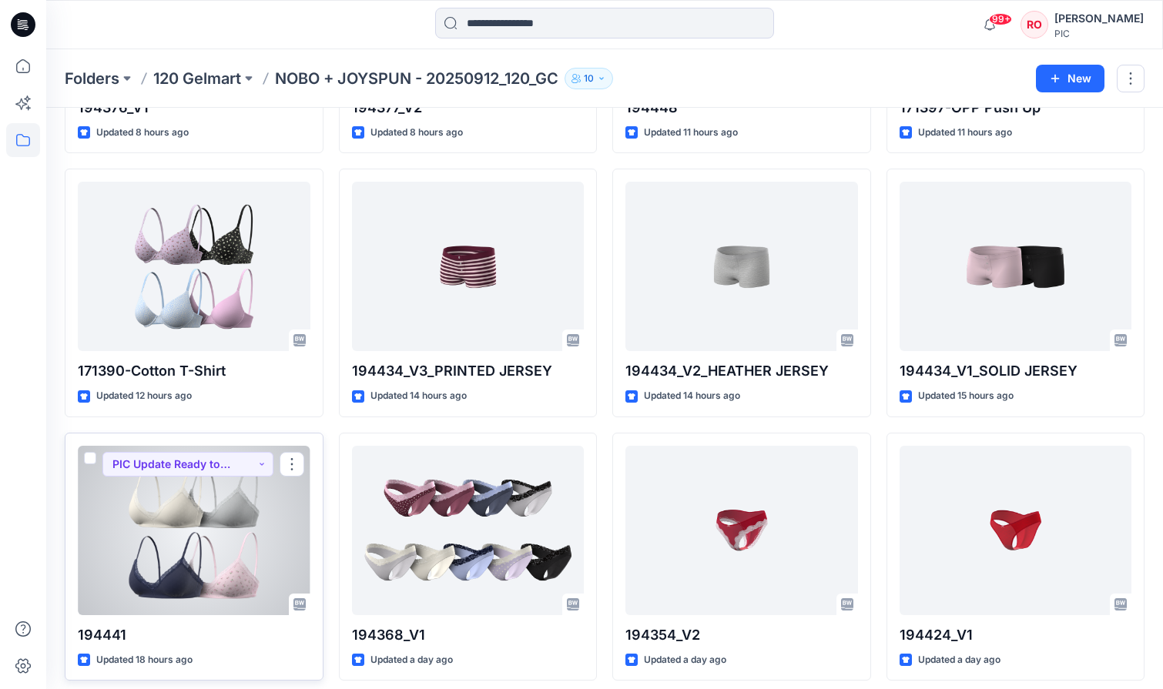
click at [230, 485] on div at bounding box center [194, 530] width 233 height 169
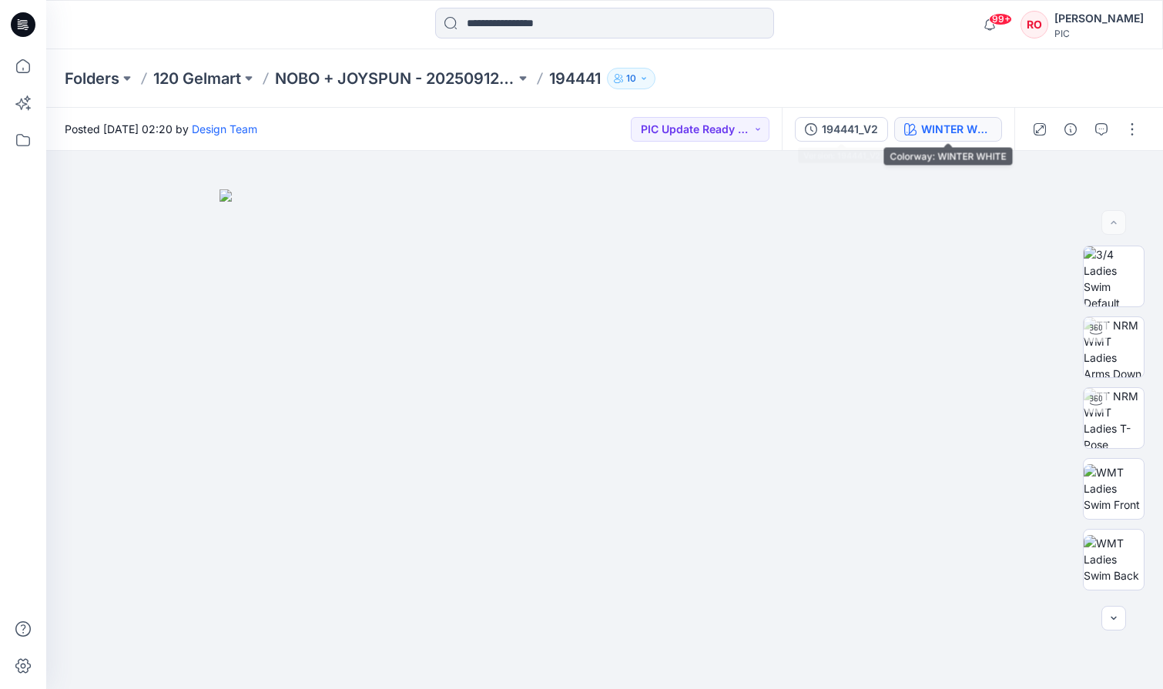
click at [911, 129] on icon "button" at bounding box center [910, 129] width 12 height 12
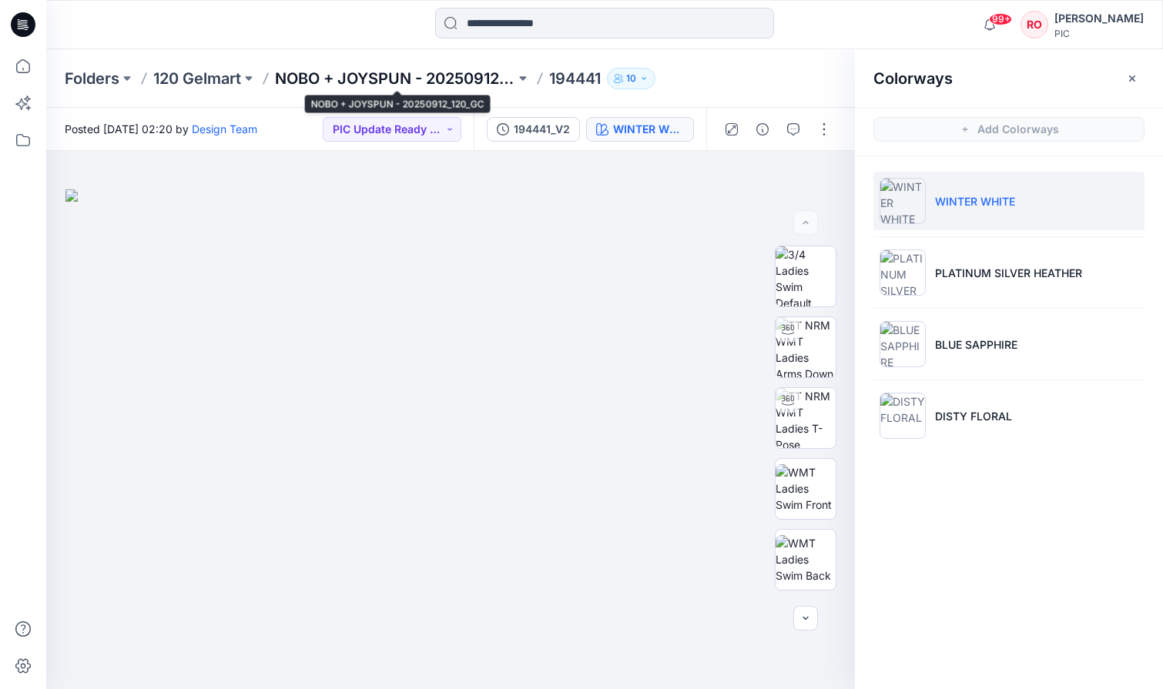
click at [340, 86] on p "NOBO + JOYSPUN - 20250912_120_GC" at bounding box center [395, 79] width 240 height 22
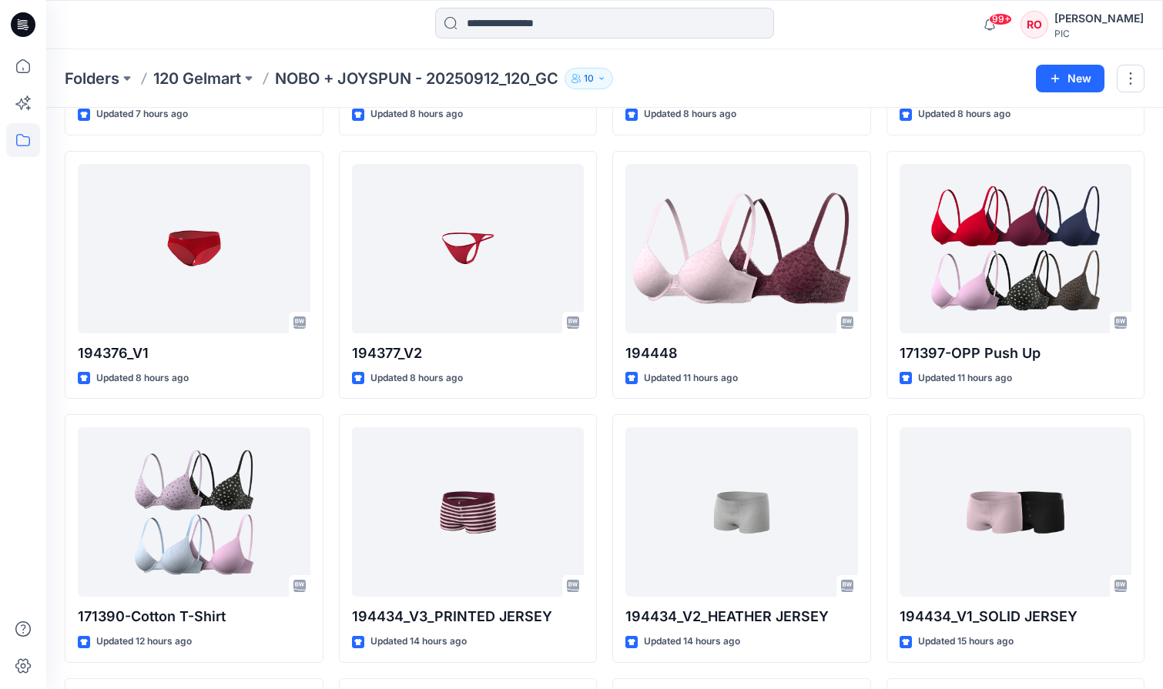
scroll to position [1909, 0]
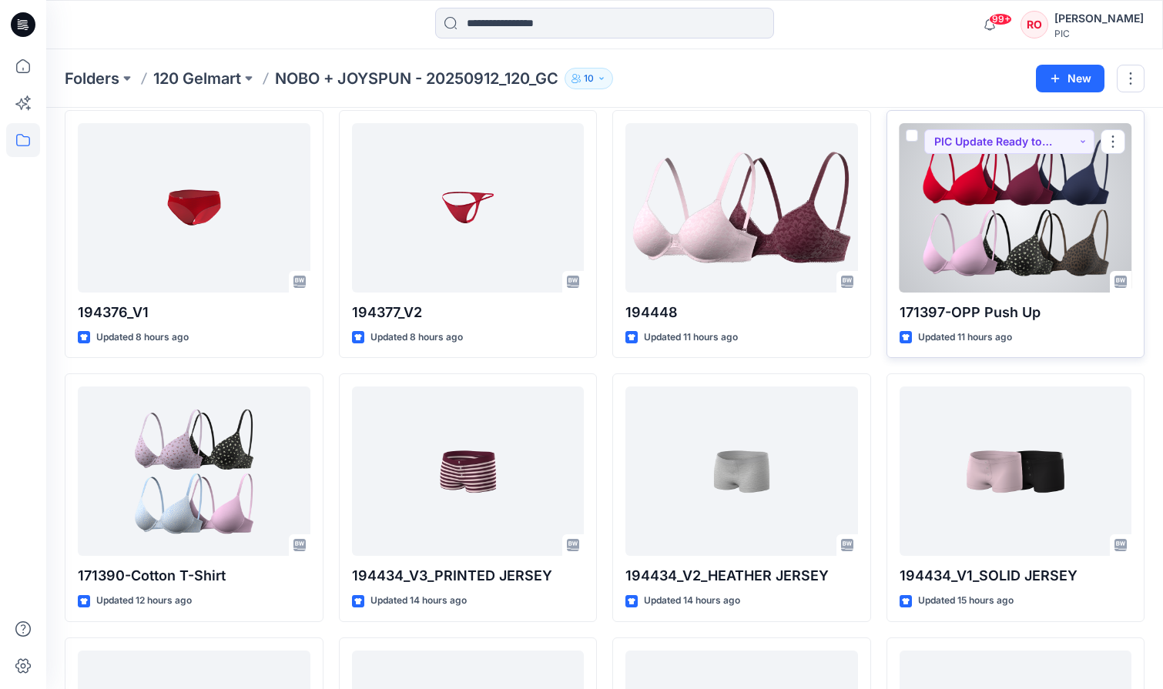
click at [977, 243] on div at bounding box center [1016, 207] width 233 height 169
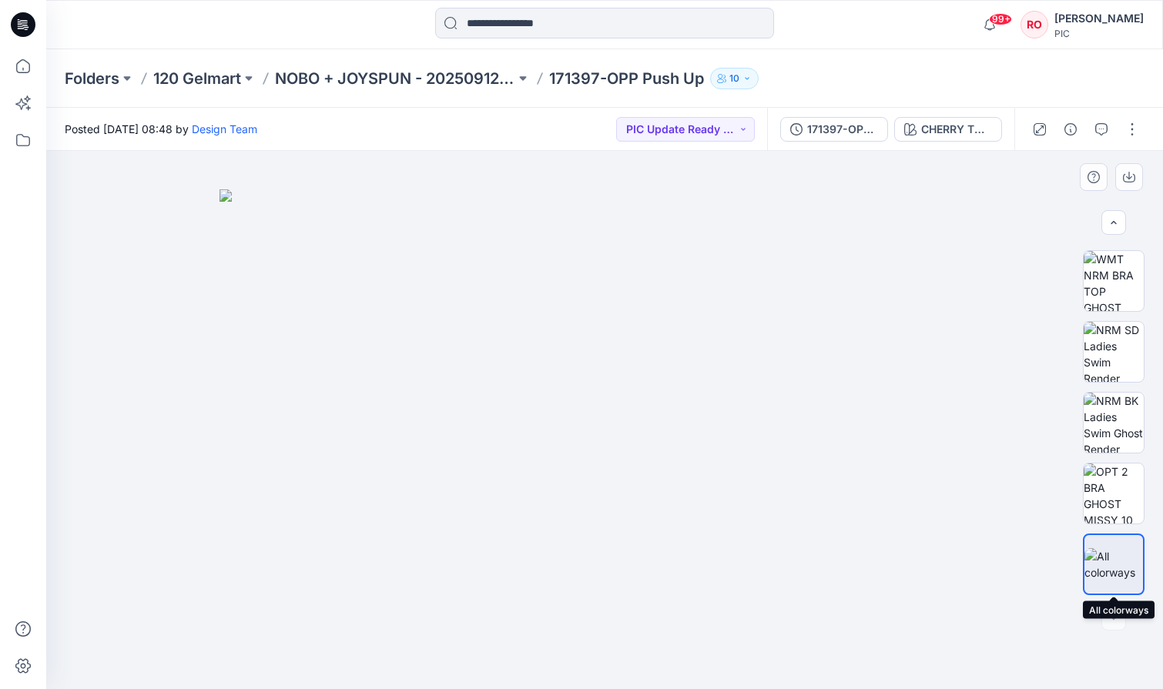
click at [1122, 569] on img at bounding box center [1113, 564] width 59 height 32
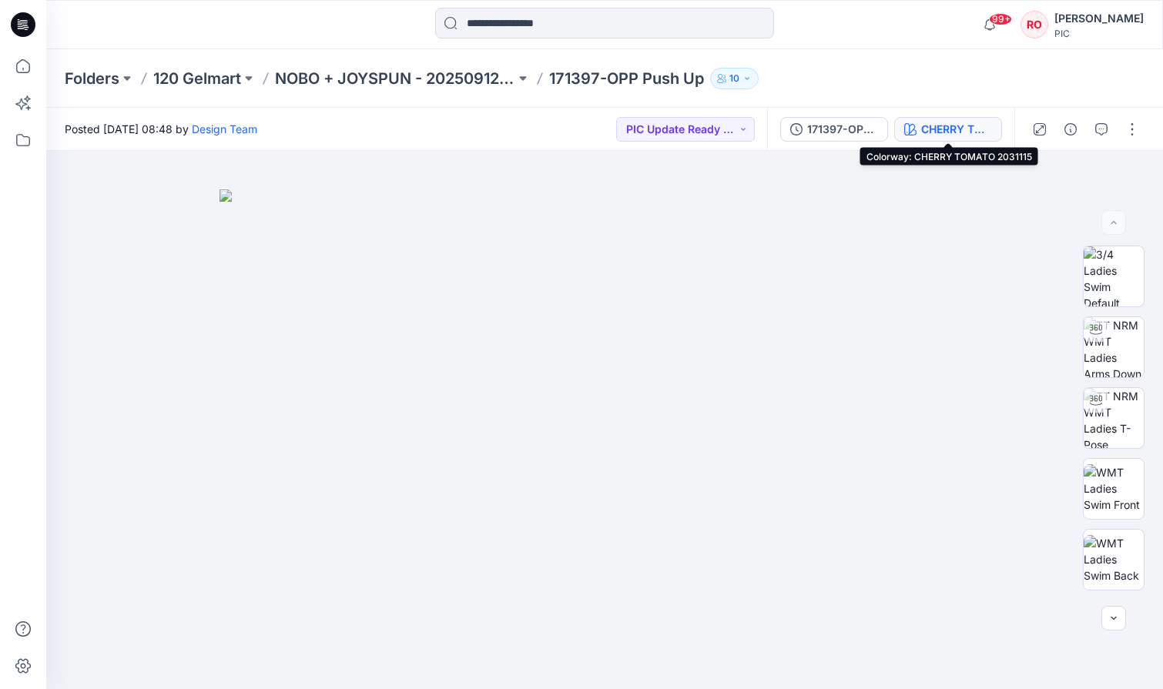
click at [930, 126] on div "CHERRY TOMATO 2031115" at bounding box center [956, 129] width 71 height 17
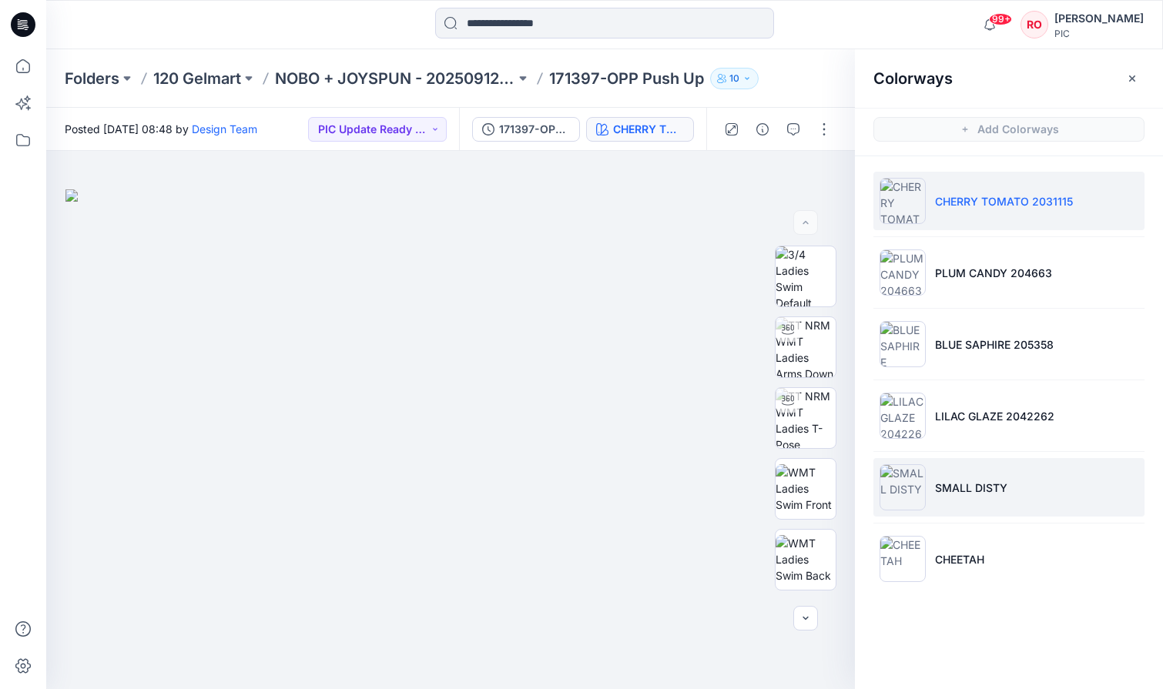
click at [930, 491] on li "SMALL DISTY" at bounding box center [1008, 487] width 271 height 59
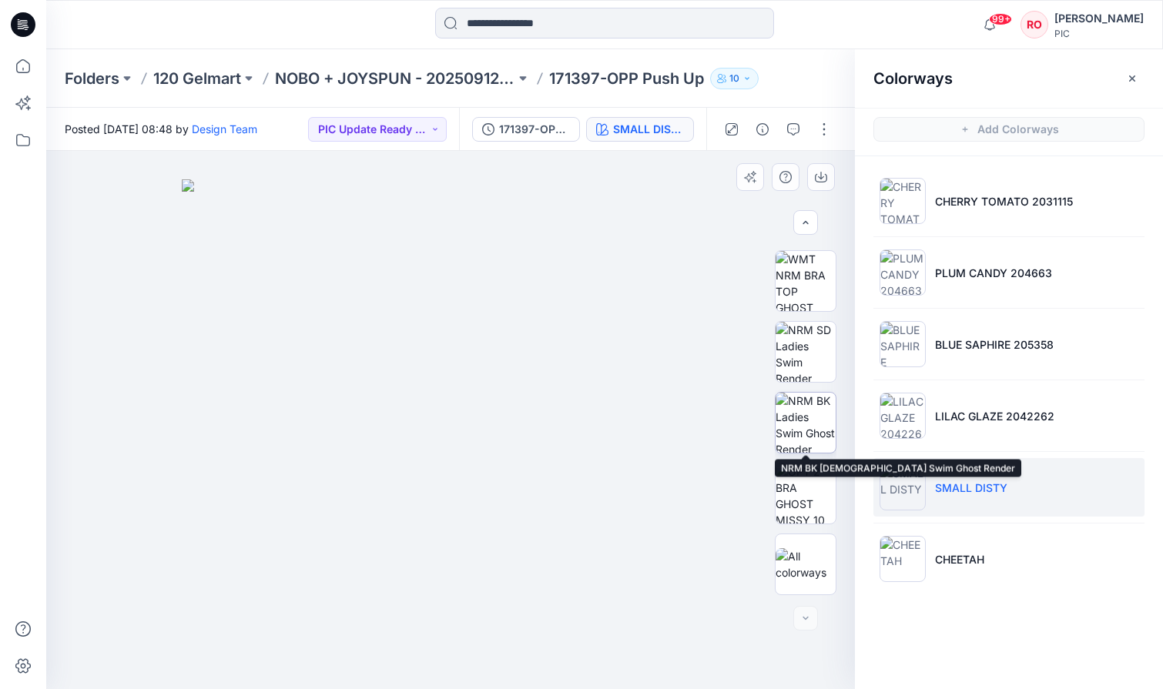
scroll to position [421, 0]
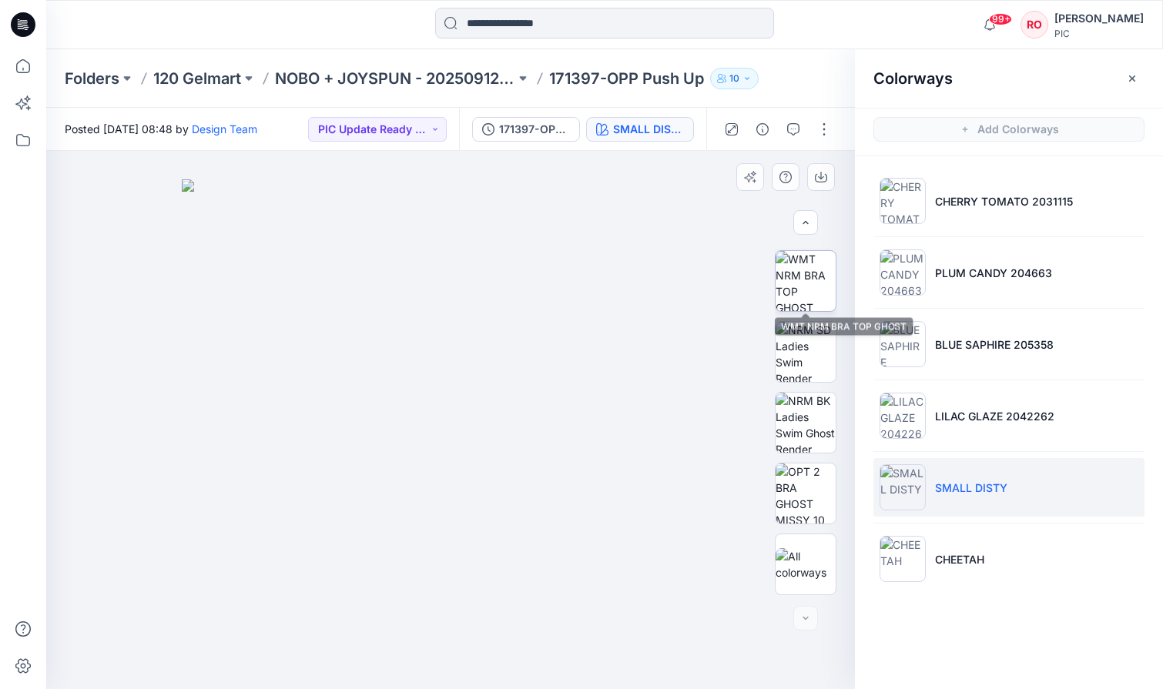
click at [799, 299] on img at bounding box center [806, 281] width 60 height 60
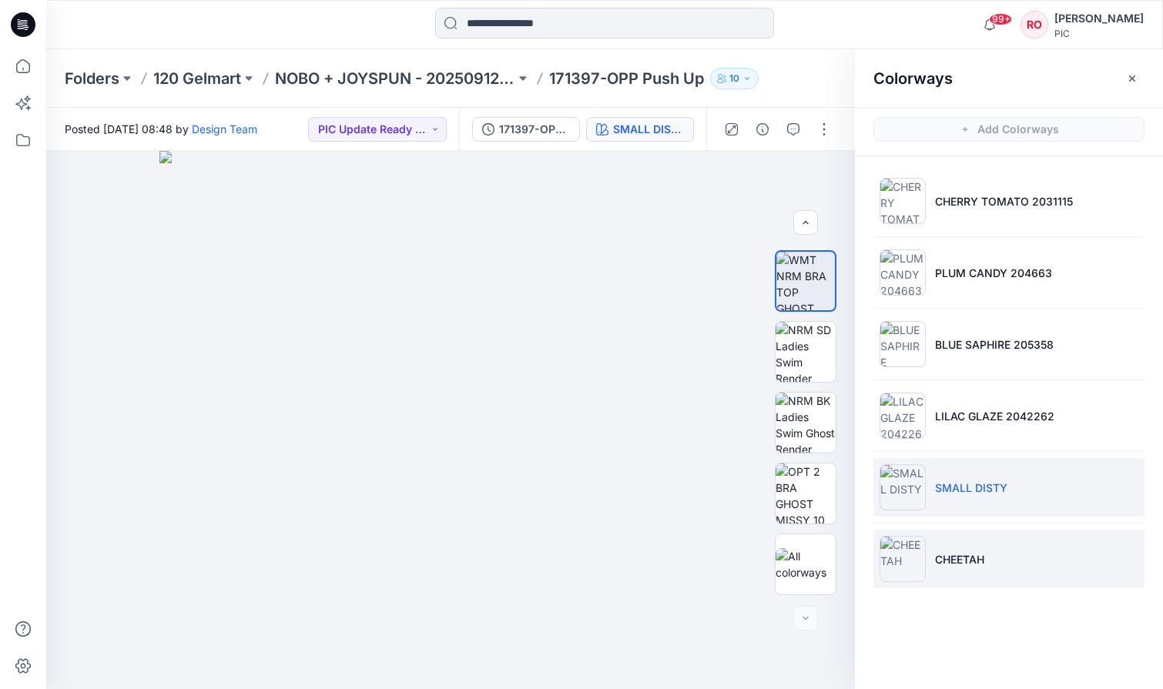
click at [928, 535] on li "CHEETAH" at bounding box center [1008, 559] width 271 height 59
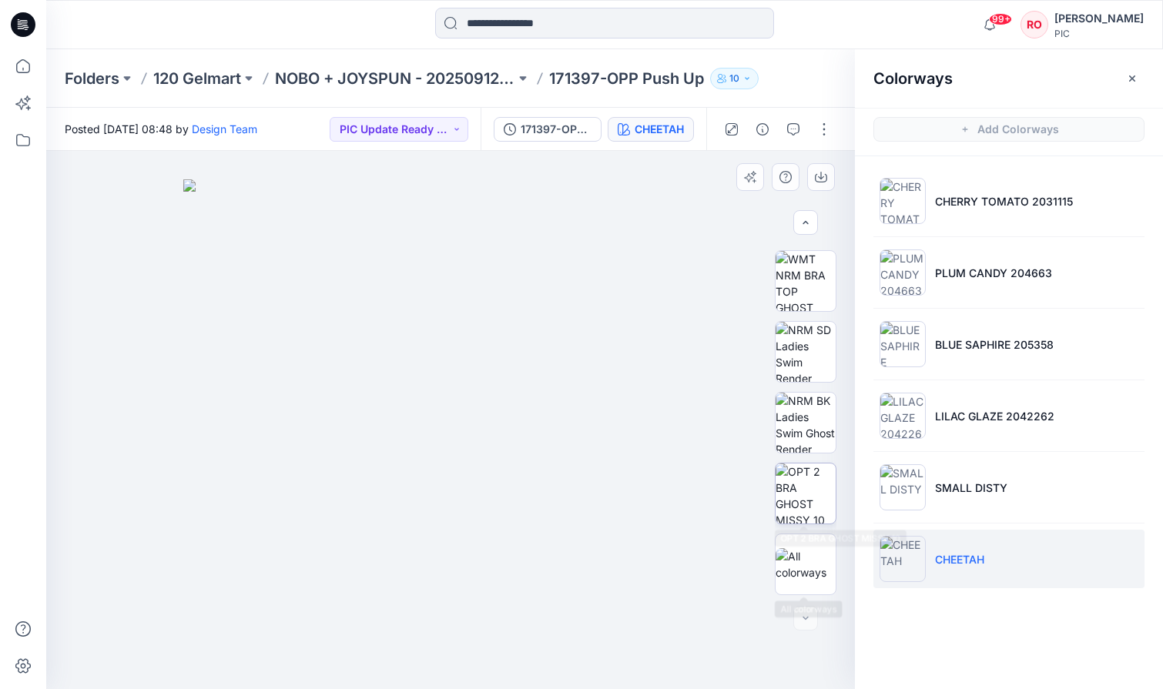
click at [791, 501] on img at bounding box center [806, 494] width 60 height 60
click at [458, 129] on button "PIC Update Ready to Review" at bounding box center [399, 129] width 139 height 25
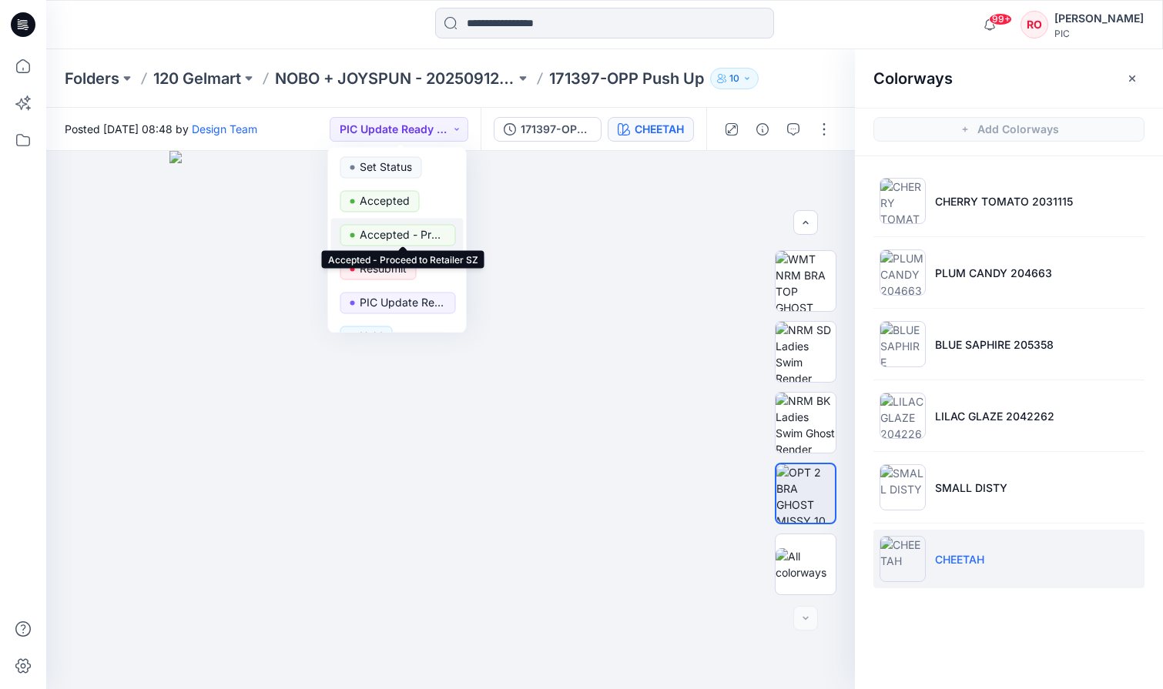
click at [397, 232] on p "Accepted - Proceed to Retailer SZ" at bounding box center [403, 235] width 86 height 20
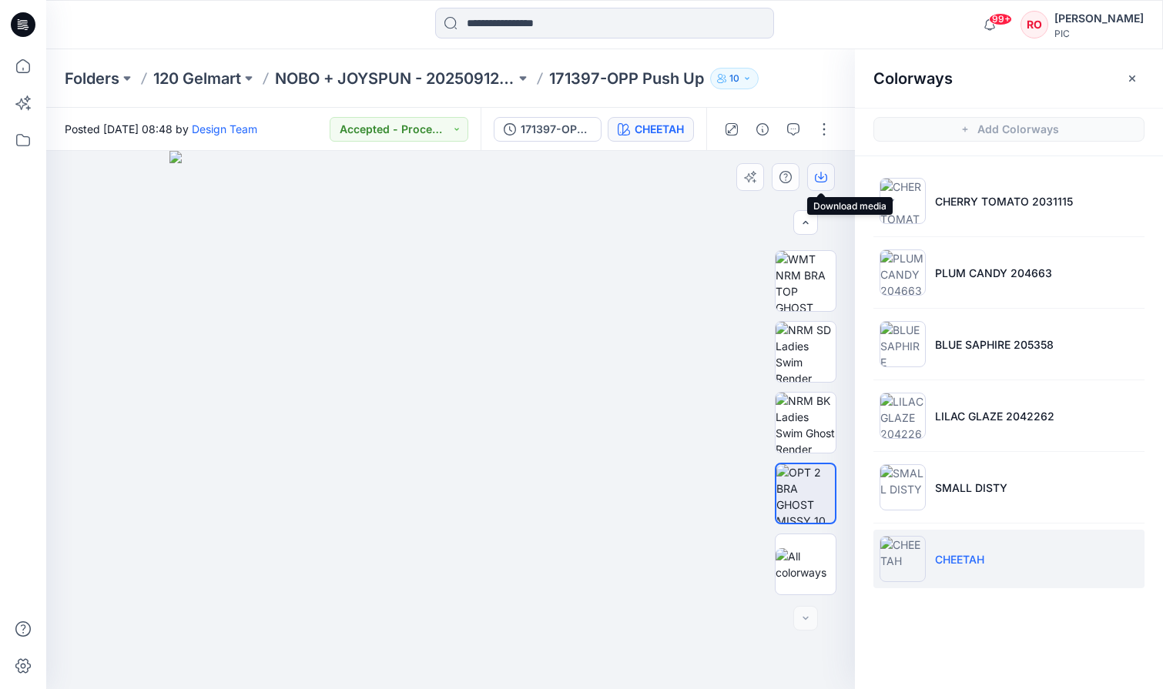
click at [822, 174] on icon "button" at bounding box center [821, 177] width 12 height 12
click at [820, 177] on icon "button" at bounding box center [821, 177] width 12 height 12
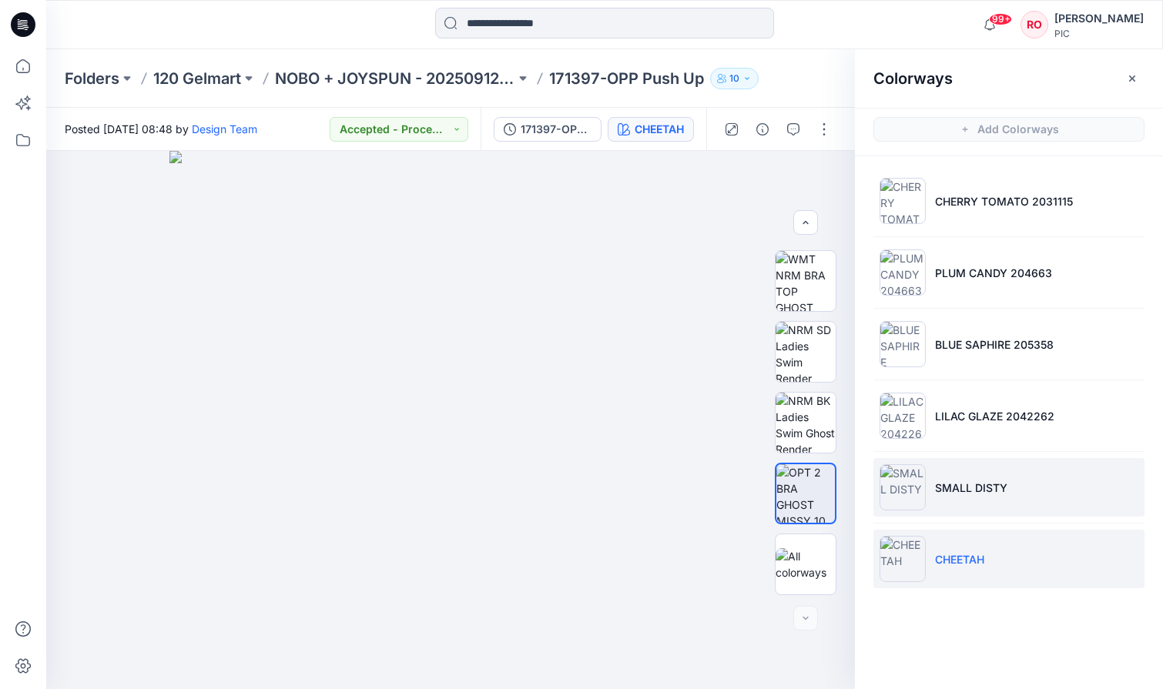
click at [927, 489] on li "SMALL DISTY" at bounding box center [1008, 487] width 271 height 59
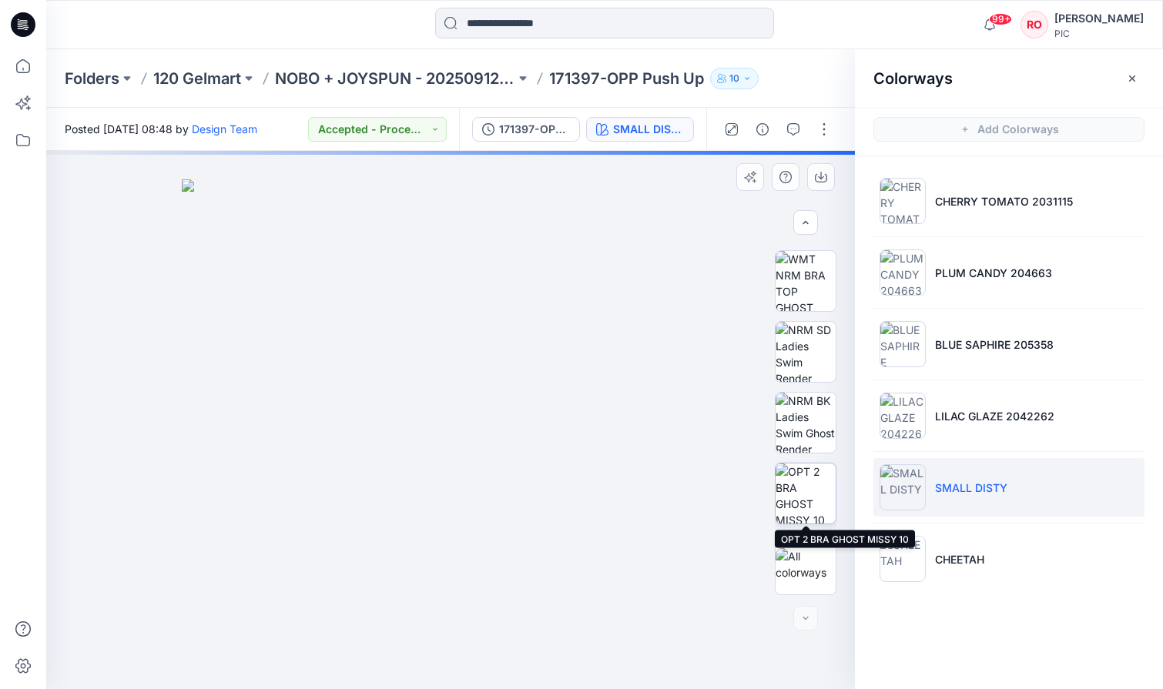
click at [806, 492] on img at bounding box center [806, 494] width 60 height 60
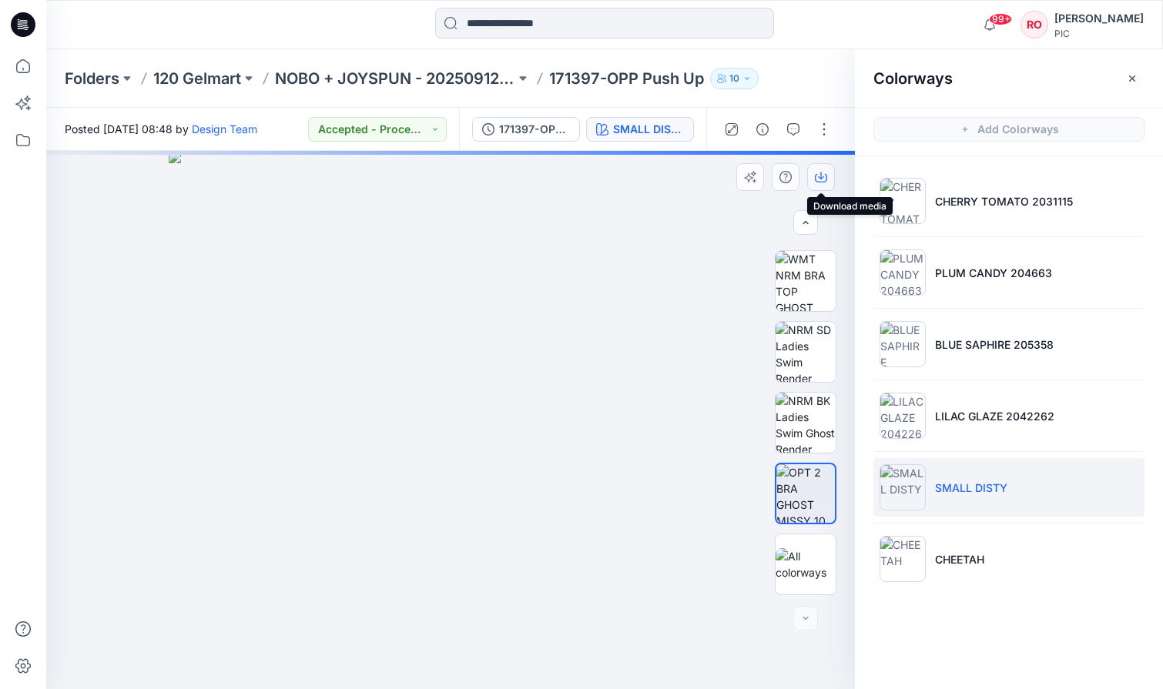
click at [826, 172] on icon "button" at bounding box center [821, 177] width 12 height 12
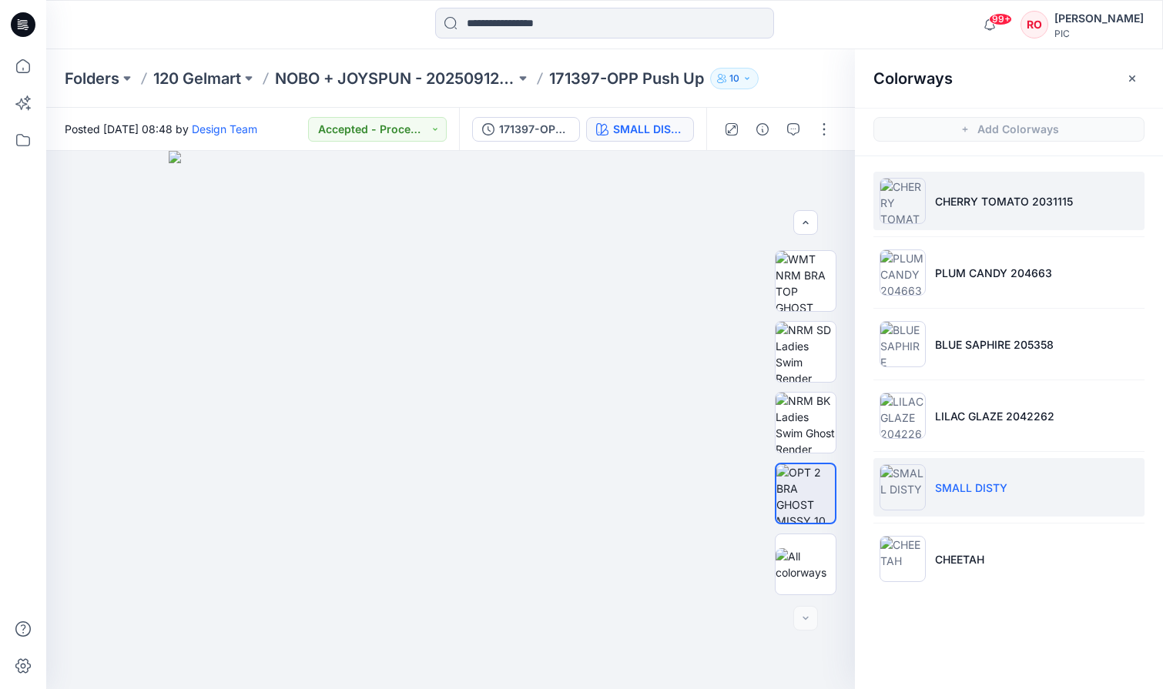
click at [924, 205] on img at bounding box center [903, 201] width 46 height 46
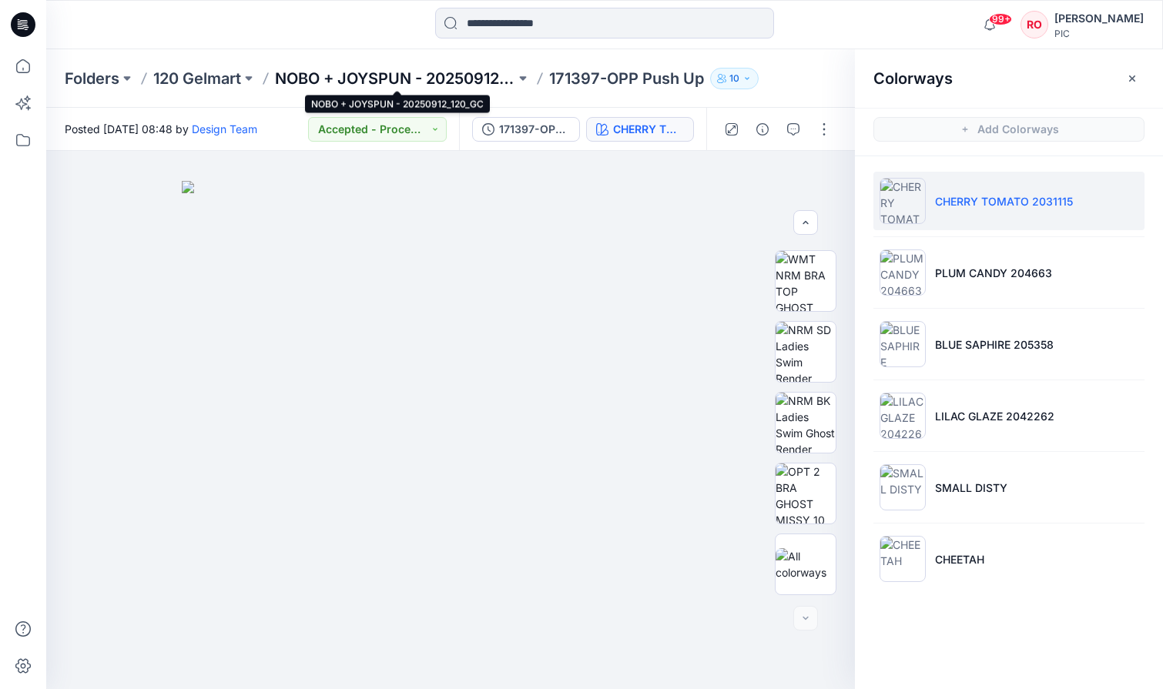
click at [394, 77] on p "NOBO + JOYSPUN - 20250912_120_GC" at bounding box center [395, 79] width 240 height 22
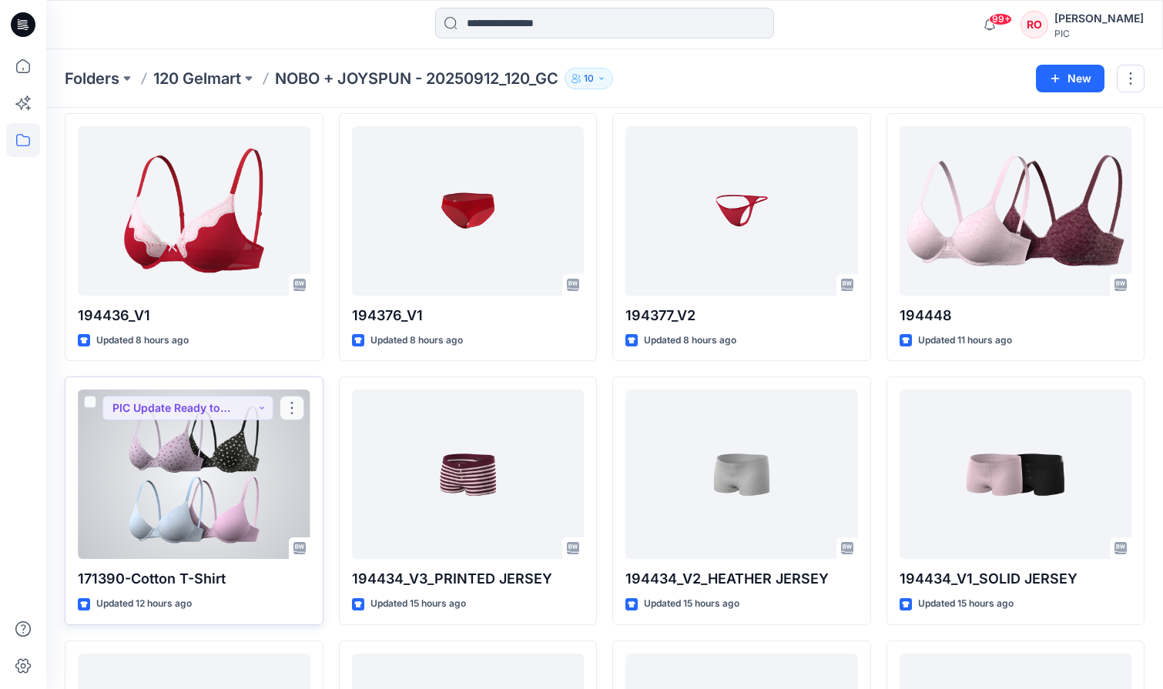
scroll to position [1905, 0]
click at [211, 493] on div at bounding box center [194, 474] width 233 height 169
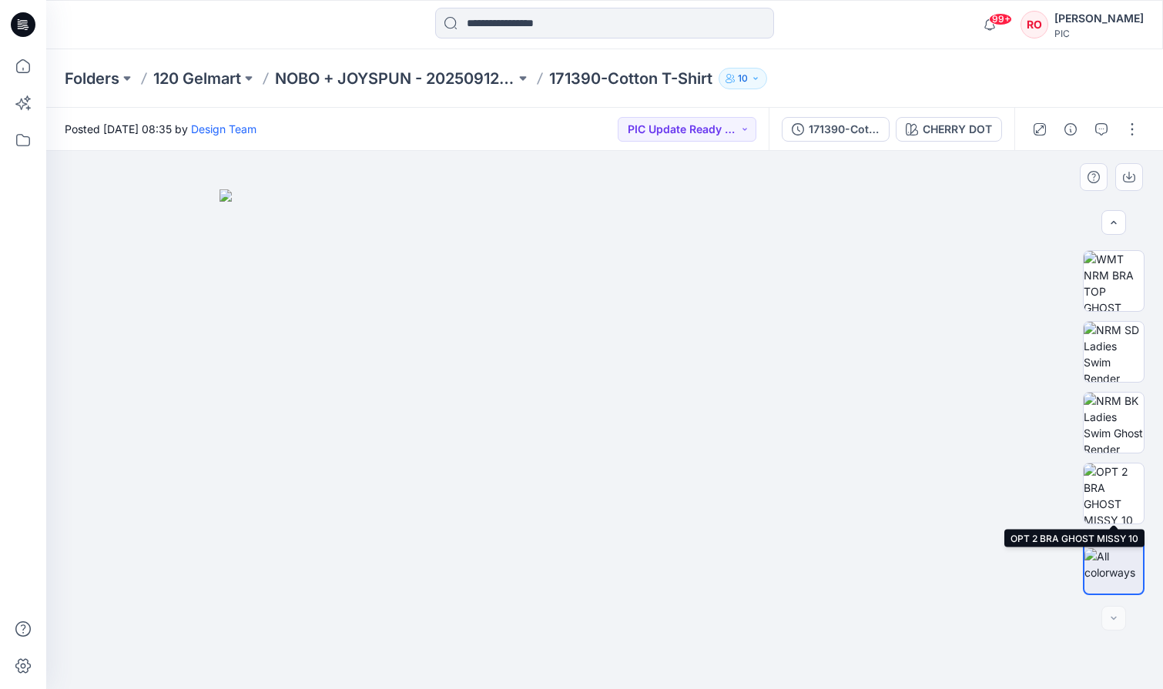
scroll to position [421, 0]
click at [1115, 504] on img at bounding box center [1114, 494] width 60 height 60
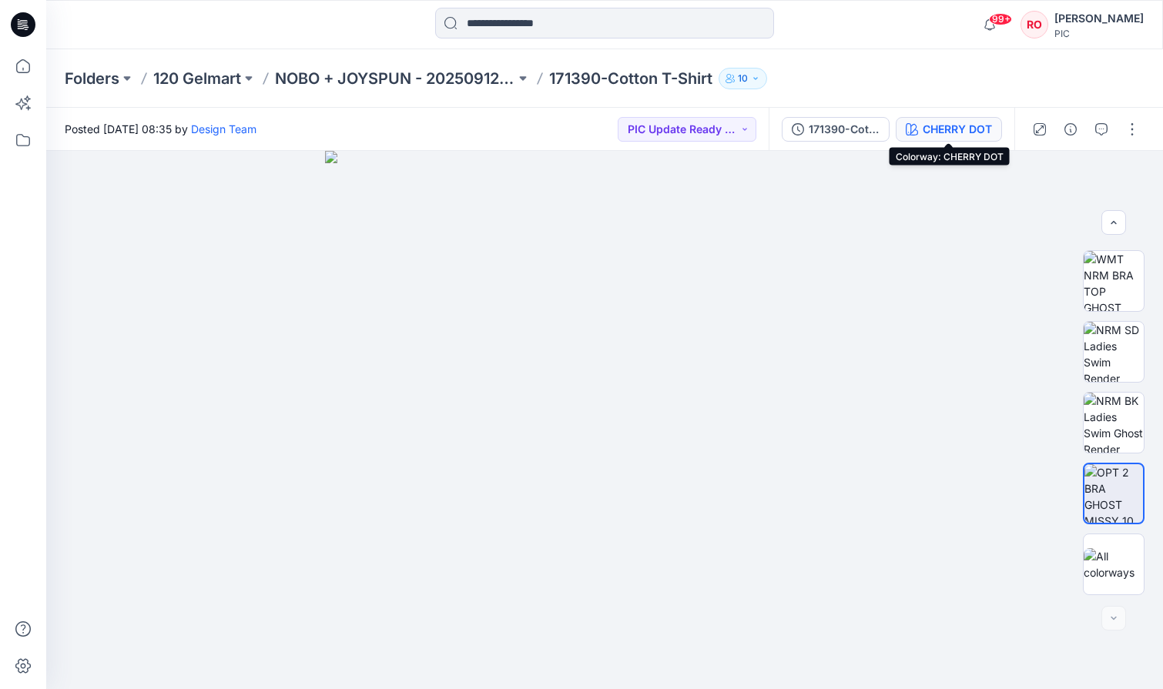
click at [943, 121] on div "CHERRY DOT" at bounding box center [957, 129] width 69 height 17
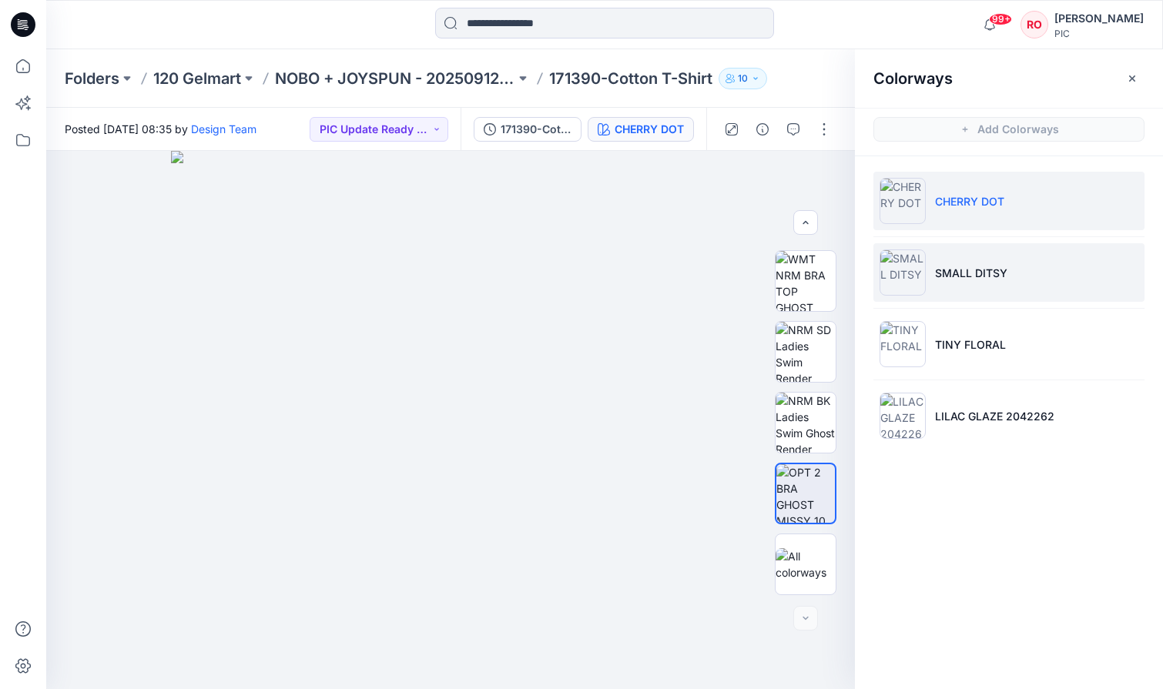
click at [961, 275] on p "SMALL DITSY" at bounding box center [971, 273] width 72 height 16
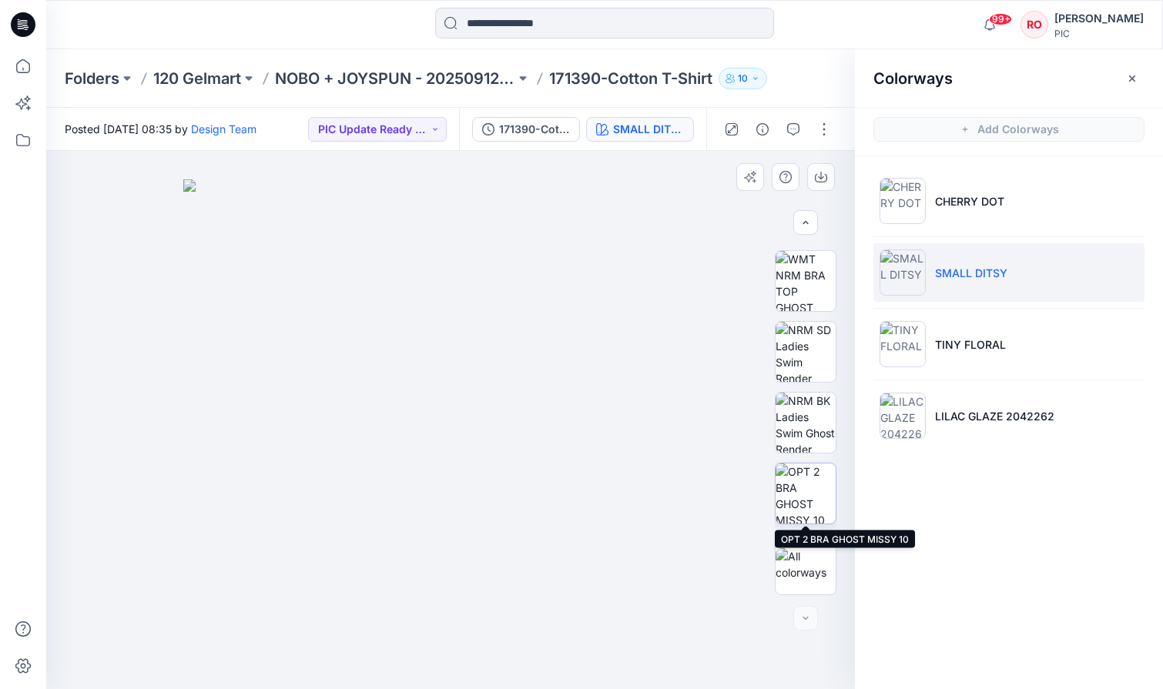
click at [825, 484] on img at bounding box center [806, 494] width 60 height 60
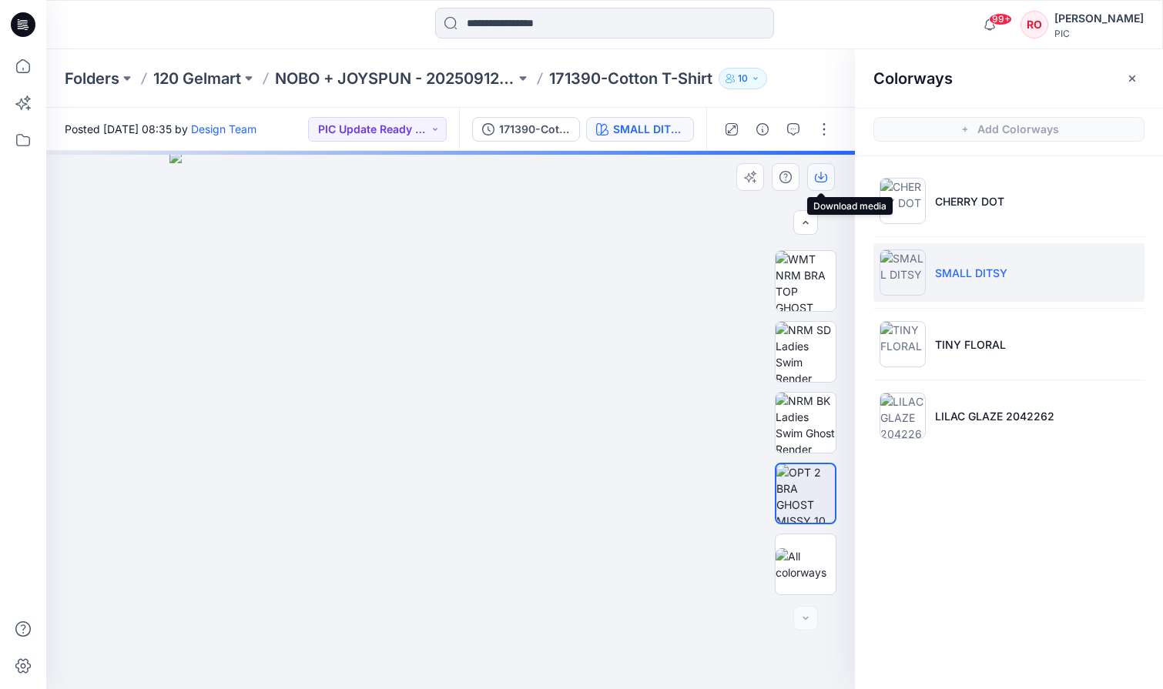
click at [825, 176] on icon "button" at bounding box center [821, 177] width 12 height 12
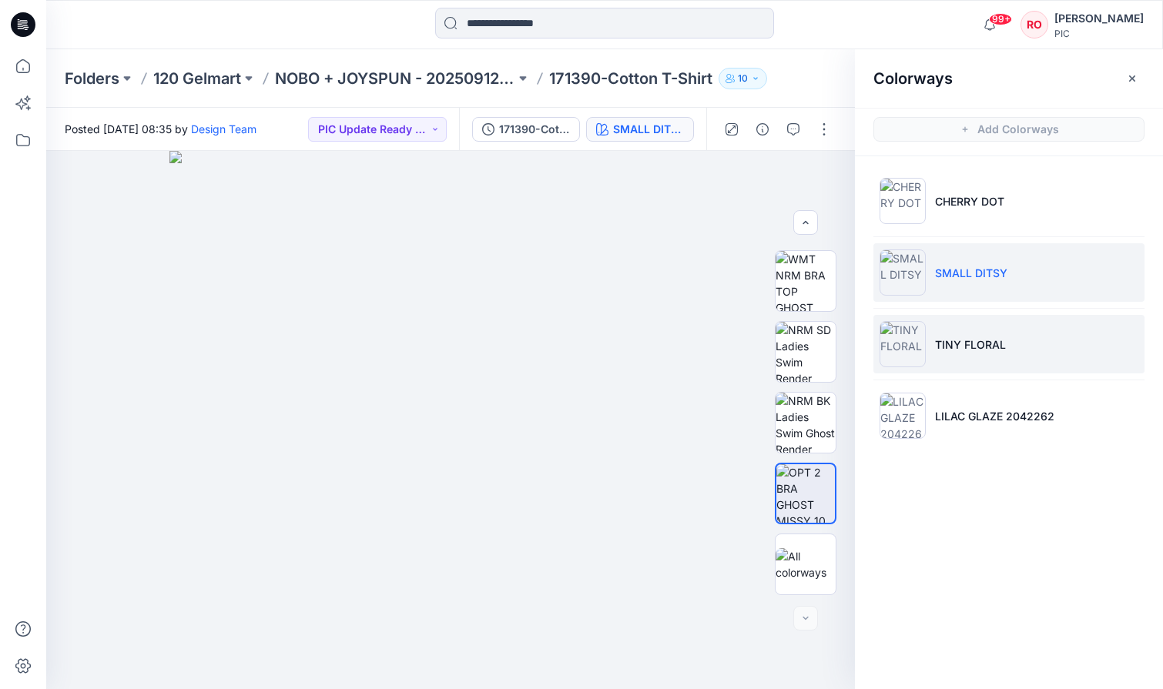
drag, startPoint x: 918, startPoint y: 333, endPoint x: 909, endPoint y: 334, distance: 9.3
click at [917, 334] on img at bounding box center [903, 344] width 46 height 46
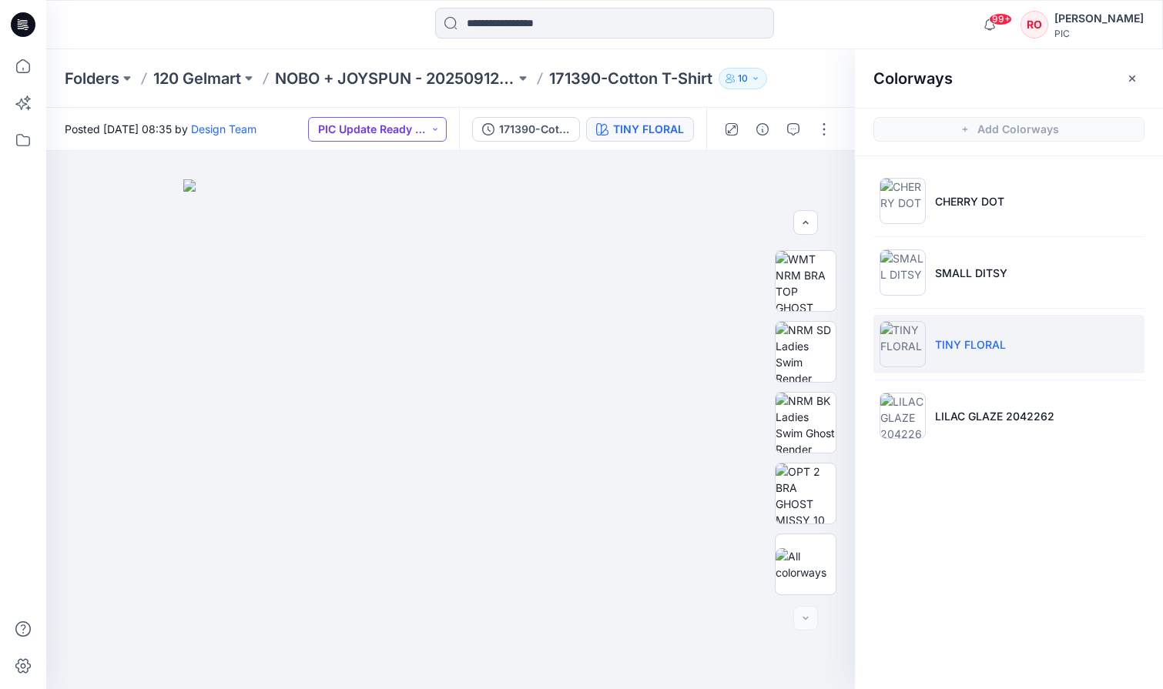
drag, startPoint x: 364, startPoint y: 127, endPoint x: 369, endPoint y: 136, distance: 10.3
click at [364, 127] on button "PIC Update Ready to Review" at bounding box center [377, 129] width 139 height 25
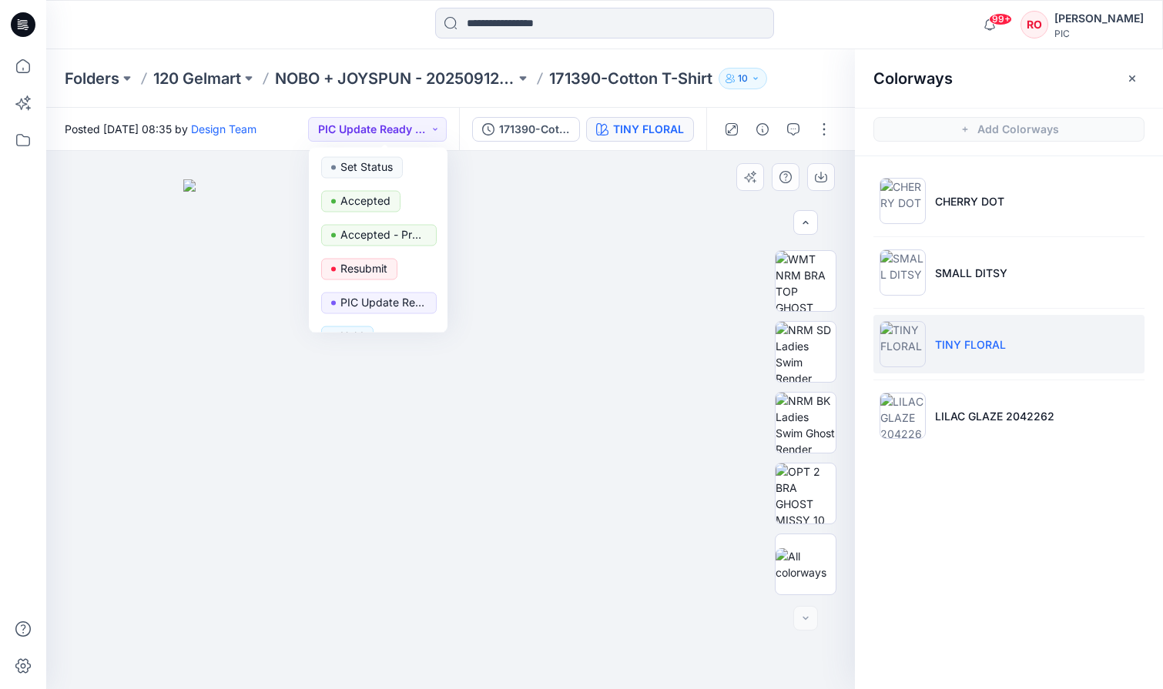
click at [662, 392] on img at bounding box center [450, 434] width 535 height 511
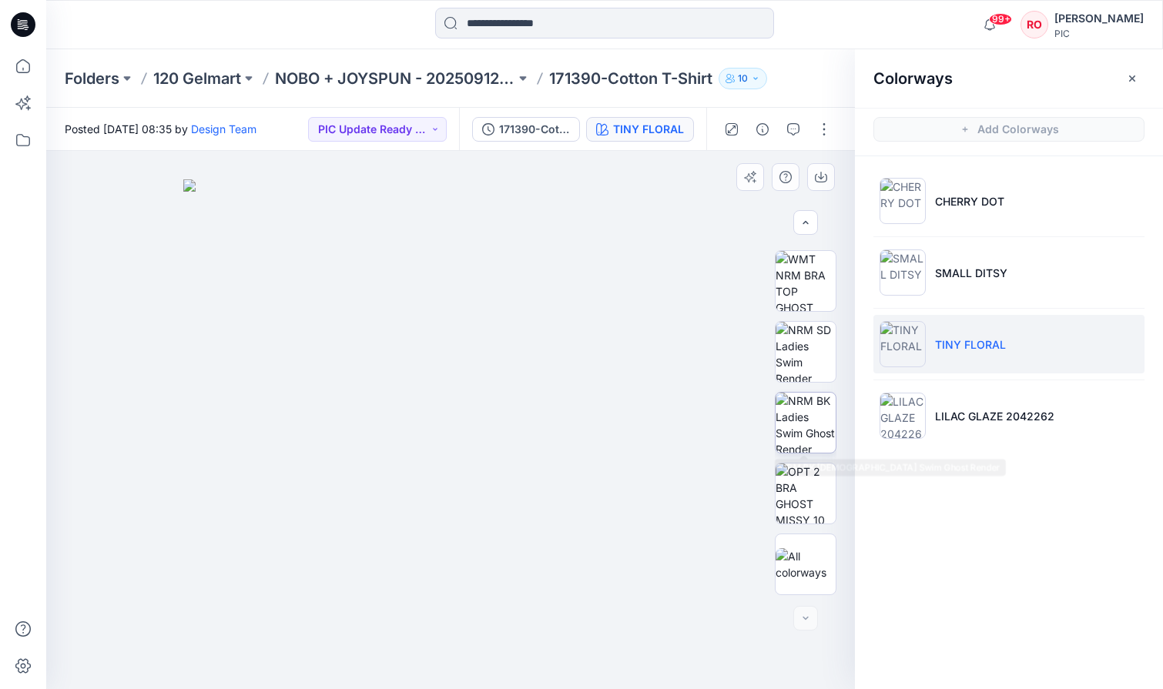
click at [819, 440] on img at bounding box center [806, 423] width 60 height 60
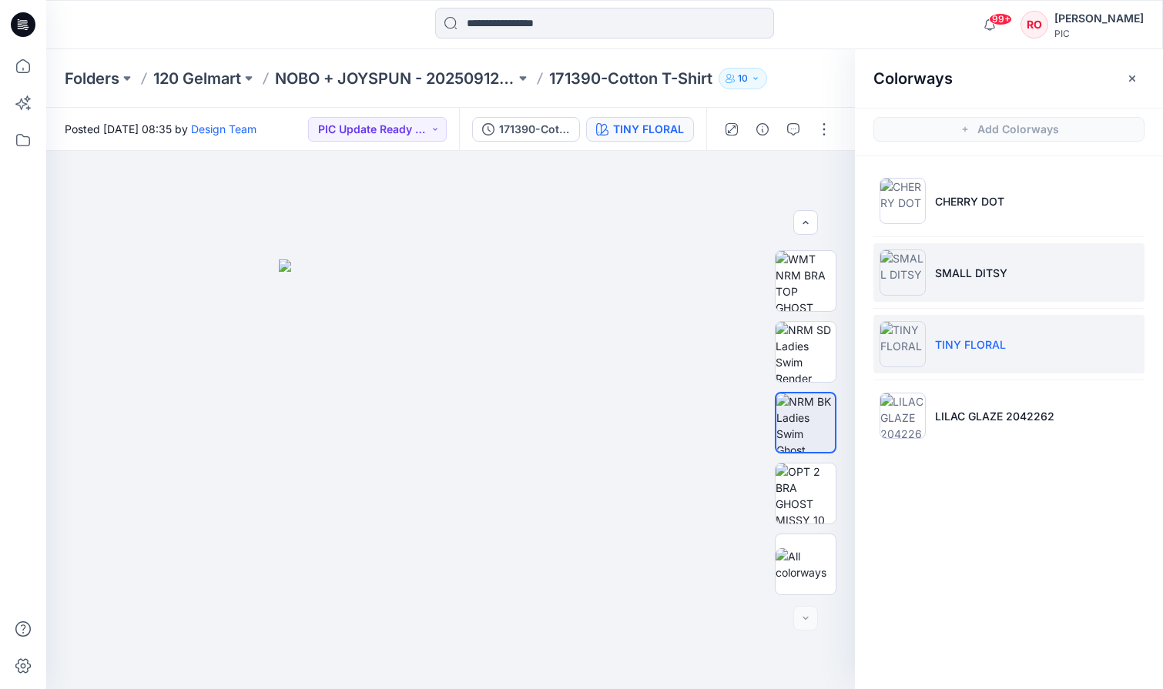
click at [957, 286] on li "SMALL DITSY" at bounding box center [1008, 272] width 271 height 59
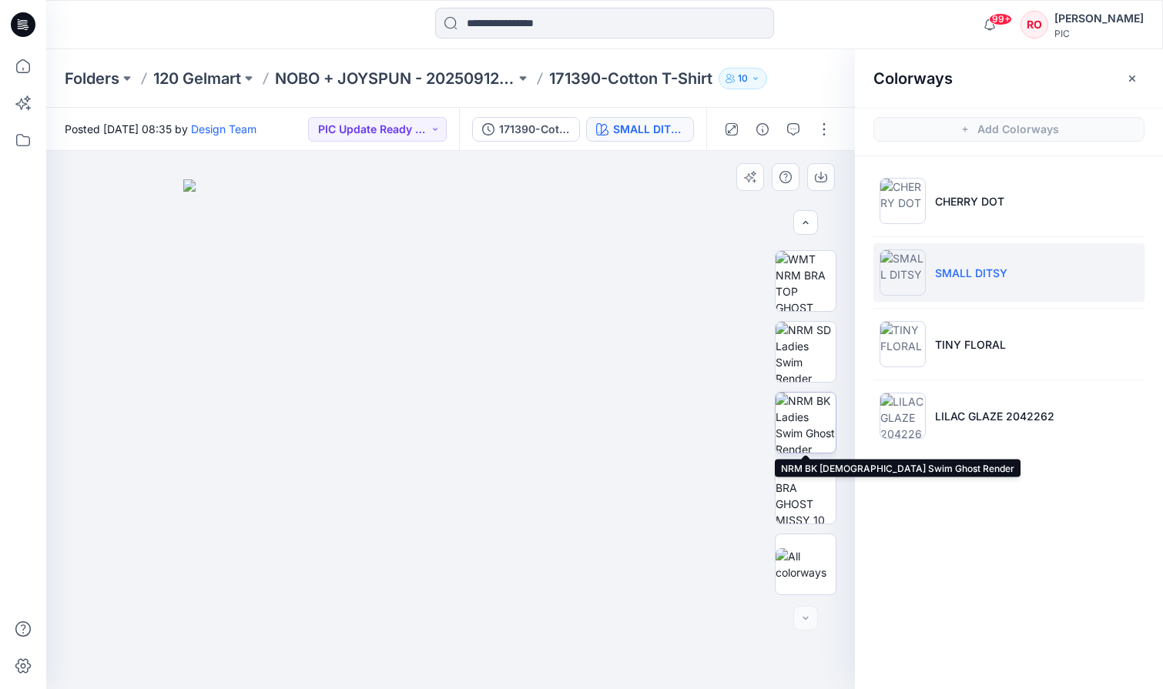
click at [809, 416] on img at bounding box center [806, 423] width 60 height 60
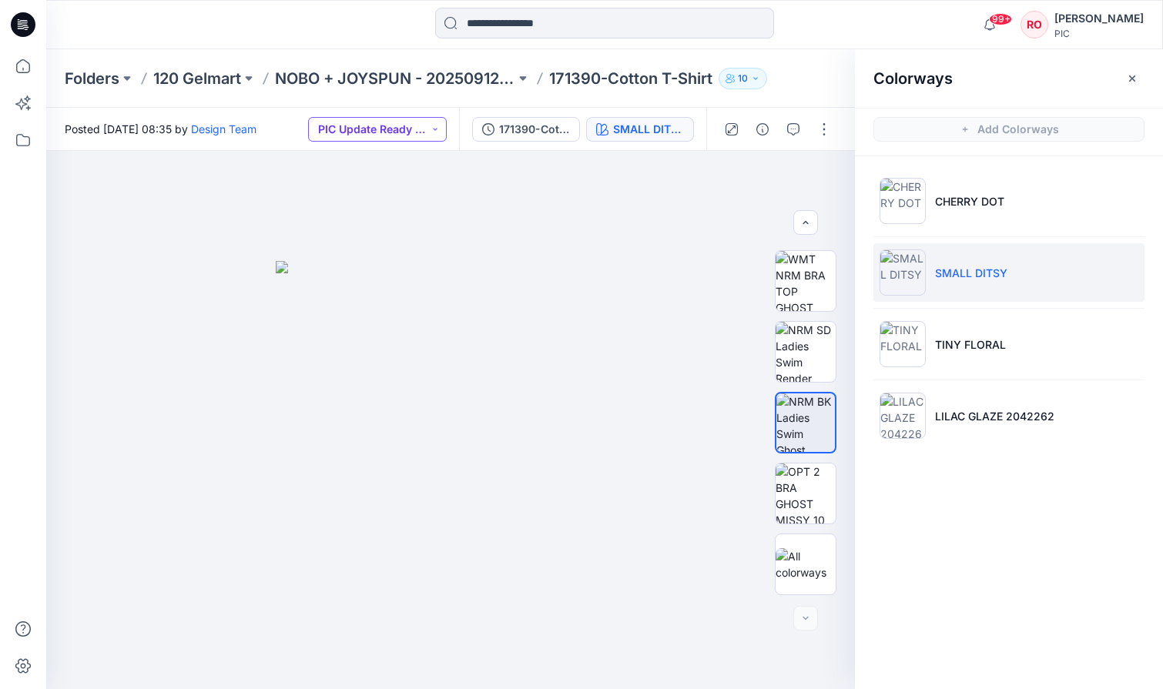
drag, startPoint x: 356, startPoint y: 128, endPoint x: 362, endPoint y: 136, distance: 10.5
click at [356, 128] on button "PIC Update Ready to Review" at bounding box center [377, 129] width 139 height 25
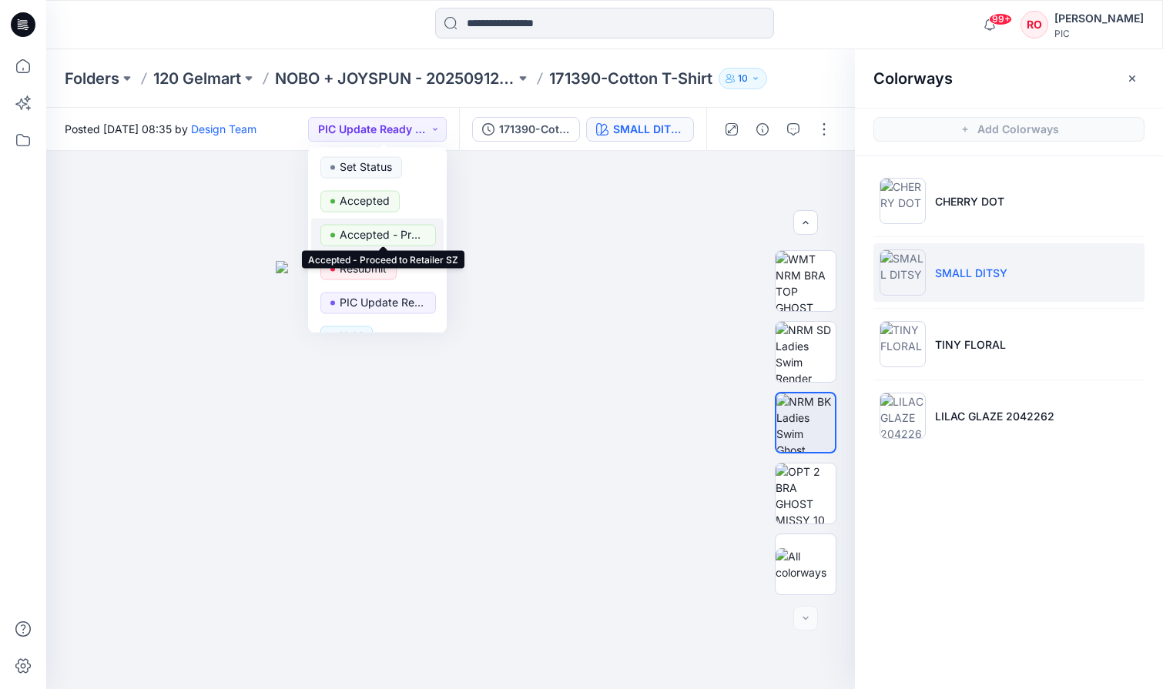
click at [364, 244] on p "Accepted - Proceed to Retailer SZ" at bounding box center [383, 235] width 86 height 20
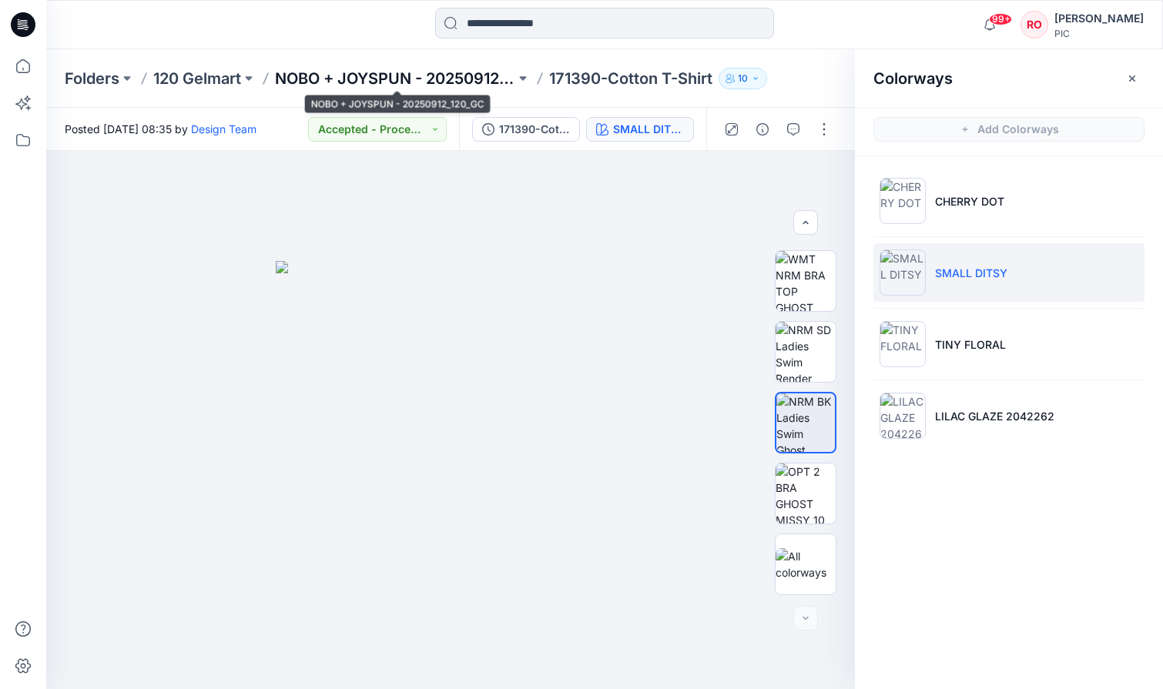
click at [427, 80] on p "NOBO + JOYSPUN - 20250912_120_GC" at bounding box center [395, 79] width 240 height 22
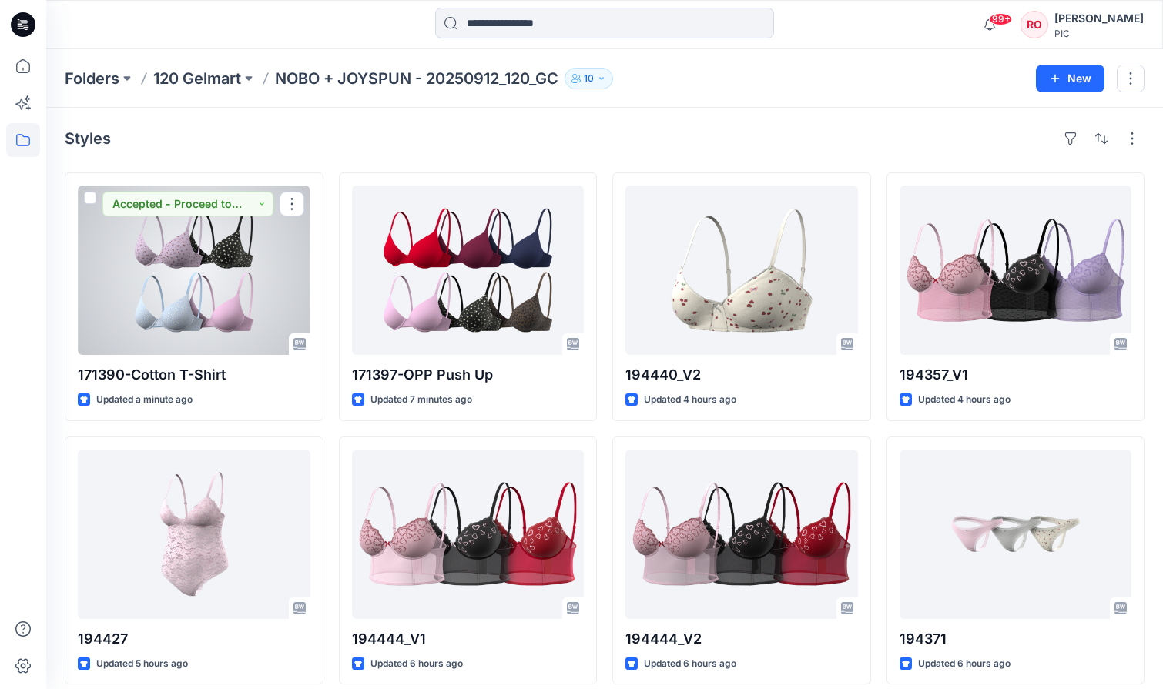
click at [256, 264] on div at bounding box center [194, 270] width 233 height 169
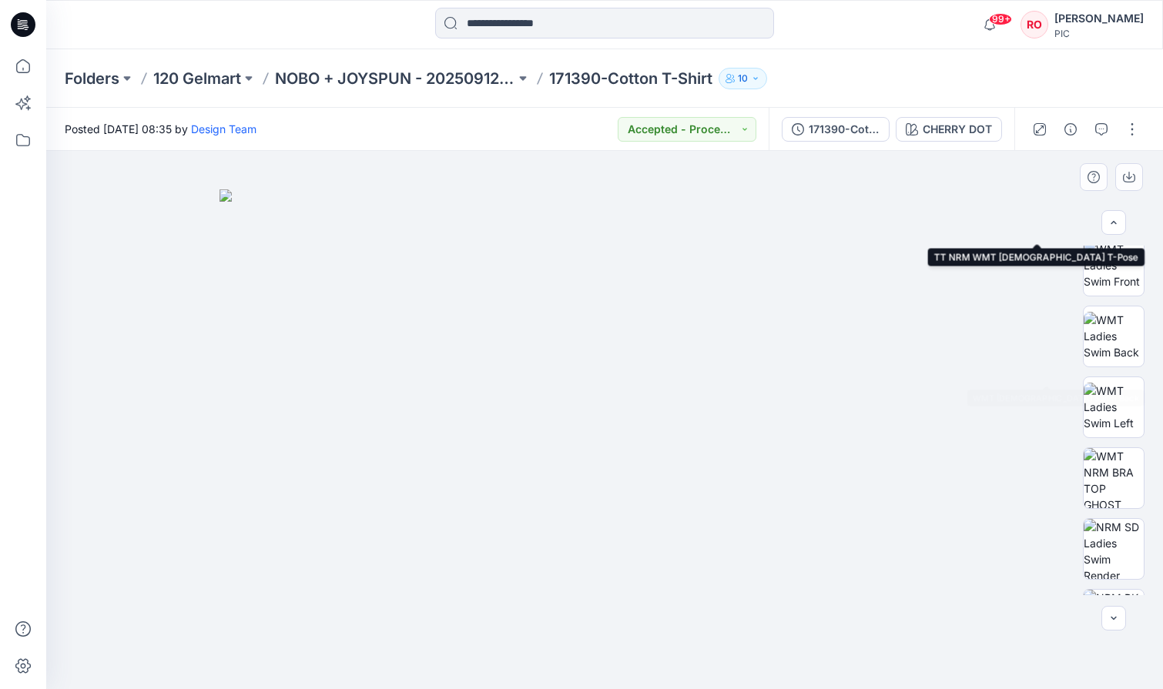
scroll to position [230, 0]
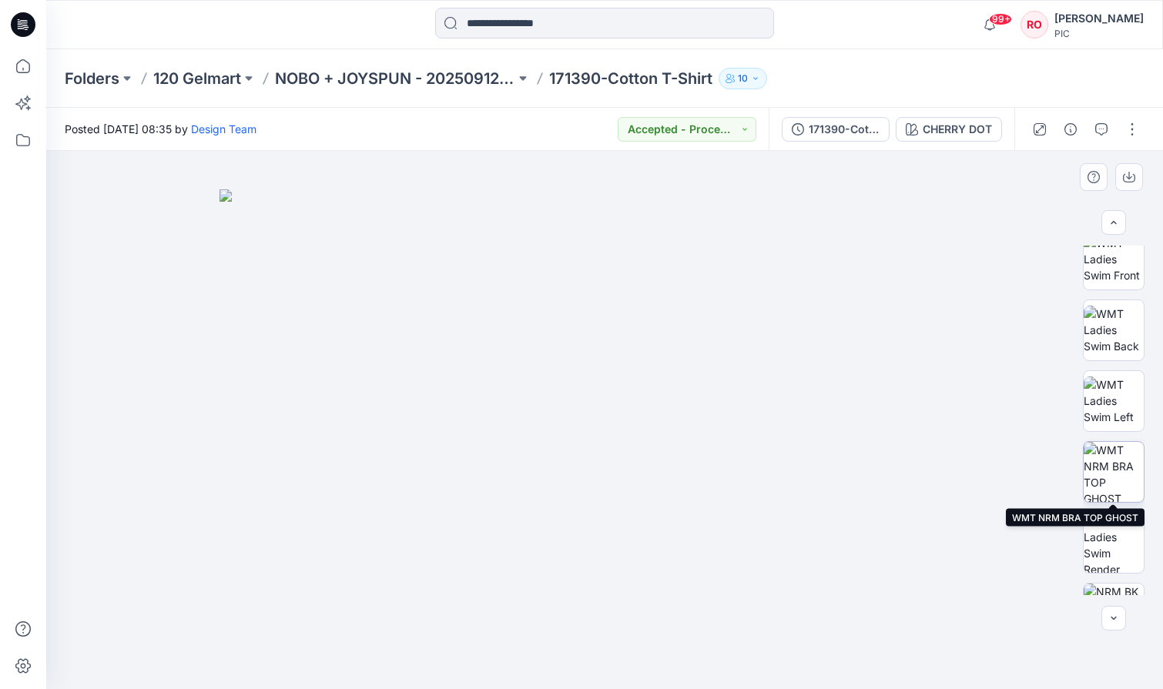
click at [1118, 464] on img at bounding box center [1114, 472] width 60 height 60
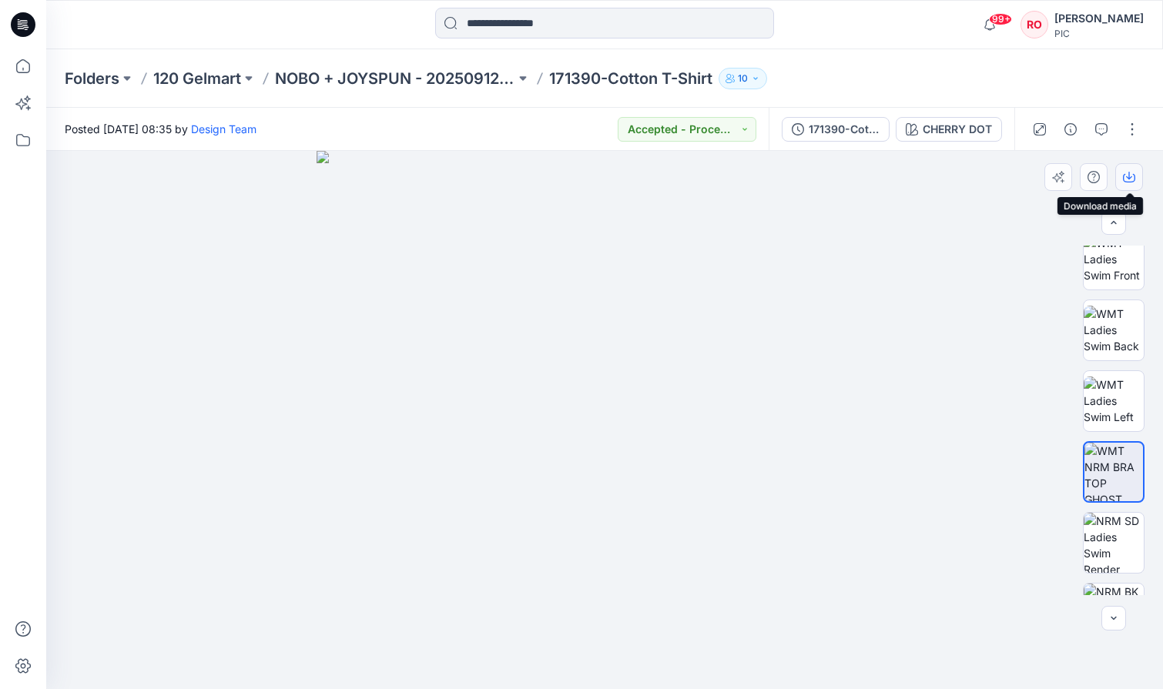
click at [1125, 174] on icon "button" at bounding box center [1129, 178] width 12 height 8
click at [826, 126] on div "171390-Cotton T-Shirt_V4" at bounding box center [844, 129] width 71 height 17
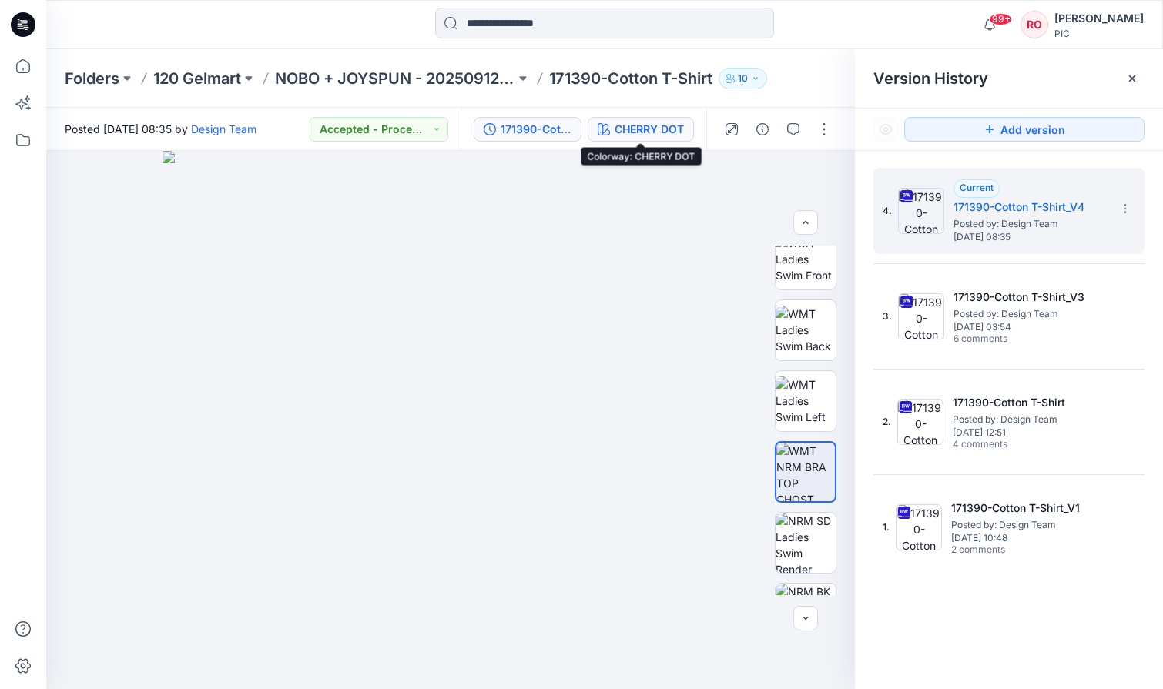
click at [626, 132] on div "CHERRY DOT" at bounding box center [649, 129] width 69 height 17
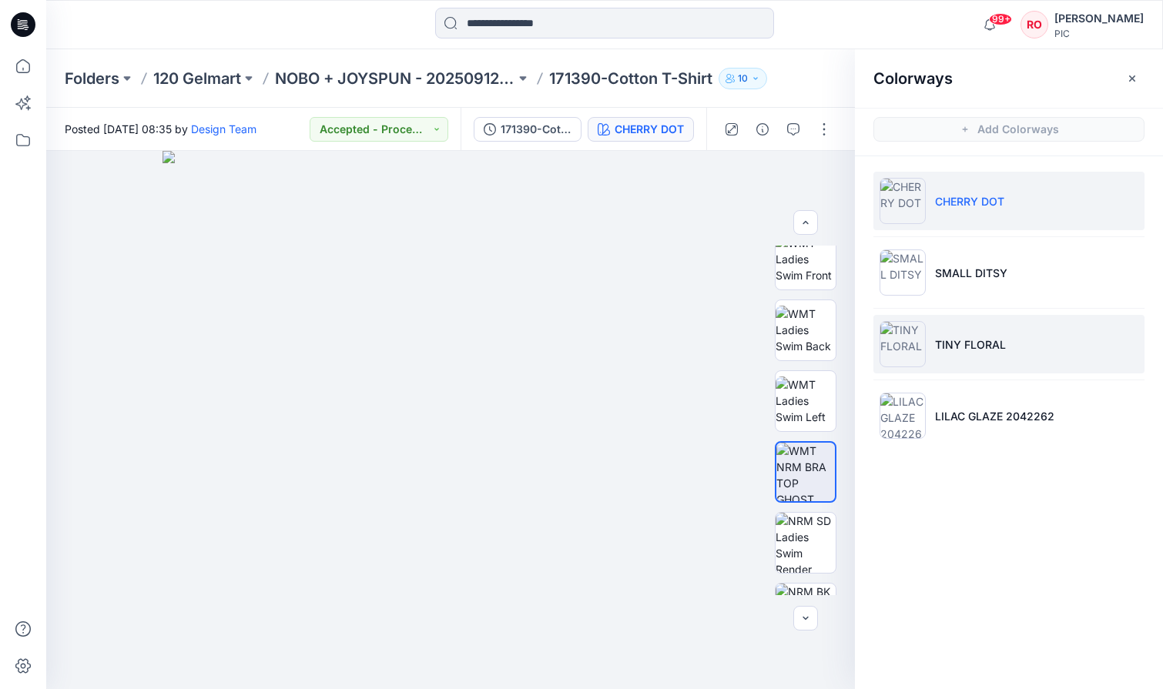
click at [890, 337] on img at bounding box center [903, 344] width 46 height 46
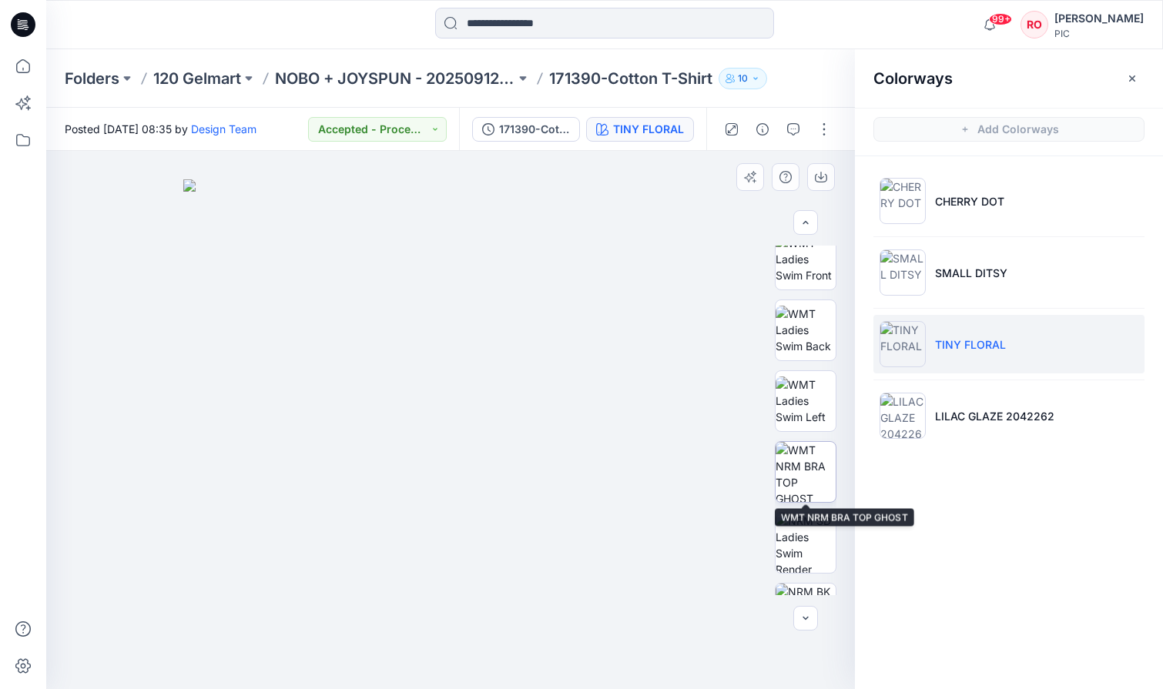
click at [803, 466] on img at bounding box center [806, 472] width 60 height 60
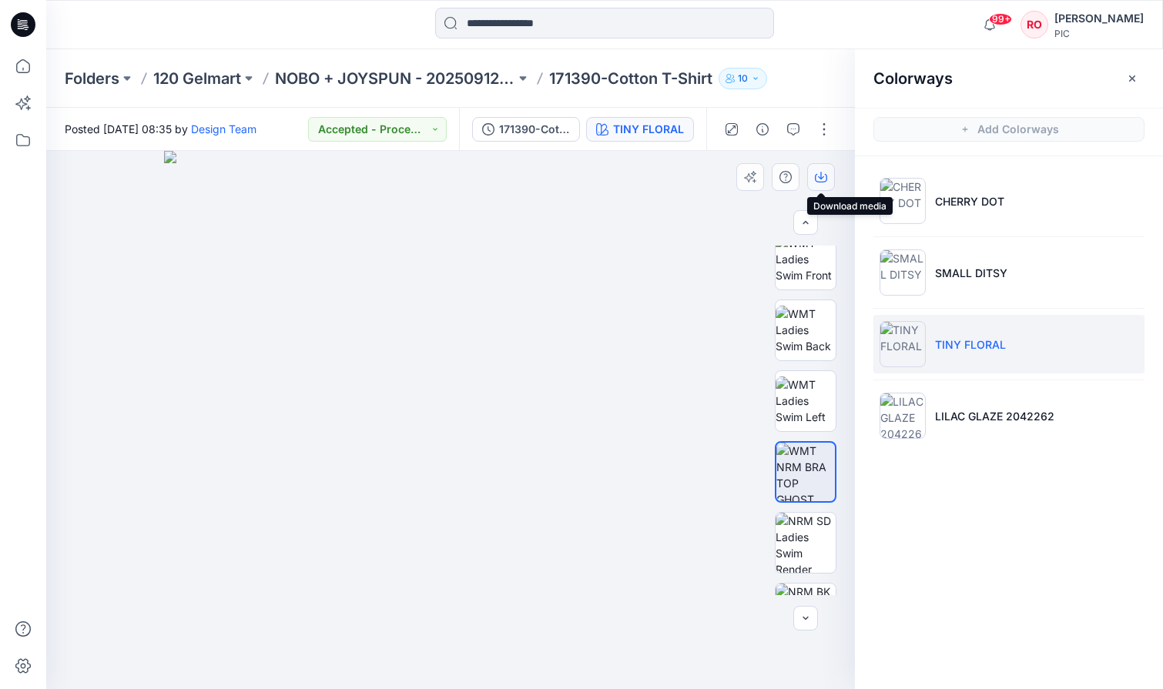
click at [830, 180] on button "button" at bounding box center [821, 177] width 28 height 28
